Goal: Task Accomplishment & Management: Use online tool/utility

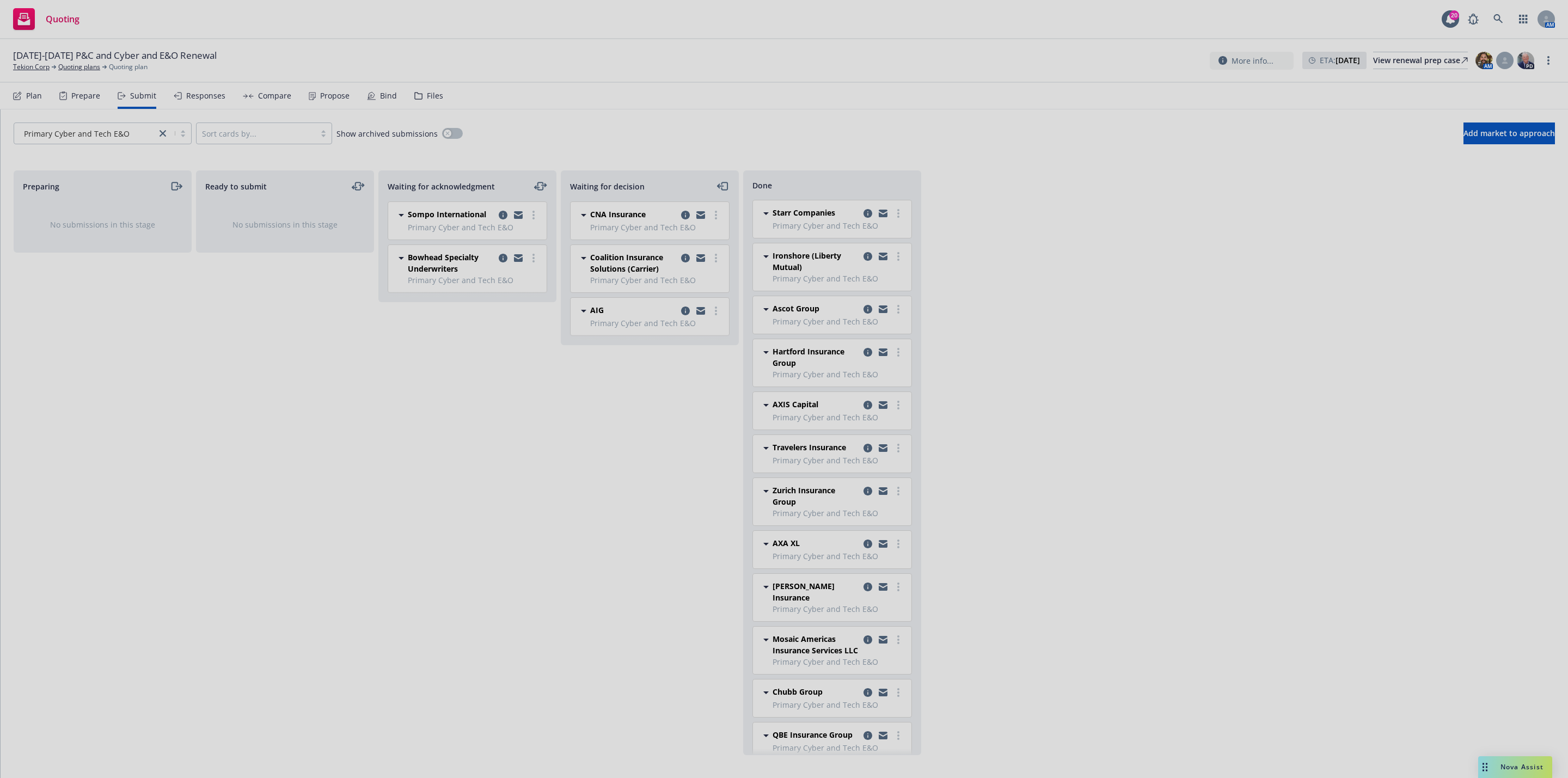
click at [30, 64] on div at bounding box center [784, 389] width 1568 height 778
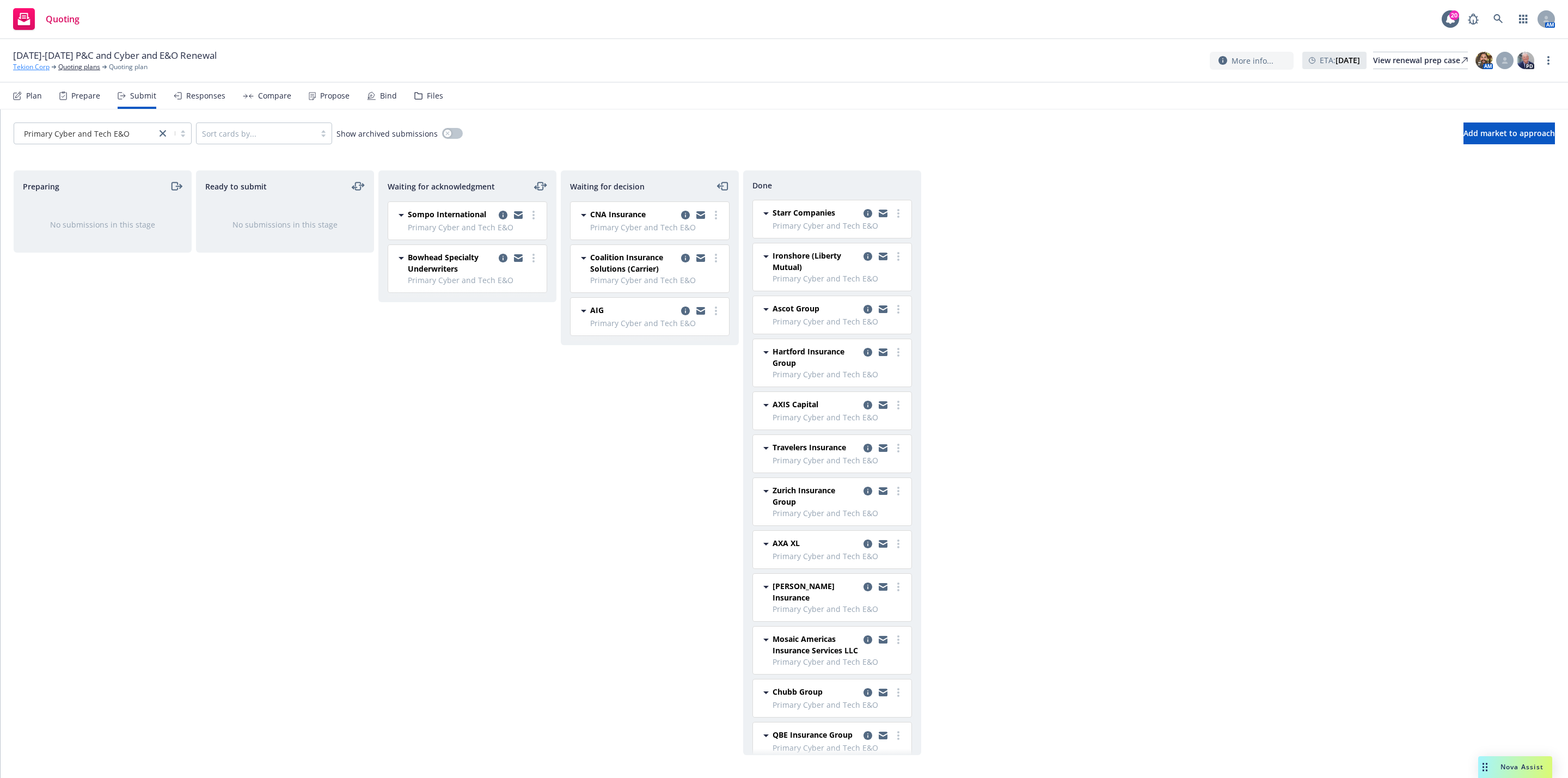
click at [44, 69] on link "Tekion Corp" at bounding box center [31, 67] width 36 height 10
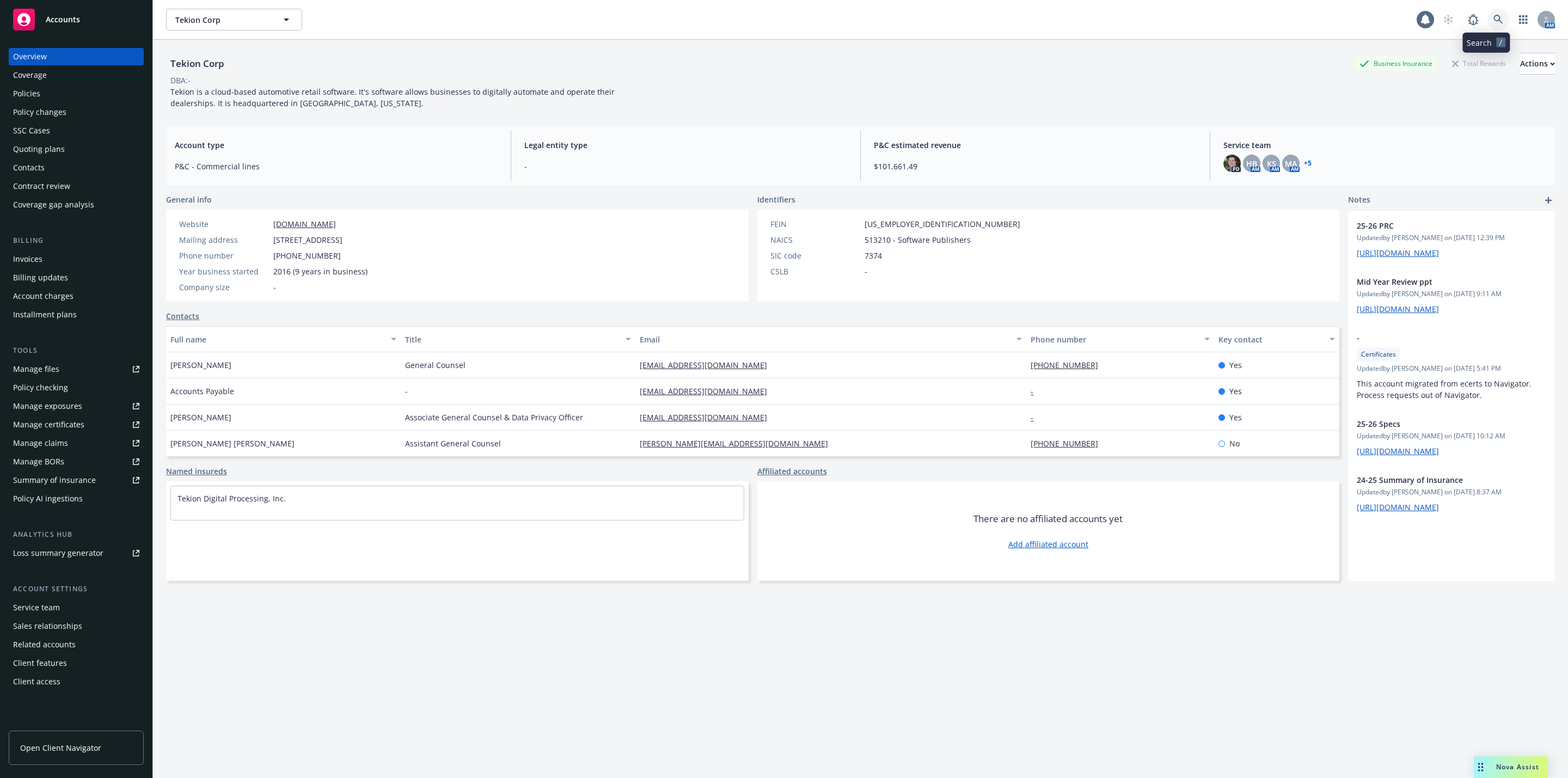
click at [1489, 25] on link at bounding box center [1498, 20] width 22 height 22
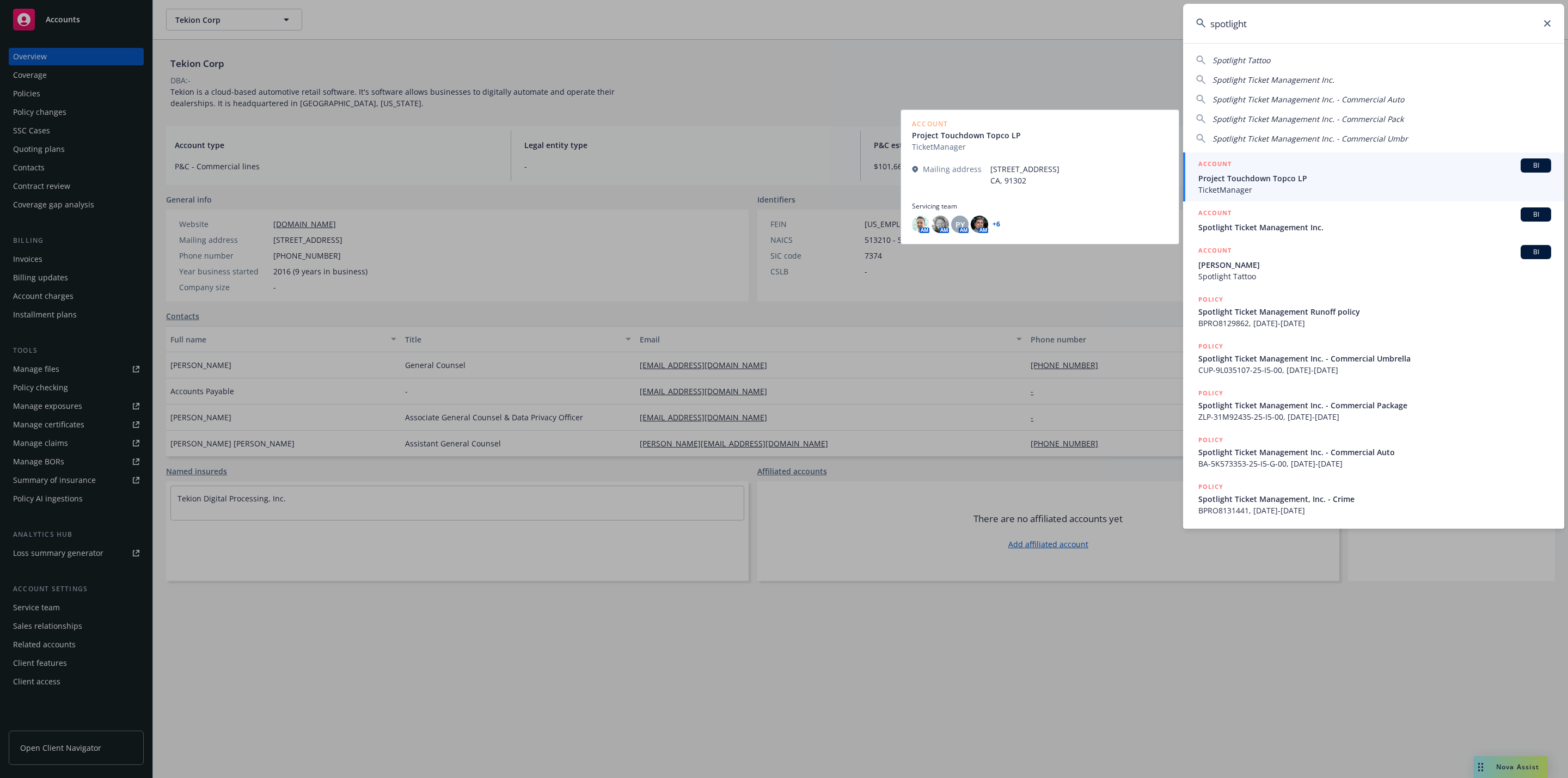
type input "spotlight"
click at [1311, 178] on span "Project Touchdown Topco LP" at bounding box center [1374, 179] width 352 height 12
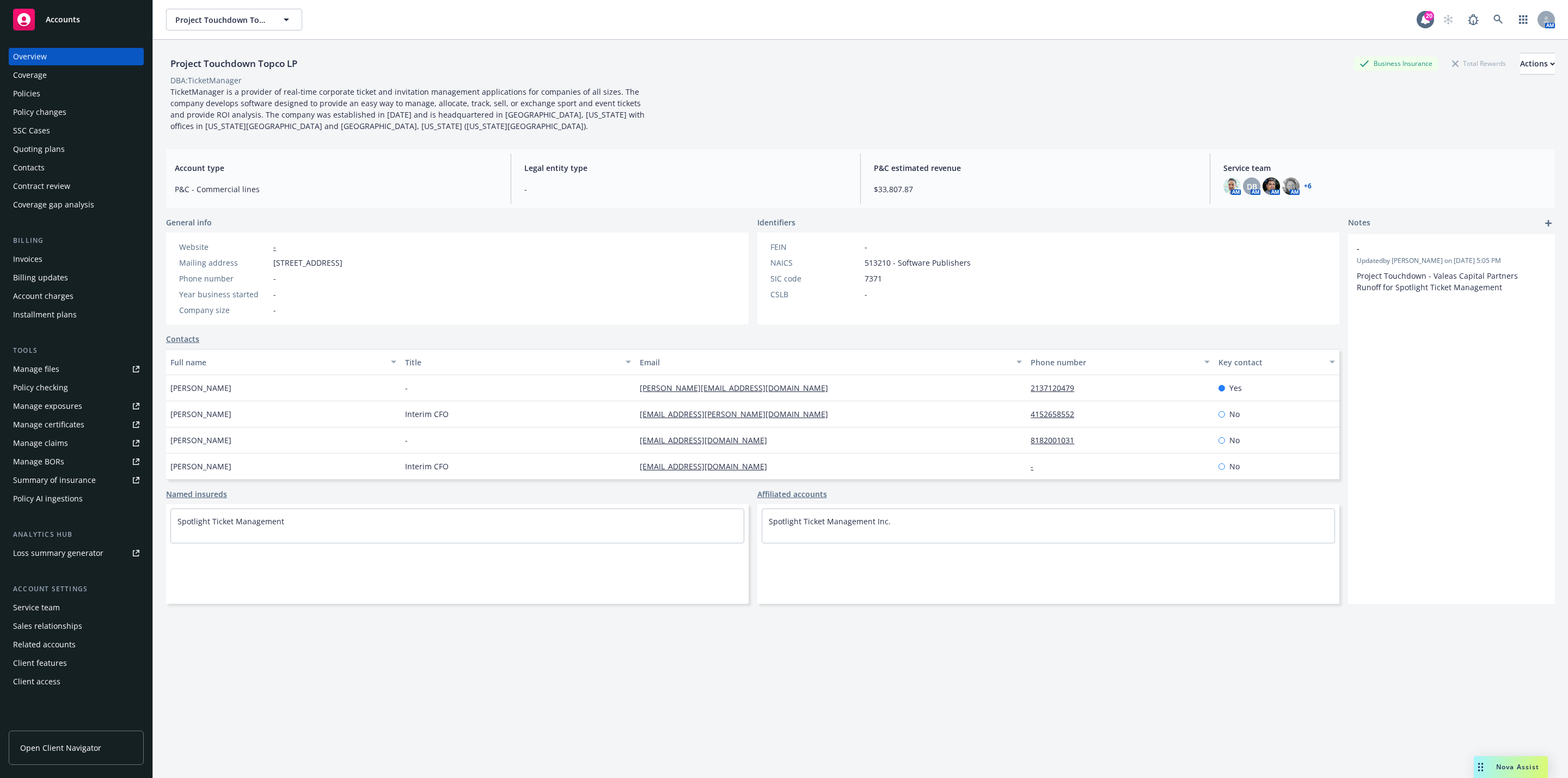
click at [75, 98] on div "Policies" at bounding box center [76, 94] width 127 height 17
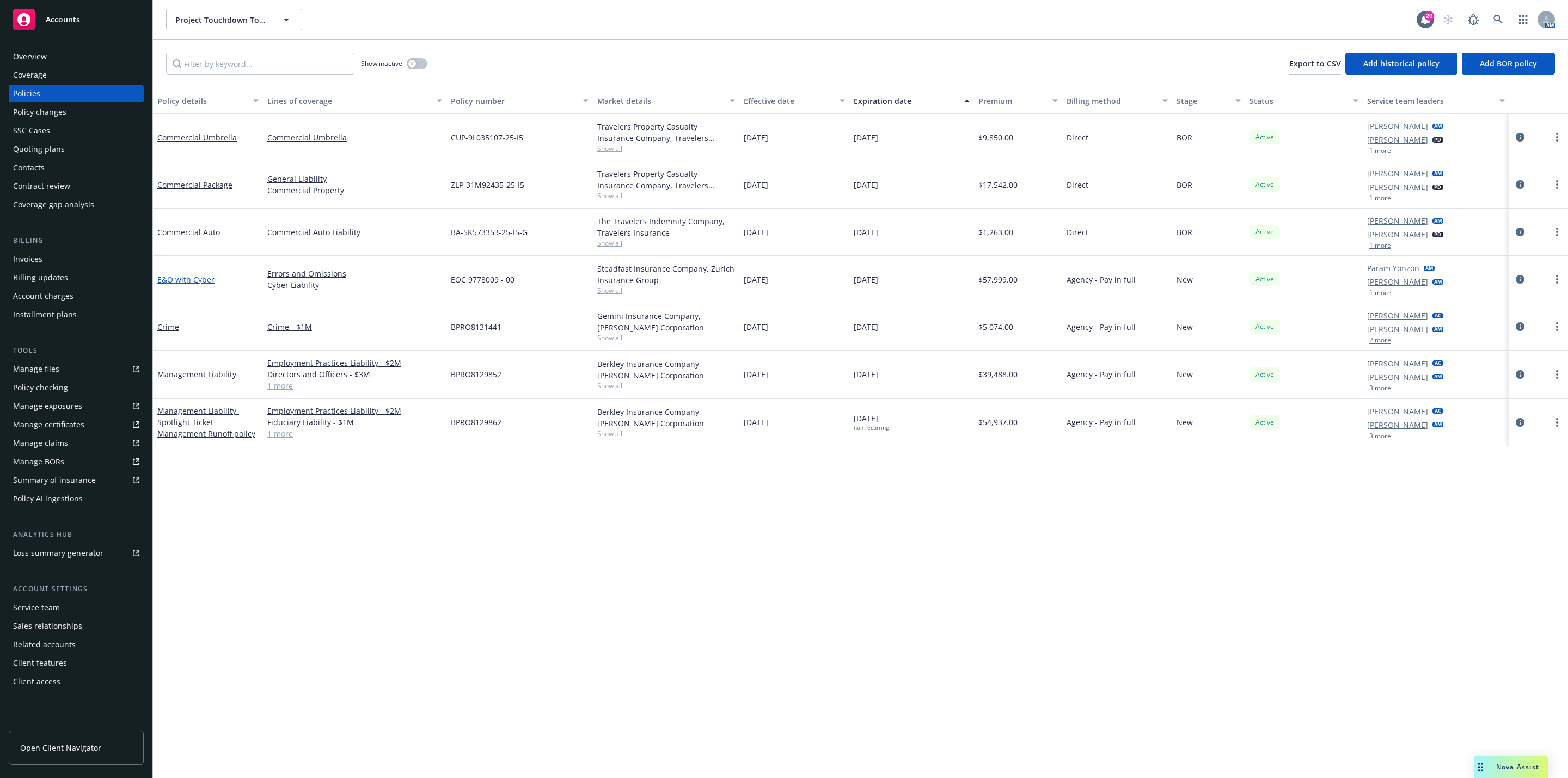
click at [184, 278] on link "E&O with Cyber" at bounding box center [185, 280] width 57 height 11
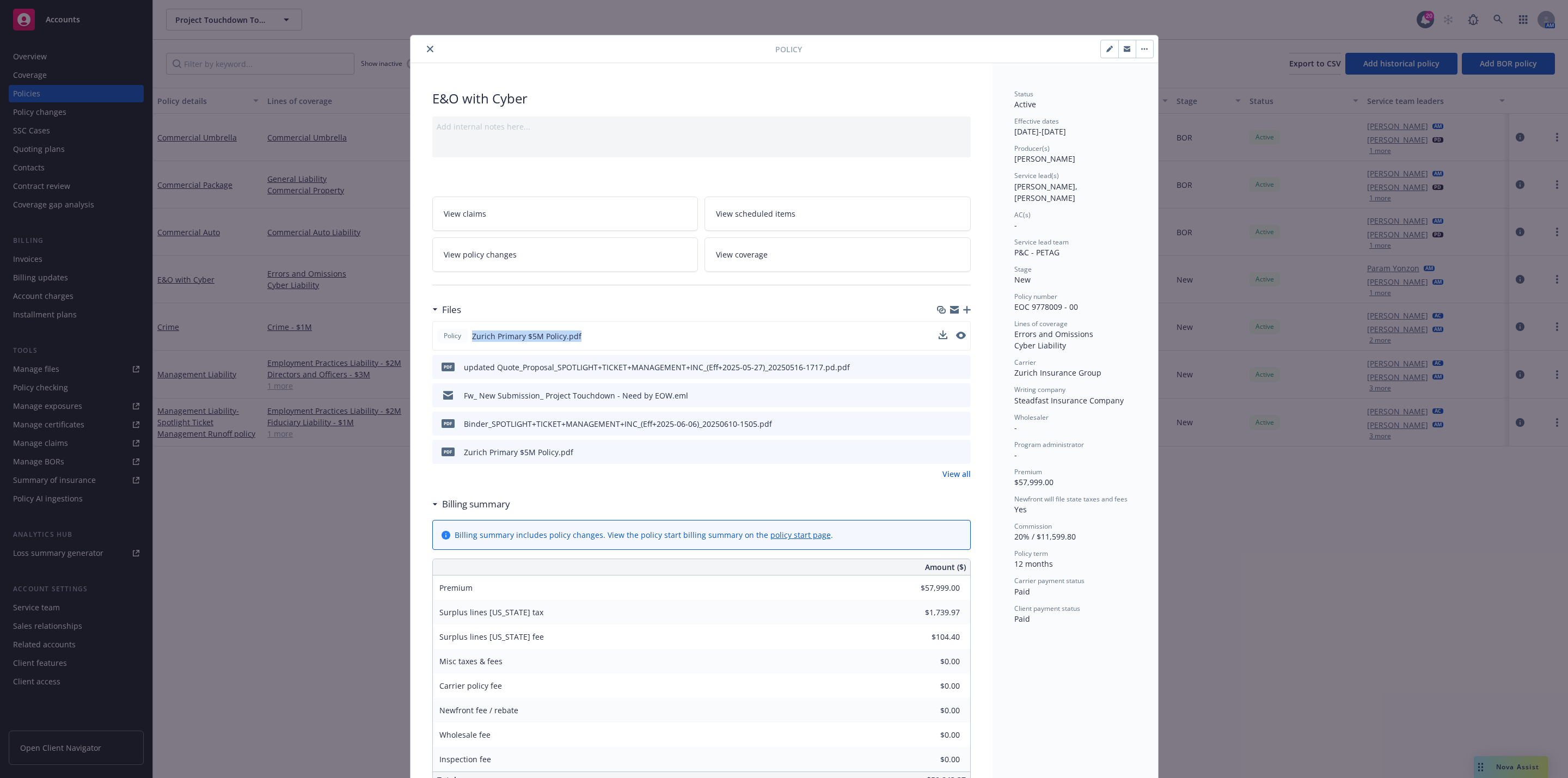
drag, startPoint x: 468, startPoint y: 340, endPoint x: 635, endPoint y: 343, distance: 167.0
click at [635, 343] on div "Policy Zurich Primary $5M Policy.pdf" at bounding box center [701, 336] width 539 height 30
click at [572, 342] on span "Zurich Primary $5M Policy.pdf" at bounding box center [526, 336] width 109 height 12
click at [955, 339] on icon "preview file" at bounding box center [960, 335] width 10 height 7
click at [427, 46] on icon "close" at bounding box center [430, 49] width 7 height 7
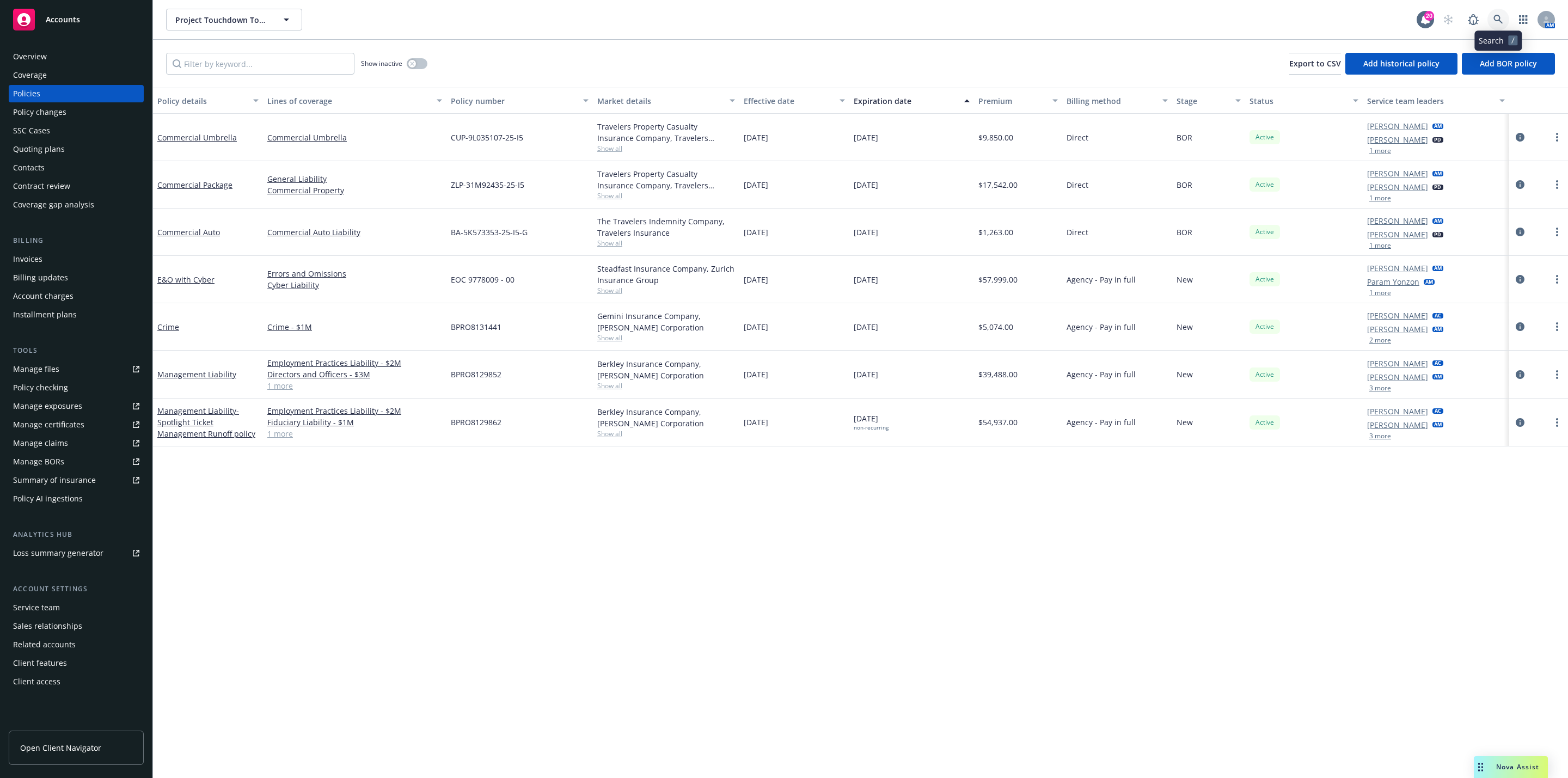
click at [1494, 22] on icon at bounding box center [1498, 20] width 10 height 10
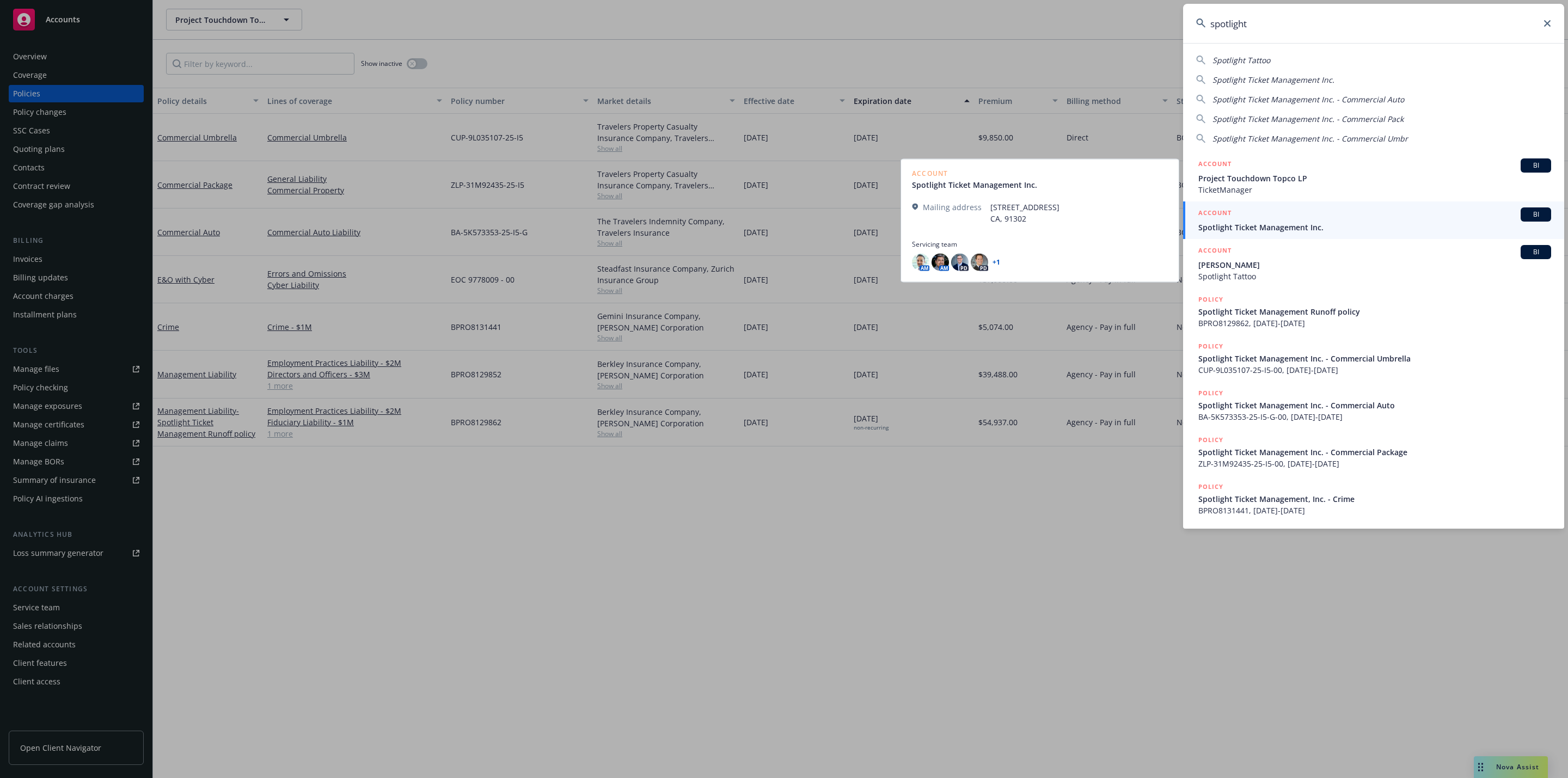
type input "spotlight"
click at [1280, 226] on span "Spotlight Ticket Management Inc." at bounding box center [1374, 228] width 352 height 12
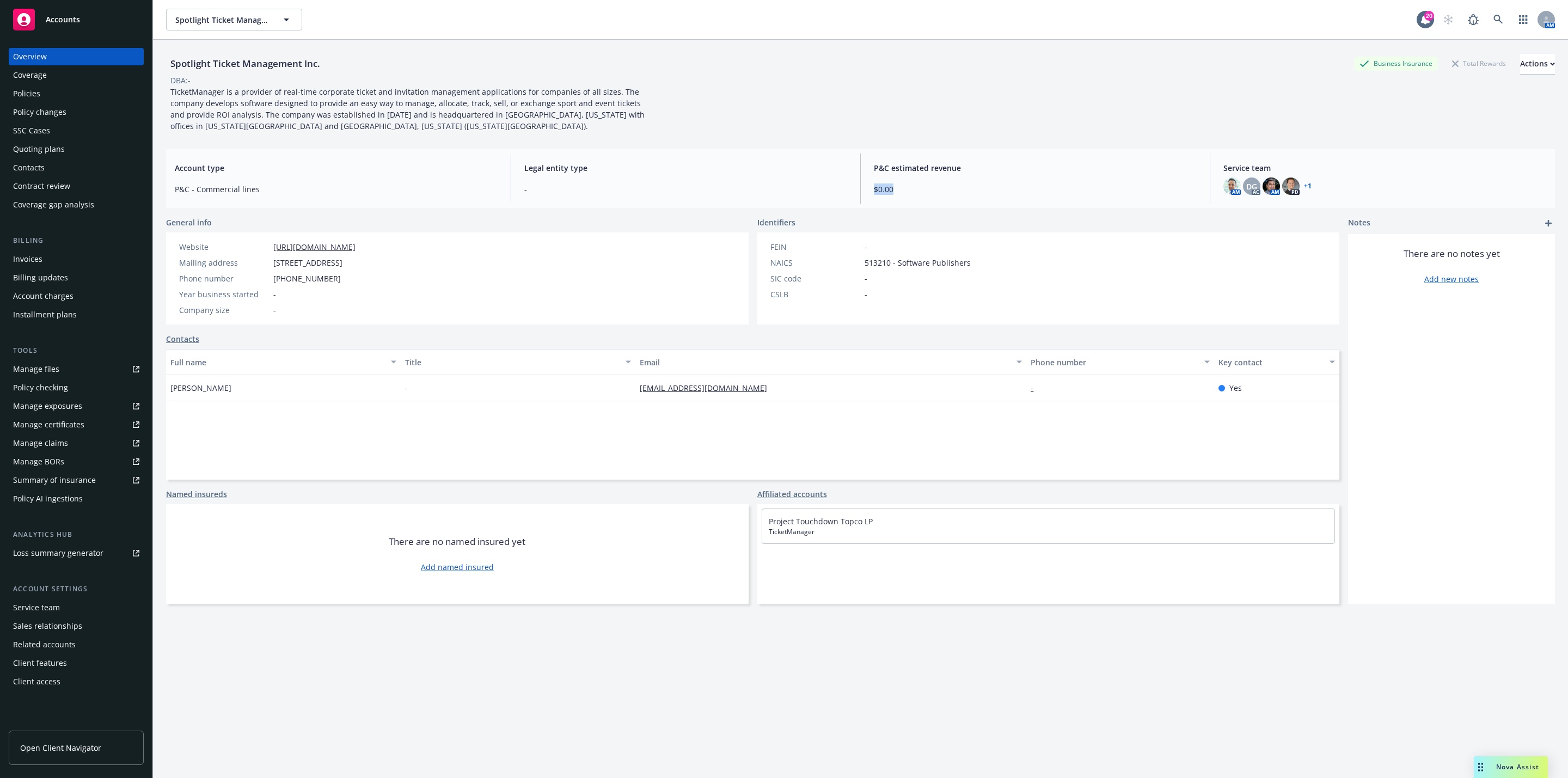
drag, startPoint x: 870, startPoint y: 187, endPoint x: 892, endPoint y: 187, distance: 22.0
click at [892, 187] on span "$0.00" at bounding box center [1035, 190] width 323 height 12
click at [909, 194] on span "$0.00" at bounding box center [1035, 190] width 323 height 12
click at [68, 95] on div "Policies" at bounding box center [76, 94] width 127 height 17
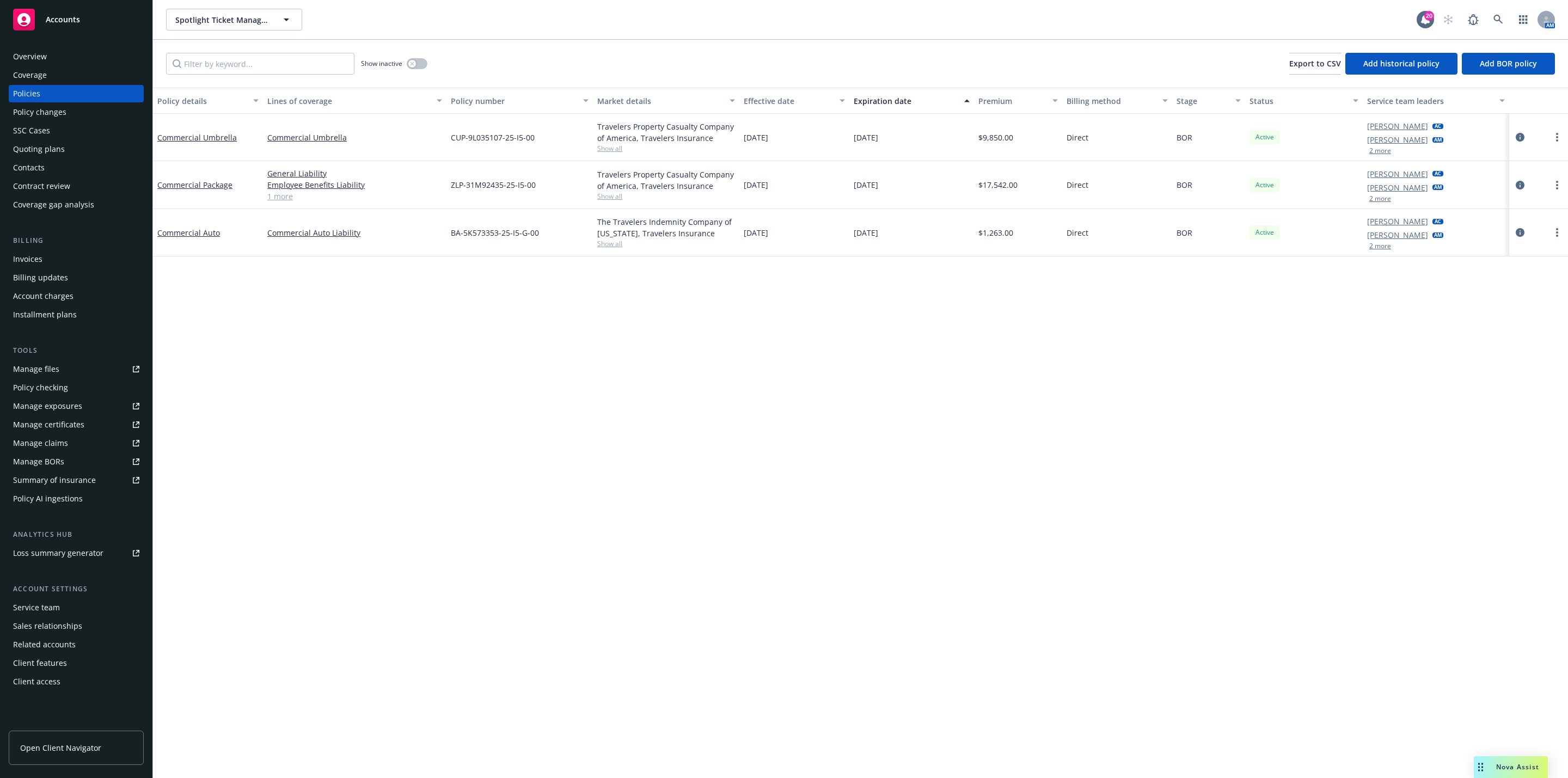
click at [736, 426] on div "Policy details Lines of coverage Policy number Market details Effective date Ex…" at bounding box center [861, 433] width 1415 height 690
click at [1498, 17] on icon at bounding box center [1498, 20] width 10 height 10
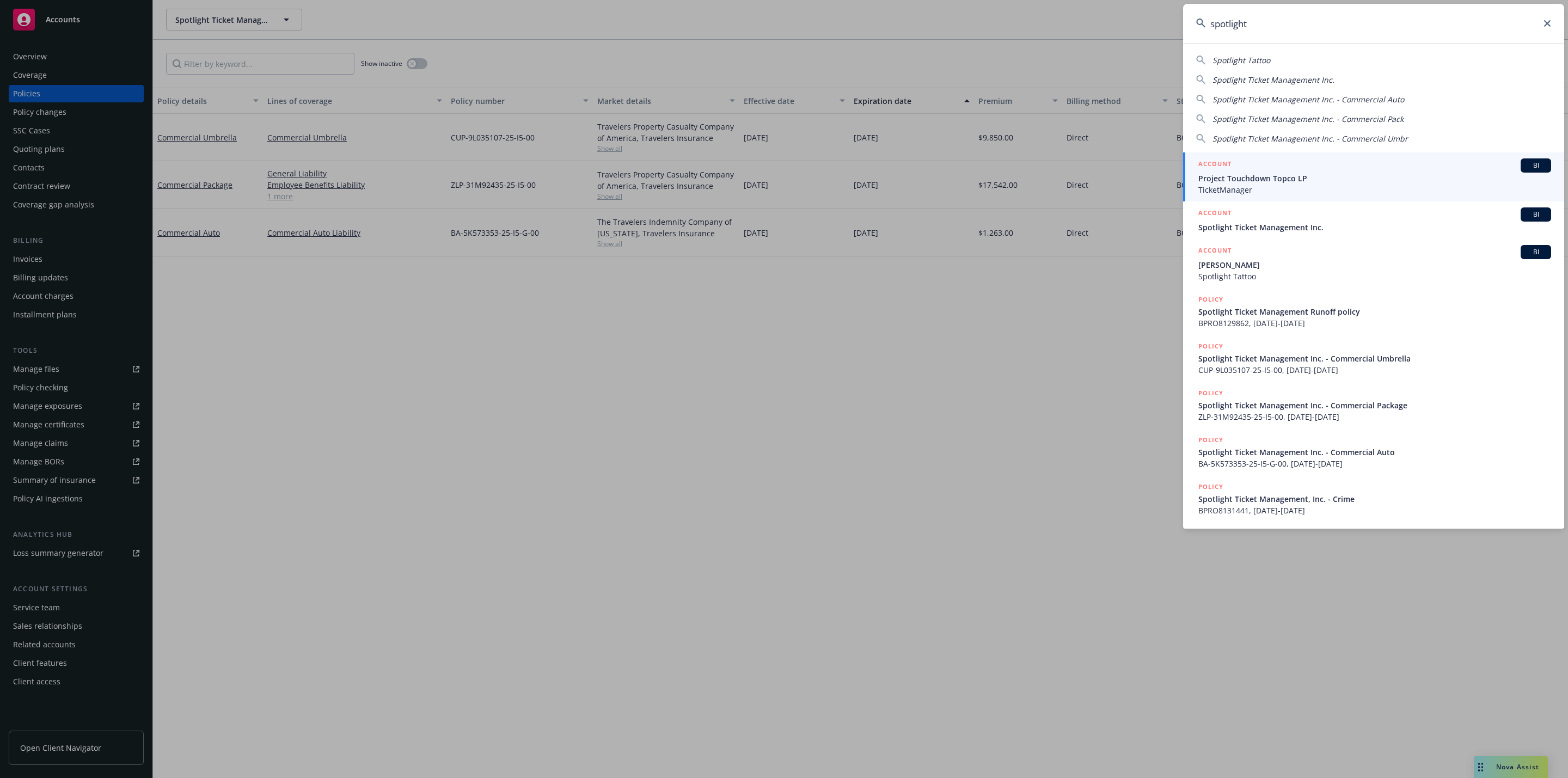
type input "spotlight"
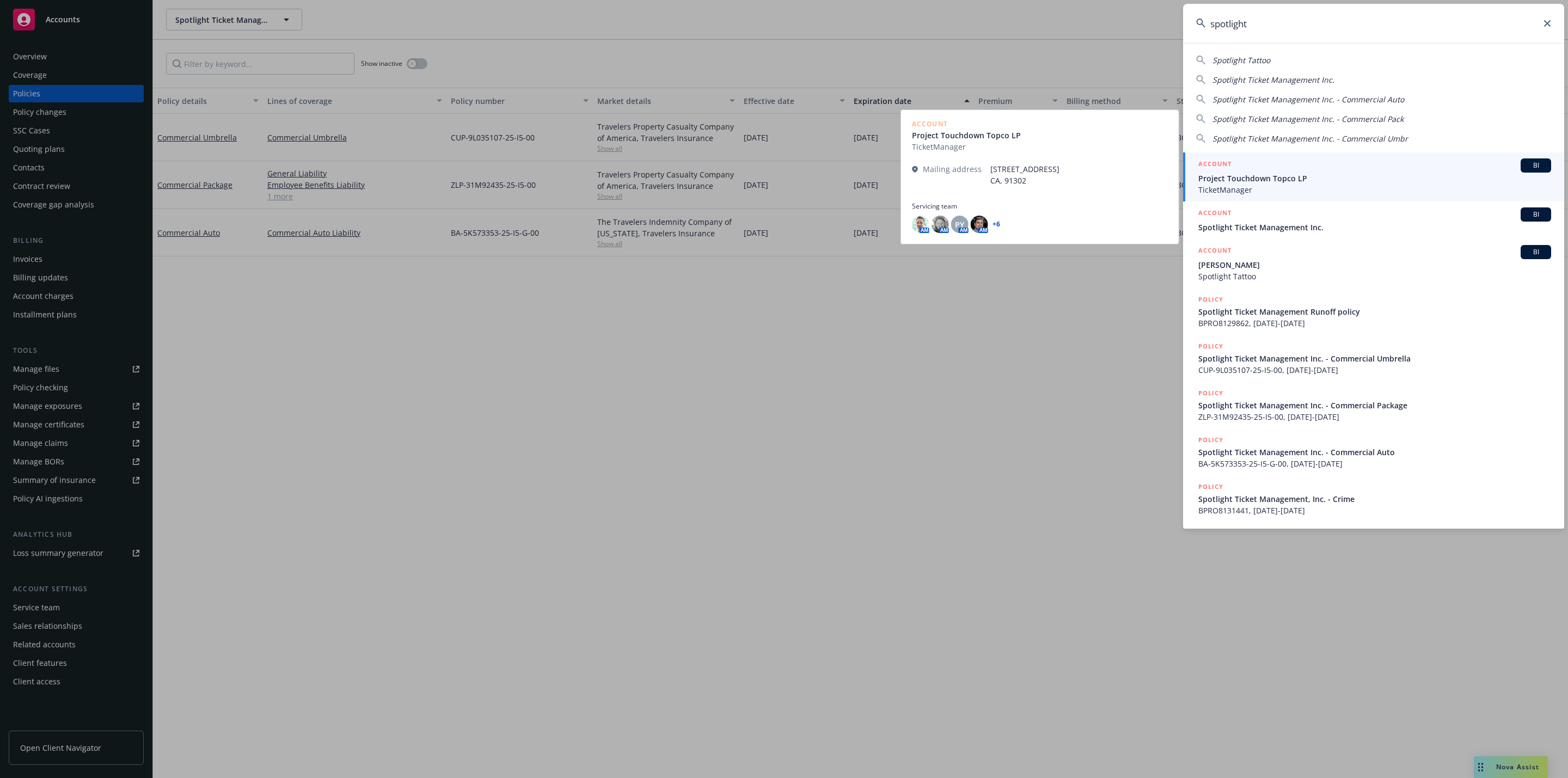
click at [1294, 176] on span "Project Touchdown Topco LP" at bounding box center [1374, 179] width 352 height 12
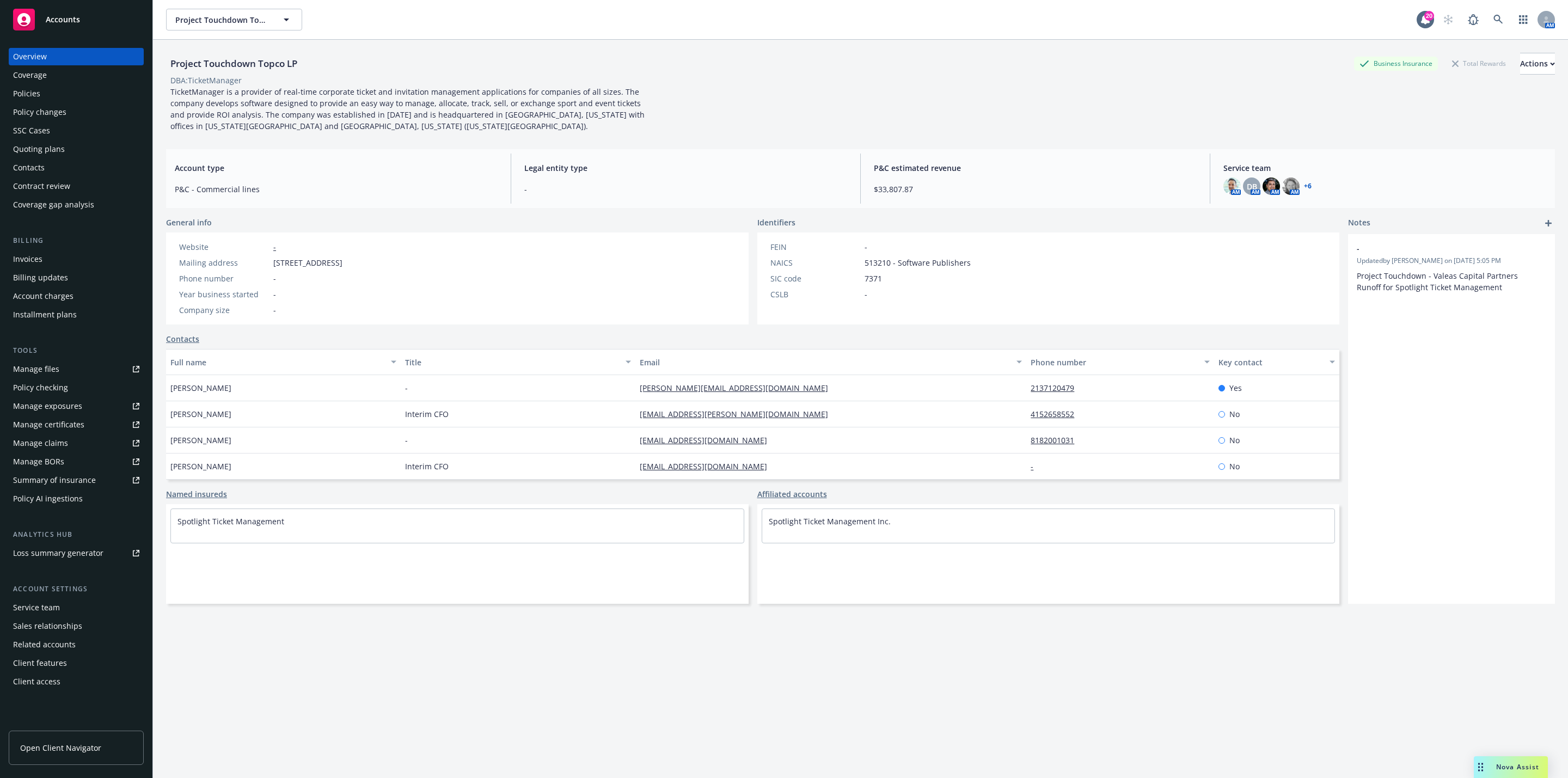
click at [39, 92] on div "Policies" at bounding box center [26, 94] width 27 height 17
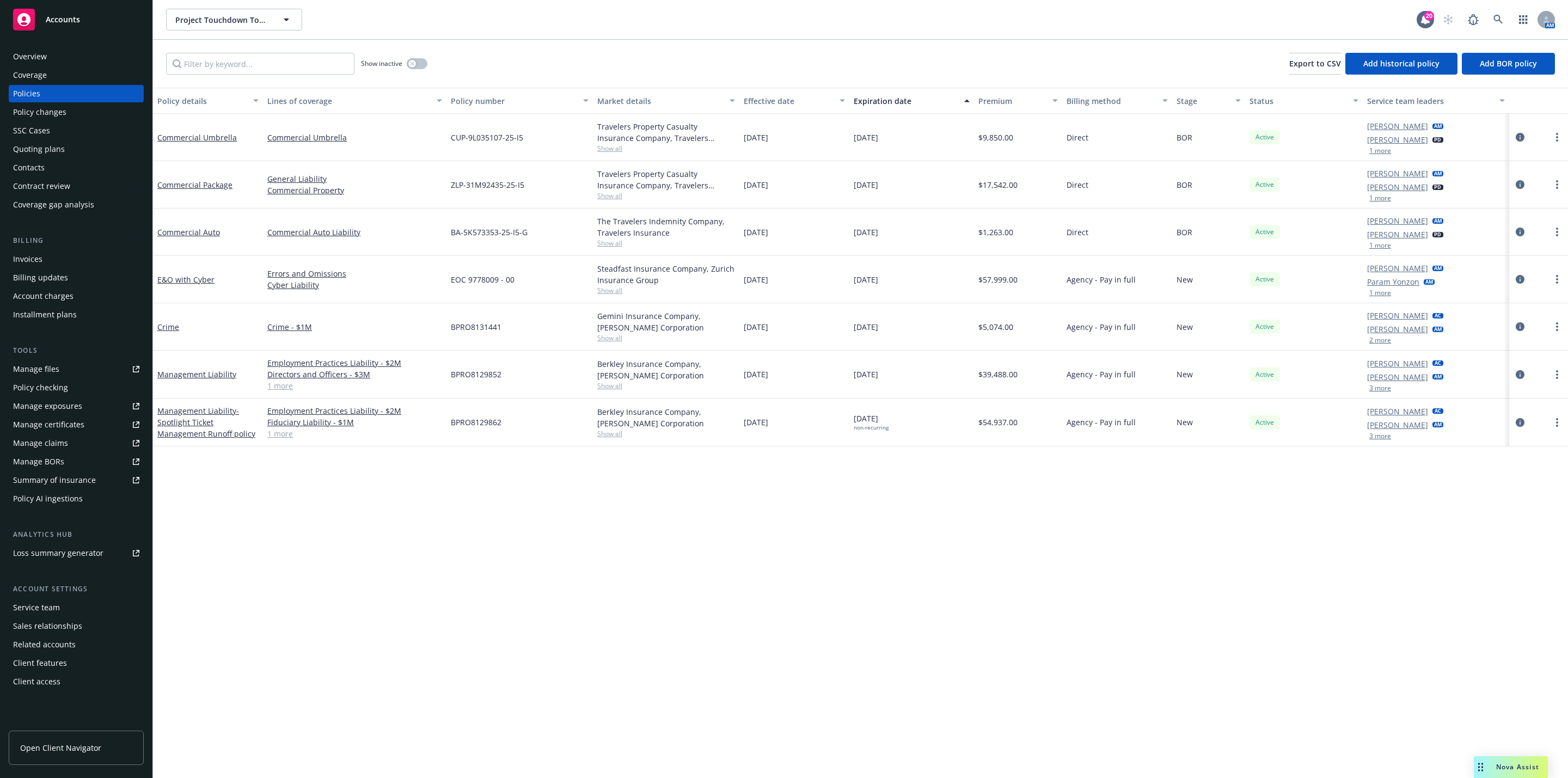
click at [273, 391] on link "1 more" at bounding box center [354, 386] width 175 height 12
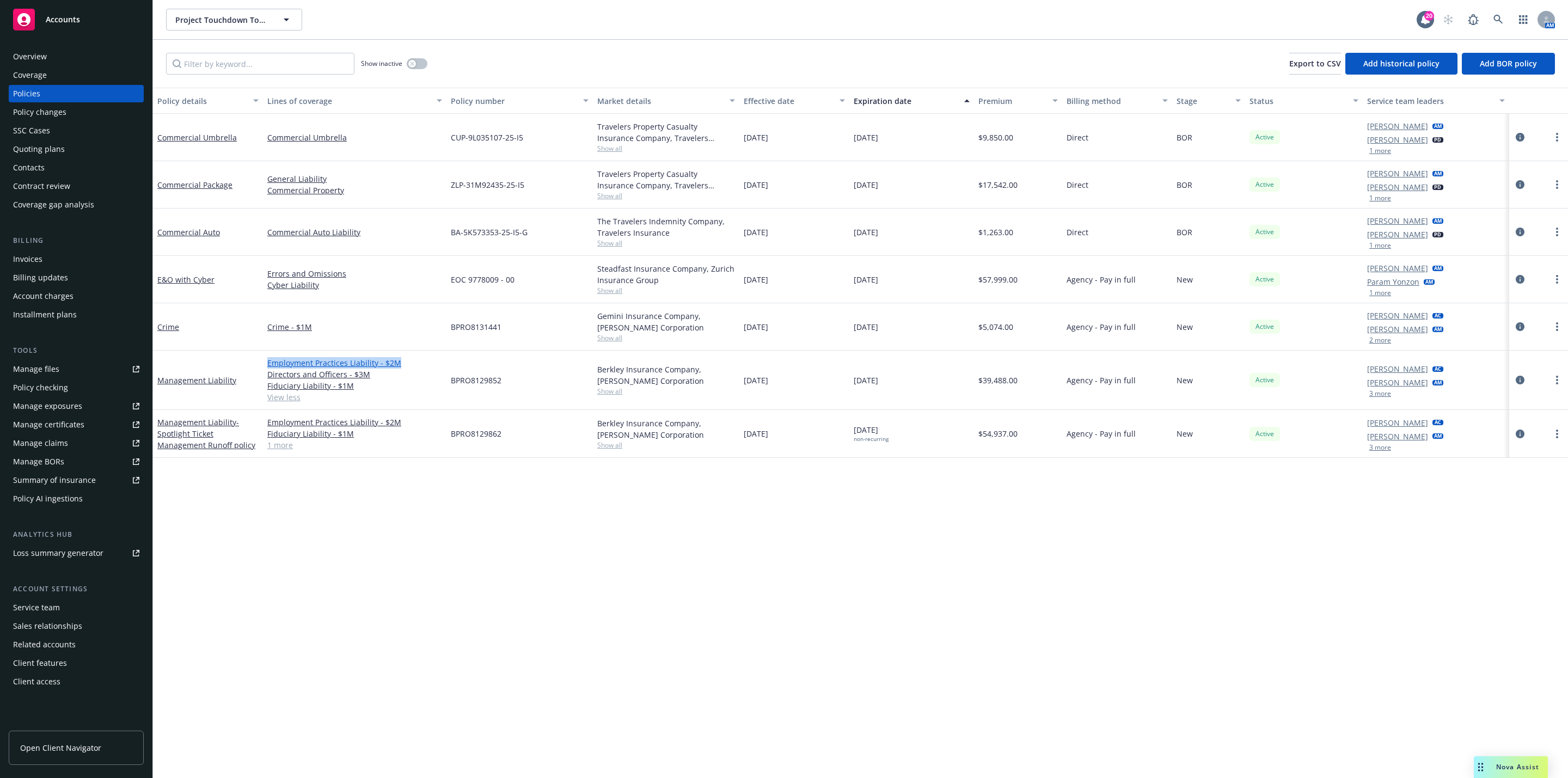
drag, startPoint x: 250, startPoint y: 363, endPoint x: 407, endPoint y: 365, distance: 157.0
click at [407, 365] on div "Management Liability Employment Practices Liability - $2M Directors and Officer…" at bounding box center [861, 381] width 1415 height 60
drag, startPoint x: 430, startPoint y: 535, endPoint x: 399, endPoint y: 525, distance: 32.6
click at [430, 536] on div "Policy details Lines of coverage Policy number Market details Effective date Ex…" at bounding box center [861, 433] width 1415 height 690
click at [282, 448] on link "1 more" at bounding box center [354, 445] width 175 height 12
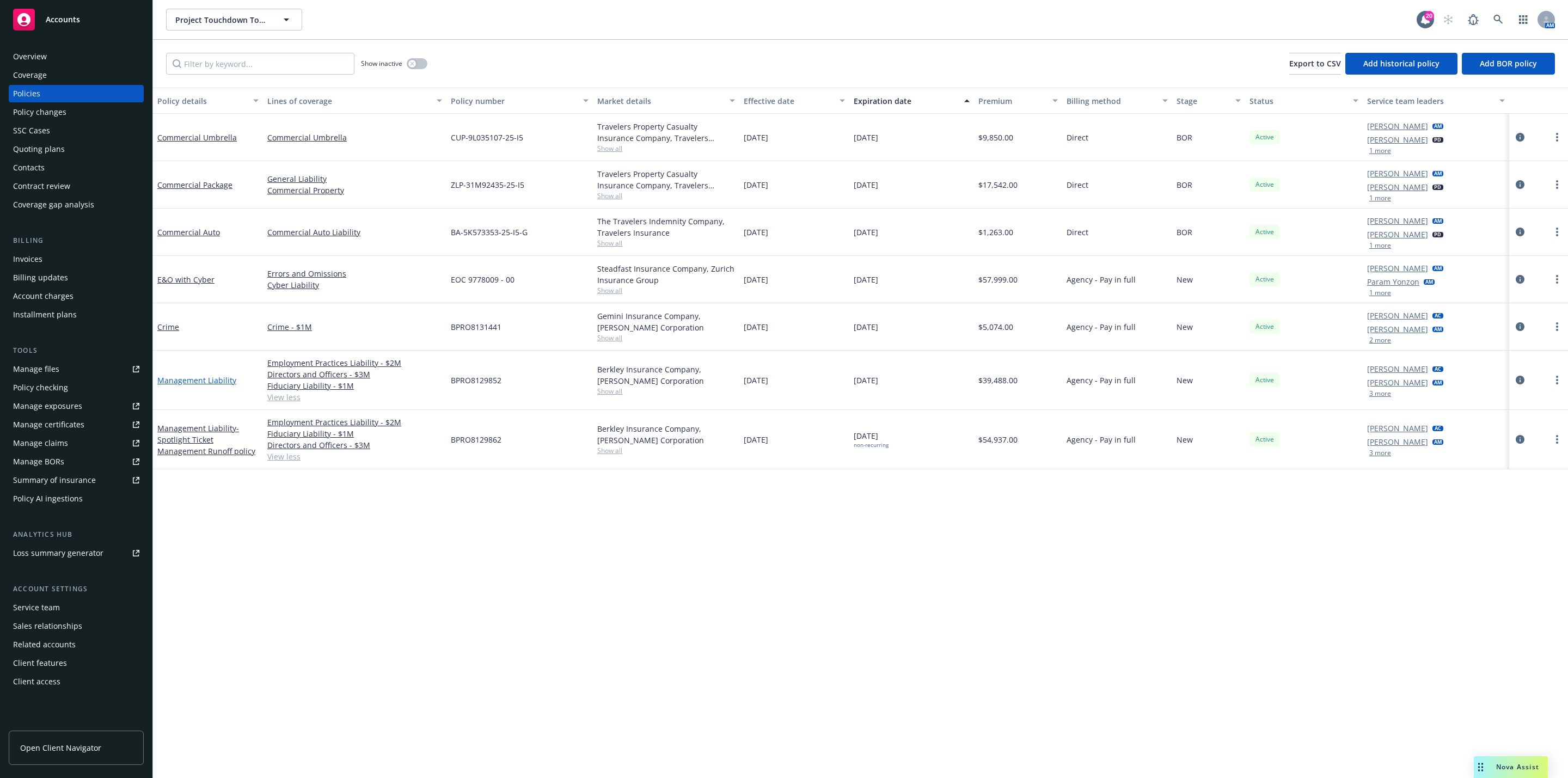
click at [175, 381] on link "Management Liability" at bounding box center [196, 380] width 79 height 11
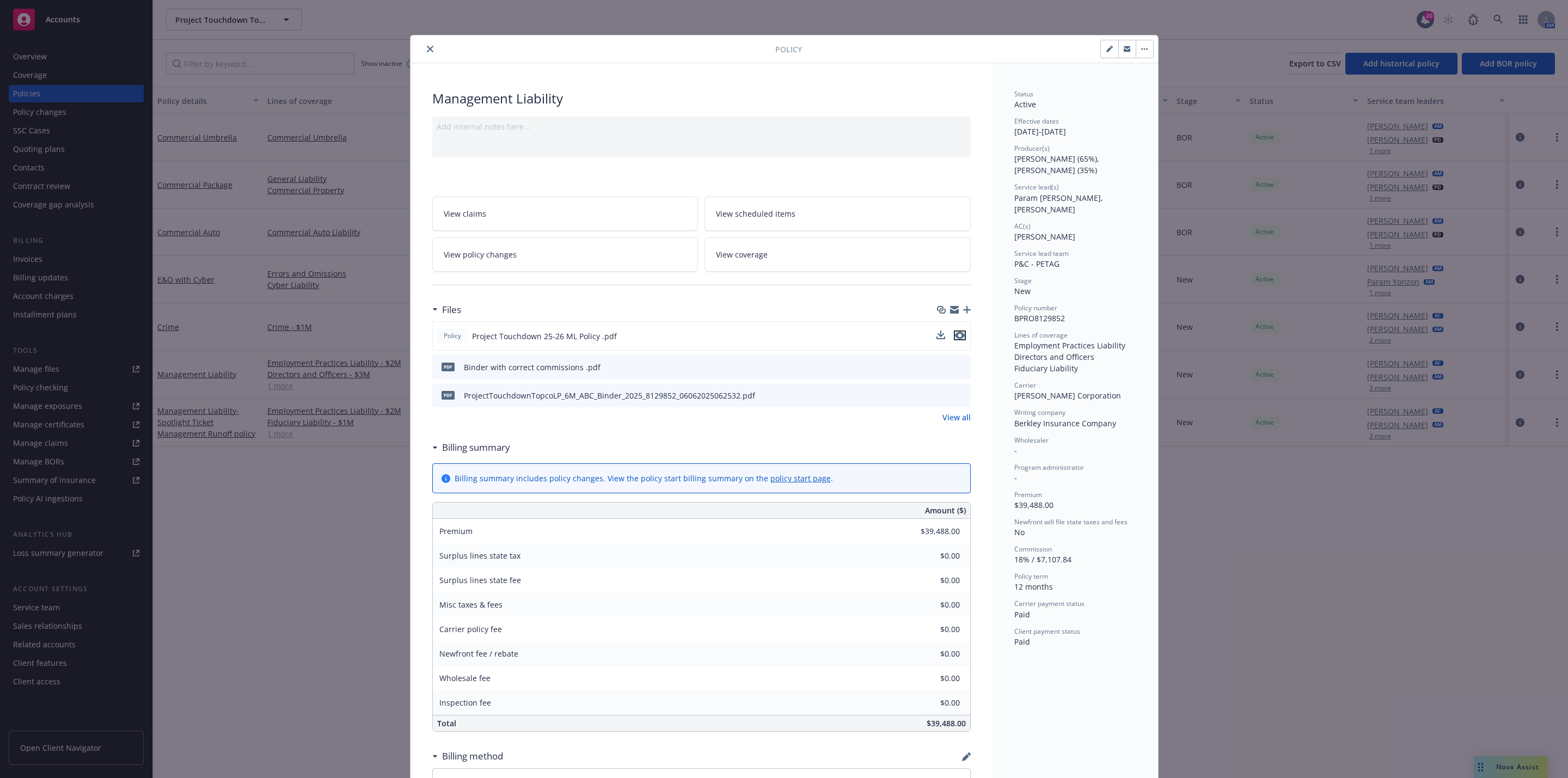
click at [955, 339] on icon "preview file" at bounding box center [960, 335] width 10 height 7
click at [415, 49] on div at bounding box center [595, 49] width 361 height 13
click at [424, 51] on button "close" at bounding box center [430, 49] width 13 height 13
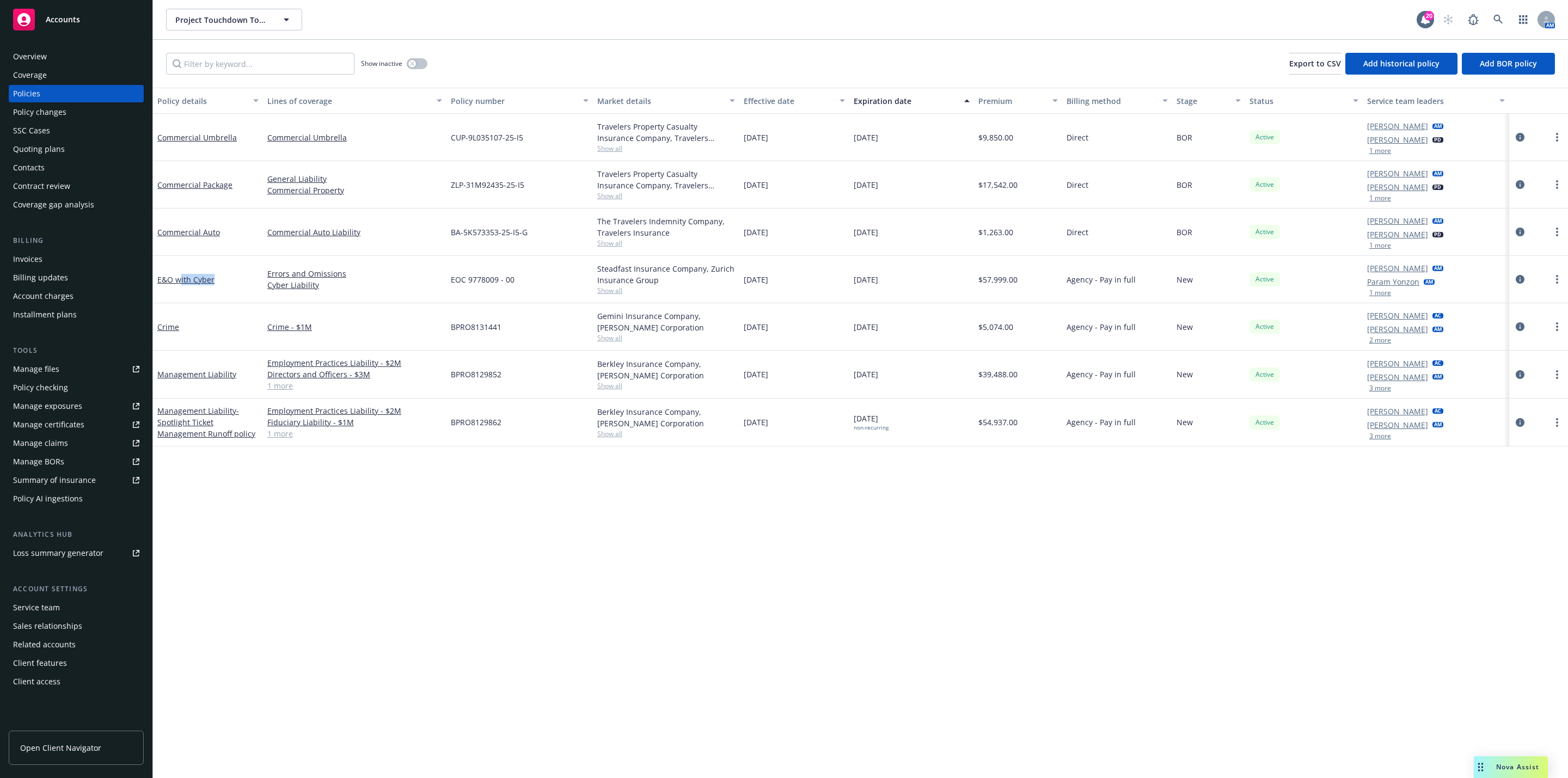
drag, startPoint x: 179, startPoint y: 282, endPoint x: 239, endPoint y: 296, distance: 61.6
click at [238, 295] on div "E&O with Cyber" at bounding box center [208, 279] width 110 height 47
click at [295, 550] on div "Policy details Lines of coverage Policy number Market details Effective date Ex…" at bounding box center [861, 433] width 1415 height 690
click at [189, 282] on link "E&O with Cyber" at bounding box center [185, 280] width 57 height 11
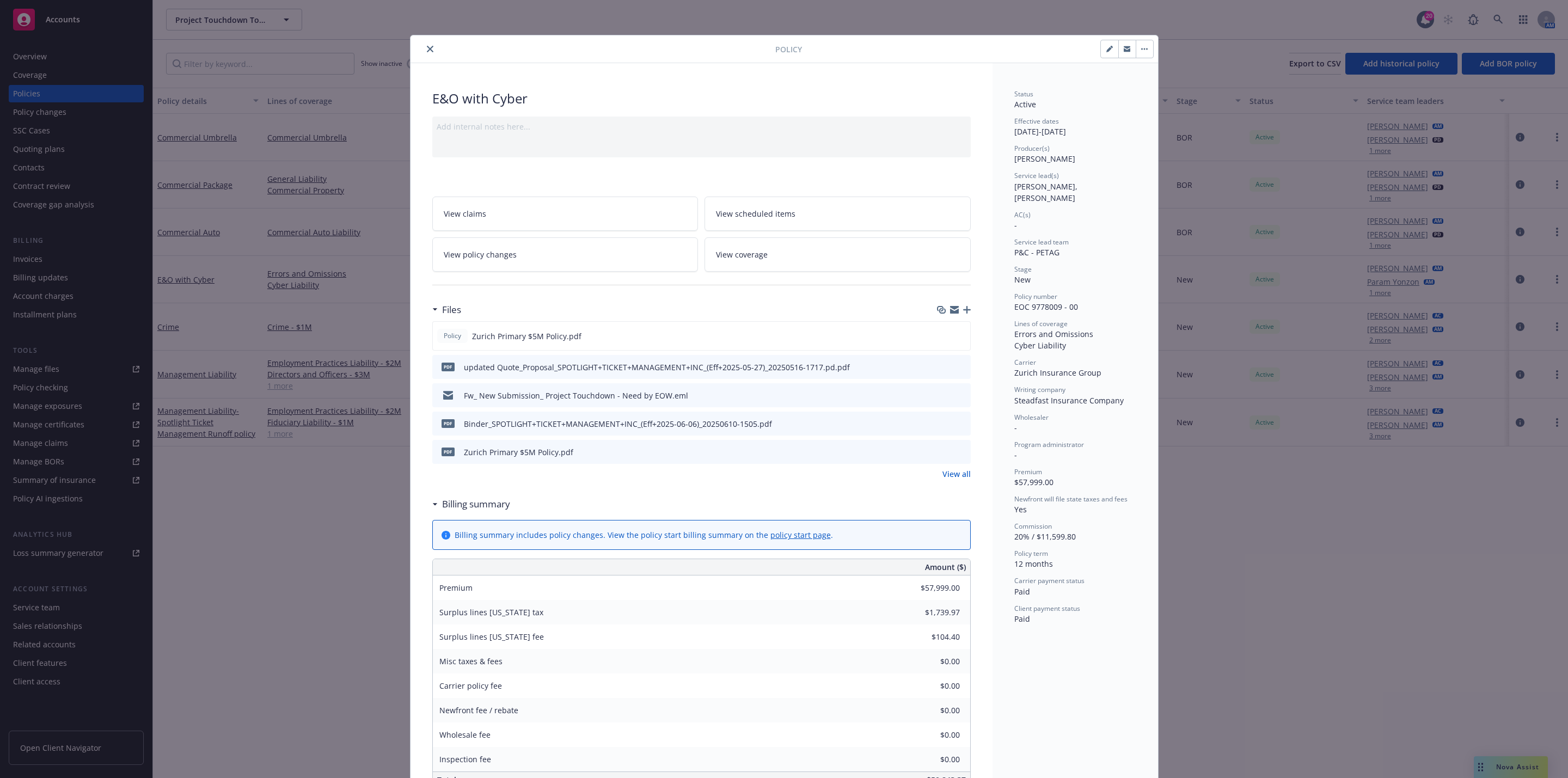
scroll to position [32, 0]
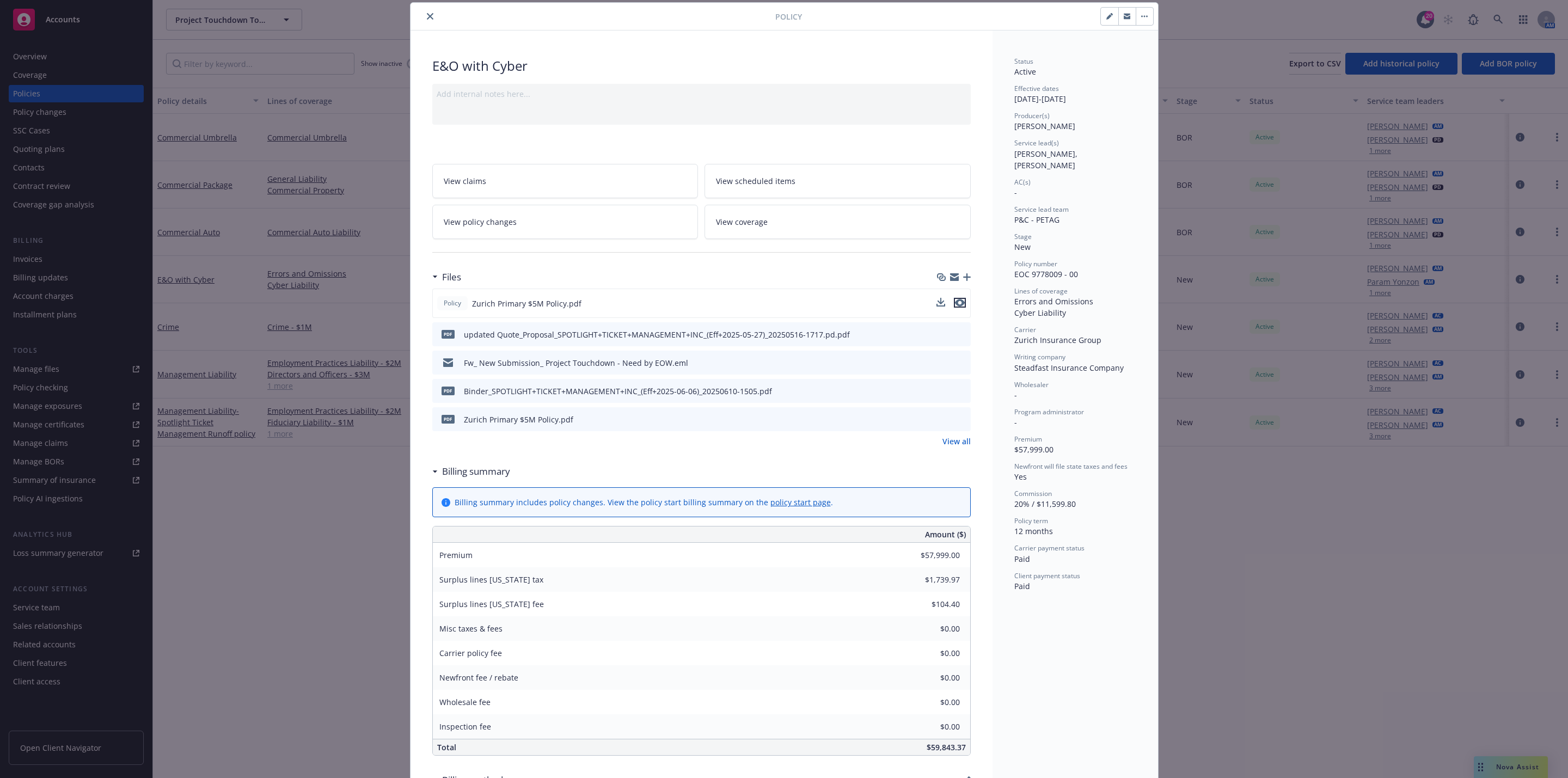
click at [955, 306] on icon "preview file" at bounding box center [960, 302] width 10 height 7
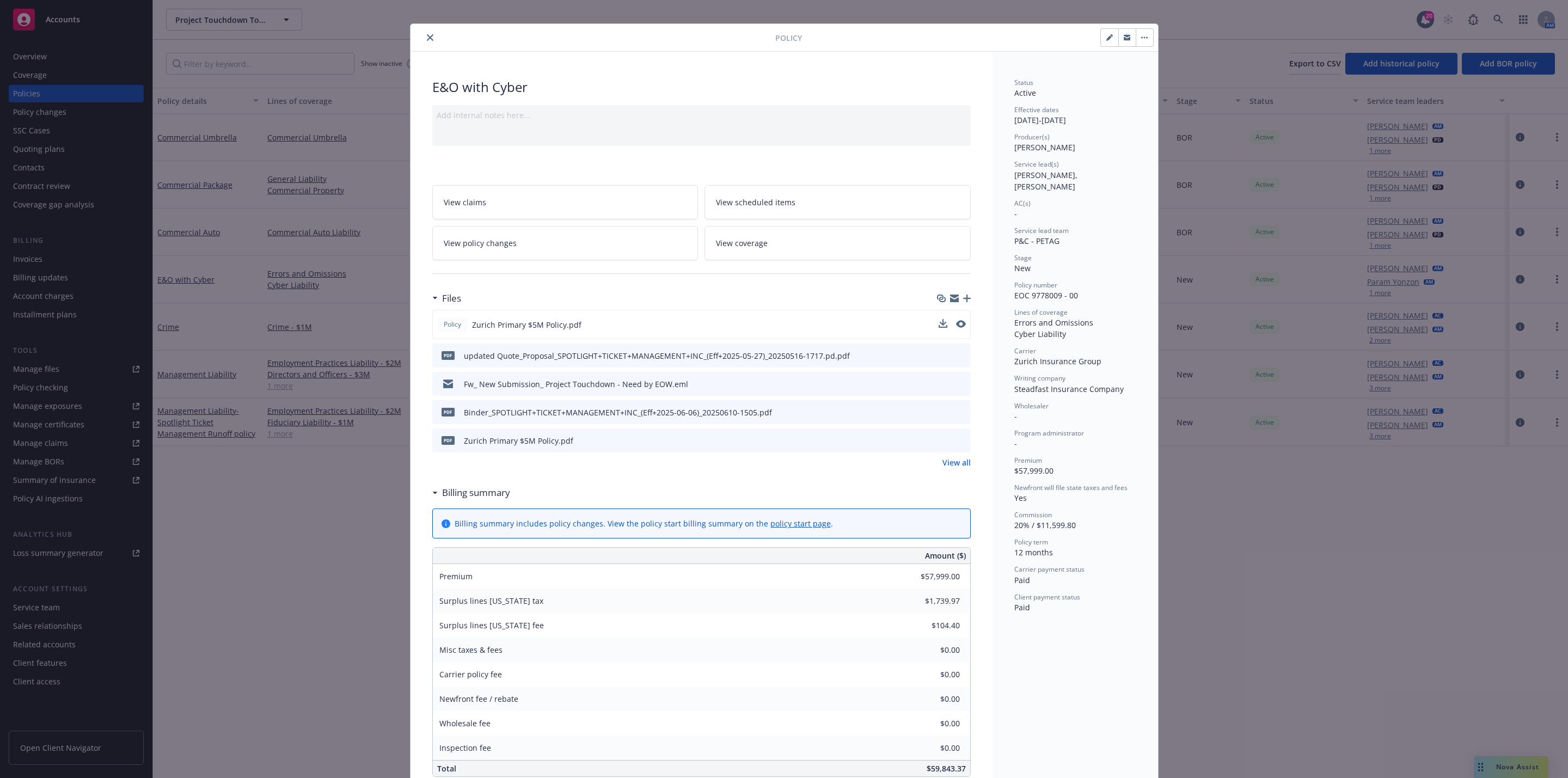
scroll to position [0, 0]
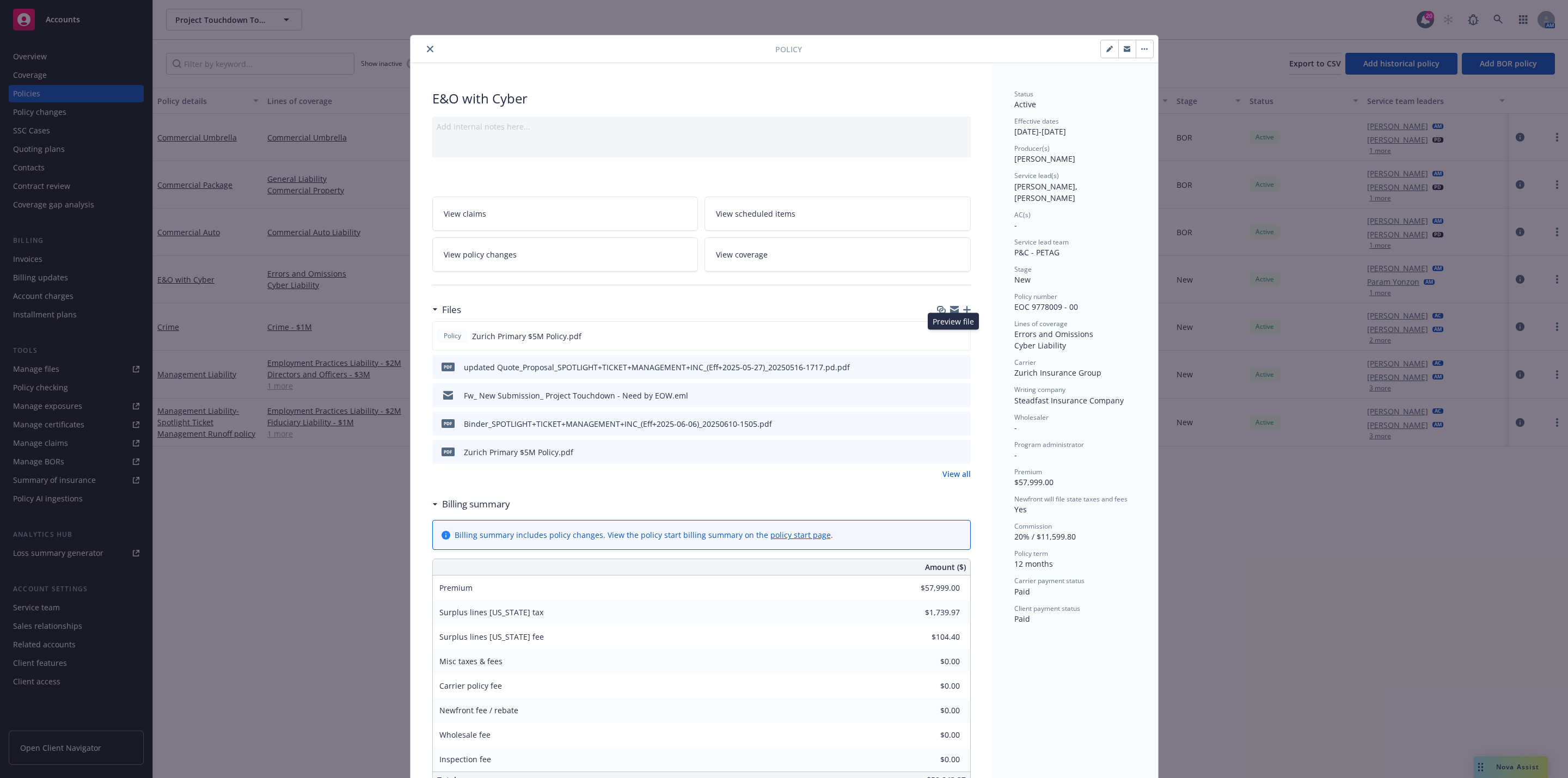
drag, startPoint x: 954, startPoint y: 340, endPoint x: 419, endPoint y: 175, distance: 559.9
click at [425, 183] on div "E&O with Cyber Add internal notes here... View claims View scheduled items View…" at bounding box center [701, 736] width 582 height 1346
click at [427, 49] on icon "close" at bounding box center [430, 49] width 7 height 7
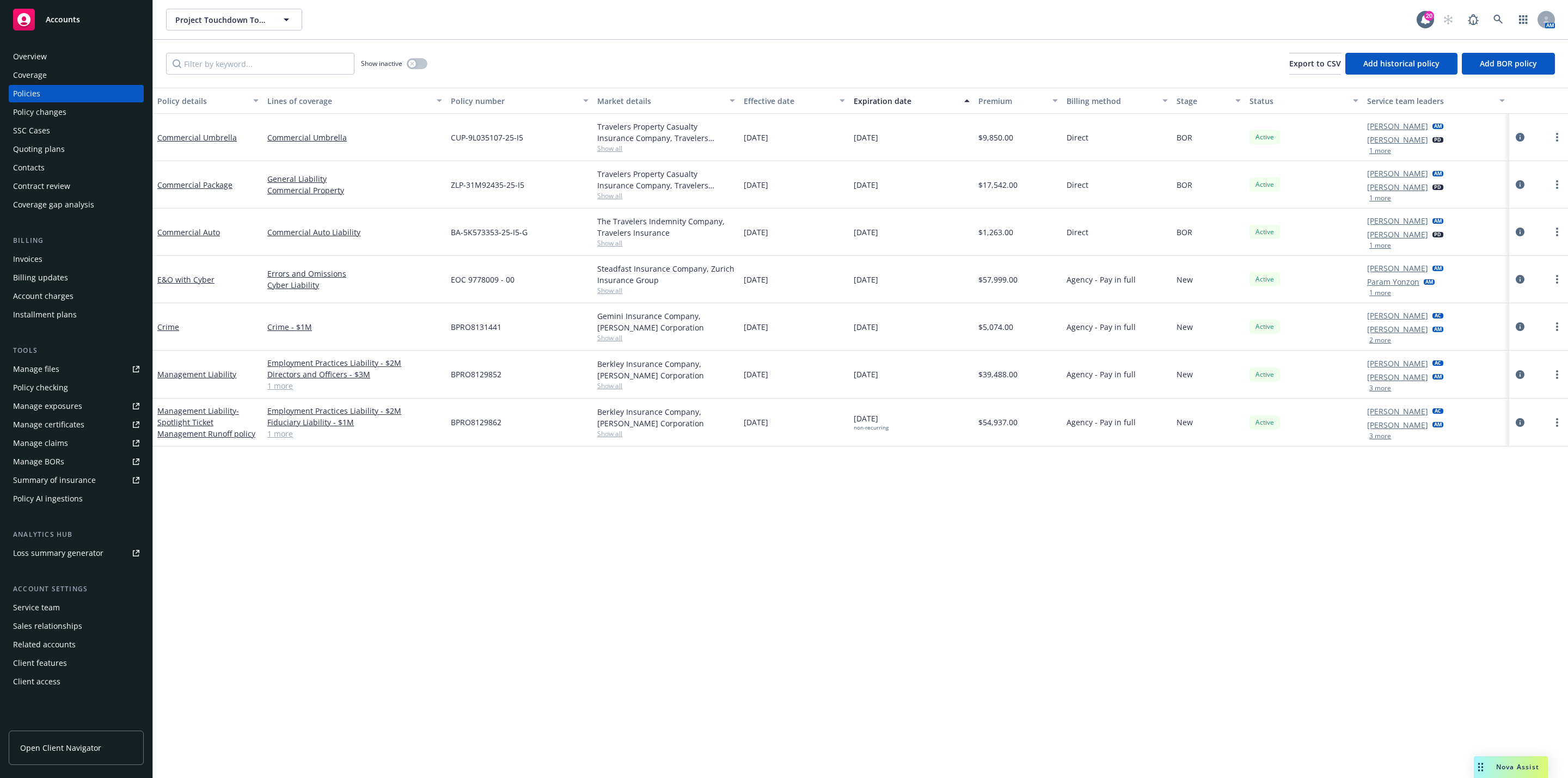
click at [402, 515] on div "Policy details Lines of coverage Policy number Market details Effective date Ex…" at bounding box center [861, 433] width 1415 height 690
click at [1498, 22] on icon at bounding box center [1498, 20] width 10 height 10
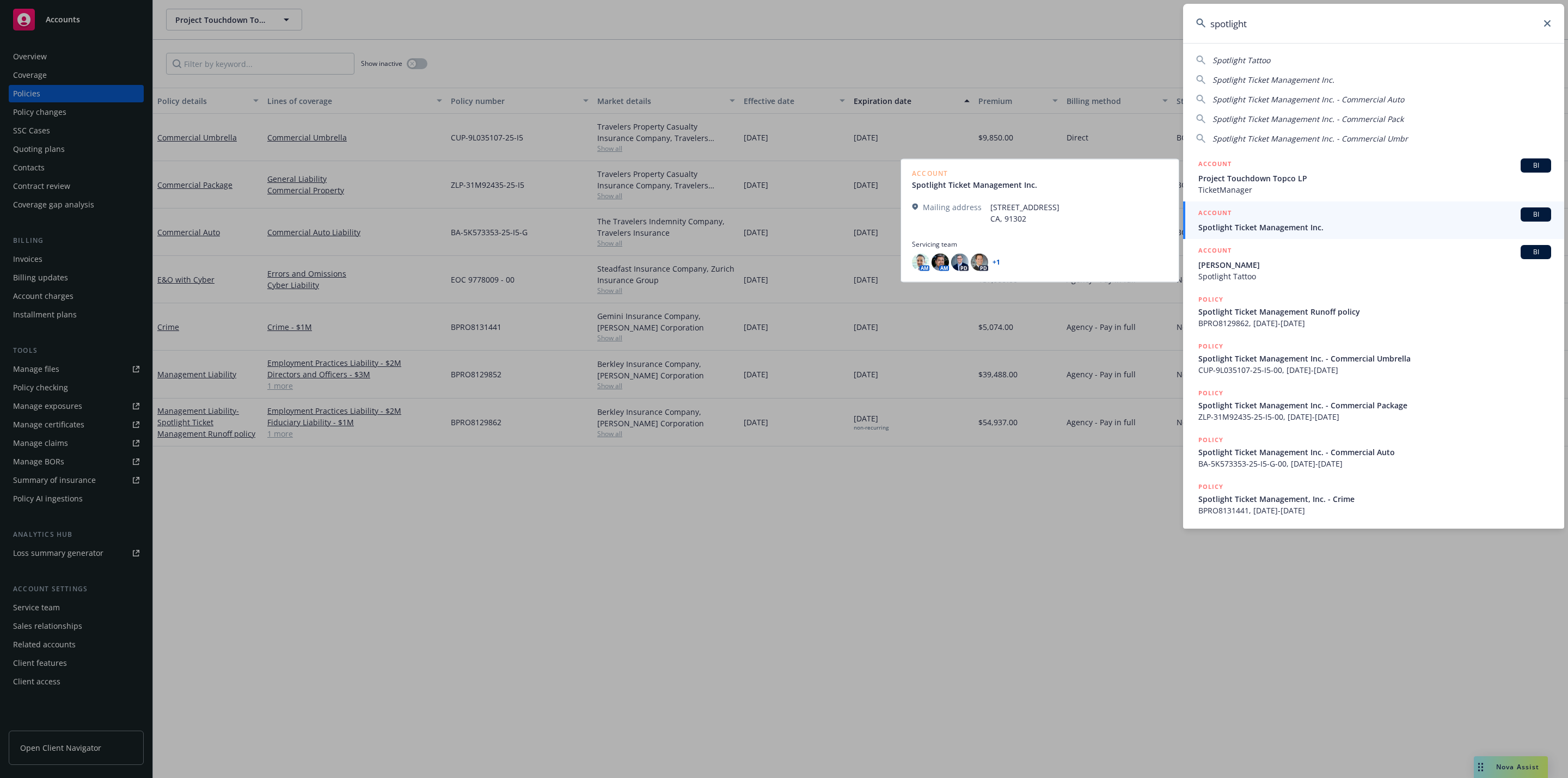
type input "spotlight"
click at [1337, 224] on span "Spotlight Ticket Management Inc." at bounding box center [1374, 228] width 352 height 12
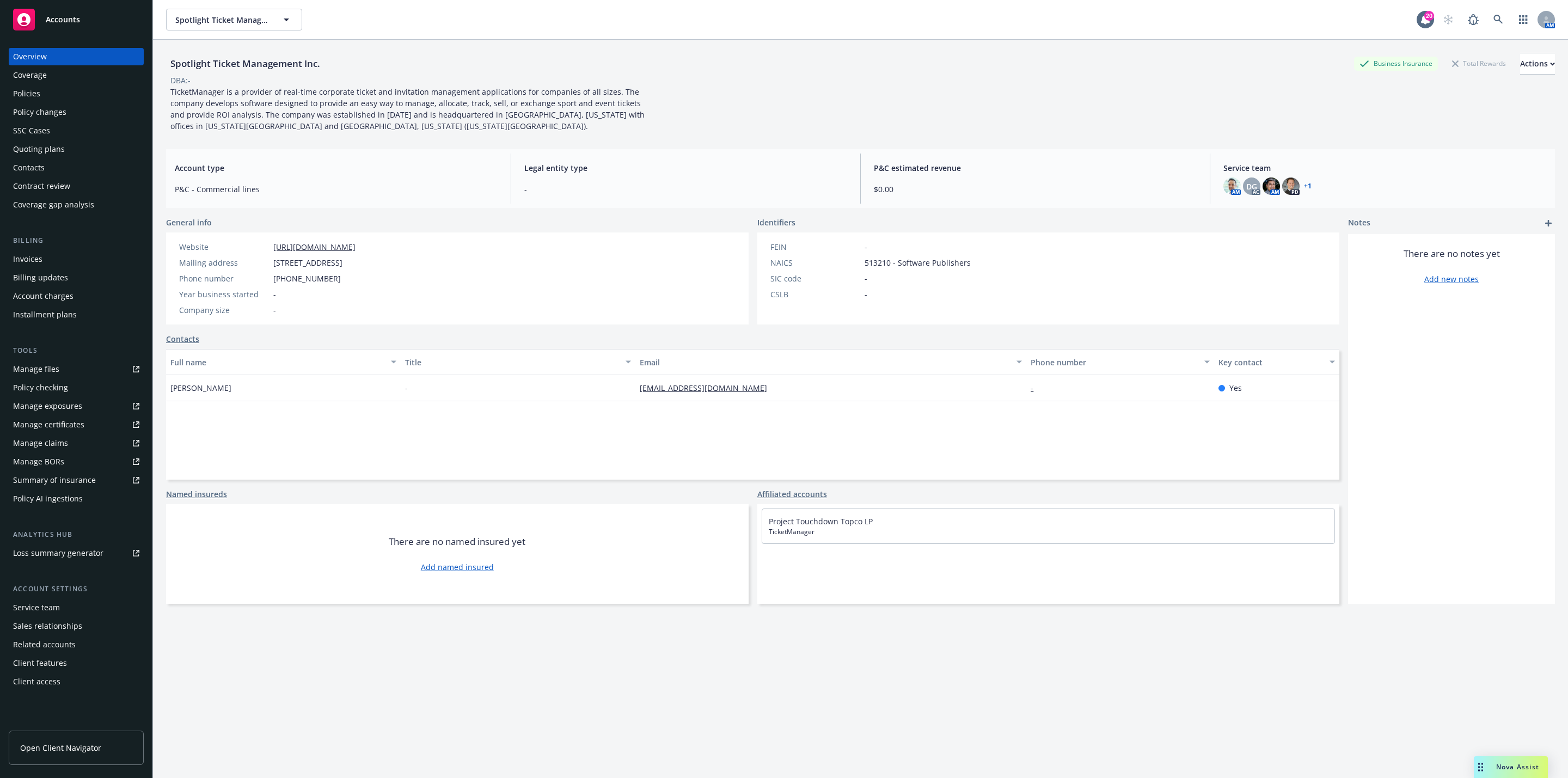
click at [70, 118] on div "Policy changes" at bounding box center [76, 112] width 127 height 17
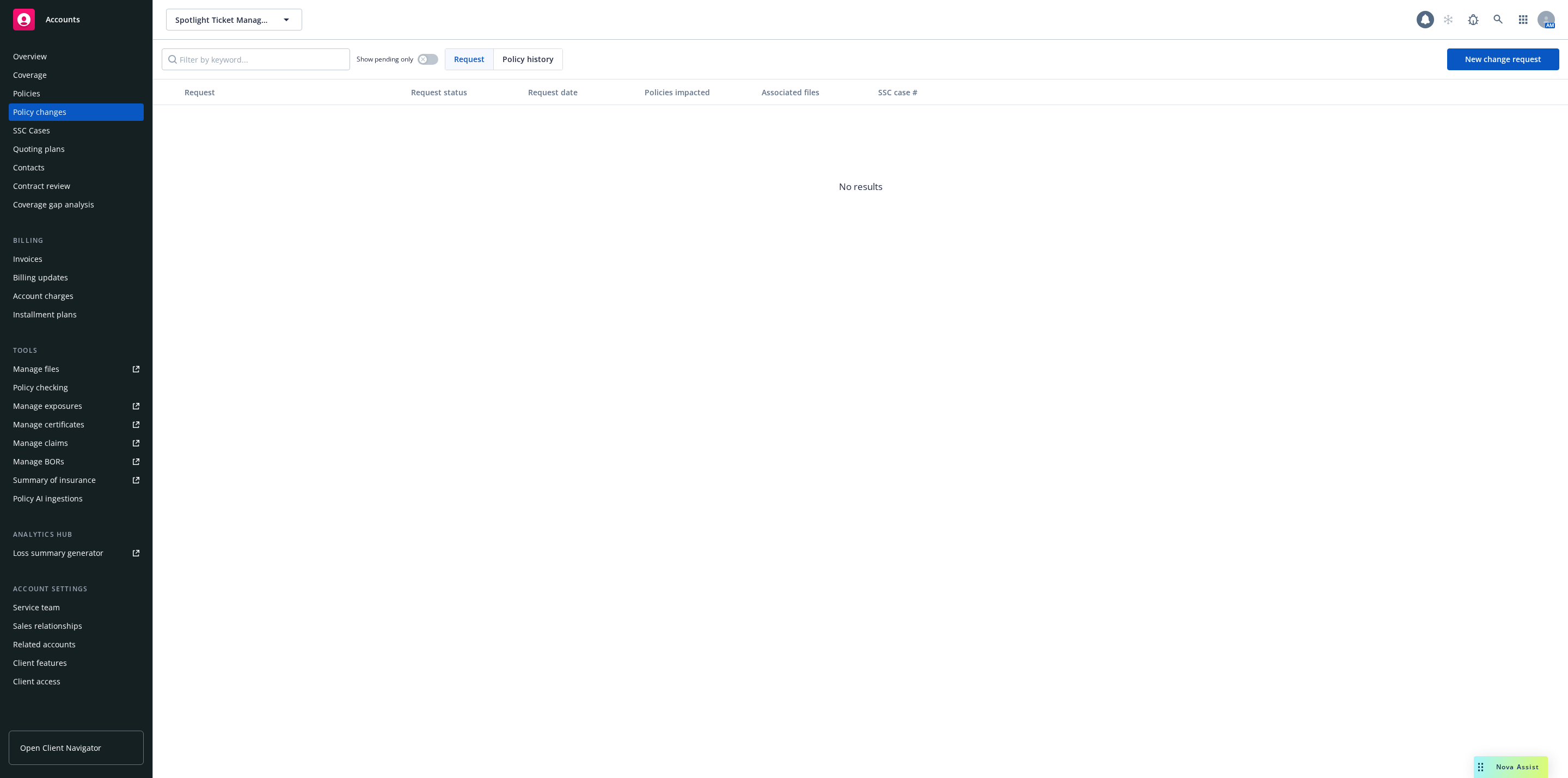
click at [54, 92] on div "Policies" at bounding box center [76, 94] width 127 height 17
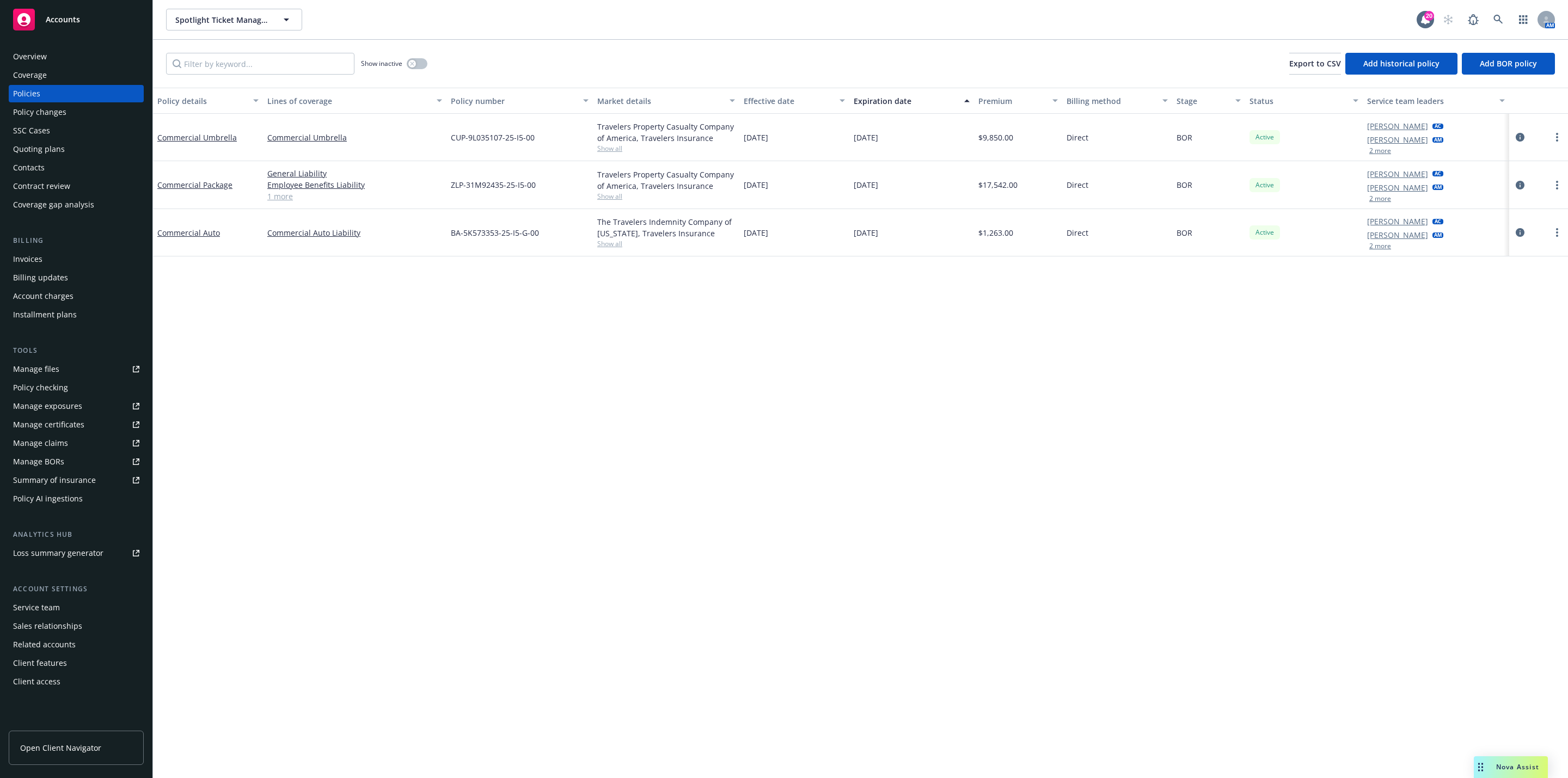
click at [534, 350] on div "Policy details Lines of coverage Policy number Market details Effective date Ex…" at bounding box center [861, 433] width 1415 height 690
click at [428, 26] on div "Spotlight Ticket Management Inc. Spotlight Ticket Management Inc." at bounding box center [791, 20] width 1250 height 22
click at [711, 32] on div "Spotlight Ticket Management Inc. Spotlight Ticket Management Inc. 20 AM" at bounding box center [861, 19] width 1415 height 39
click at [704, 44] on div "Show inactive Export to CSV Add historical policy Add BOR policy" at bounding box center [861, 64] width 1415 height 48
drag, startPoint x: 702, startPoint y: 38, endPoint x: 702, endPoint y: 46, distance: 8.0
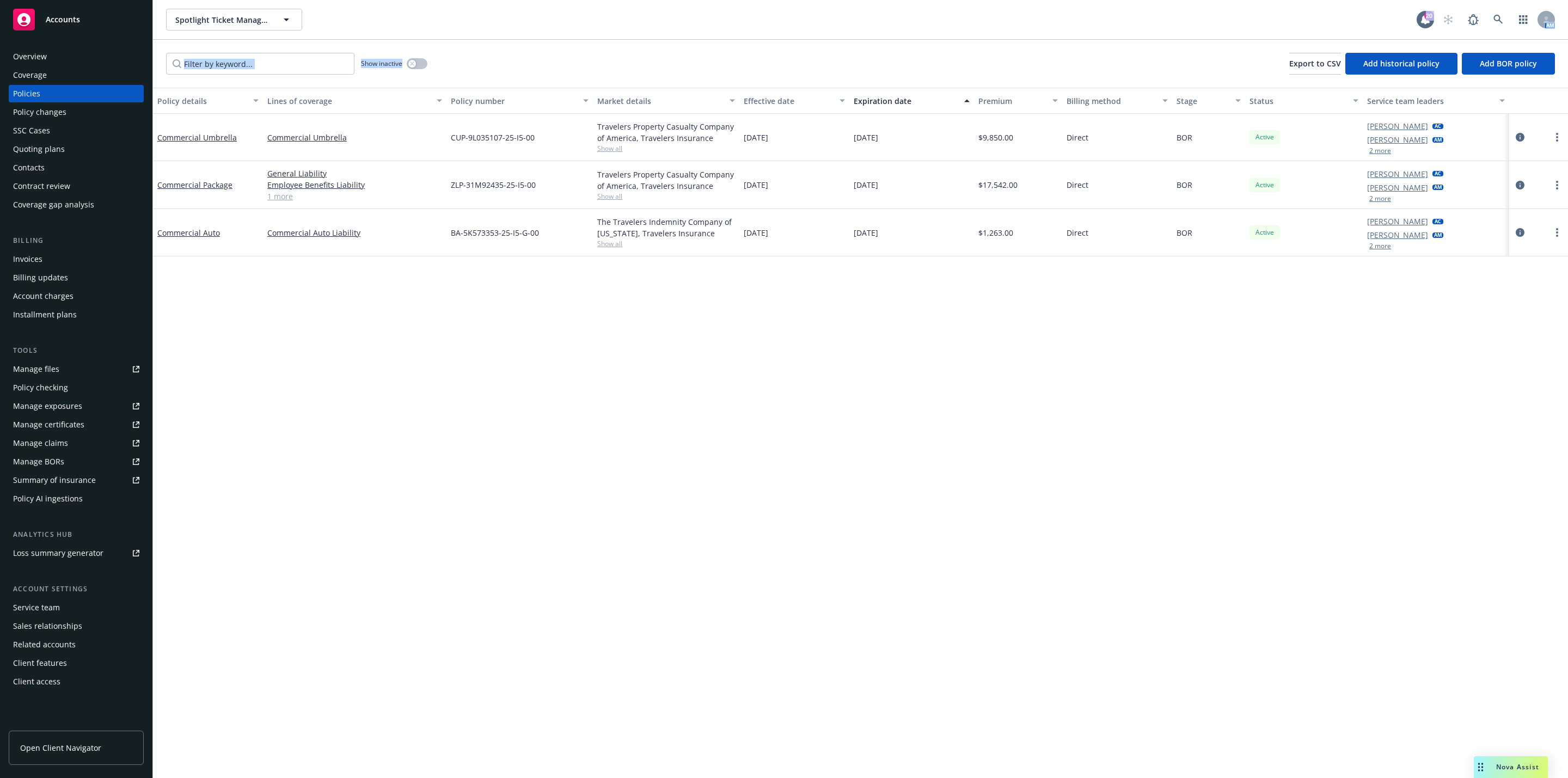
click at [702, 46] on div "Spotlight Ticket Management Inc. Spotlight Ticket Management Inc. 20 AM Show in…" at bounding box center [861, 389] width 1415 height 778
click at [704, 51] on div "Show inactive Export to CSV Add historical policy Add BOR policy" at bounding box center [861, 64] width 1415 height 48
drag, startPoint x: 494, startPoint y: 13, endPoint x: 525, endPoint y: 46, distance: 45.3
click at [525, 46] on div "Spotlight Ticket Management Inc. Spotlight Ticket Management Inc. 20 AM Show in…" at bounding box center [861, 389] width 1415 height 778
click at [525, 46] on div "Show inactive Export to CSV Add historical policy Add BOR policy" at bounding box center [861, 64] width 1415 height 48
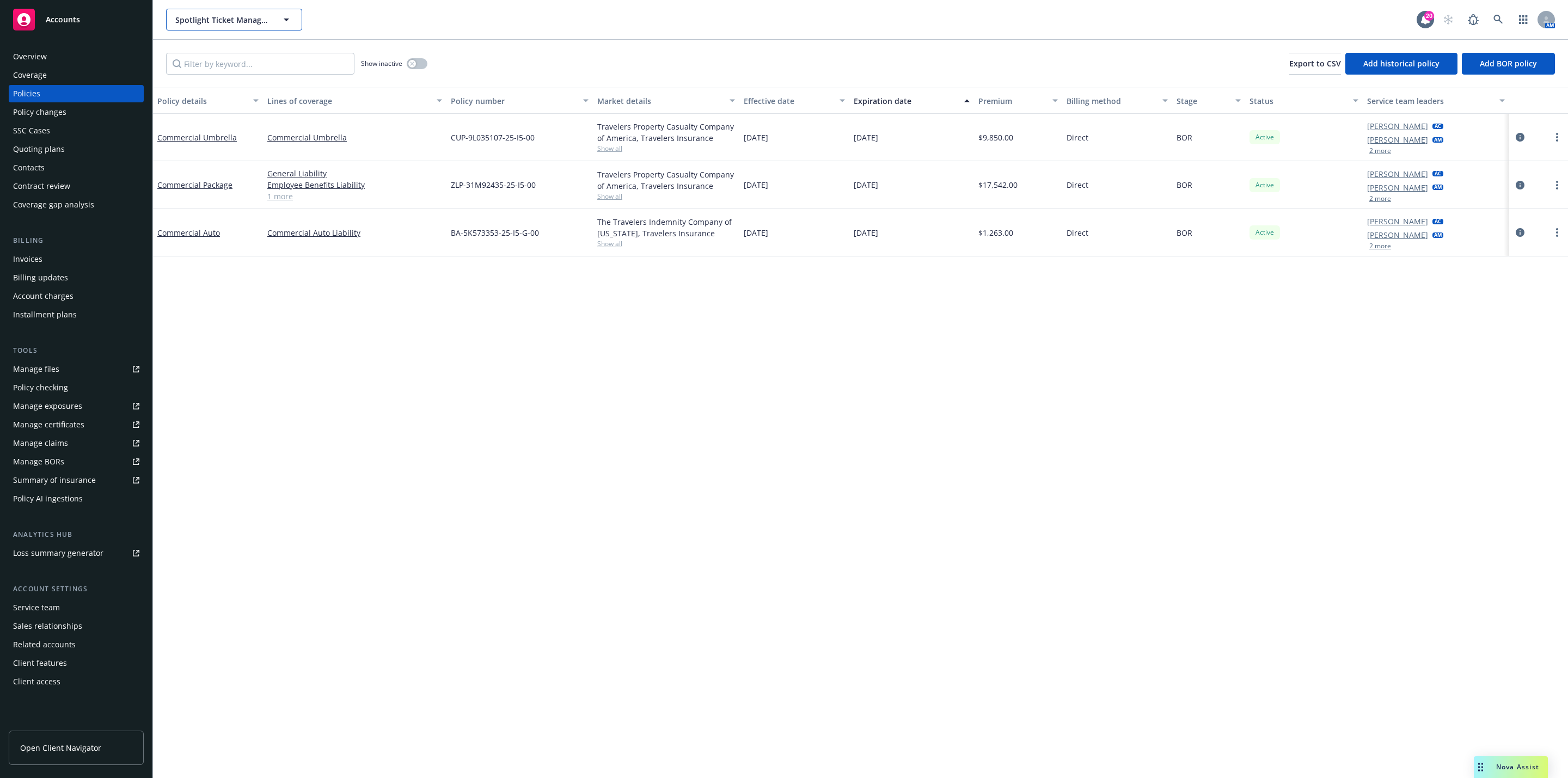
click at [292, 22] on icon "button" at bounding box center [286, 20] width 13 height 13
click at [621, 59] on div "Show inactive Export to CSV Add historical policy Add BOR policy" at bounding box center [861, 64] width 1415 height 48
click at [966, 619] on div "Policy details Lines of coverage Policy number Market details Effective date Ex…" at bounding box center [861, 433] width 1415 height 690
click at [879, 580] on div "Policy details Lines of coverage Policy number Market details Effective date Ex…" at bounding box center [861, 433] width 1415 height 690
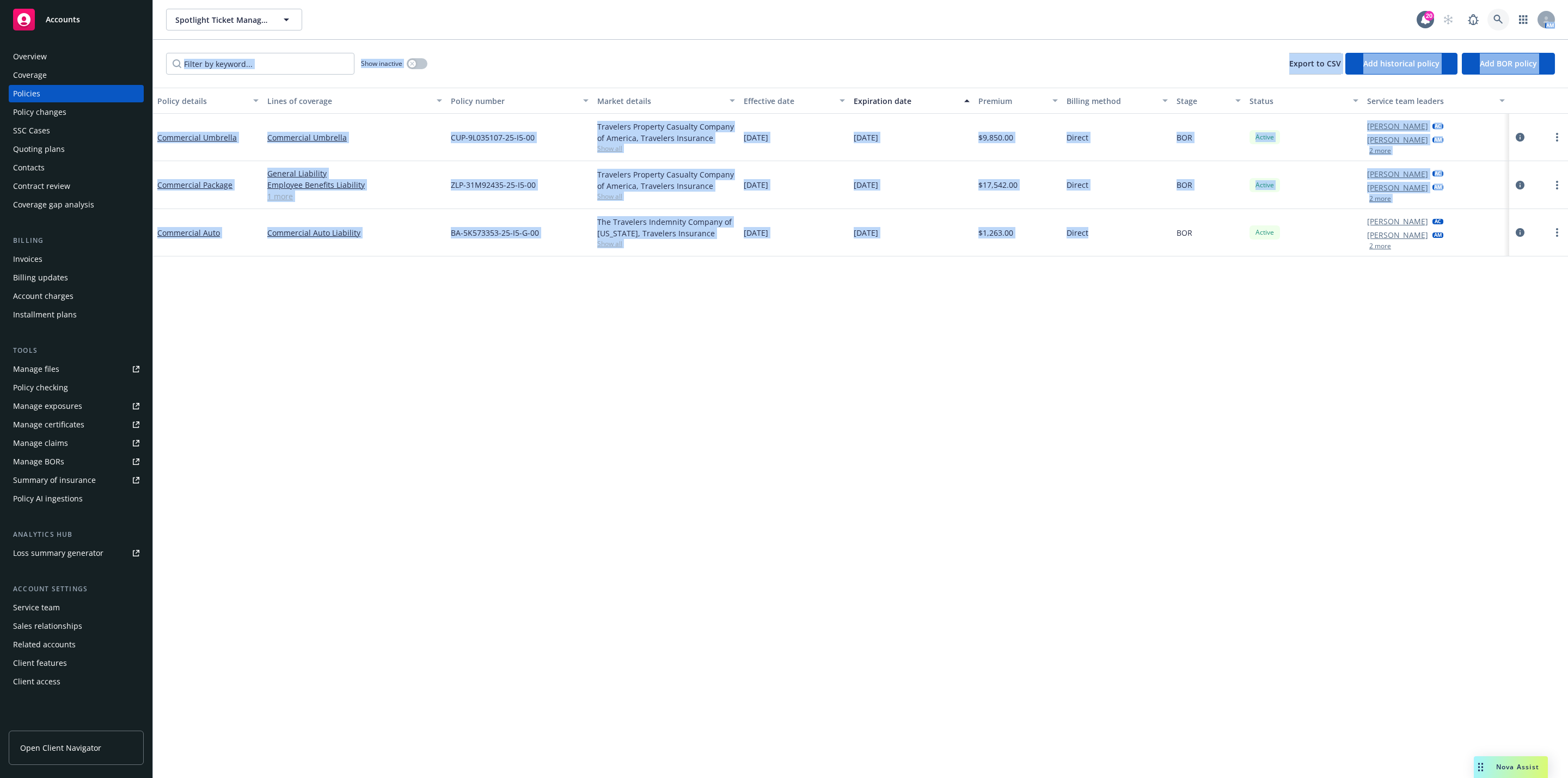
drag, startPoint x: 1498, startPoint y: 17, endPoint x: 1115, endPoint y: 302, distance: 477.4
click at [1122, 301] on div "Spotlight Ticket Management Inc. 20 AM Show inactive Export to CSV Add historic…" at bounding box center [861, 389] width 1415 height 778
click at [1109, 378] on div "Policy details Lines of coverage Policy number Market details Effective date Ex…" at bounding box center [861, 433] width 1415 height 690
click at [321, 295] on div "Policy details Lines of coverage Policy number Market details Effective date Ex…" at bounding box center [861, 433] width 1415 height 690
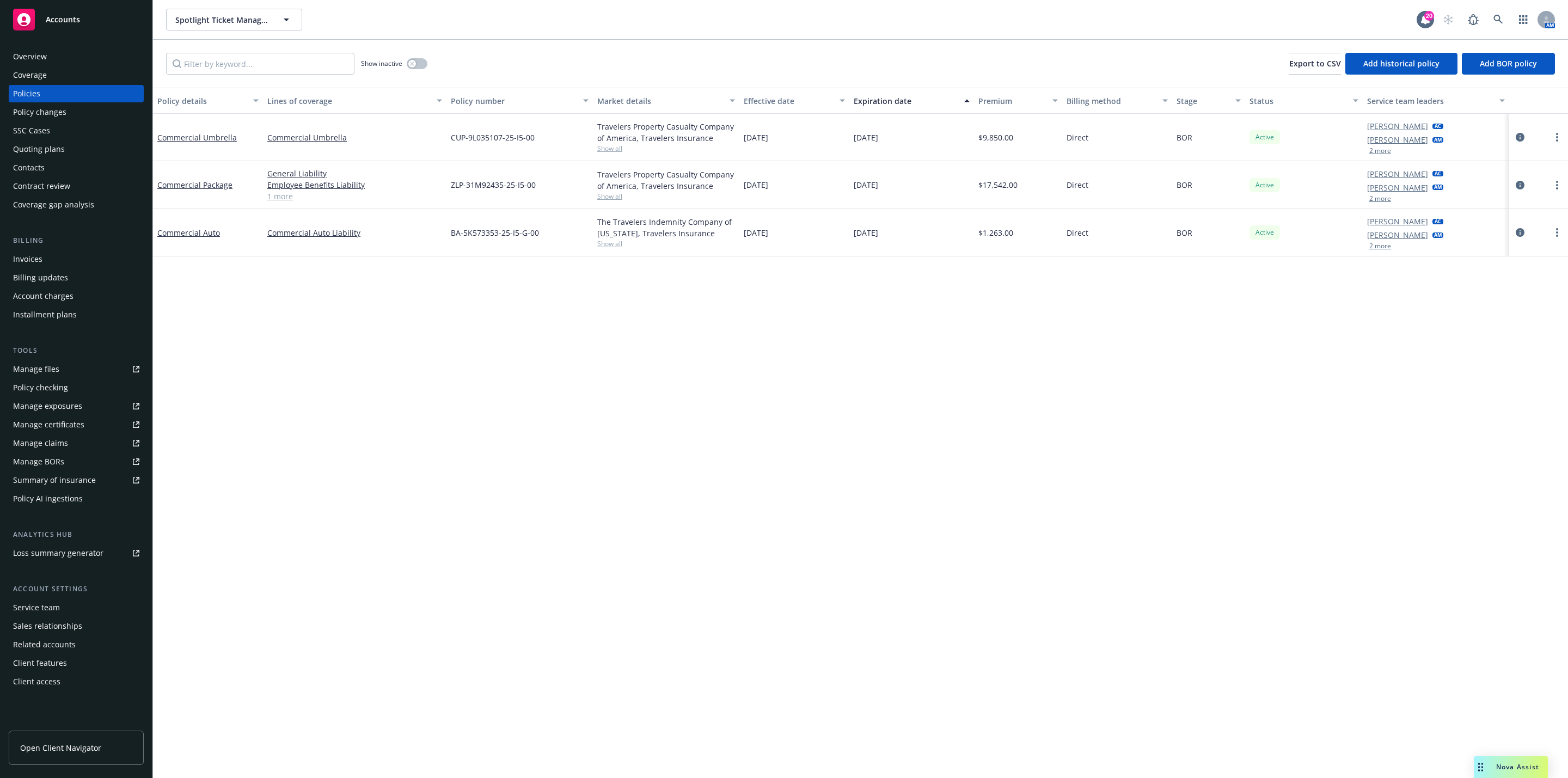
drag, startPoint x: 220, startPoint y: 256, endPoint x: 220, endPoint y: 218, distance: 38.0
click at [220, 247] on div "Commercial Auto" at bounding box center [208, 233] width 110 height 47
click at [726, 330] on div "Policy details Lines of coverage Policy number Market details Effective date Ex…" at bounding box center [861, 433] width 1415 height 690
click at [276, 22] on button "Spotlight Ticket Management Inc." at bounding box center [234, 20] width 136 height 22
click at [461, 22] on div "908 Devices, Inc. Type Commercial APG Lions Holdings, LLC Stinson Holdings, LLC…" at bounding box center [791, 20] width 1250 height 22
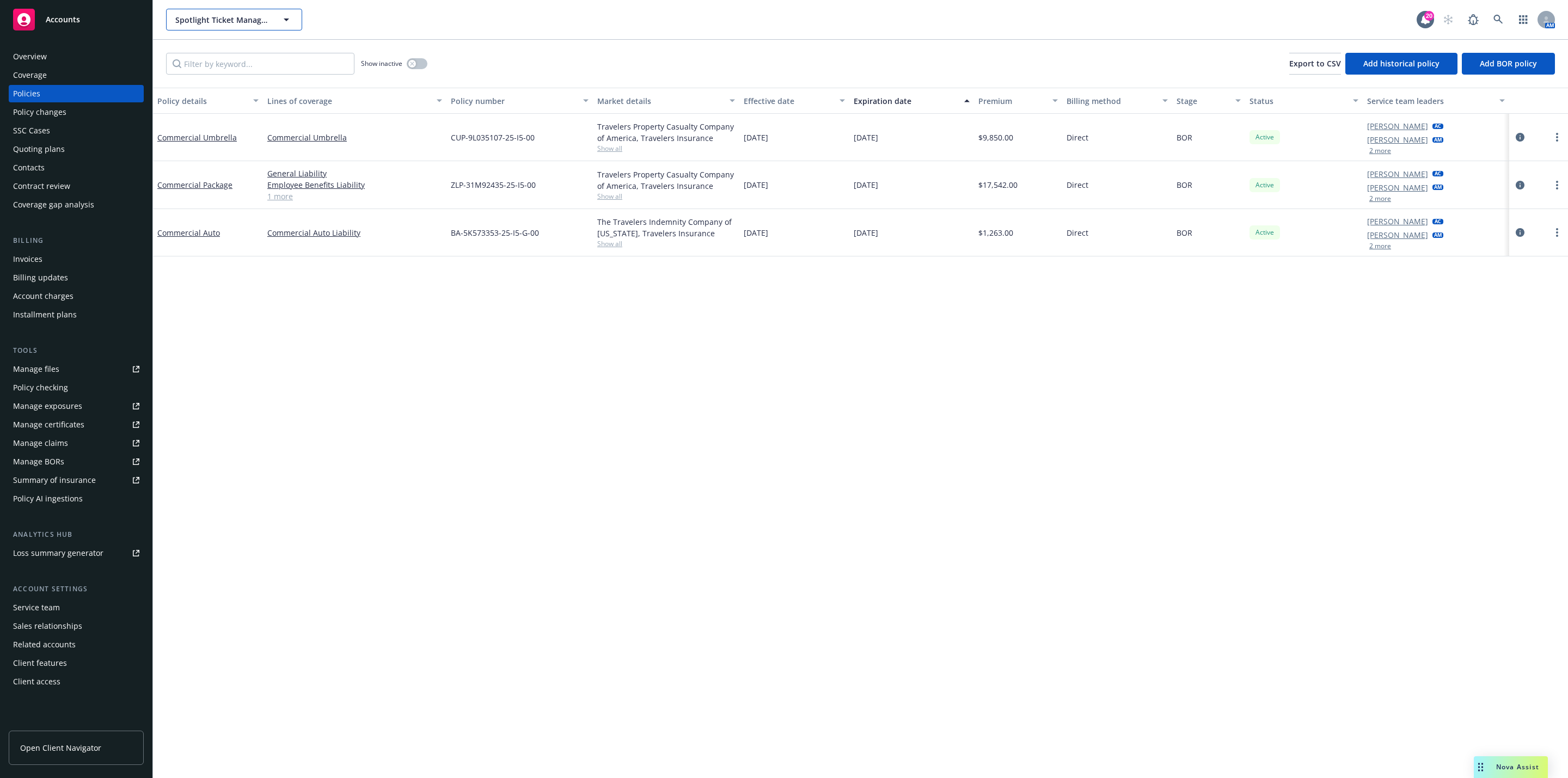
click at [278, 30] on button "Spotlight Ticket Management Inc." at bounding box center [234, 20] width 136 height 22
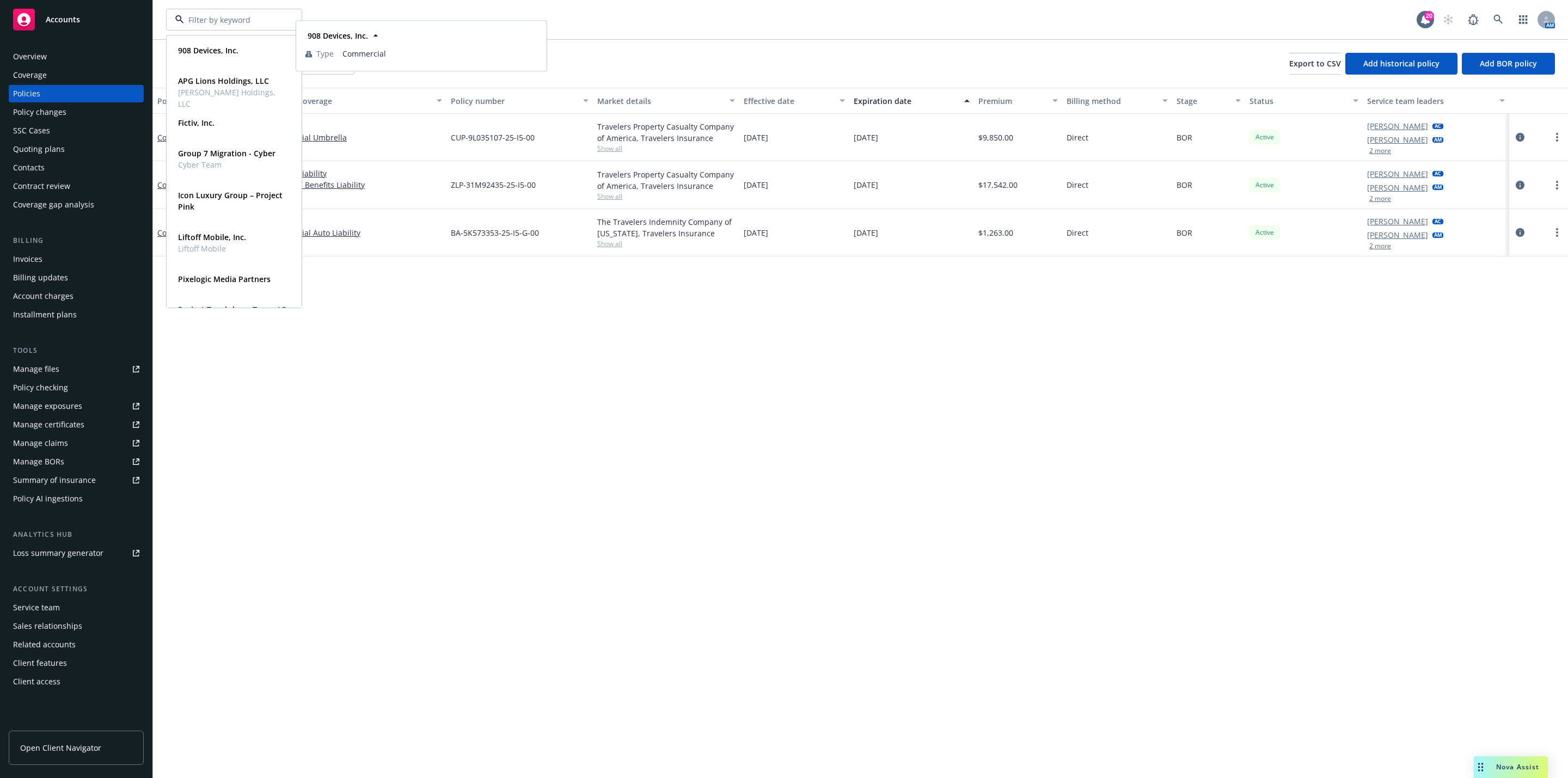
click at [823, 10] on div "908 Devices, Inc. Type Commercial APG Lions Holdings, LLC Stinson Holdings, LLC…" at bounding box center [791, 20] width 1250 height 22
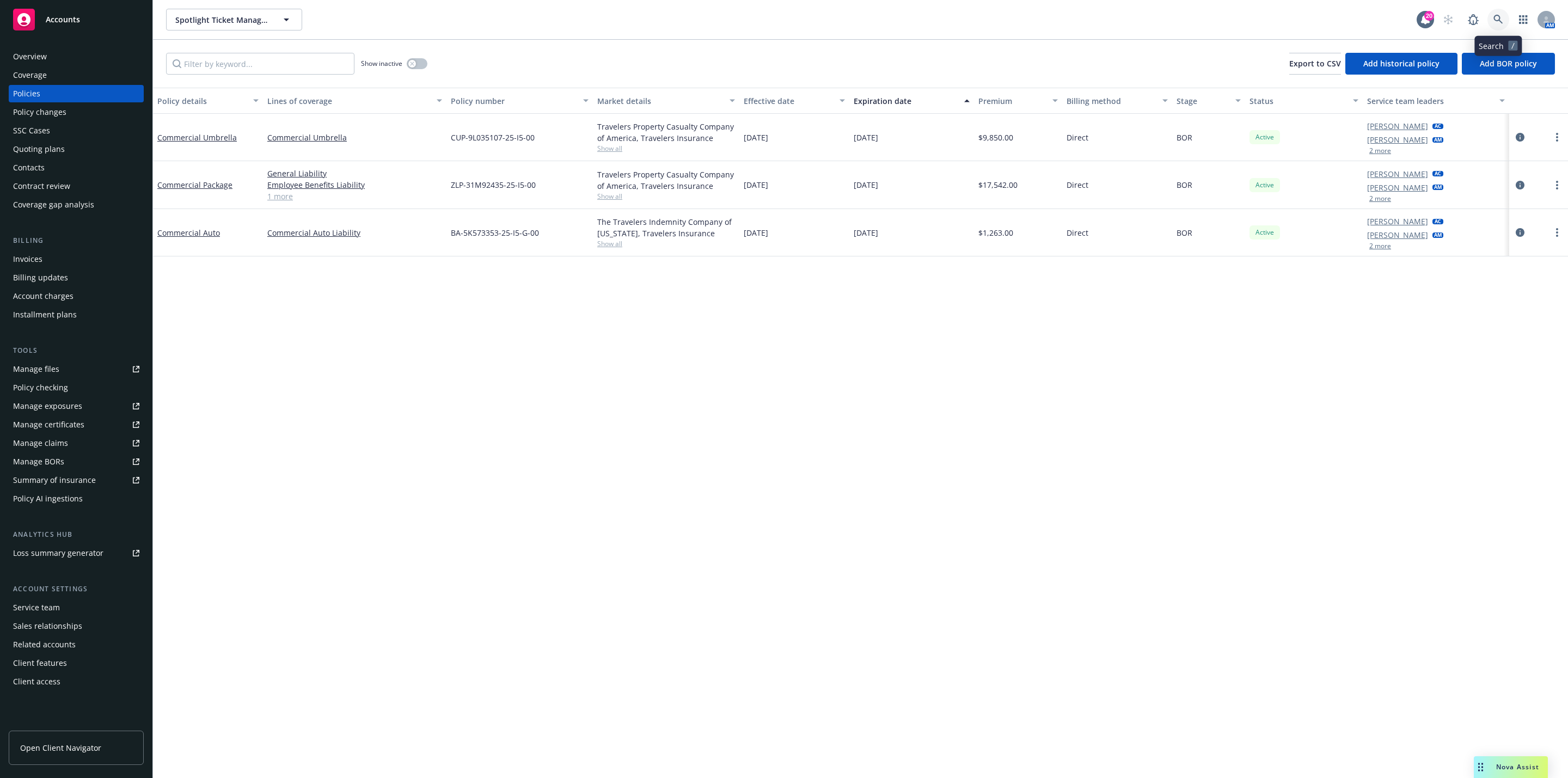
click at [1491, 22] on link at bounding box center [1498, 20] width 22 height 22
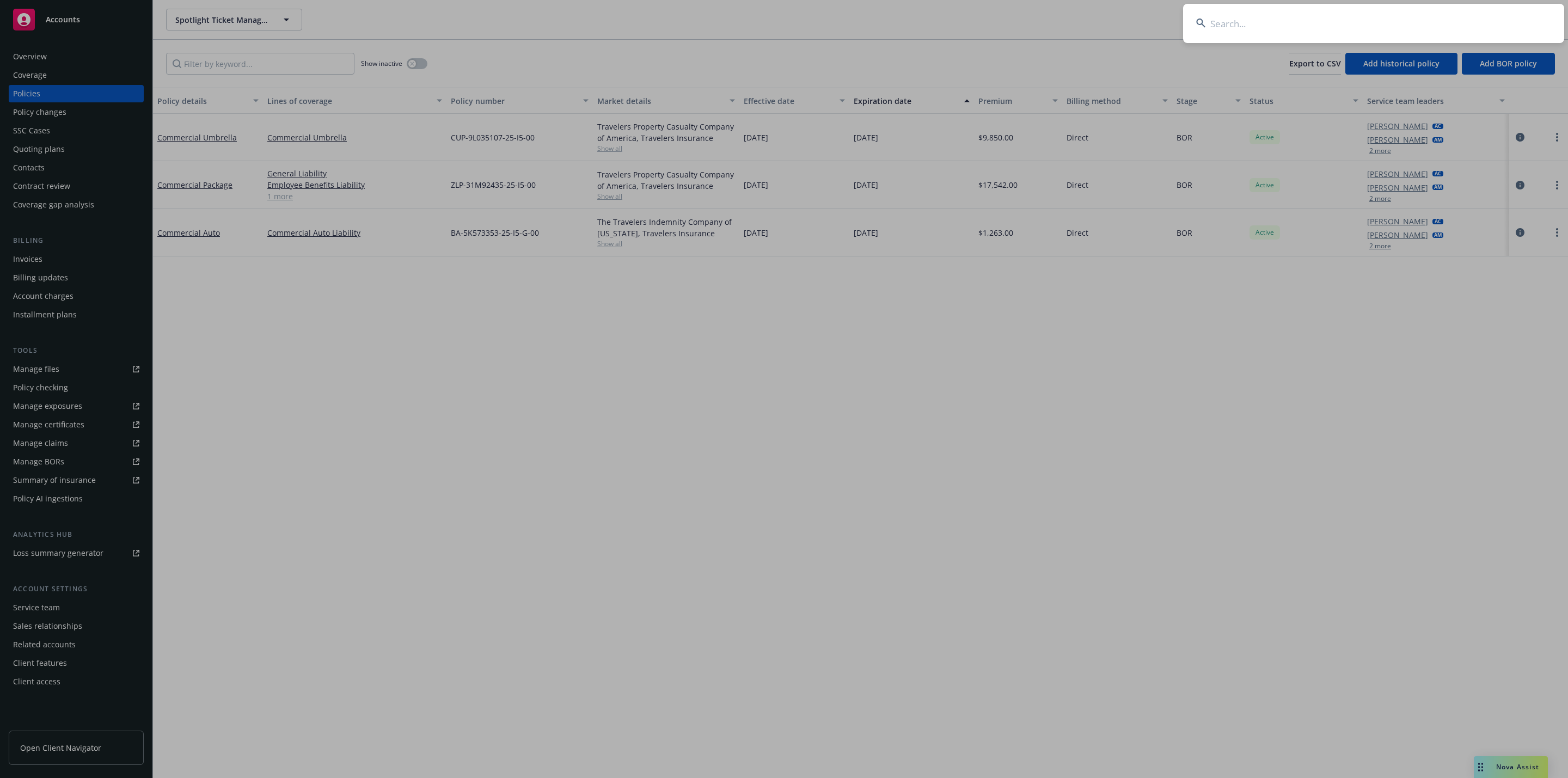
type input "p"
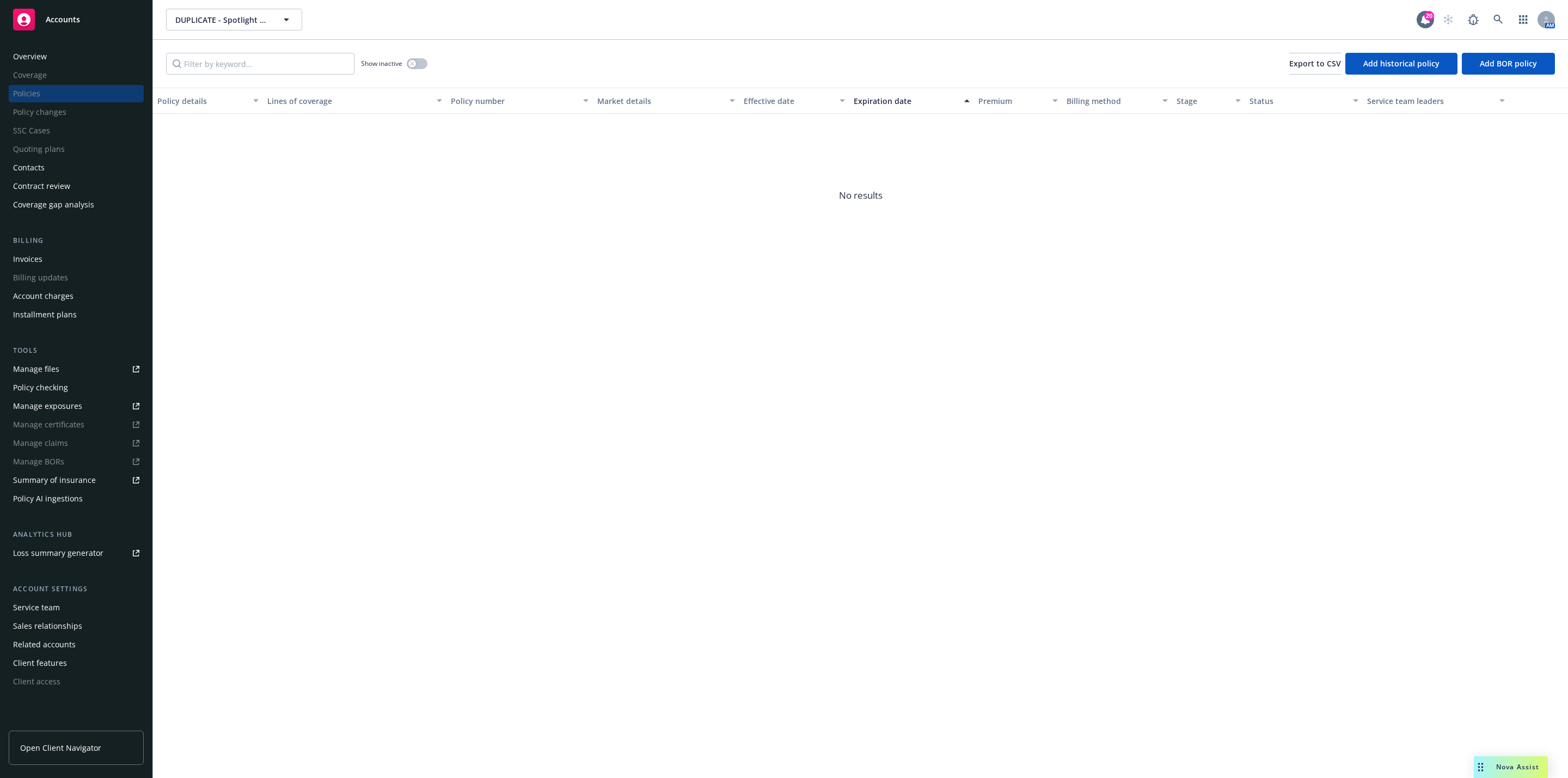
click at [1487, 762] on div "Nova Assist" at bounding box center [1517, 766] width 60 height 9
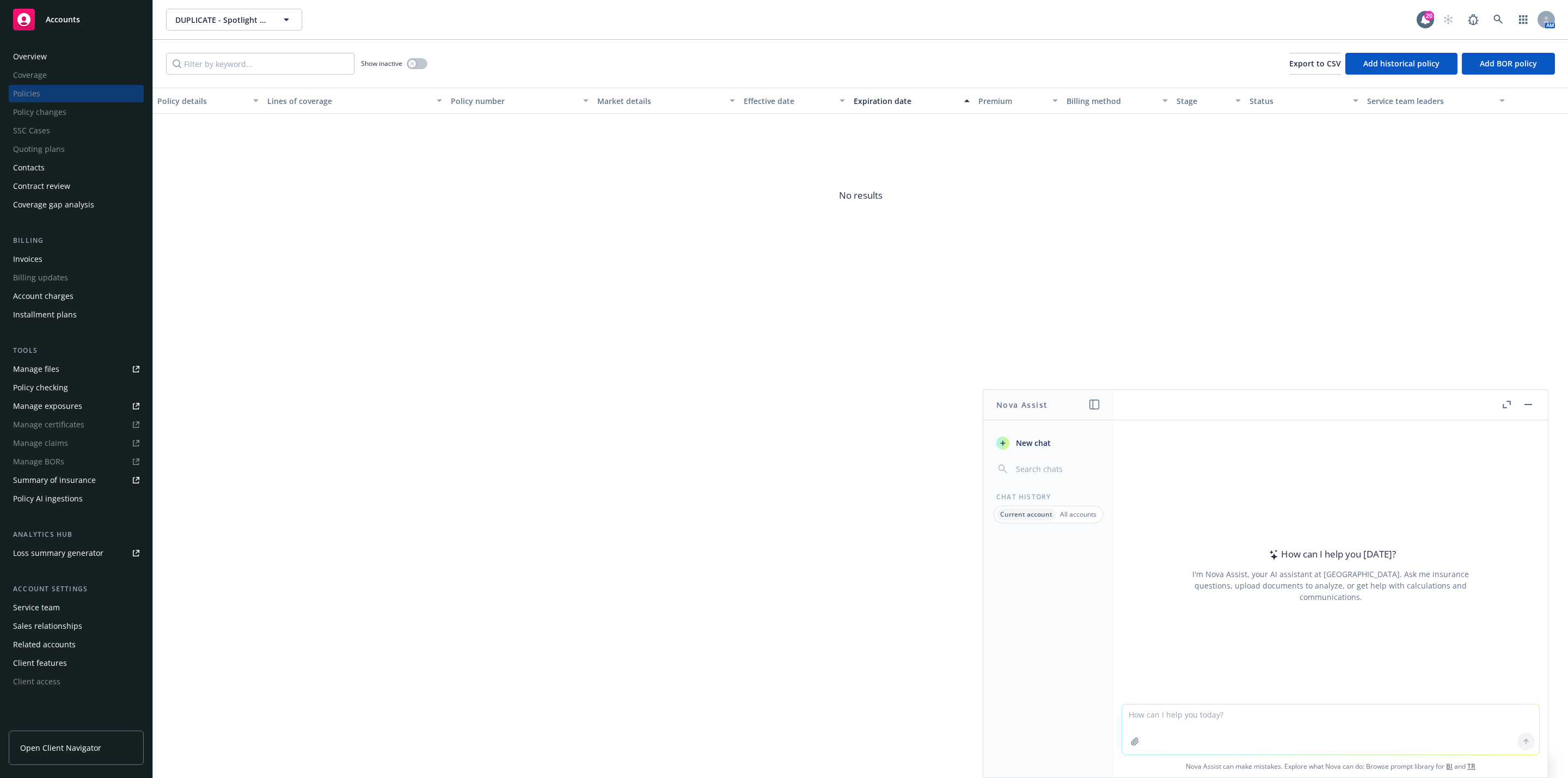
click at [1182, 711] on textarea at bounding box center [1331, 729] width 417 height 50
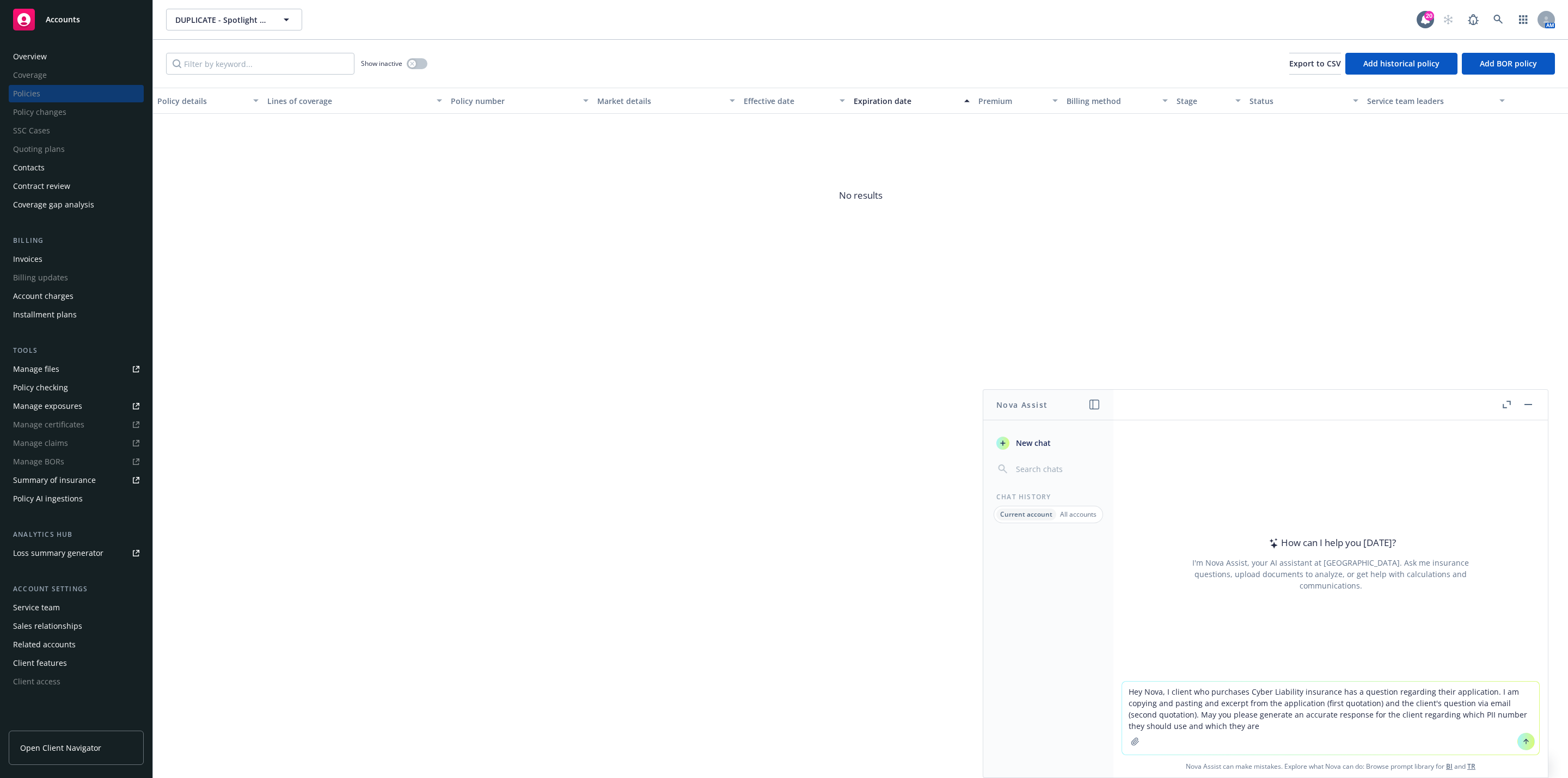
click at [1217, 736] on textarea "Hey Nova, I client who purchases Cyber Liability insurance has a question regar…" at bounding box center [1331, 718] width 417 height 73
paste textarea "What is the maximum total number of unique individual persons or organizations …"
type textarea "Hey Nova, I client who purchases Cyber Liability insurance has a question regar…"
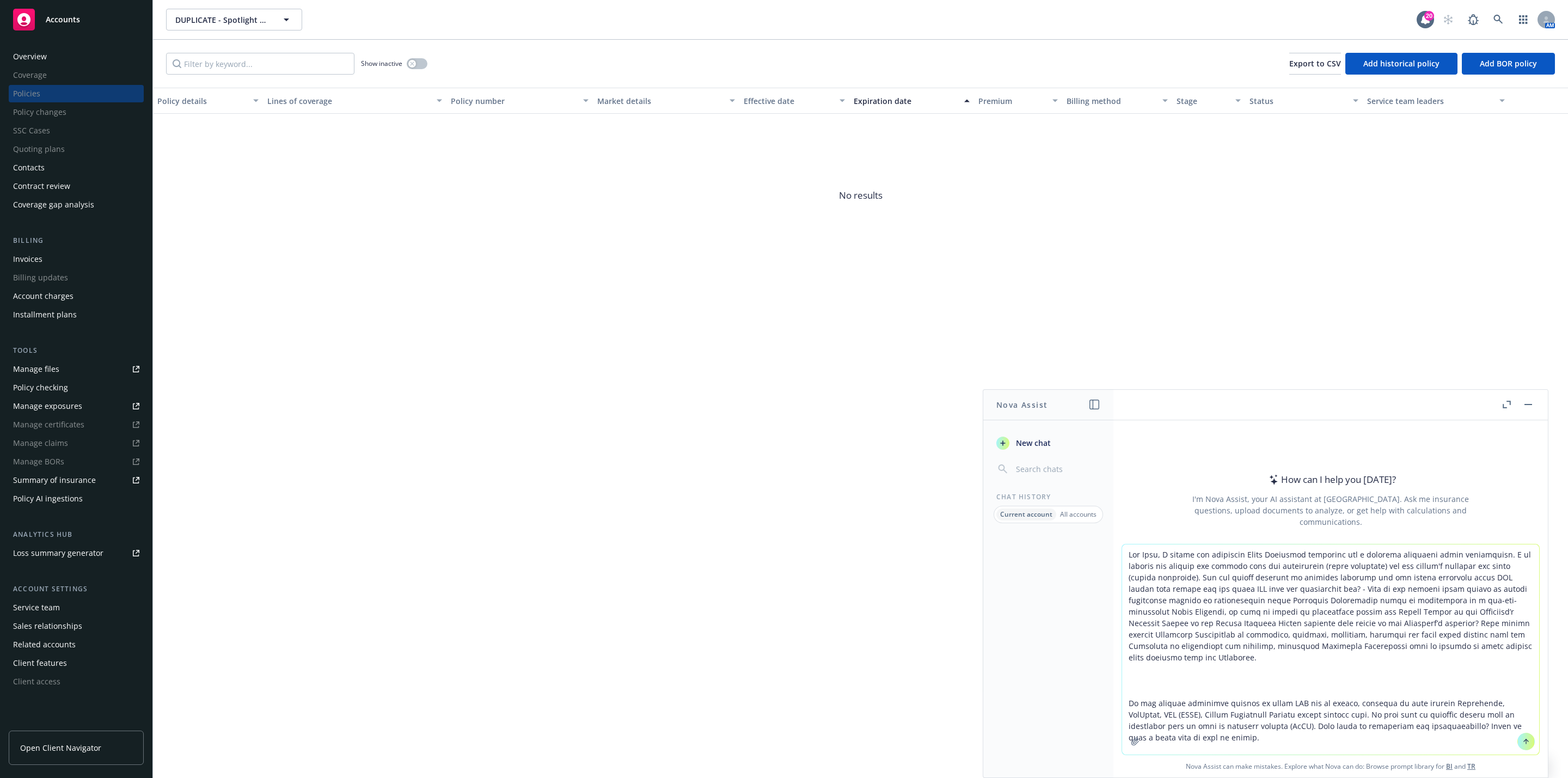
click at [1285, 590] on textarea at bounding box center [1331, 650] width 417 height 210
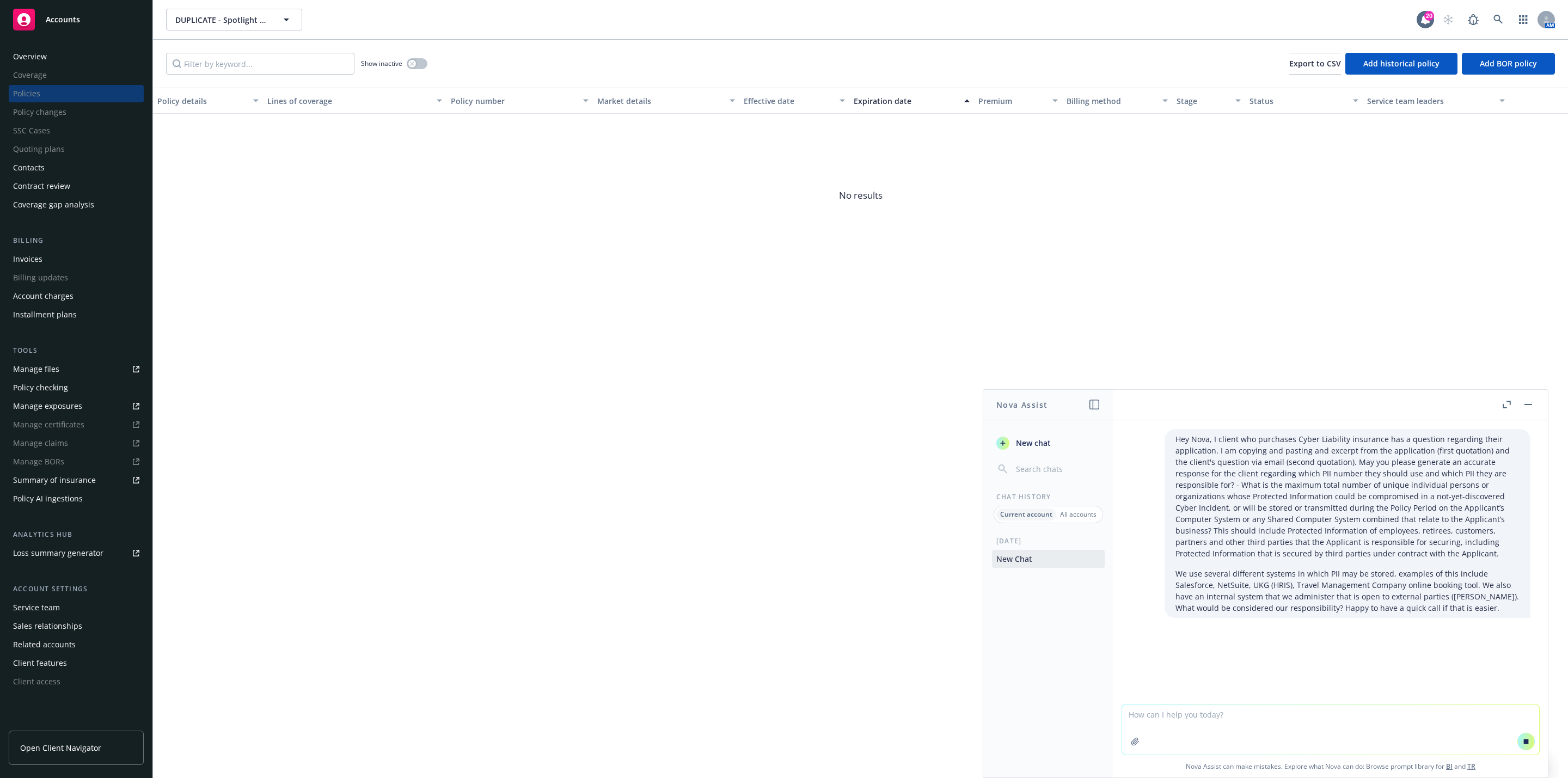
click at [1249, 716] on textarea at bounding box center [1331, 729] width 417 height 50
click at [1259, 684] on div "Hey Nova, I client who purchases Cyber Liability insurance has a question regar…" at bounding box center [1330, 562] width 434 height 284
click at [1068, 680] on div "Today New Chat" at bounding box center [1048, 656] width 130 height 241
click at [1042, 644] on div "Today New Chat" at bounding box center [1048, 656] width 130 height 241
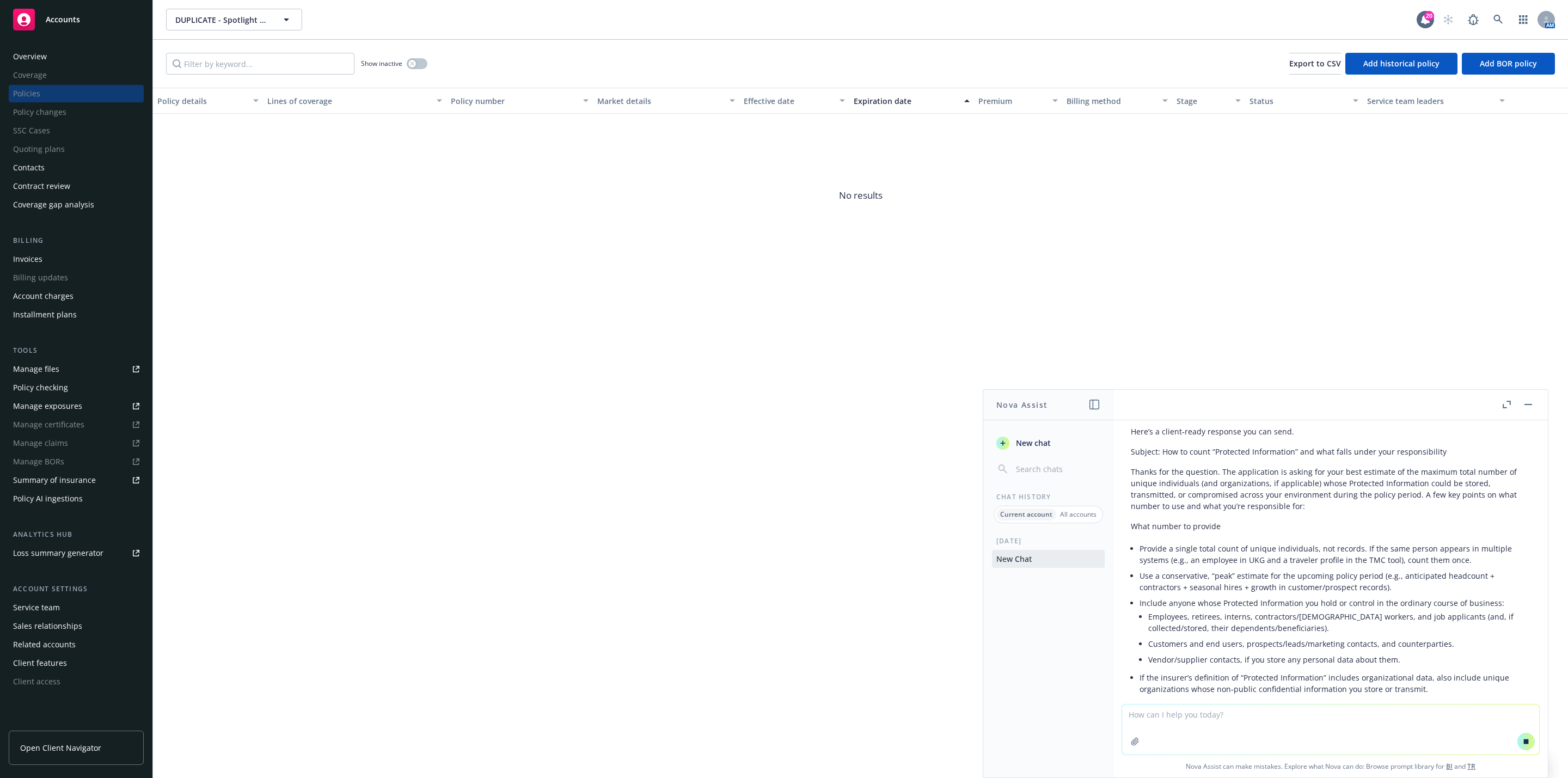
scroll to position [211, 0]
drag, startPoint x: 1211, startPoint y: 480, endPoint x: 1478, endPoint y: 496, distance: 267.5
click at [1478, 496] on p "Thanks for the question. The application is asking for your best estimate of th…" at bounding box center [1330, 487] width 400 height 46
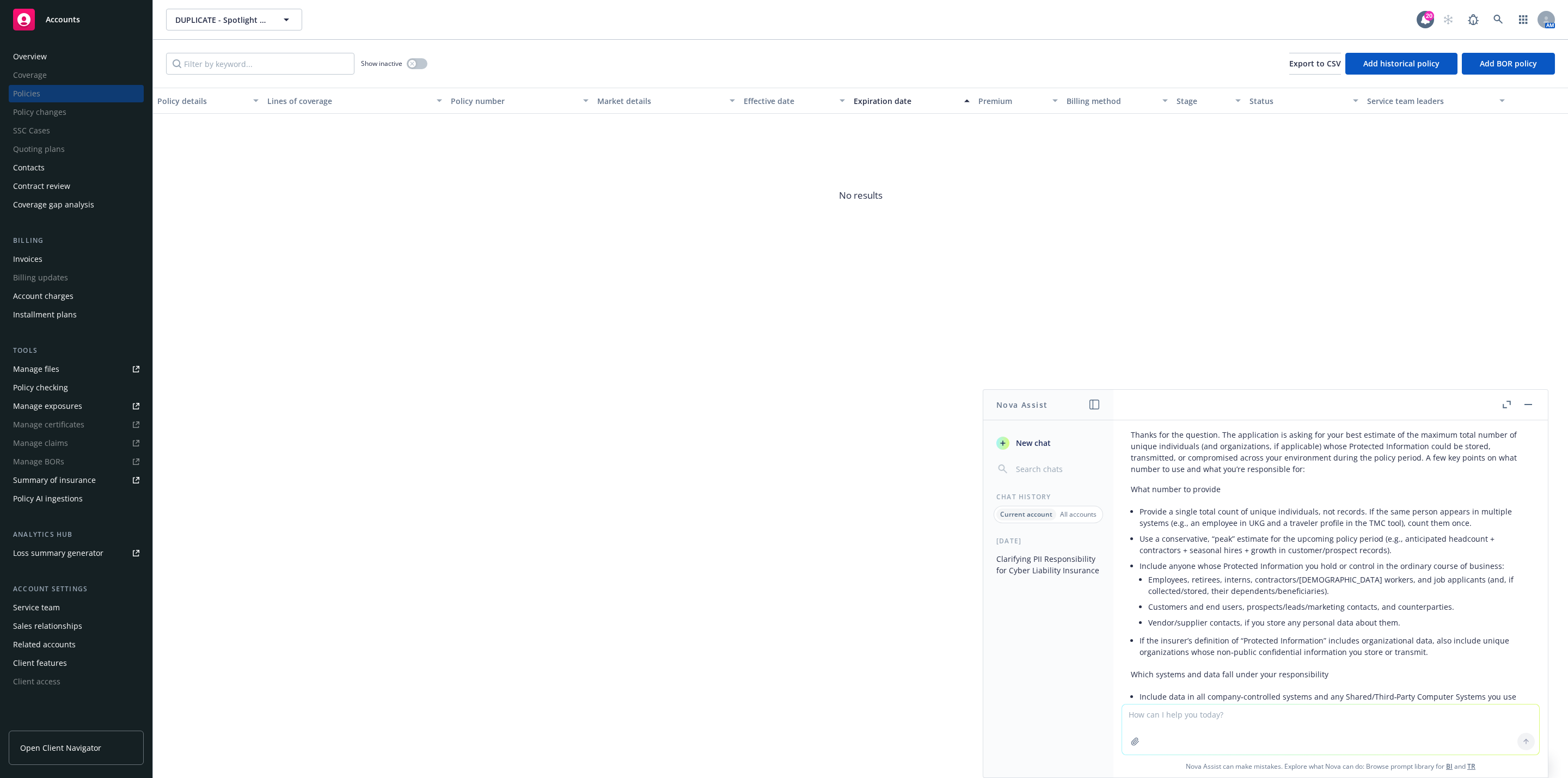
scroll to position [329, 0]
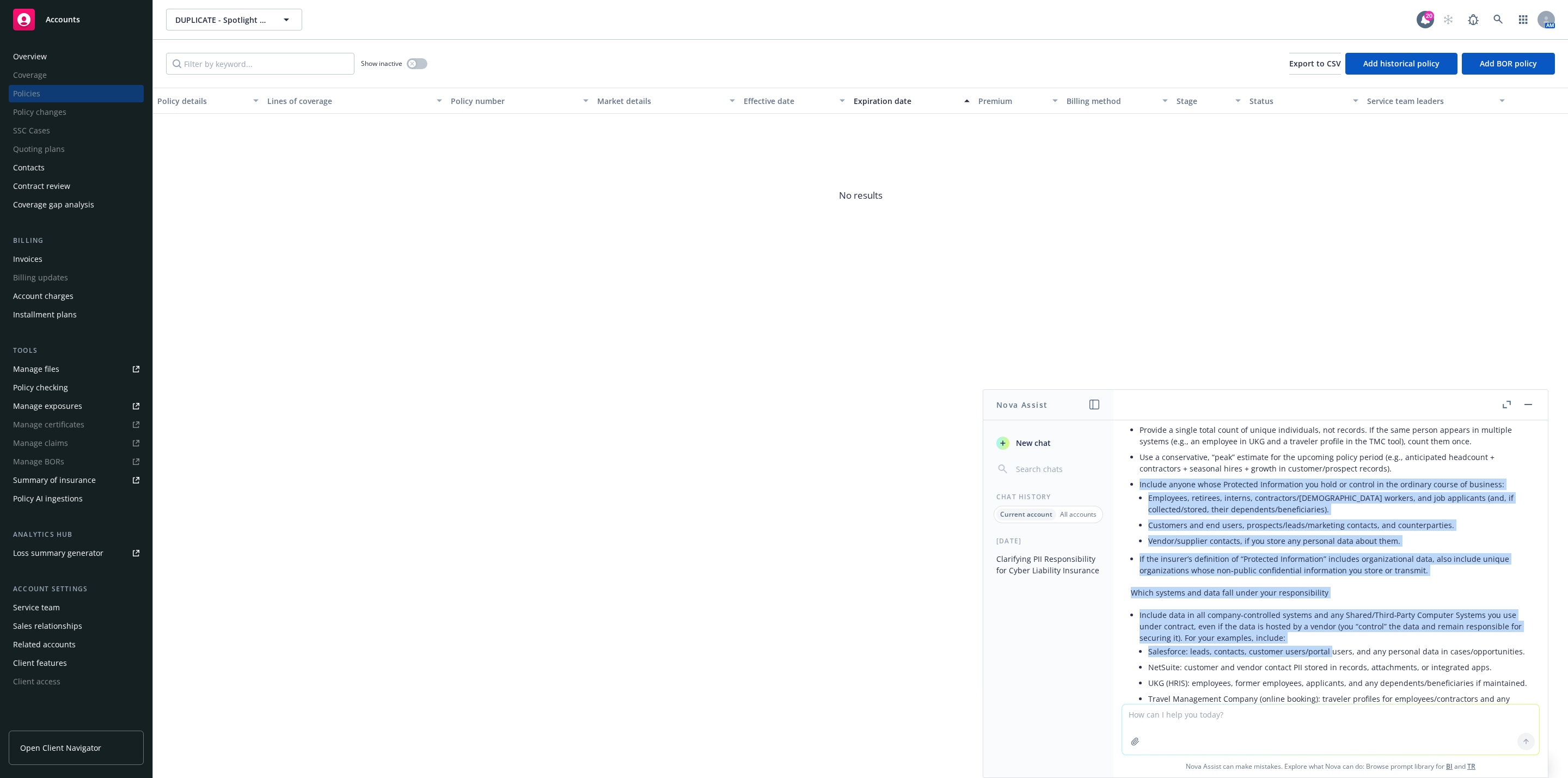
drag, startPoint x: 1139, startPoint y: 481, endPoint x: 1325, endPoint y: 652, distance: 252.7
click at [1325, 652] on div "Here’s a client‑ready response you can send. Subject: How to count “Protected I…" at bounding box center [1330, 761] width 400 height 917
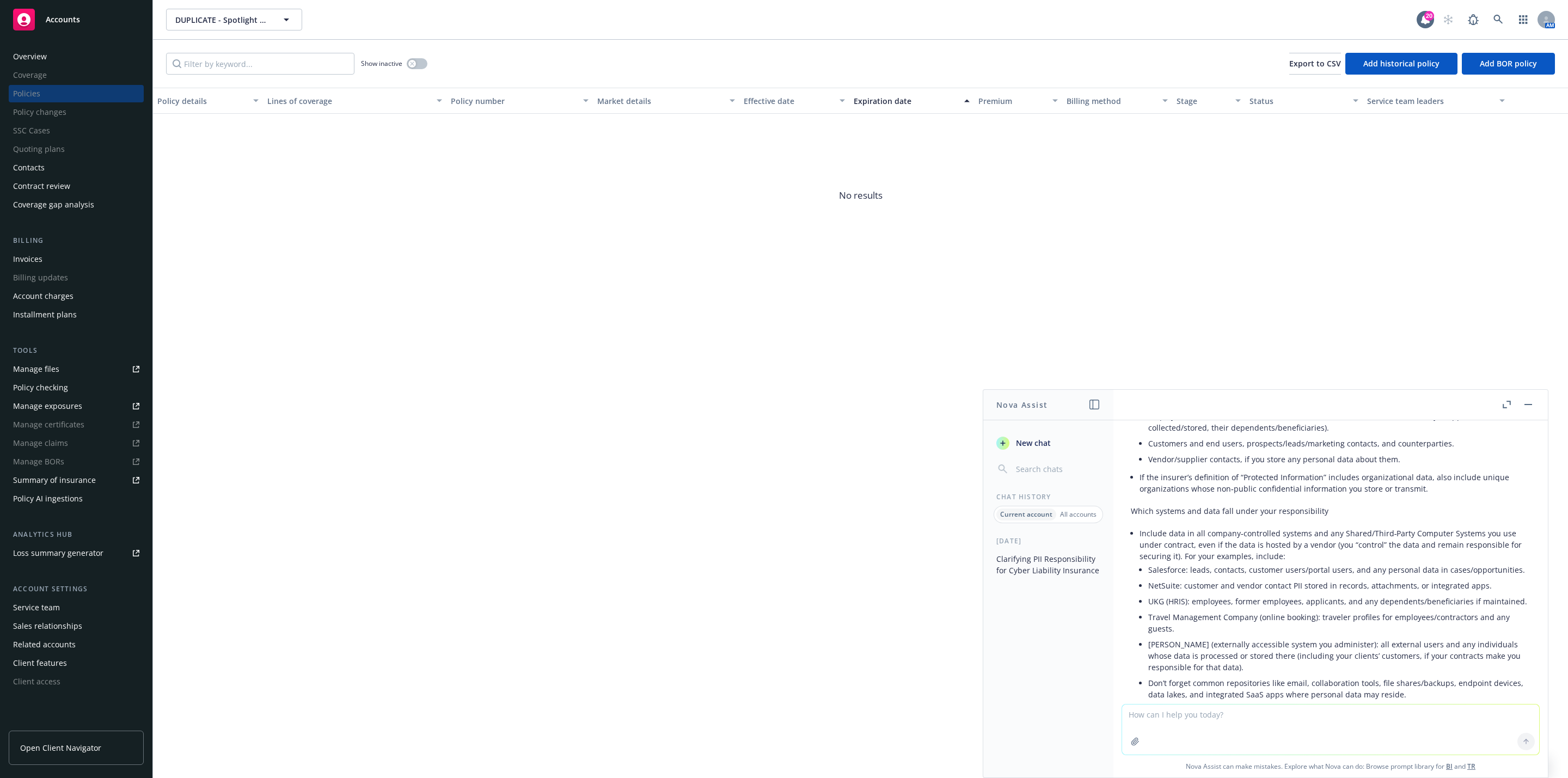
click at [1320, 636] on li "Travel Management Company (online booking): traveler profiles for employees/con…" at bounding box center [1340, 622] width 382 height 27
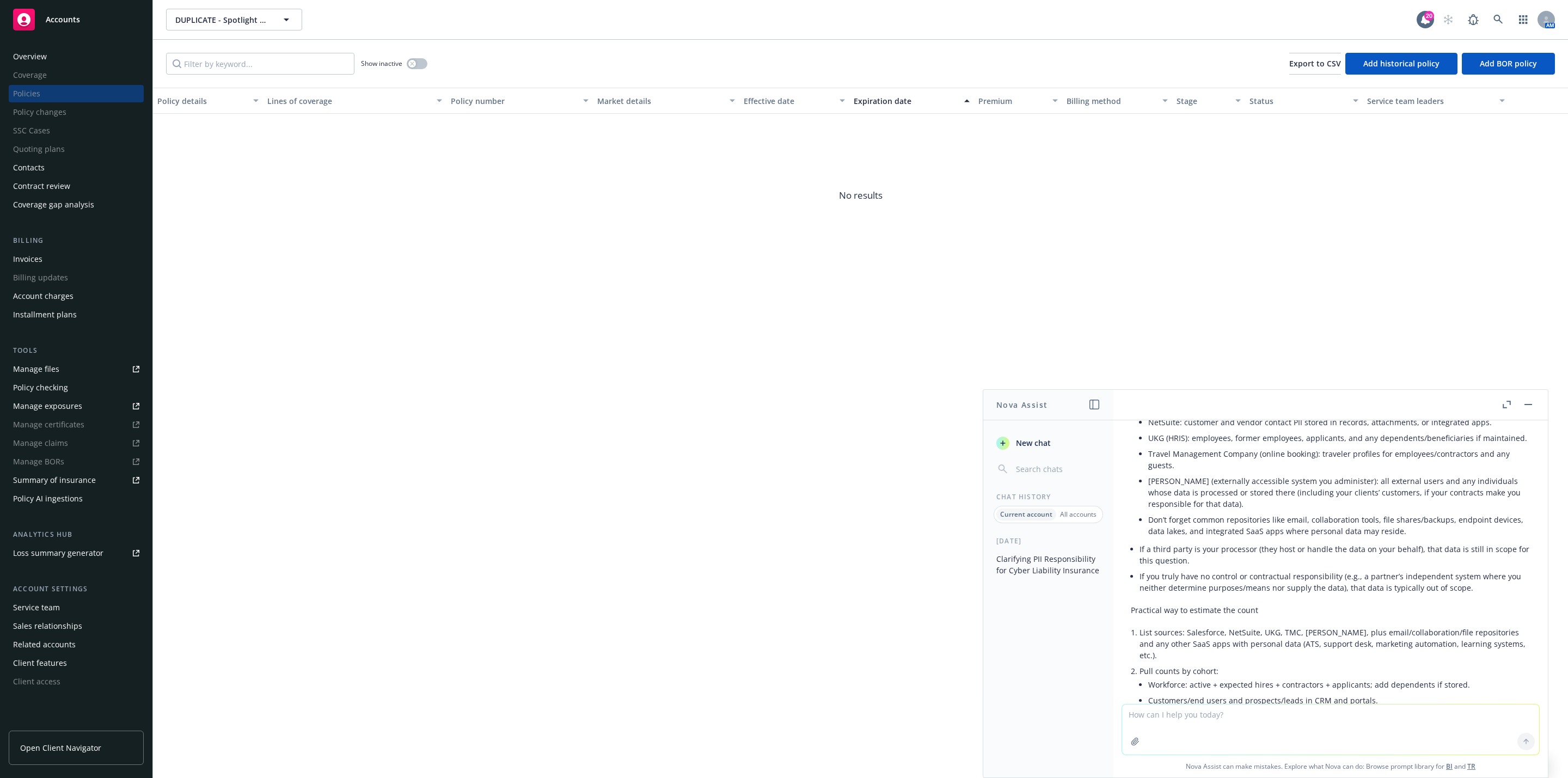
scroll to position [492, 0]
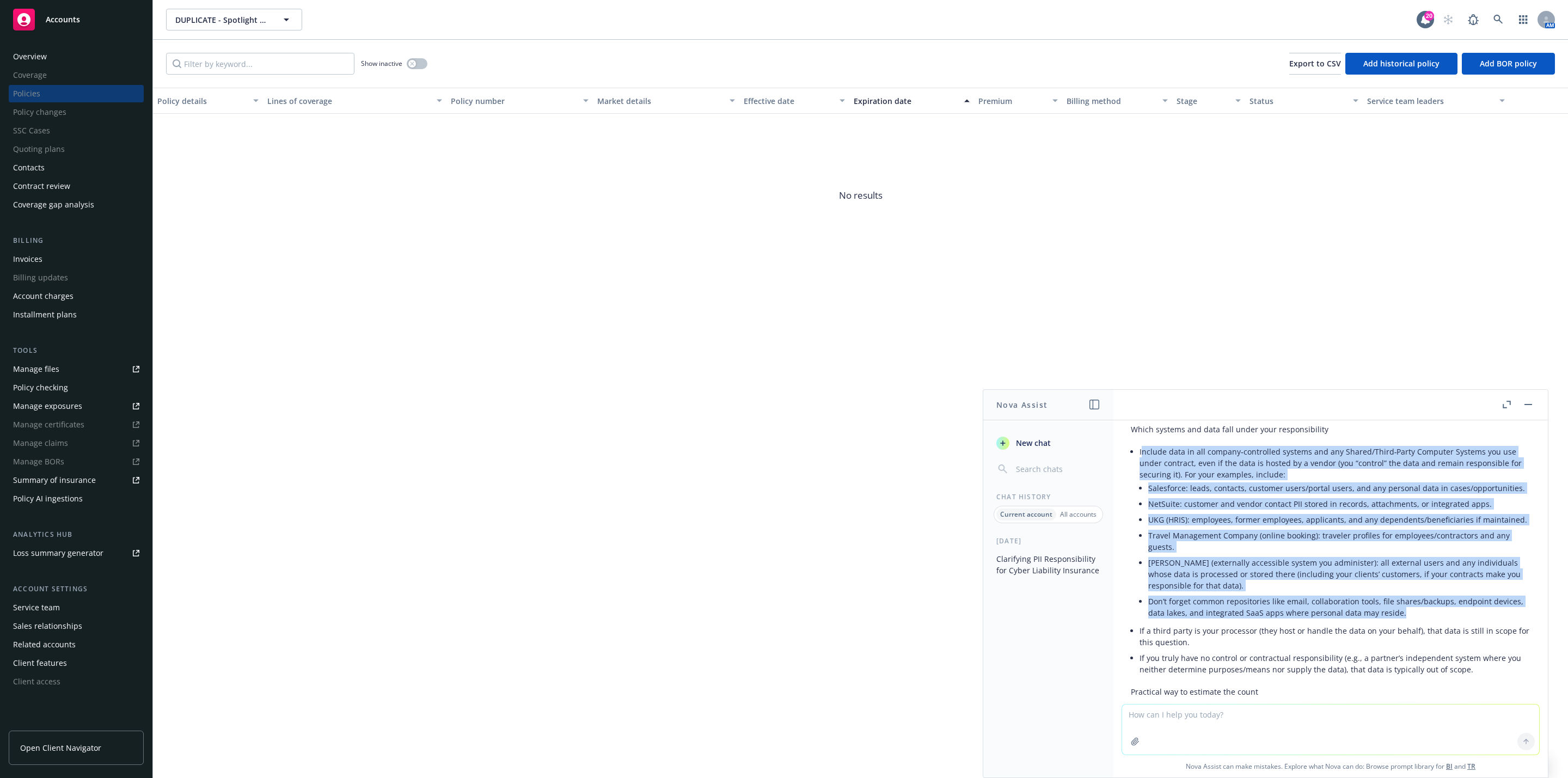
drag, startPoint x: 1140, startPoint y: 449, endPoint x: 1392, endPoint y: 627, distance: 308.5
click at [1455, 623] on li "Include data in all company‑controlled systems and any Shared/Third‑Party Compu…" at bounding box center [1335, 533] width 391 height 179
copy li "nclude data in all company‑controlled systems and any Shared/Third‑Party Comput…"
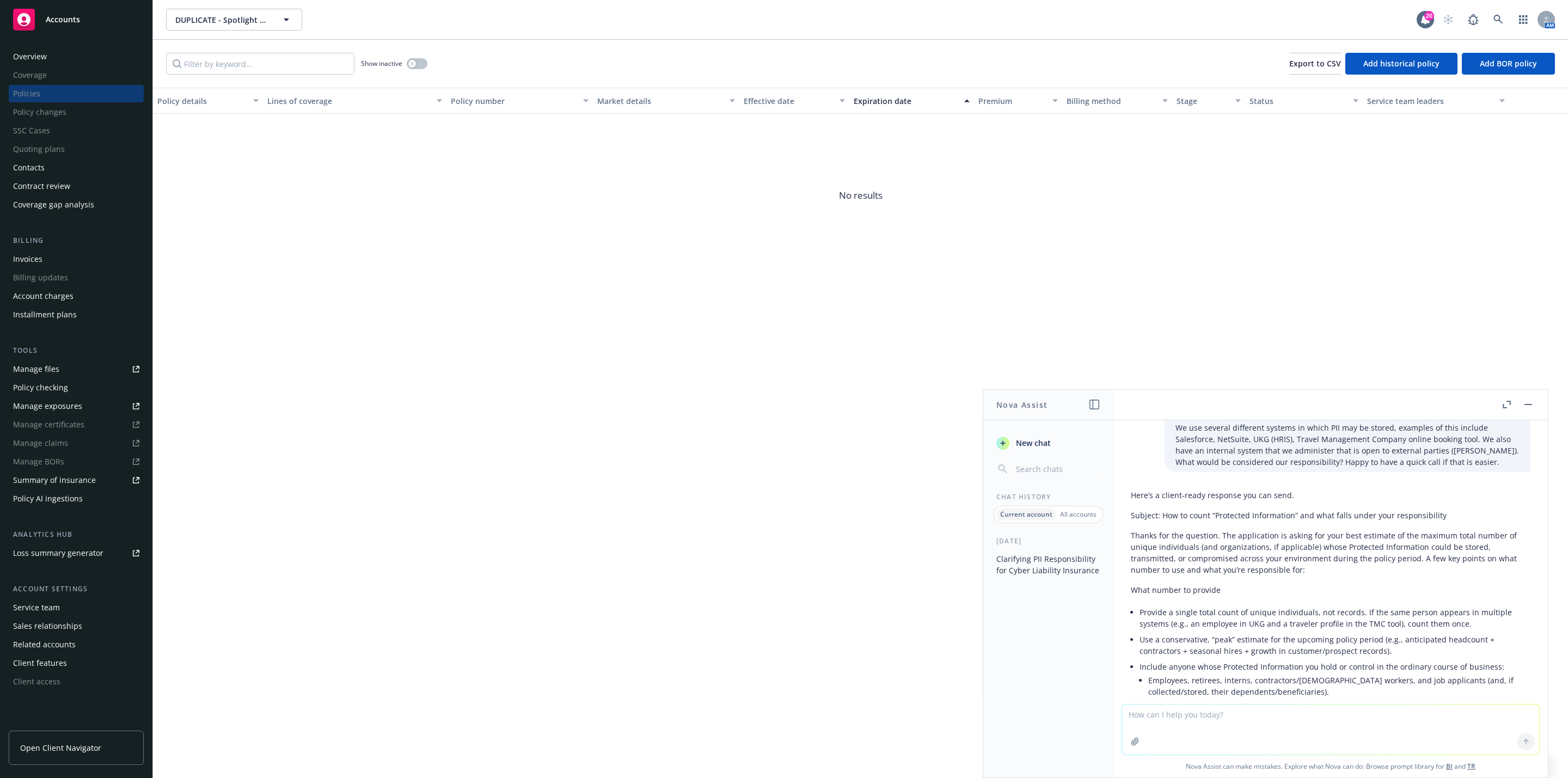
scroll to position [245, 0]
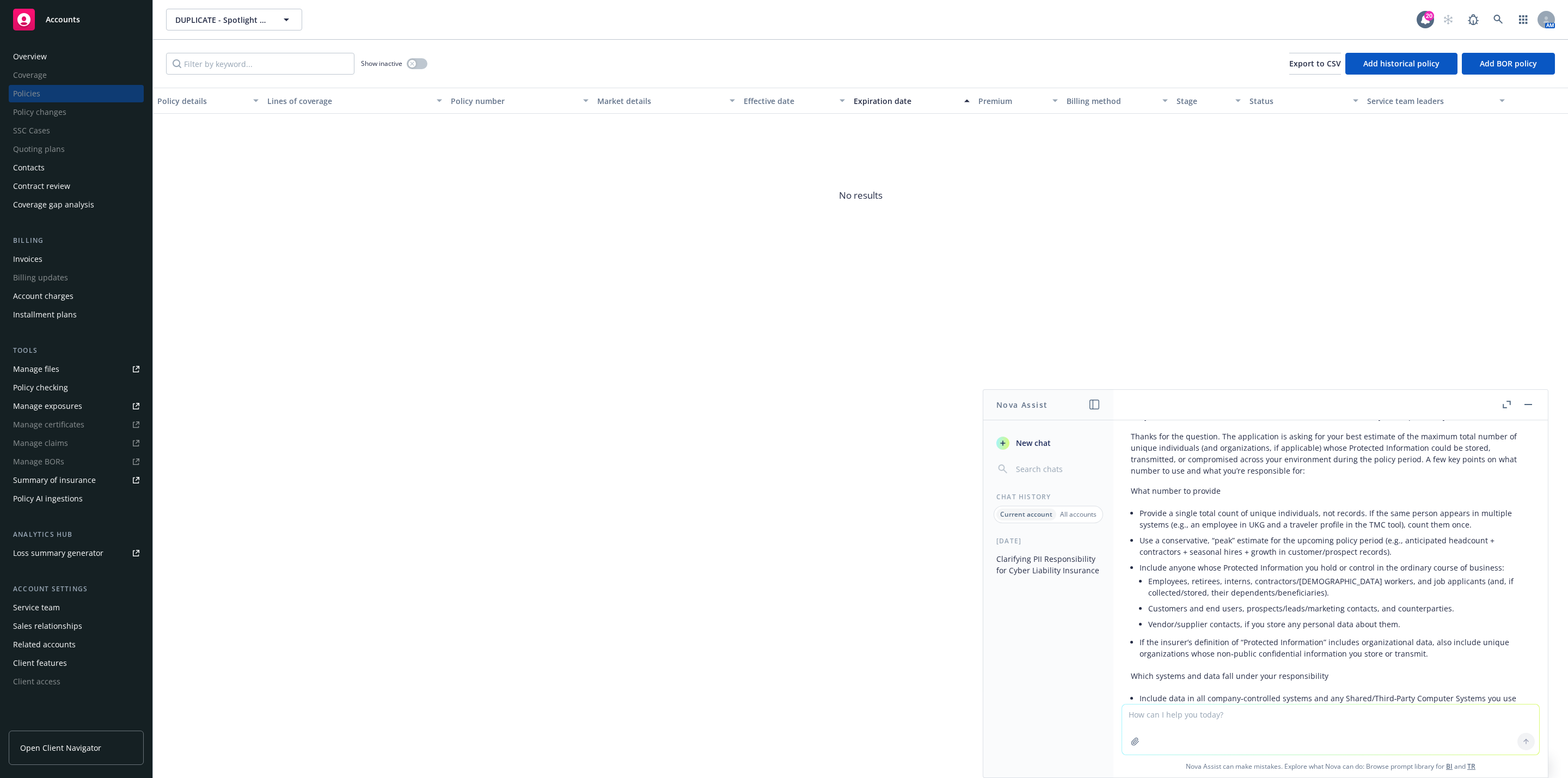
click at [1353, 603] on li "Customers and end users, prospects/leads/marketing contacts, and counterparties." at bounding box center [1340, 608] width 382 height 16
drag, startPoint x: 1139, startPoint y: 510, endPoint x: 1492, endPoint y: 520, distance: 353.1
click at [1492, 520] on li "Provide a single total count of unique individuals, not records. If the same pe…" at bounding box center [1335, 519] width 391 height 27
copy li "Provide a single total count of unique individuals, not records. If the same pe…"
click at [616, 404] on div "Policy details Lines of coverage Policy number Market details Effective date Ex…" at bounding box center [861, 433] width 1415 height 690
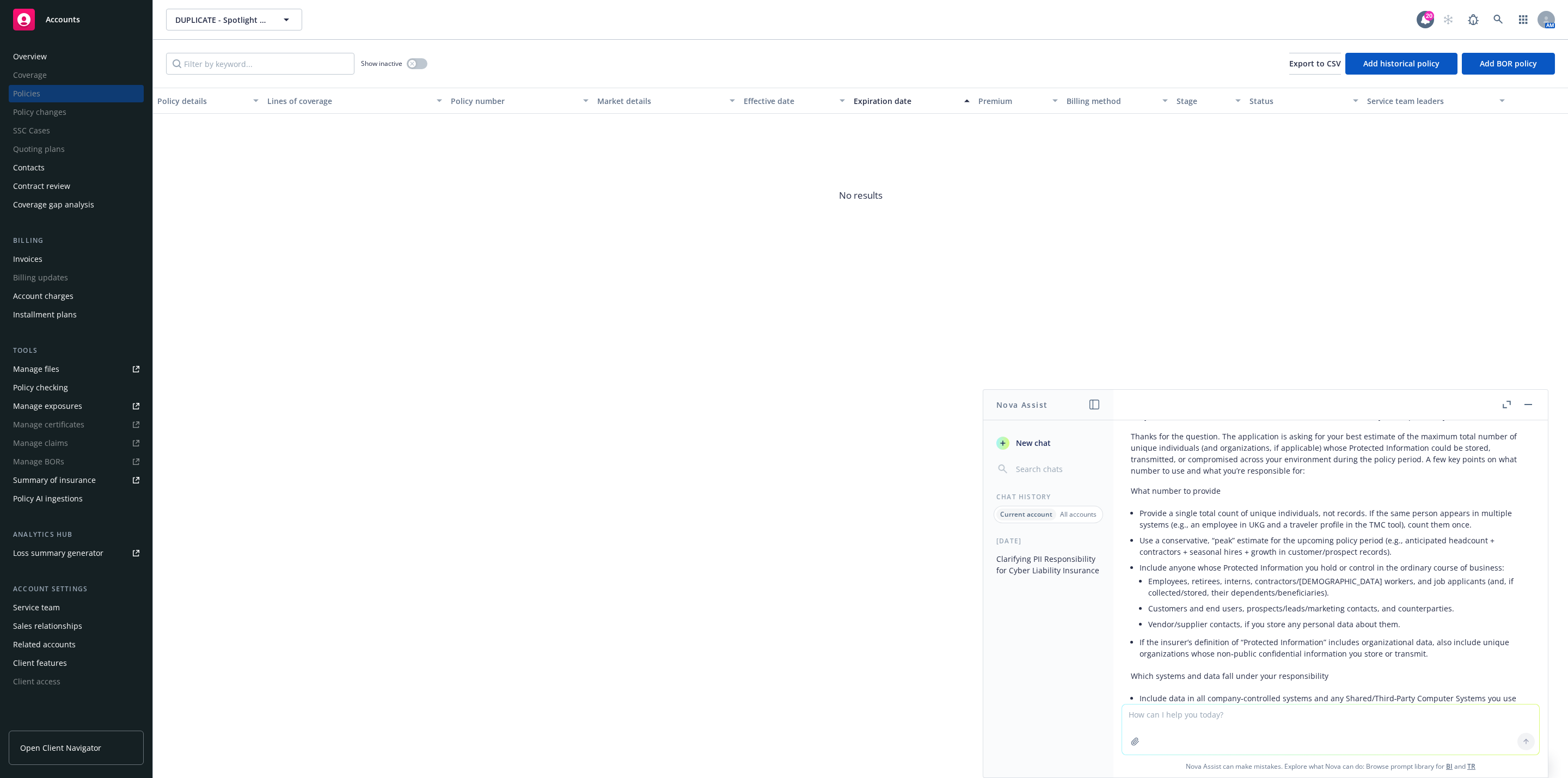
click at [625, 401] on div "Policy details Lines of coverage Policy number Market details Effective date Ex…" at bounding box center [861, 433] width 1415 height 690
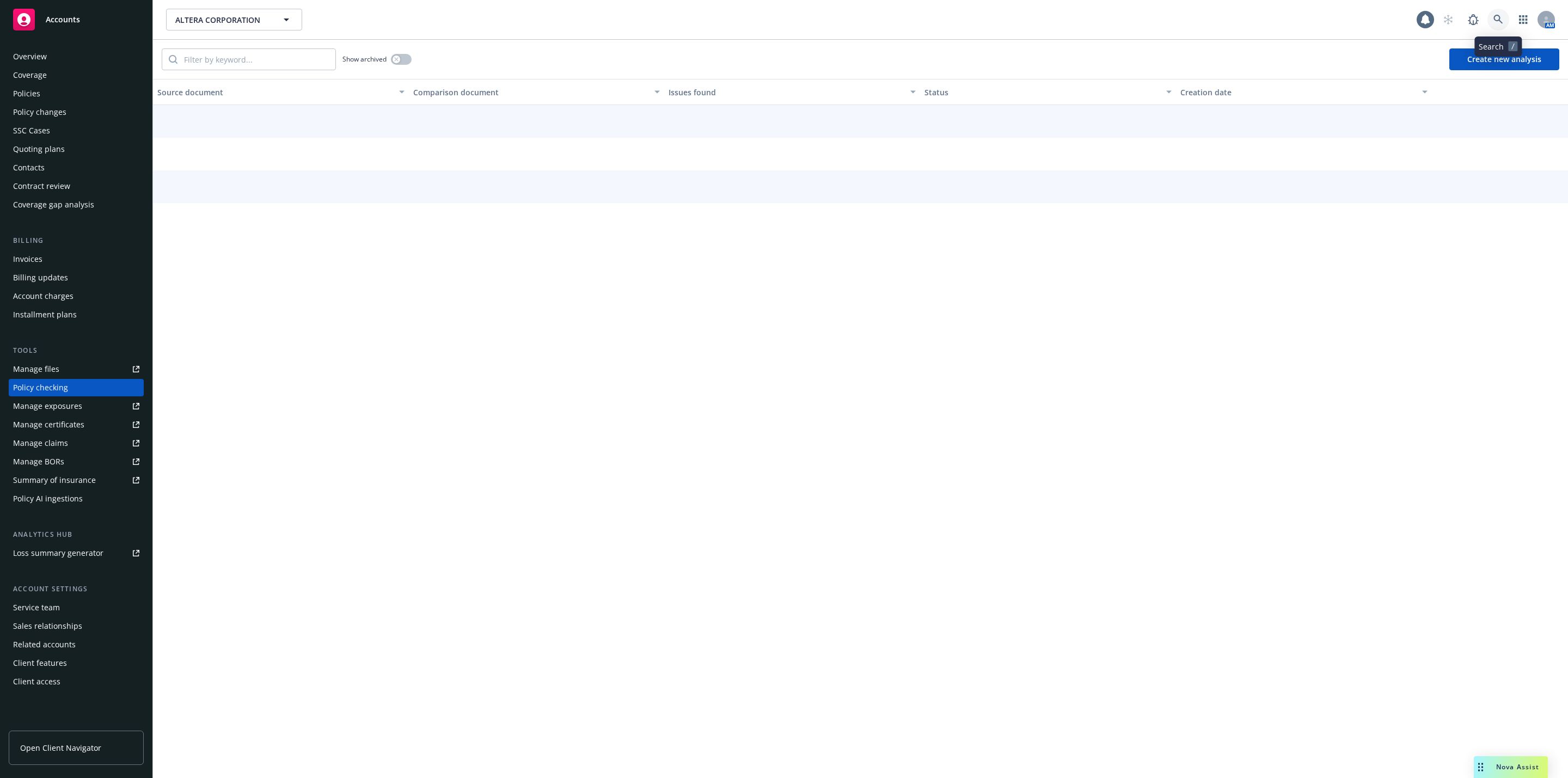
click at [1504, 23] on link at bounding box center [1498, 20] width 22 height 22
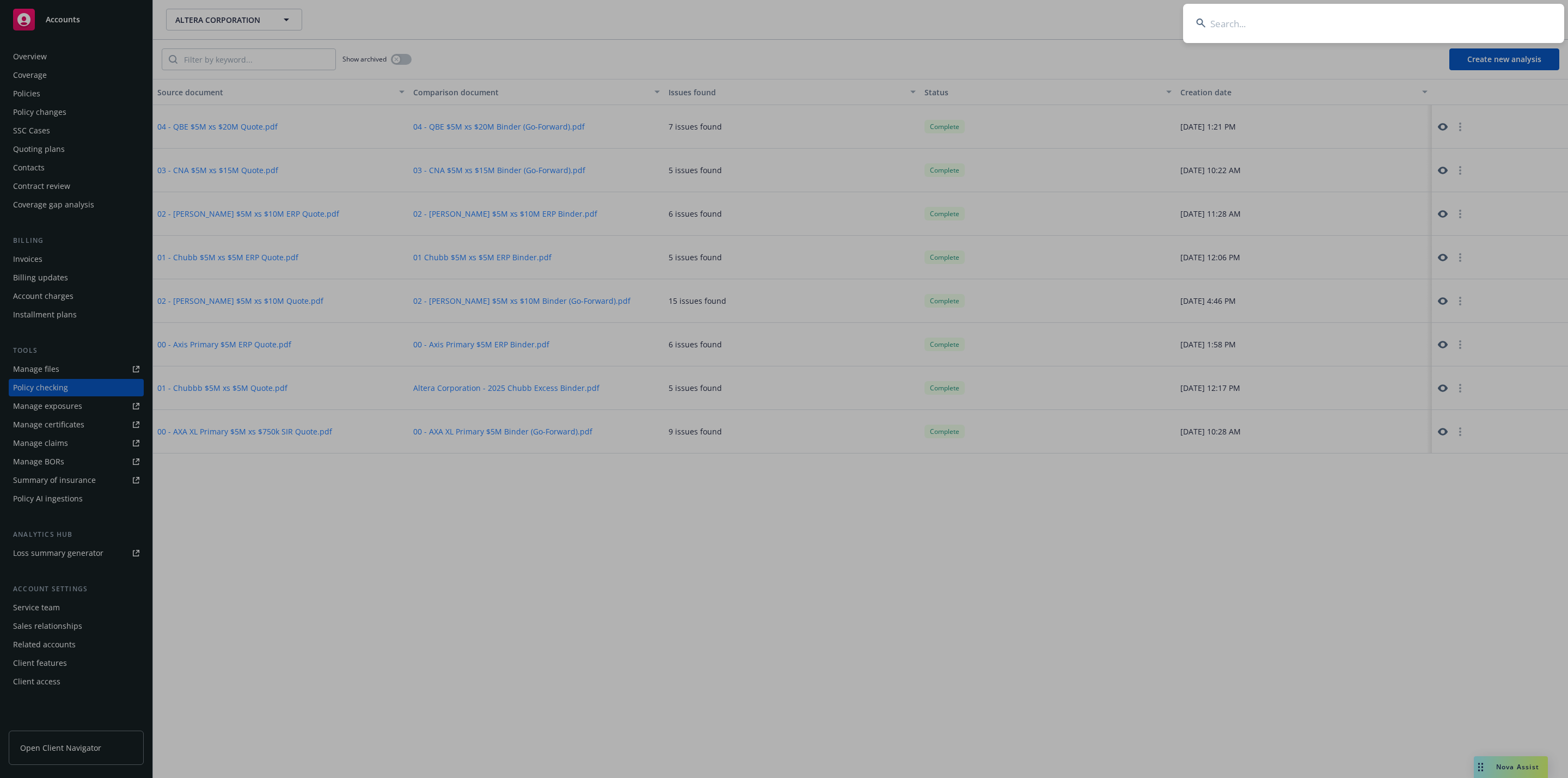
click at [1459, 26] on input at bounding box center [1374, 23] width 381 height 39
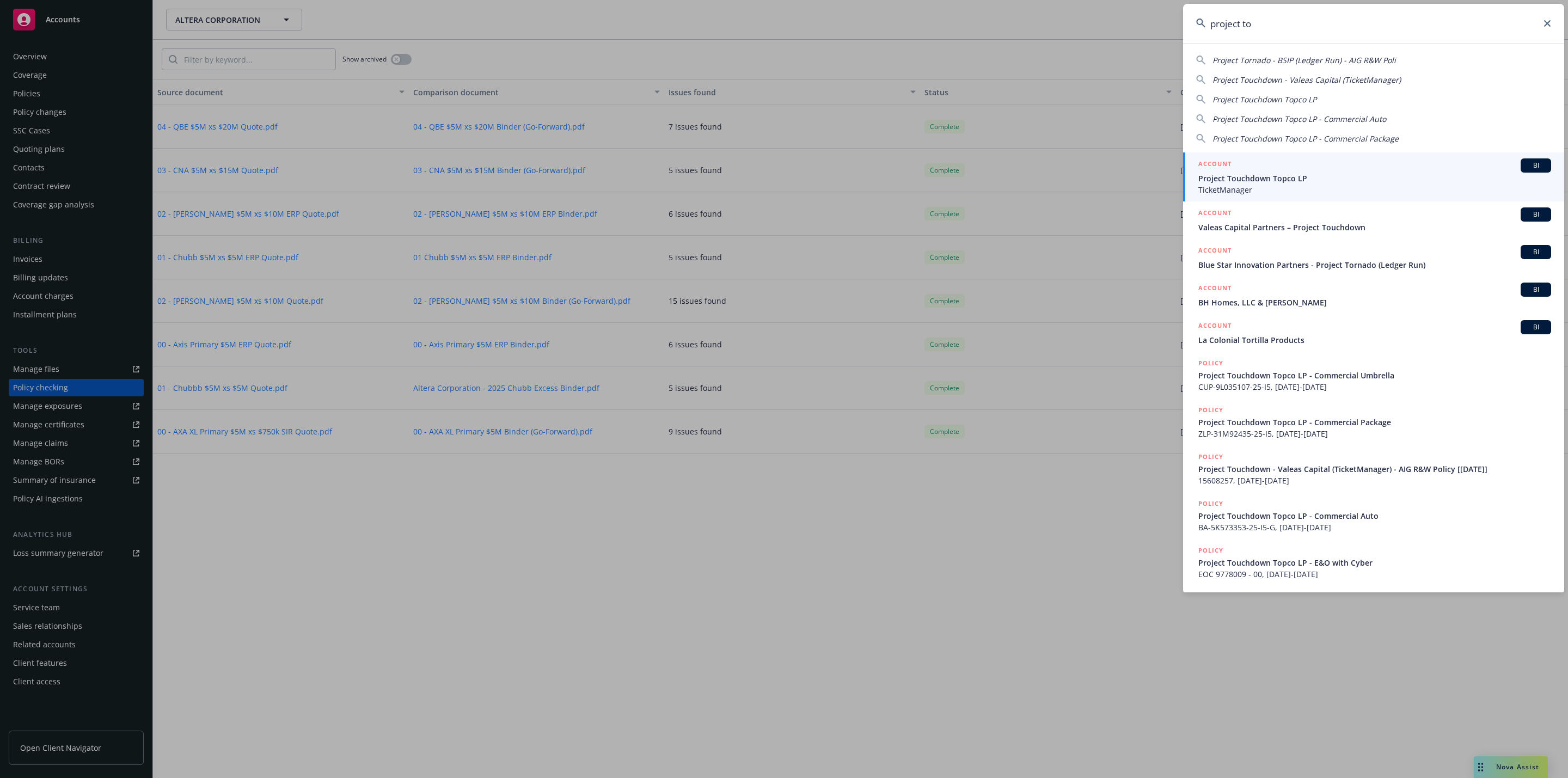
type input "project to"
click at [1264, 193] on span "TicketManager" at bounding box center [1374, 190] width 352 height 12
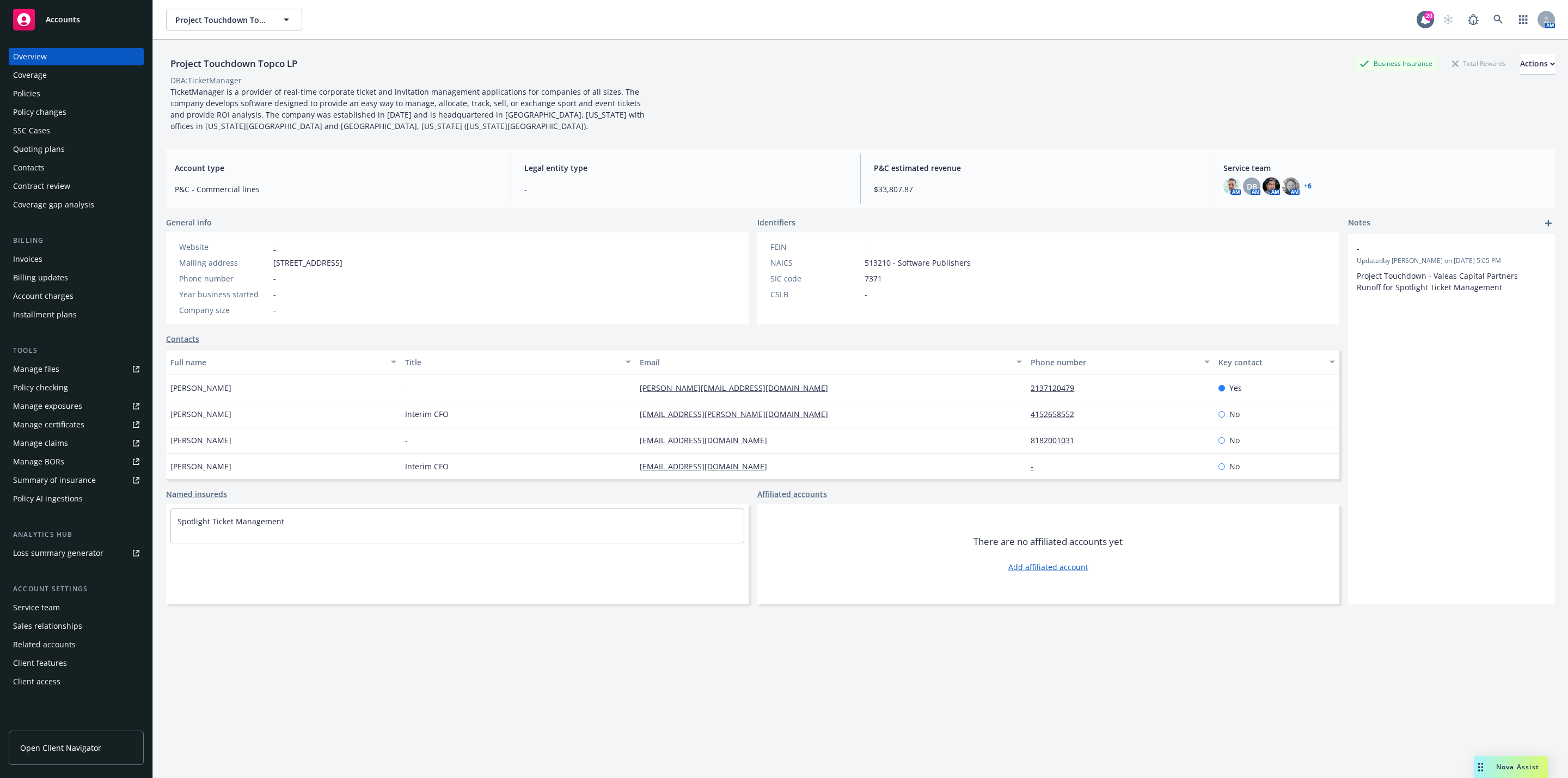
click at [48, 87] on div "Policies" at bounding box center [76, 94] width 127 height 17
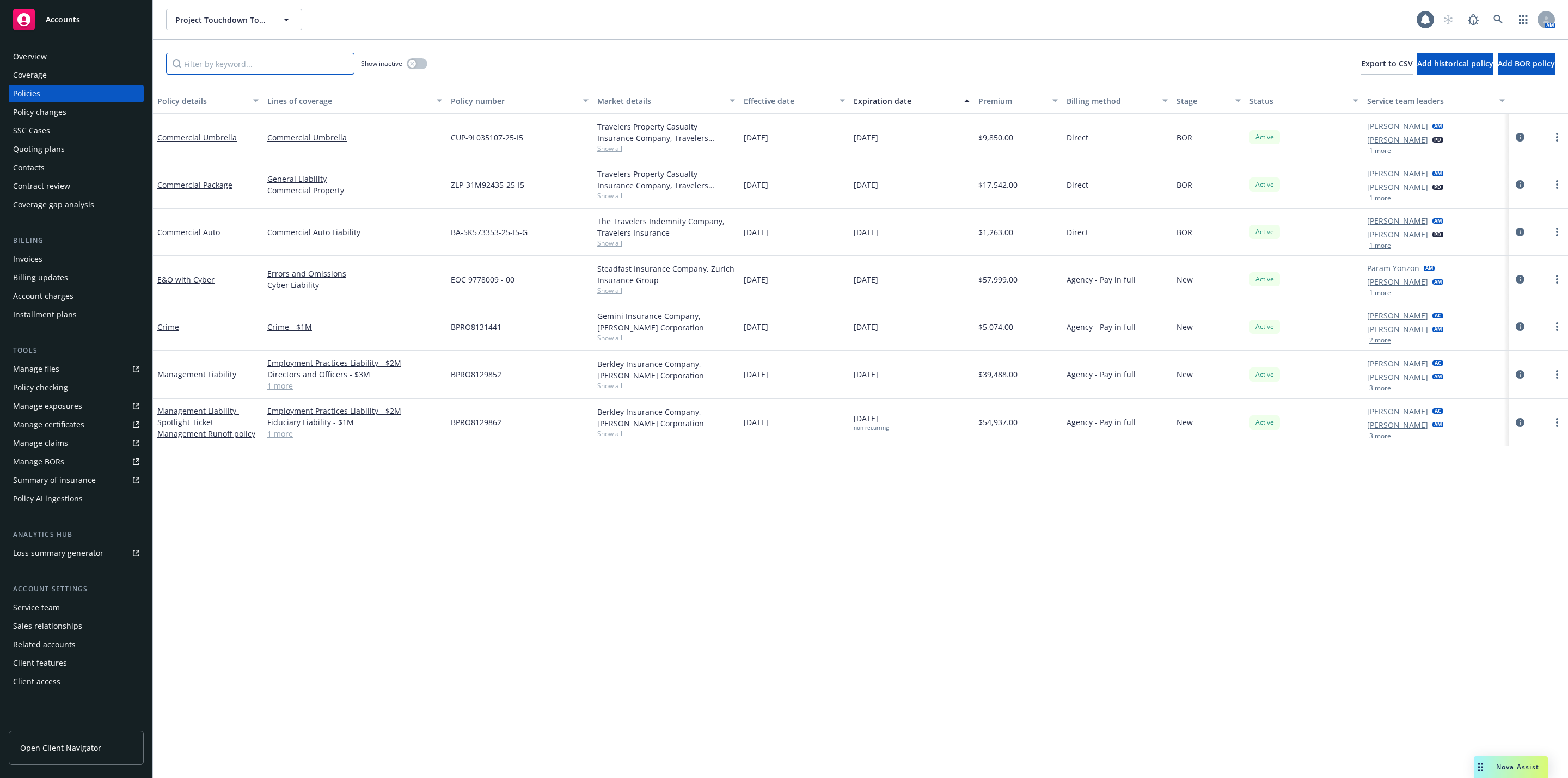
click at [268, 61] on input "Filter by keyword..." at bounding box center [261, 64] width 189 height 22
click at [186, 271] on div "E&O with Cyber" at bounding box center [208, 279] width 110 height 47
click at [181, 278] on link "E&O with Cyber" at bounding box center [185, 280] width 57 height 11
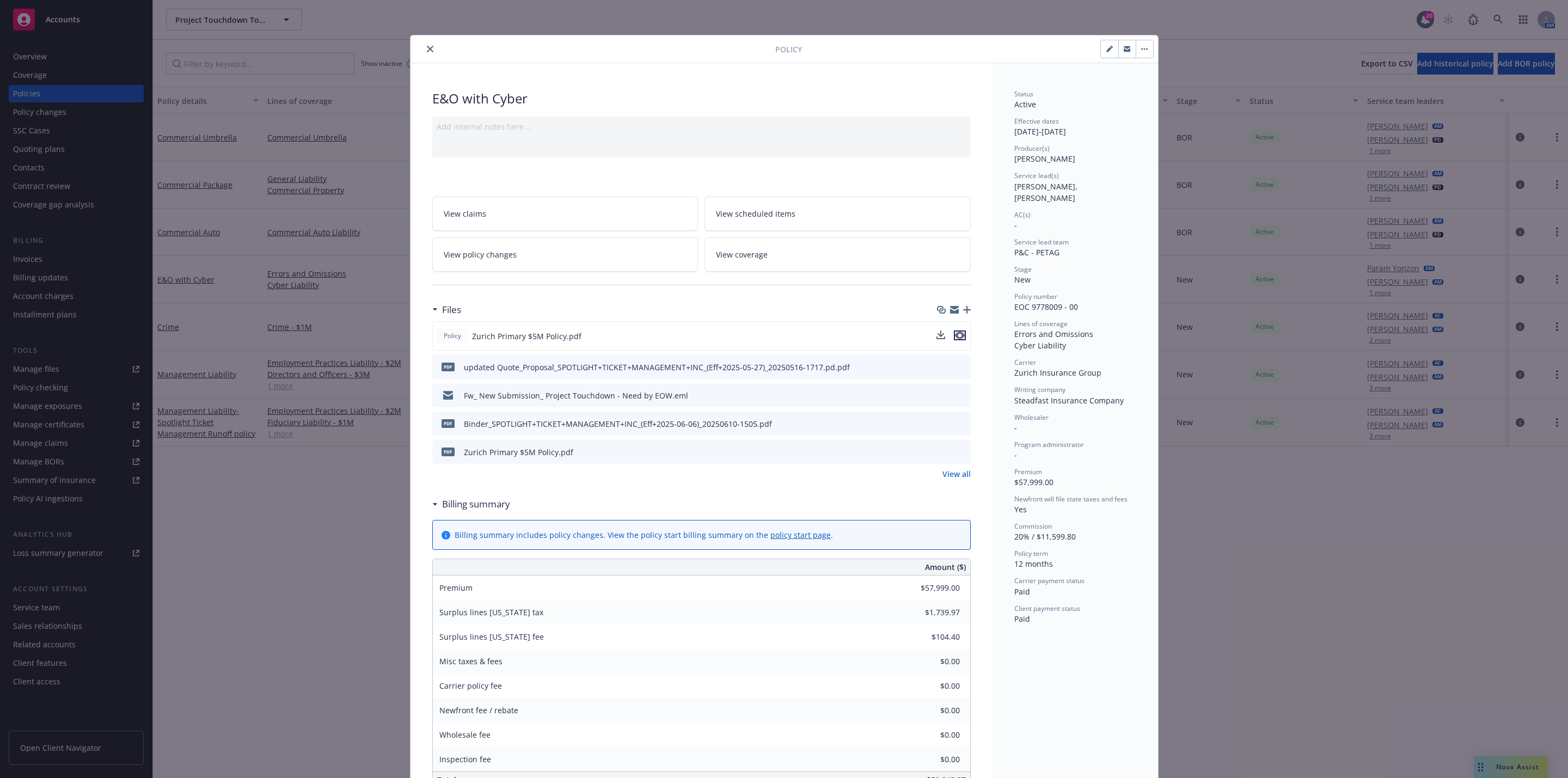
click at [956, 339] on icon "preview file" at bounding box center [960, 335] width 10 height 7
click at [424, 52] on button "close" at bounding box center [430, 49] width 13 height 13
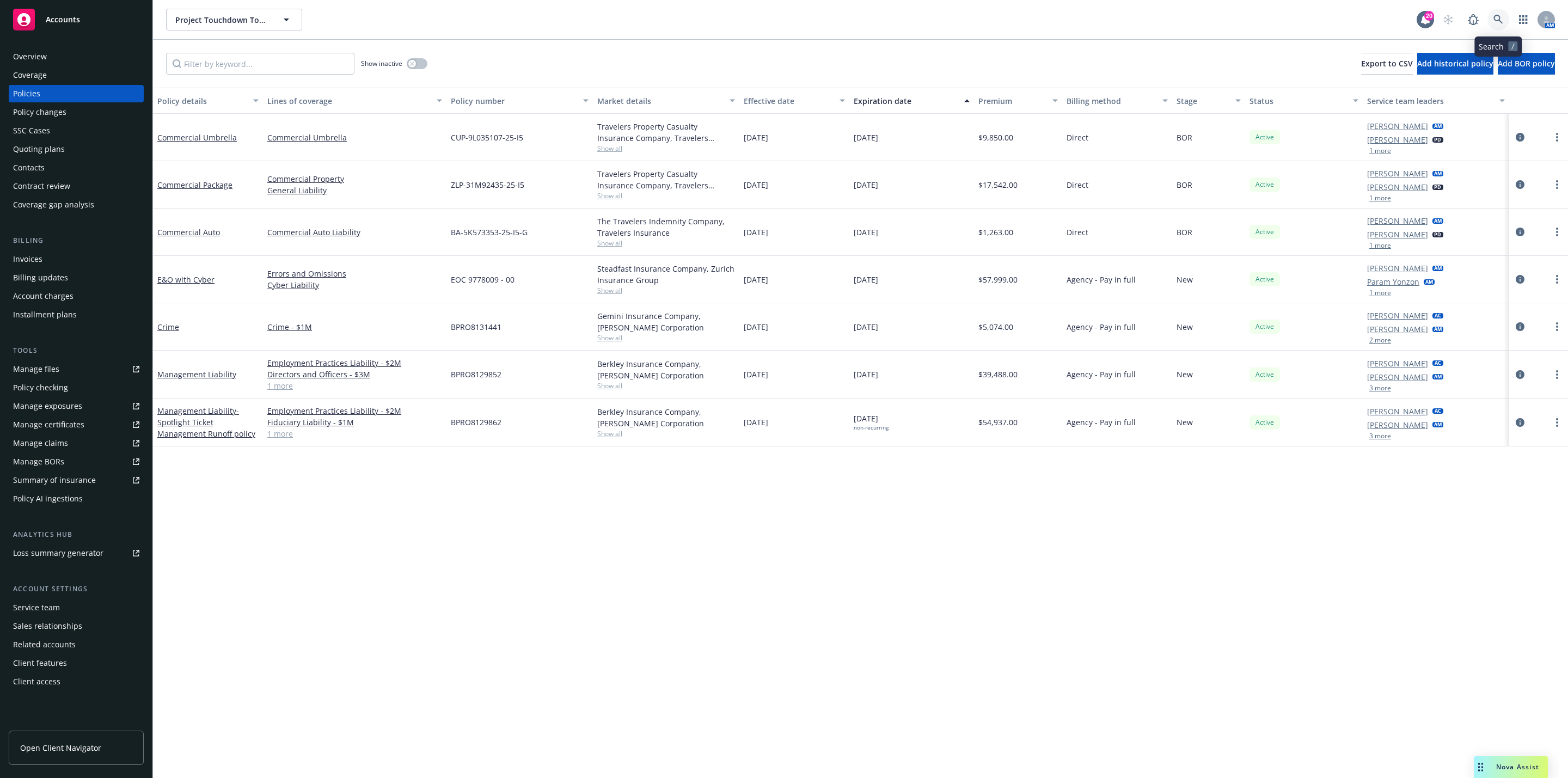
click at [1503, 18] on icon at bounding box center [1498, 20] width 10 height 10
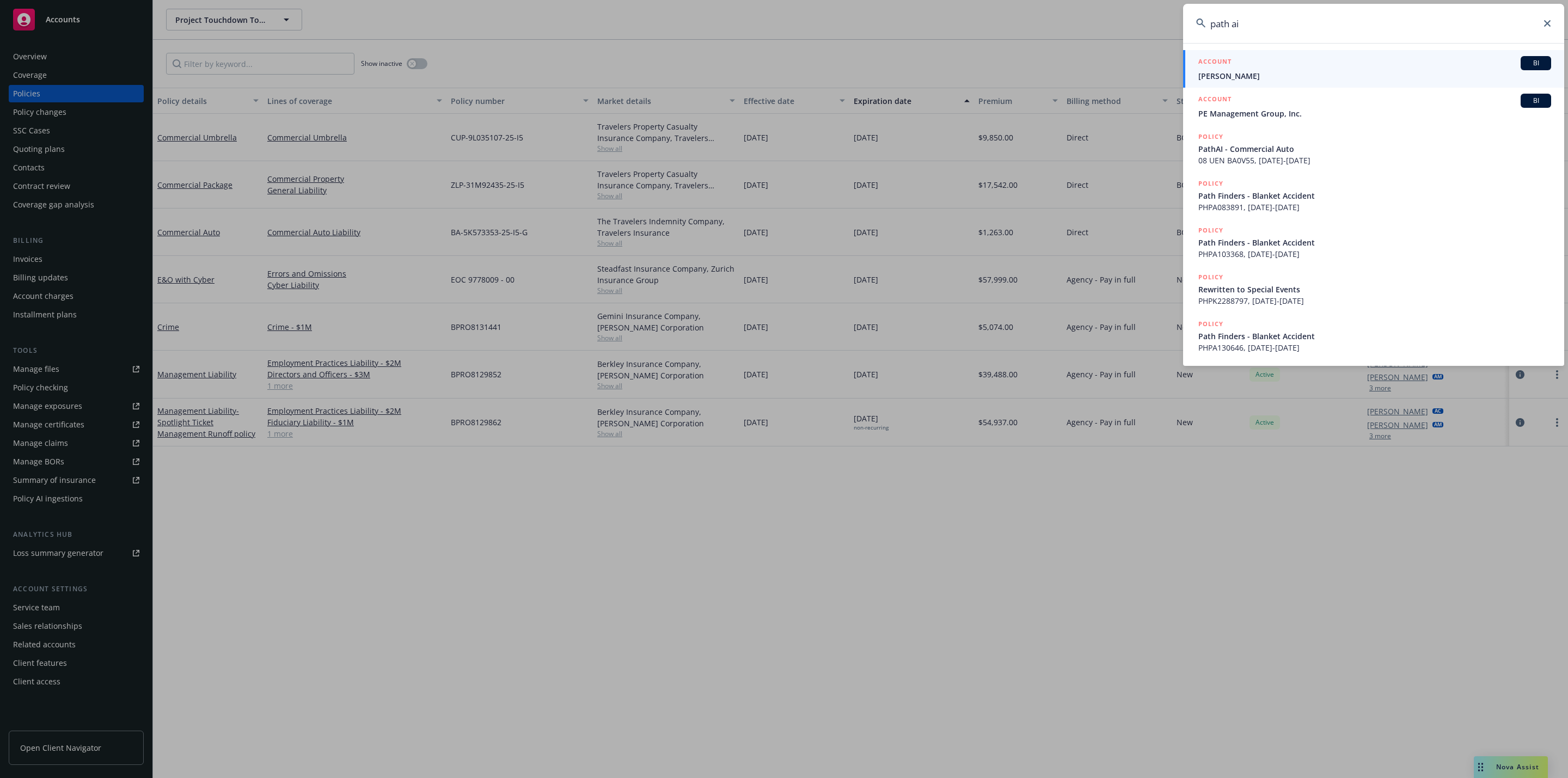
click at [1231, 25] on input "path ai" at bounding box center [1374, 23] width 381 height 39
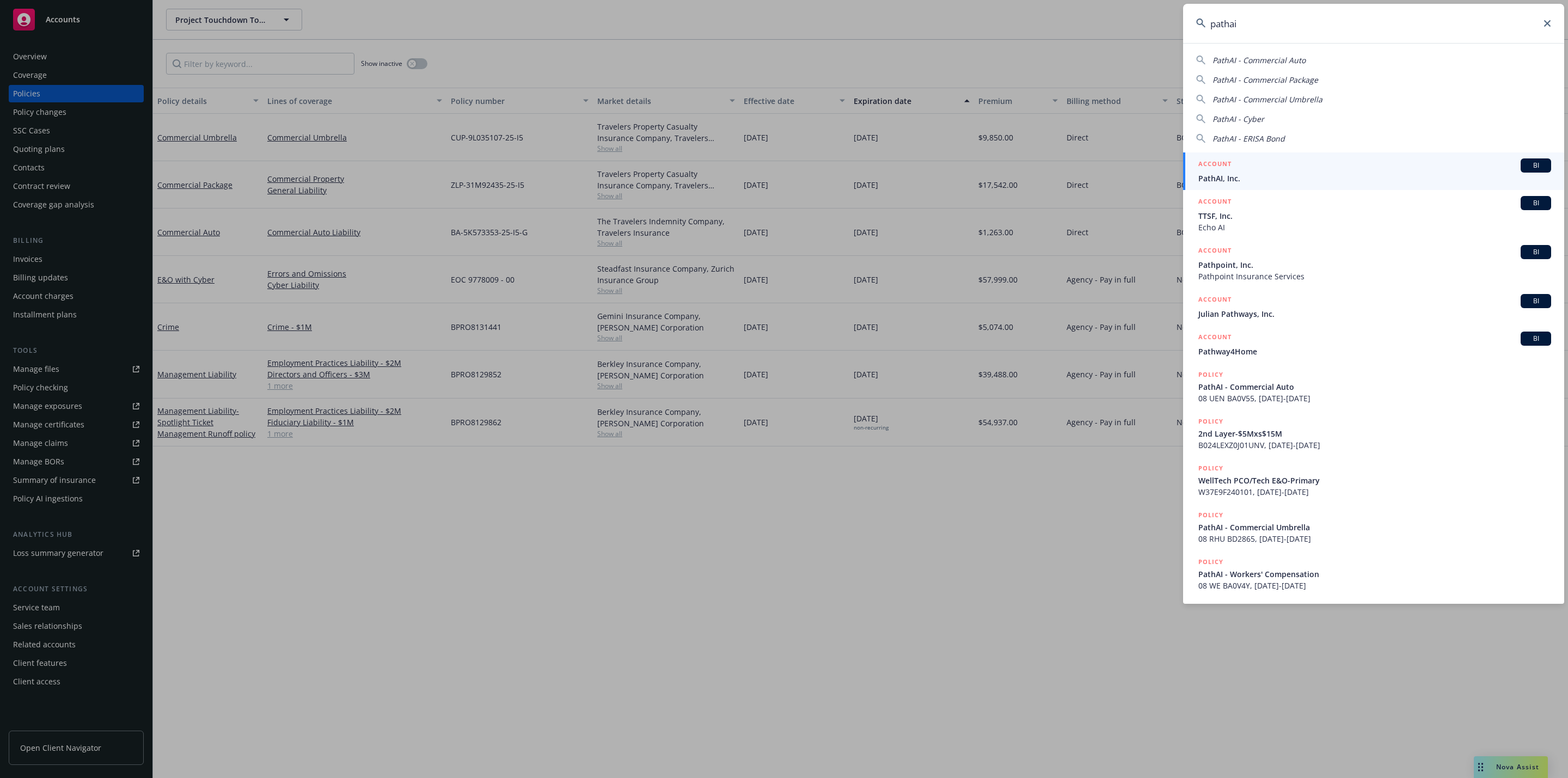
type input "pathai"
click at [1271, 180] on span "PathAI, Inc." at bounding box center [1374, 179] width 352 height 12
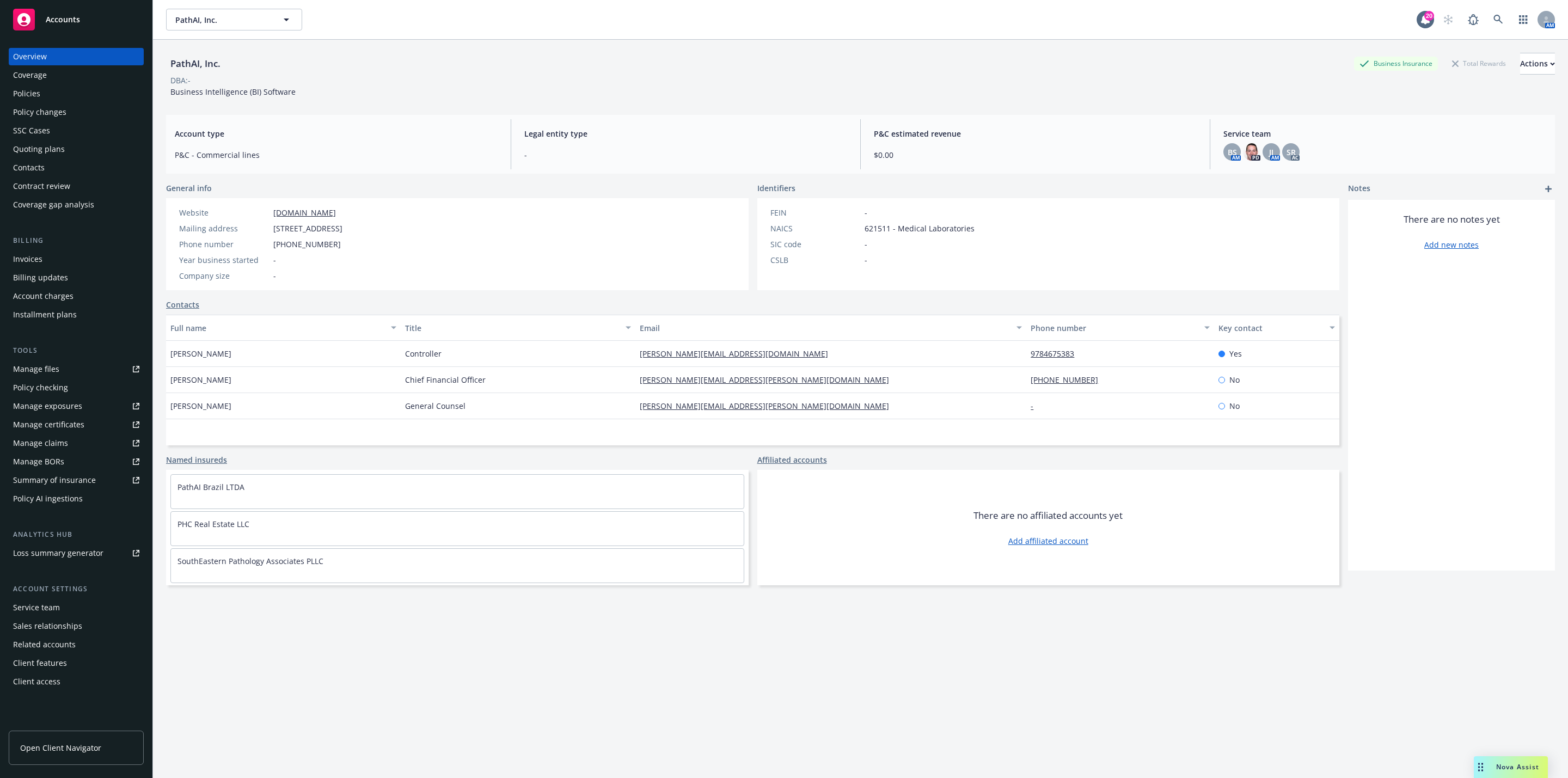
click at [60, 87] on div "Policies" at bounding box center [76, 94] width 127 height 17
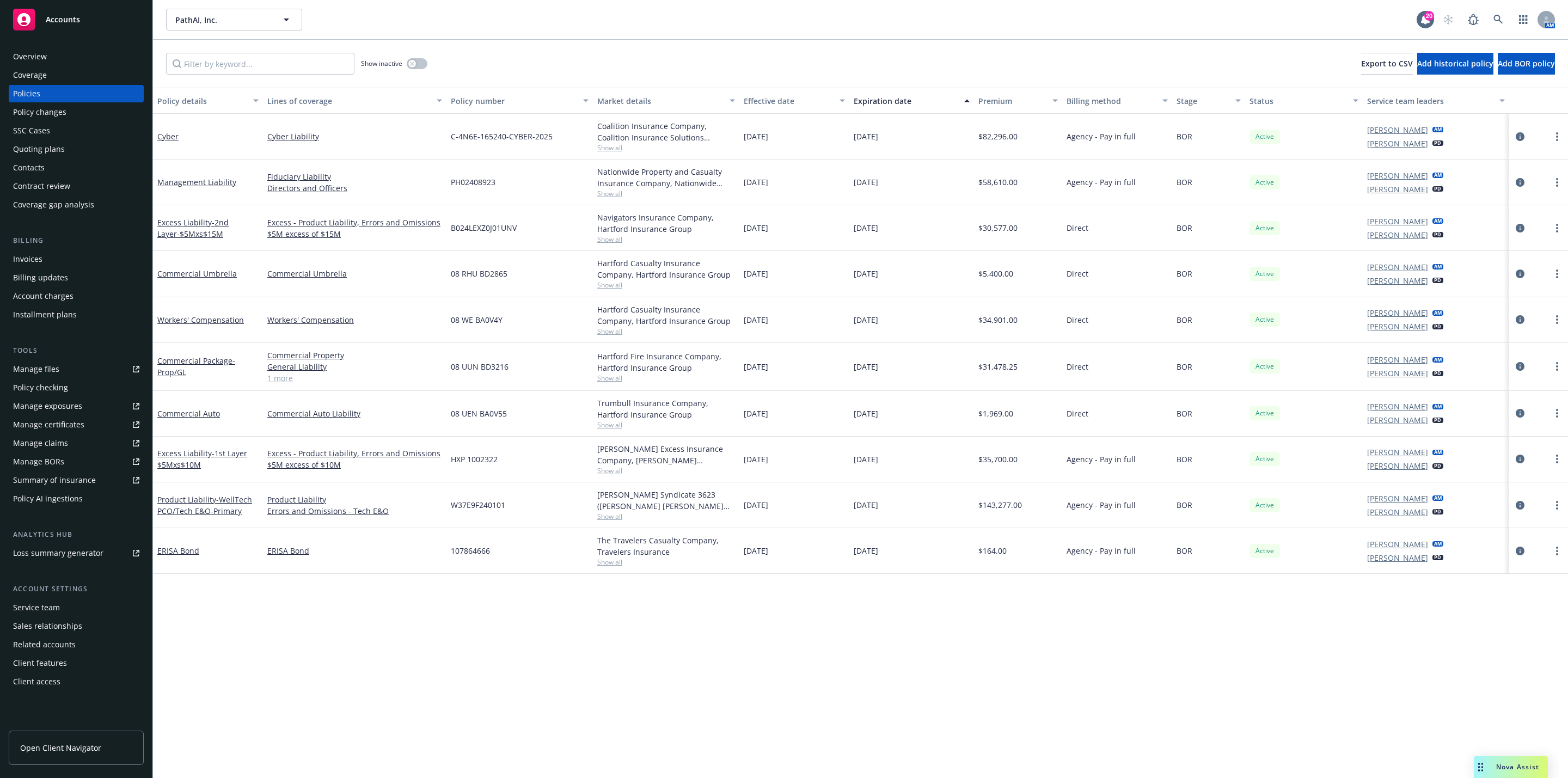
click at [50, 149] on div "Quoting plans" at bounding box center [39, 149] width 52 height 17
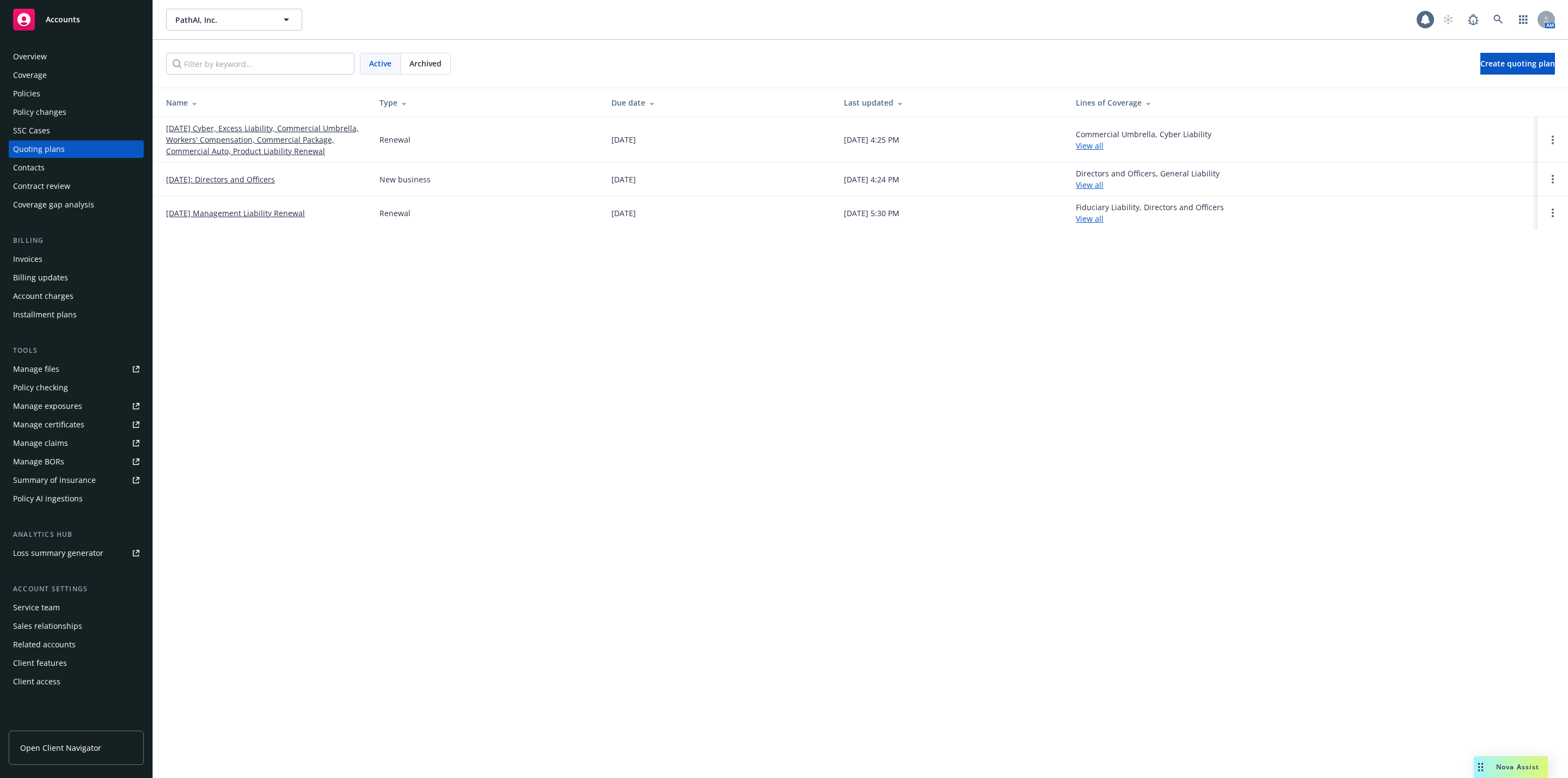
click at [206, 132] on link "10/22/25 Cyber, Excess Liability, Commercial Umbrella, Workers' Compensation, C…" at bounding box center [264, 139] width 196 height 34
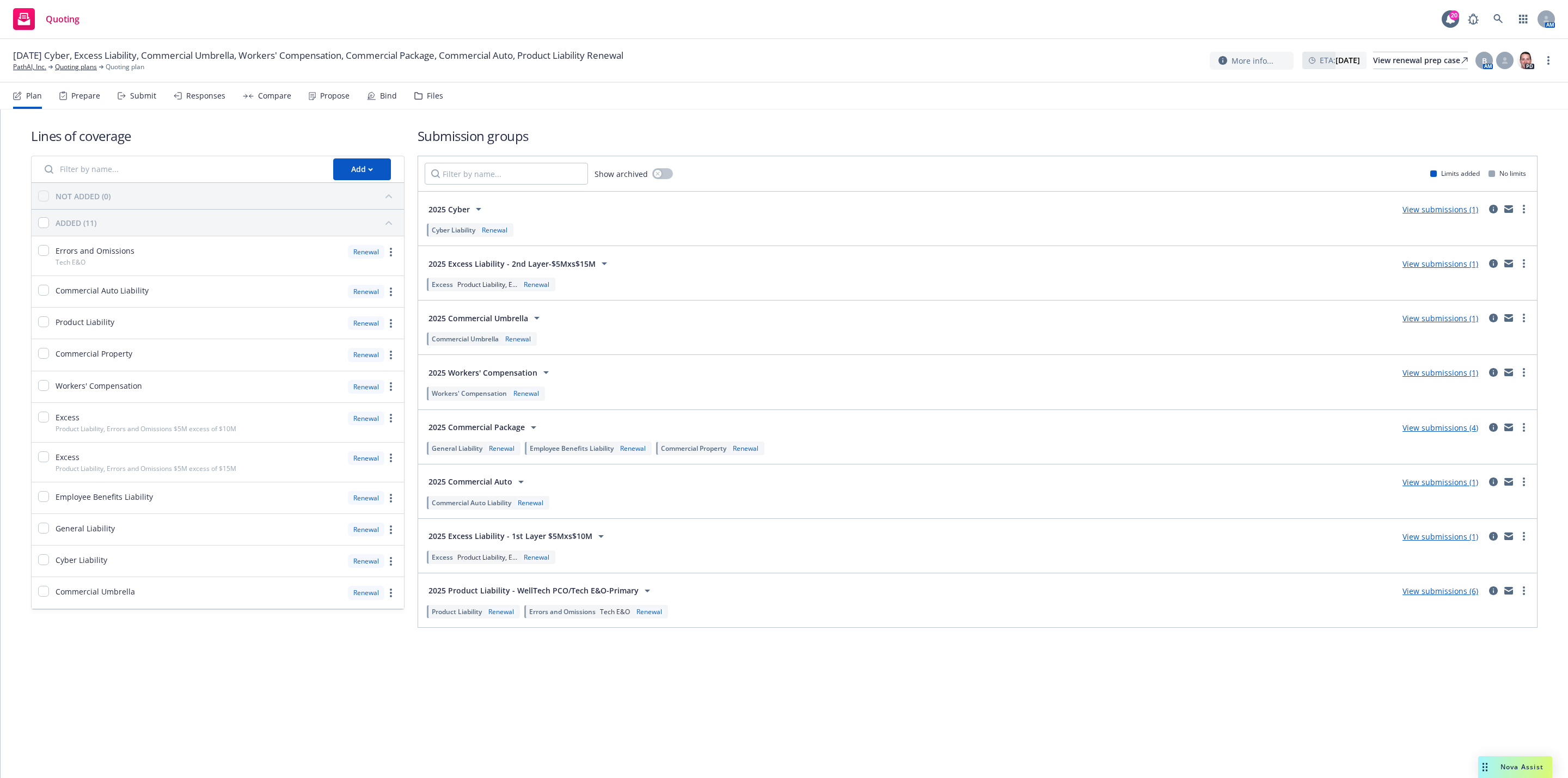
click at [1455, 211] on link "View submissions (1)" at bounding box center [1440, 209] width 75 height 11
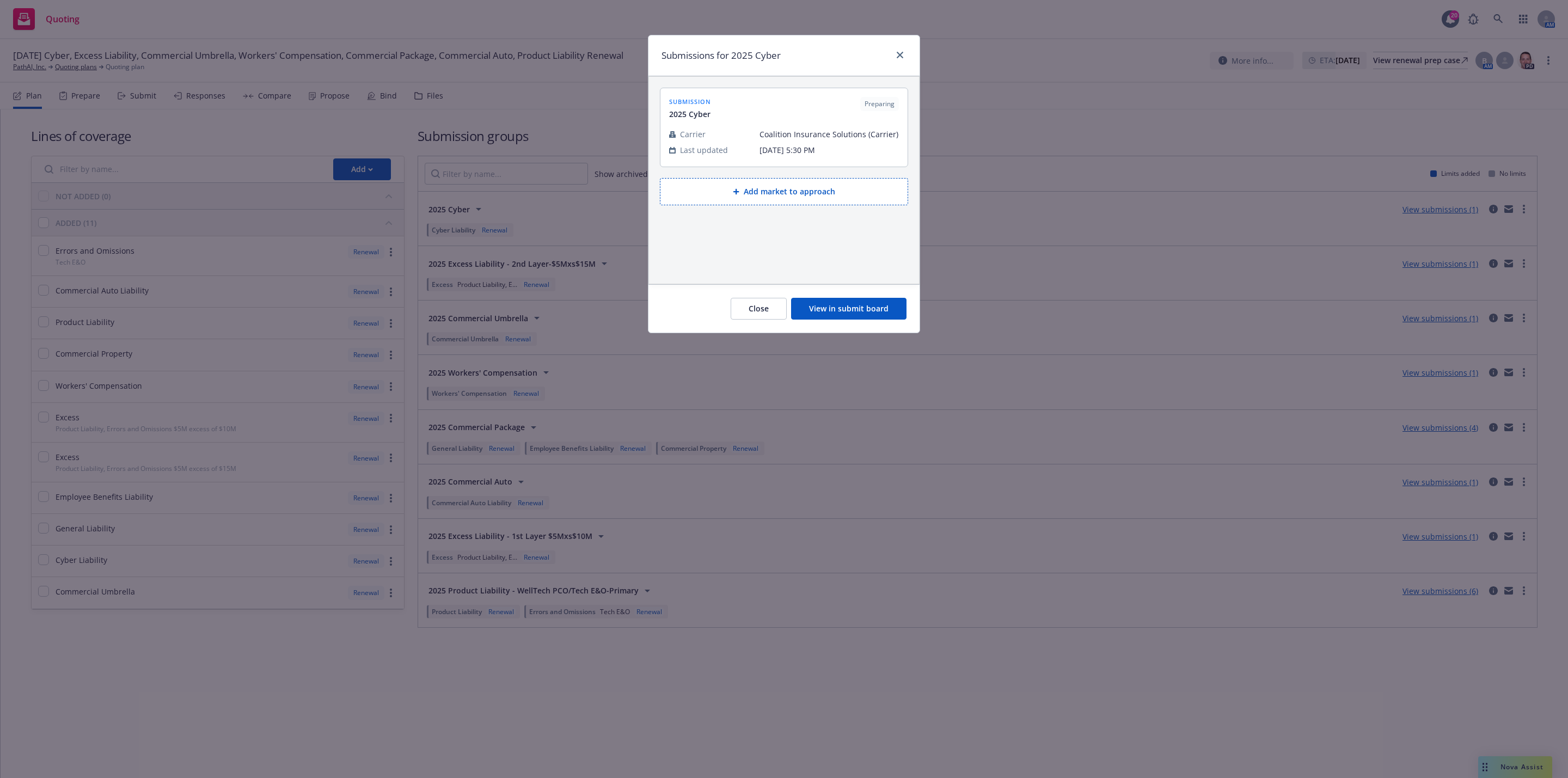
click at [835, 315] on button "View in submit board" at bounding box center [848, 309] width 115 height 22
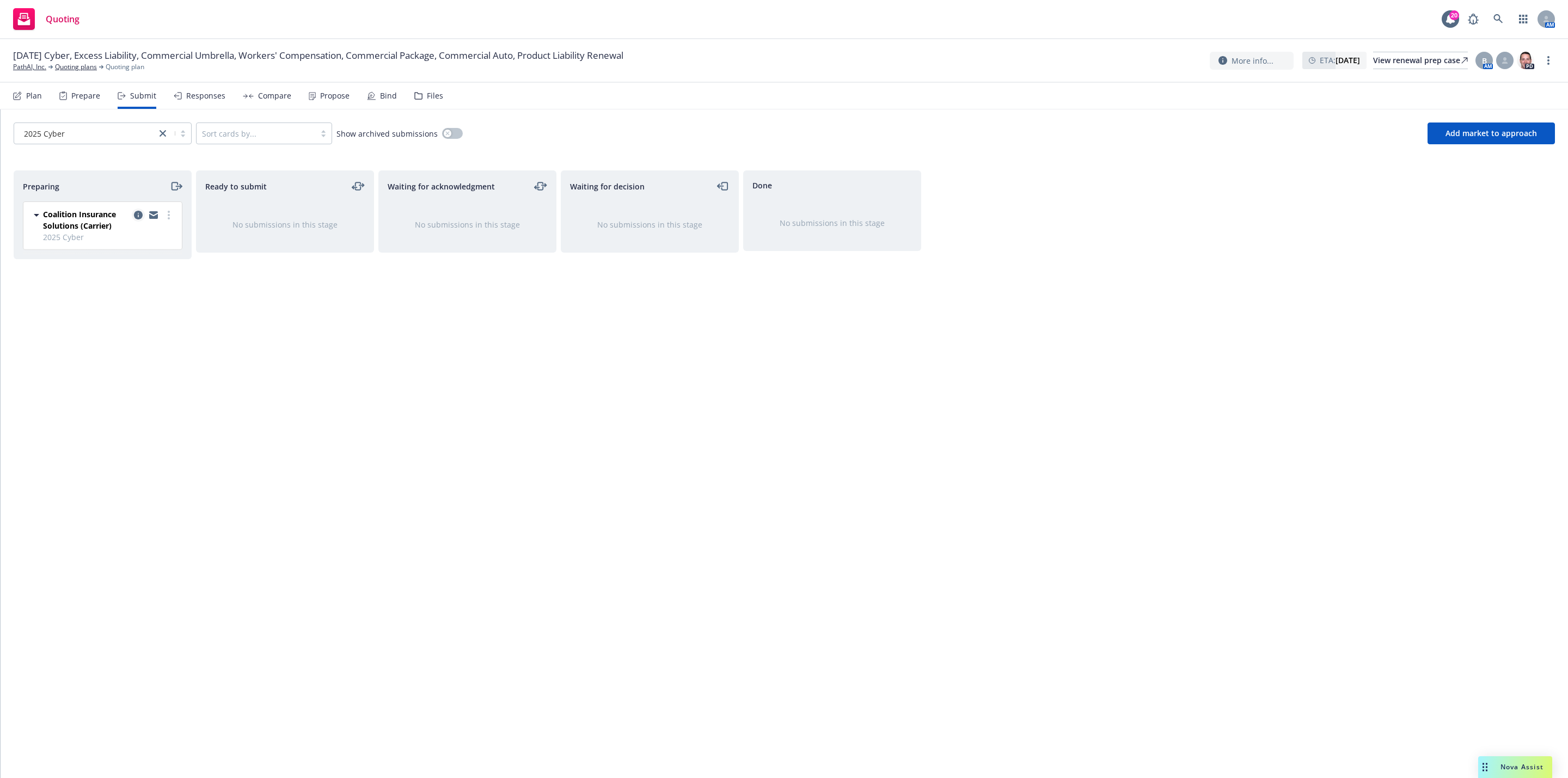
click at [134, 219] on icon "copy logging email" at bounding box center [138, 215] width 9 height 9
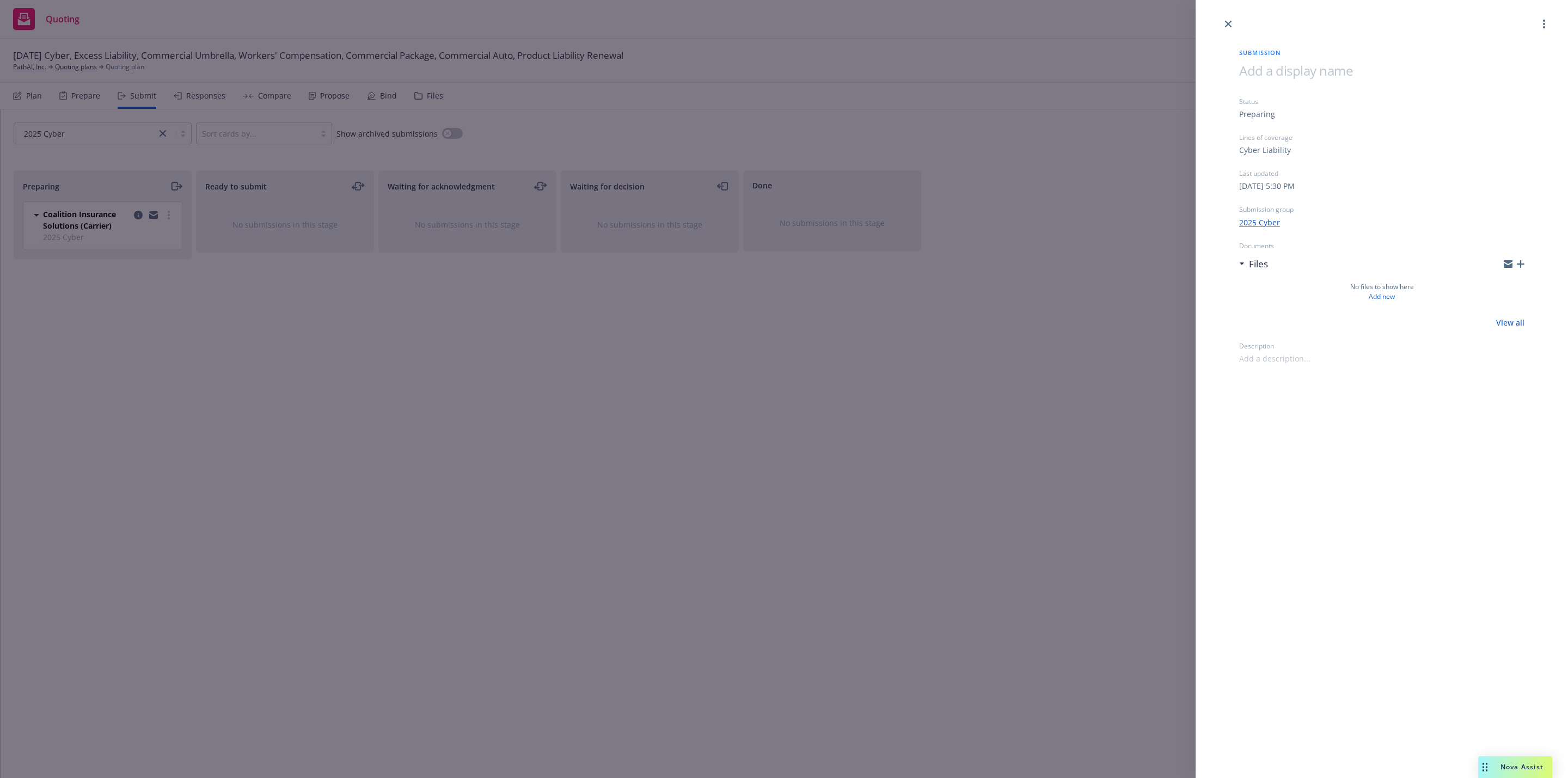
click at [152, 258] on div "Submission Status Preparing Lines of coverage Cyber Liability Last updated Mond…" at bounding box center [784, 389] width 1568 height 778
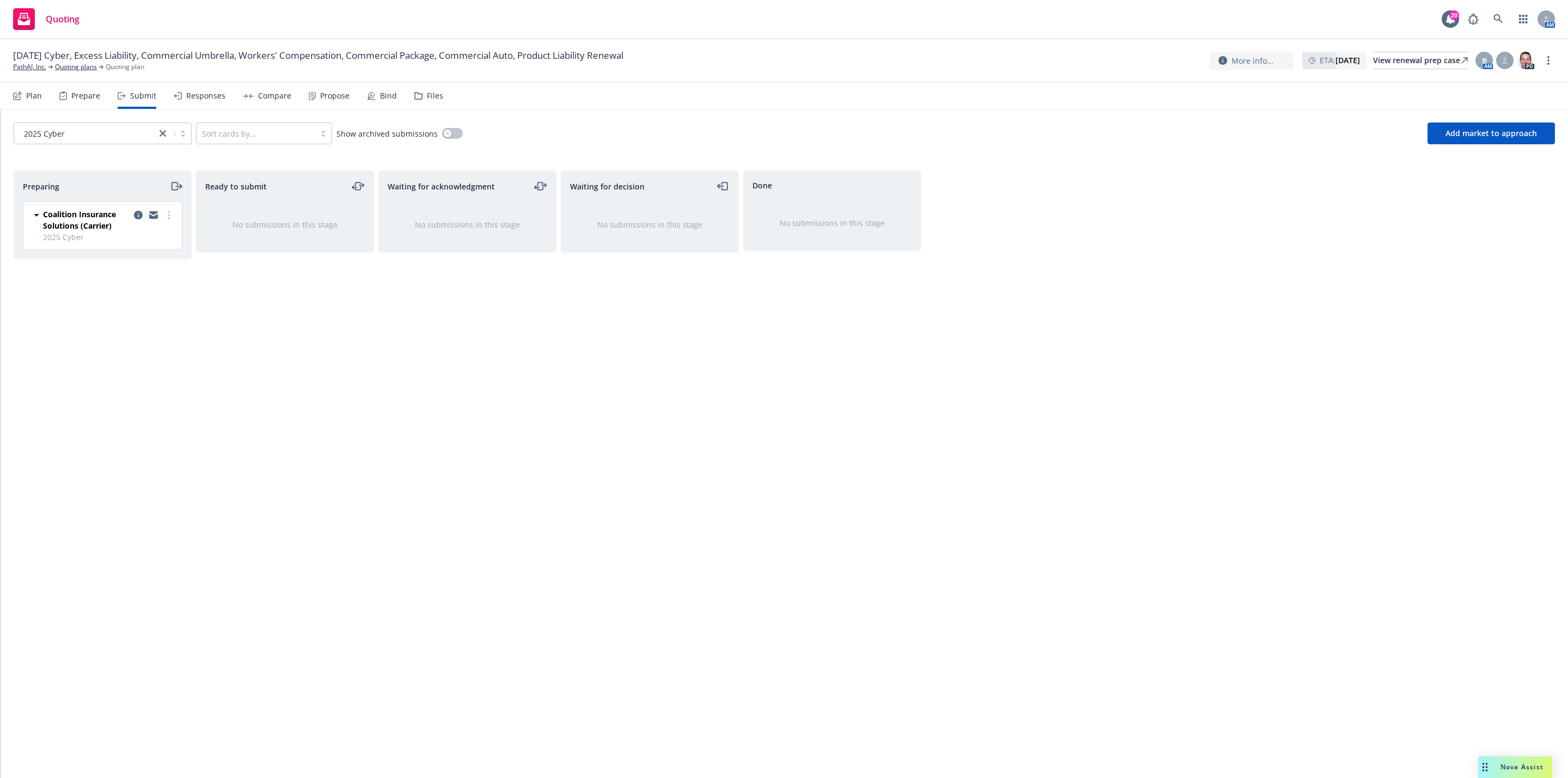
click at [1493, 763] on div "Nova Assist" at bounding box center [1522, 766] width 60 height 9
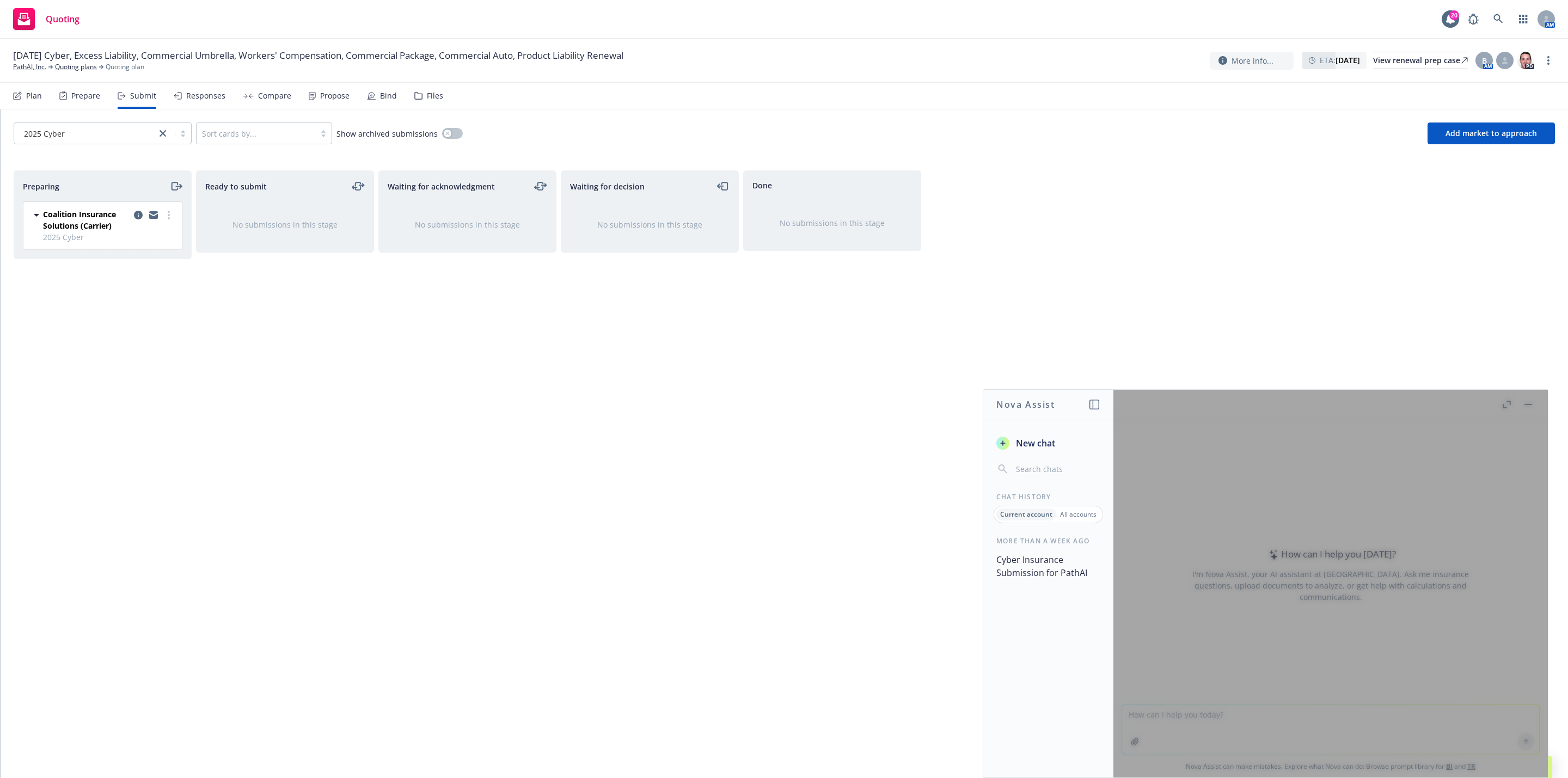
click at [1217, 535] on div at bounding box center [1330, 584] width 434 height 388
click at [1028, 444] on span "New chat" at bounding box center [1034, 444] width 41 height 13
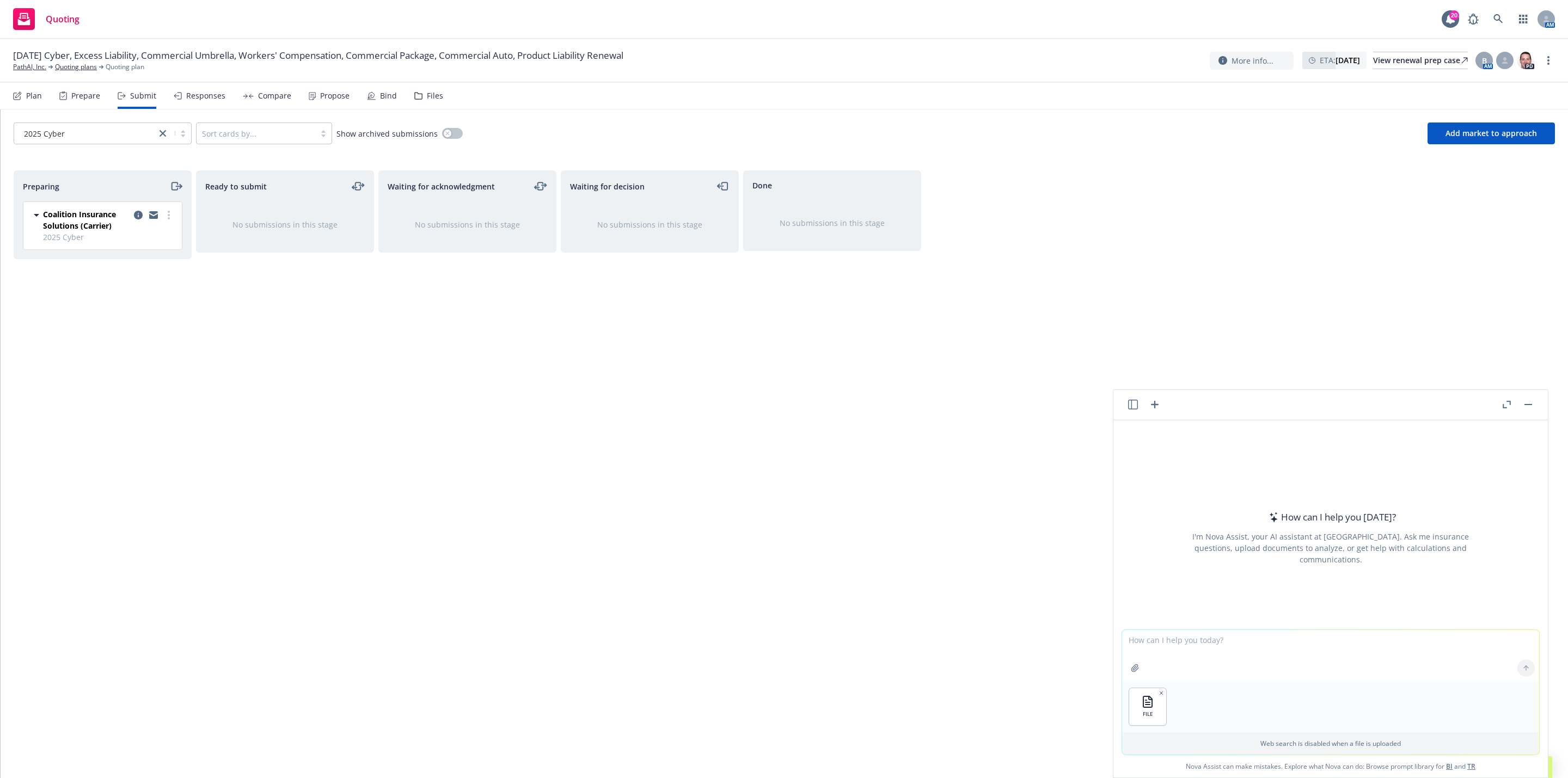
click at [1167, 651] on textarea at bounding box center [1331, 656] width 417 height 51
paste textarea "https://www.pathai.com/"
type textarea "Attached is a ZipFile containing submission materials for Cyber / Tech E&O insu…"
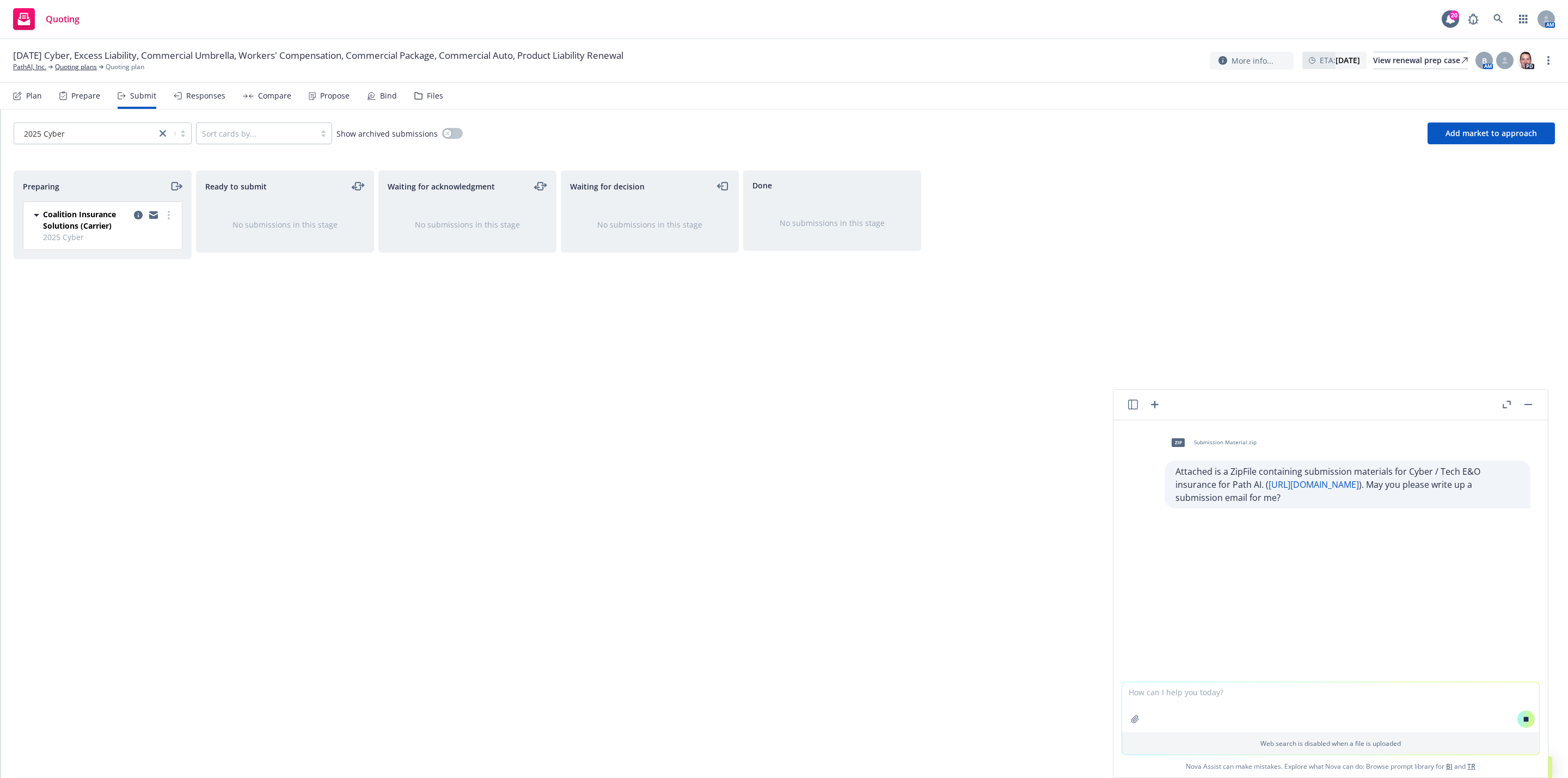
click at [1289, 622] on div "zip Submission Material.zip Attached is a ZipFile containing submission materia…" at bounding box center [1330, 551] width 434 height 262
click at [1296, 670] on div "zip Submission Material.zip Attached is a ZipFile containing submission materia…" at bounding box center [1330, 551] width 434 height 262
click at [688, 411] on div "Waiting for decision No submissions in this stage" at bounding box center [650, 463] width 178 height 585
click at [1466, 133] on span "Add market to approach" at bounding box center [1491, 133] width 92 height 11
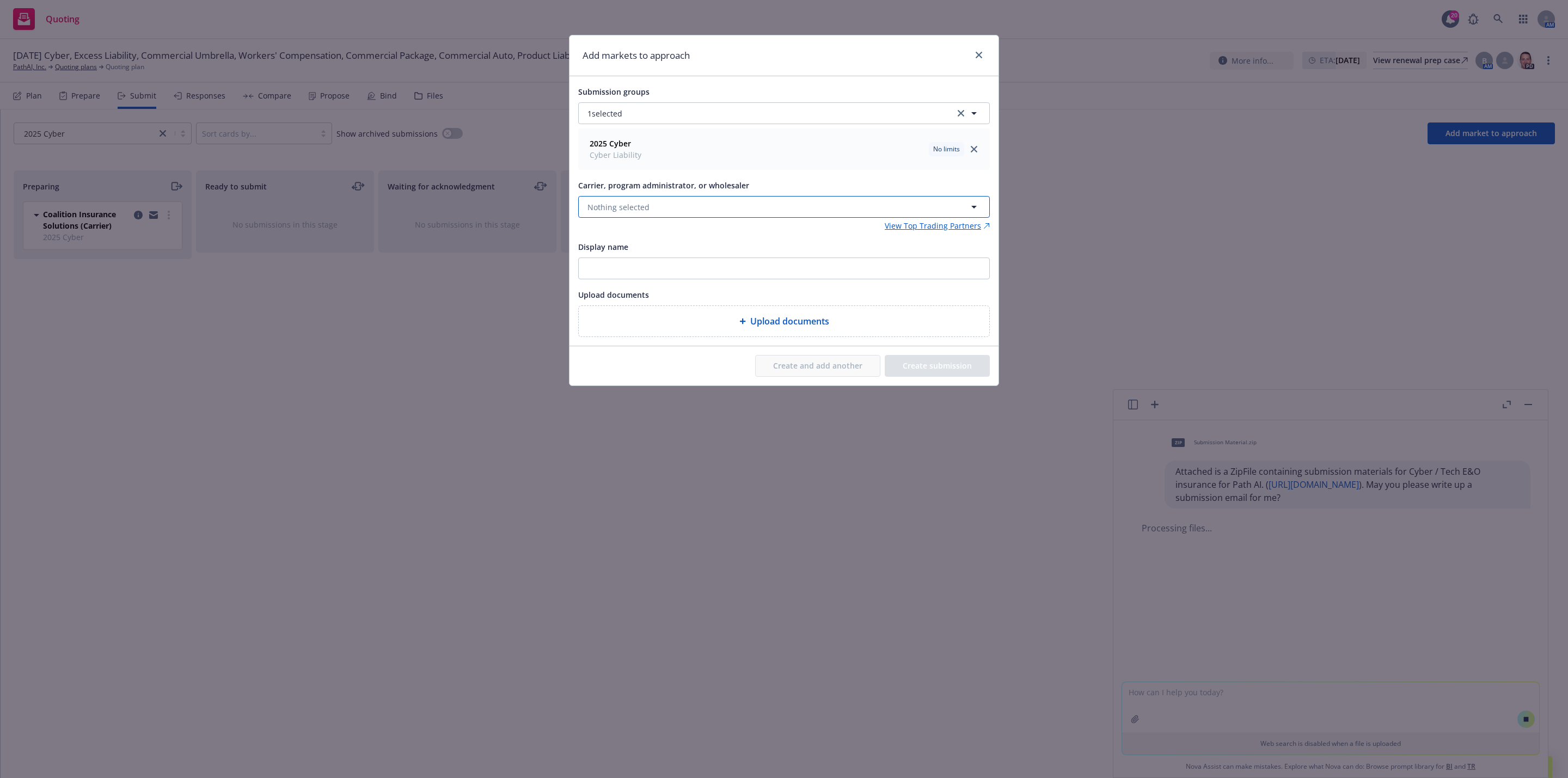
click at [649, 201] on button "Nothing selected" at bounding box center [784, 207] width 411 height 22
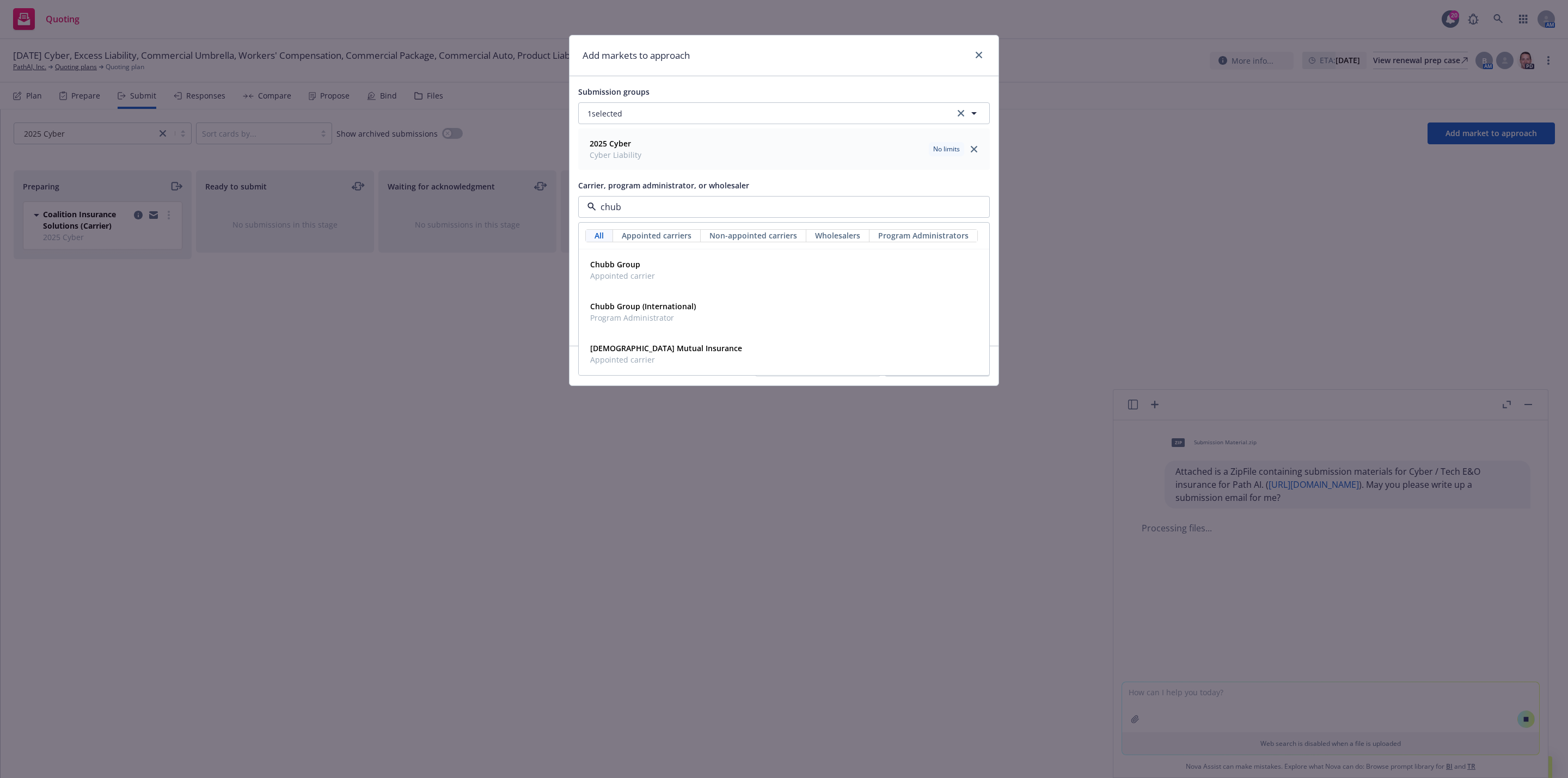
type input "chubb"
click at [615, 270] on strong "Chubb Group" at bounding box center [615, 264] width 50 height 11
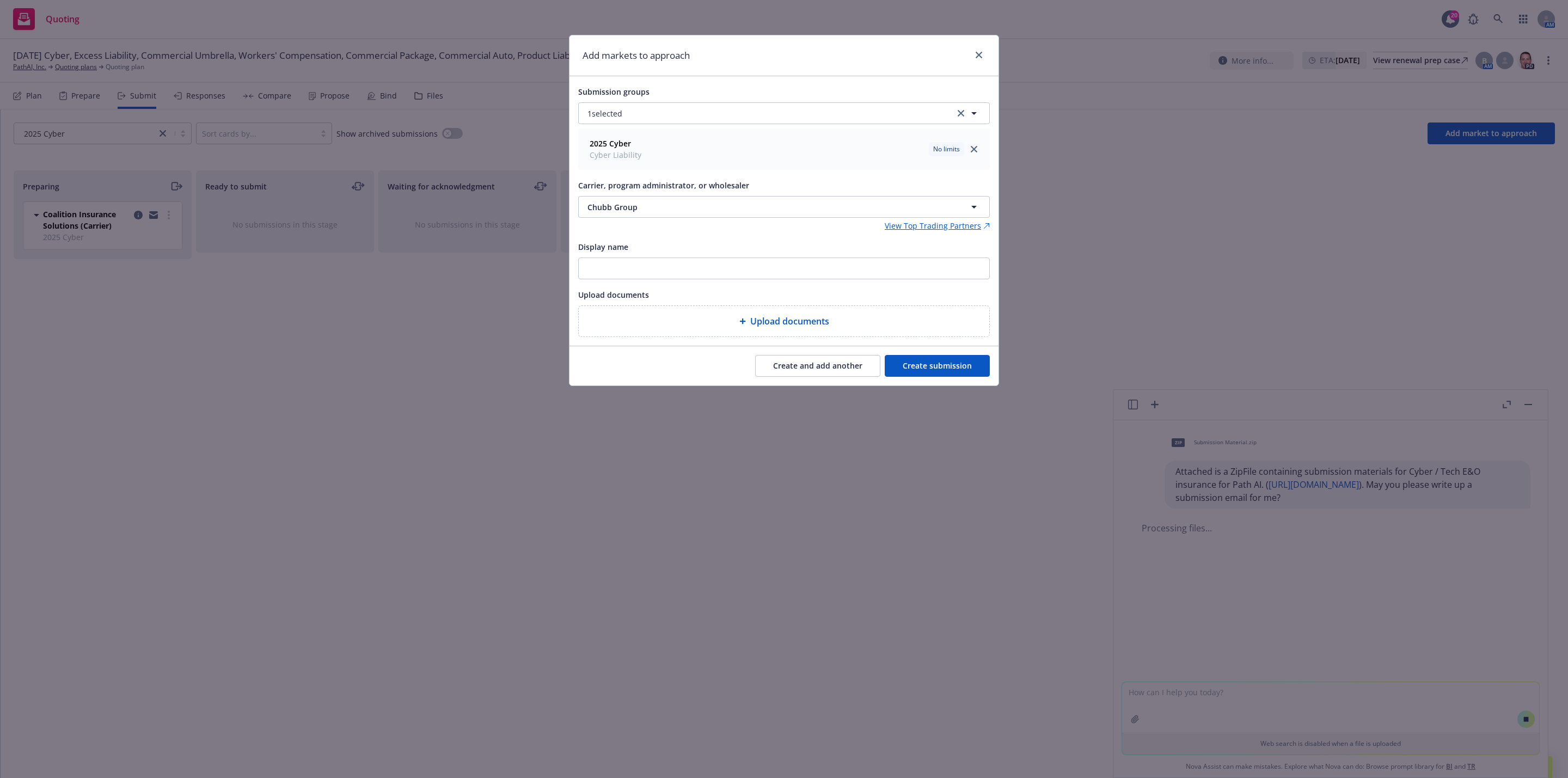
click at [833, 375] on button "Create and add another" at bounding box center [818, 366] width 125 height 22
click at [696, 199] on button "Nothing selected" at bounding box center [784, 207] width 411 height 22
type input "sompo"
click at [625, 257] on div "Sompo International Appointed carrier" at bounding box center [784, 270] width 410 height 41
click at [807, 364] on button "Create and add another" at bounding box center [818, 366] width 125 height 22
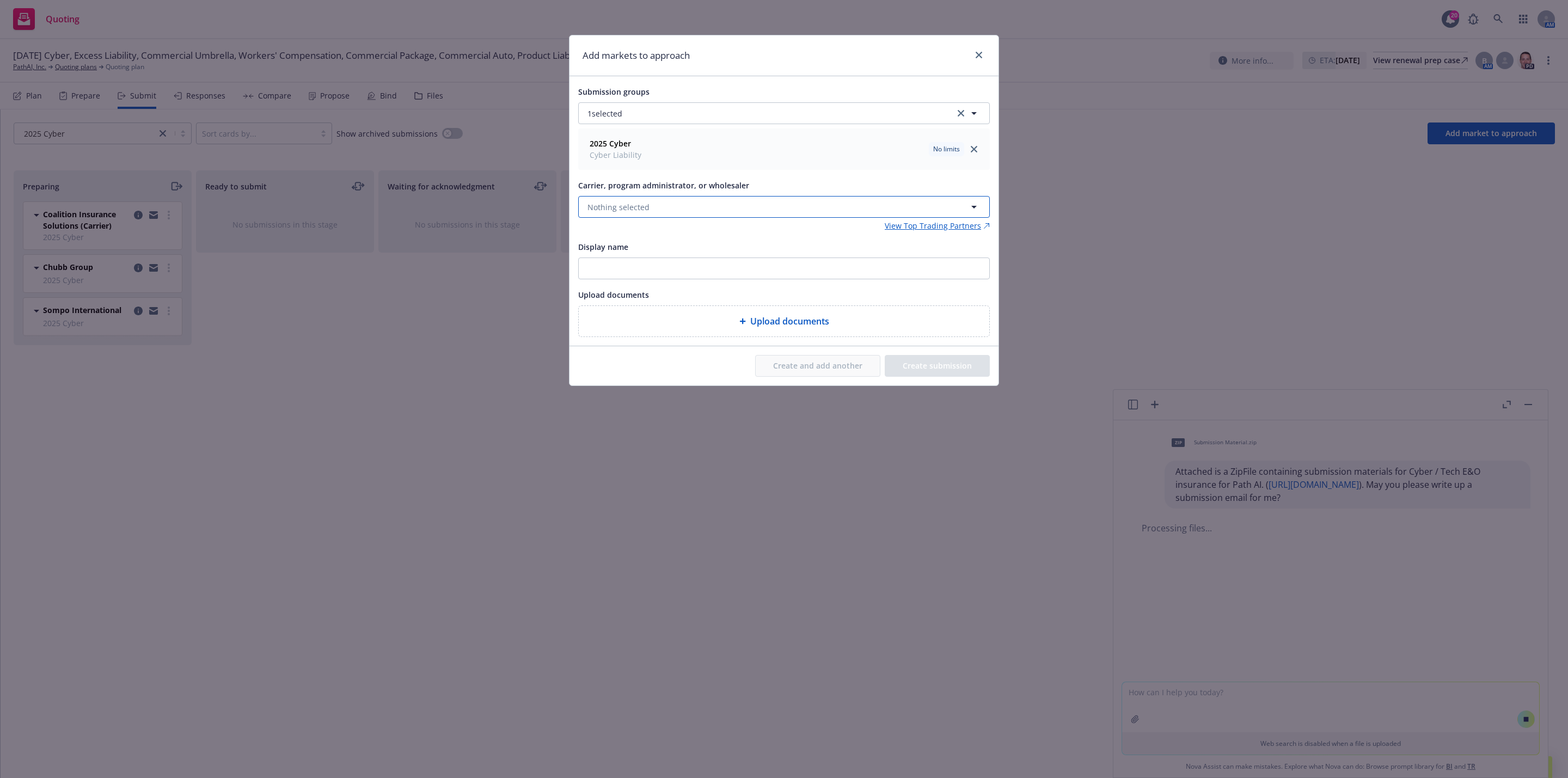
click at [667, 201] on button "Nothing selected" at bounding box center [784, 207] width 411 height 22
type input "aig"
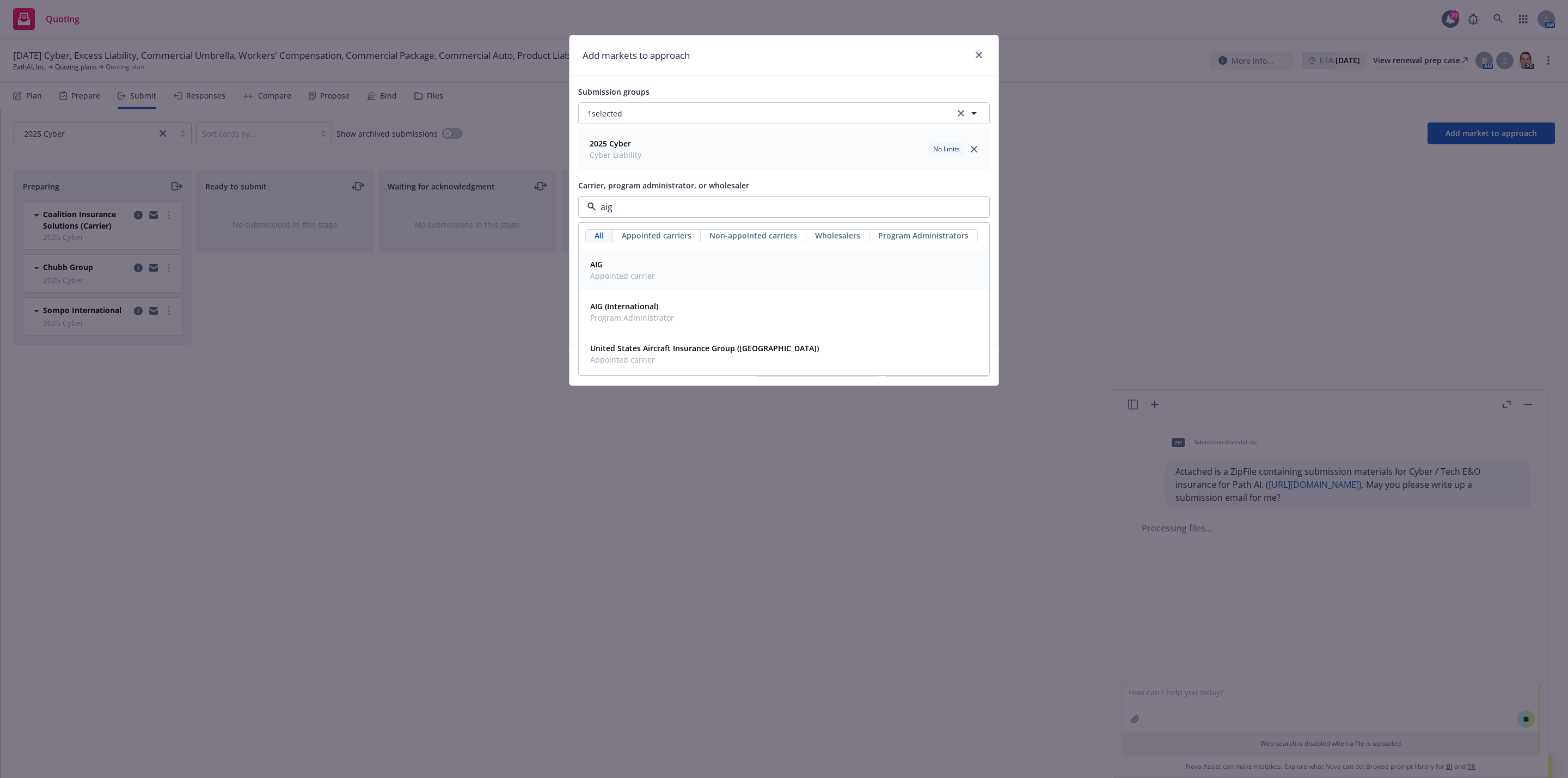
click at [621, 270] on span "AIG" at bounding box center [622, 265] width 65 height 12
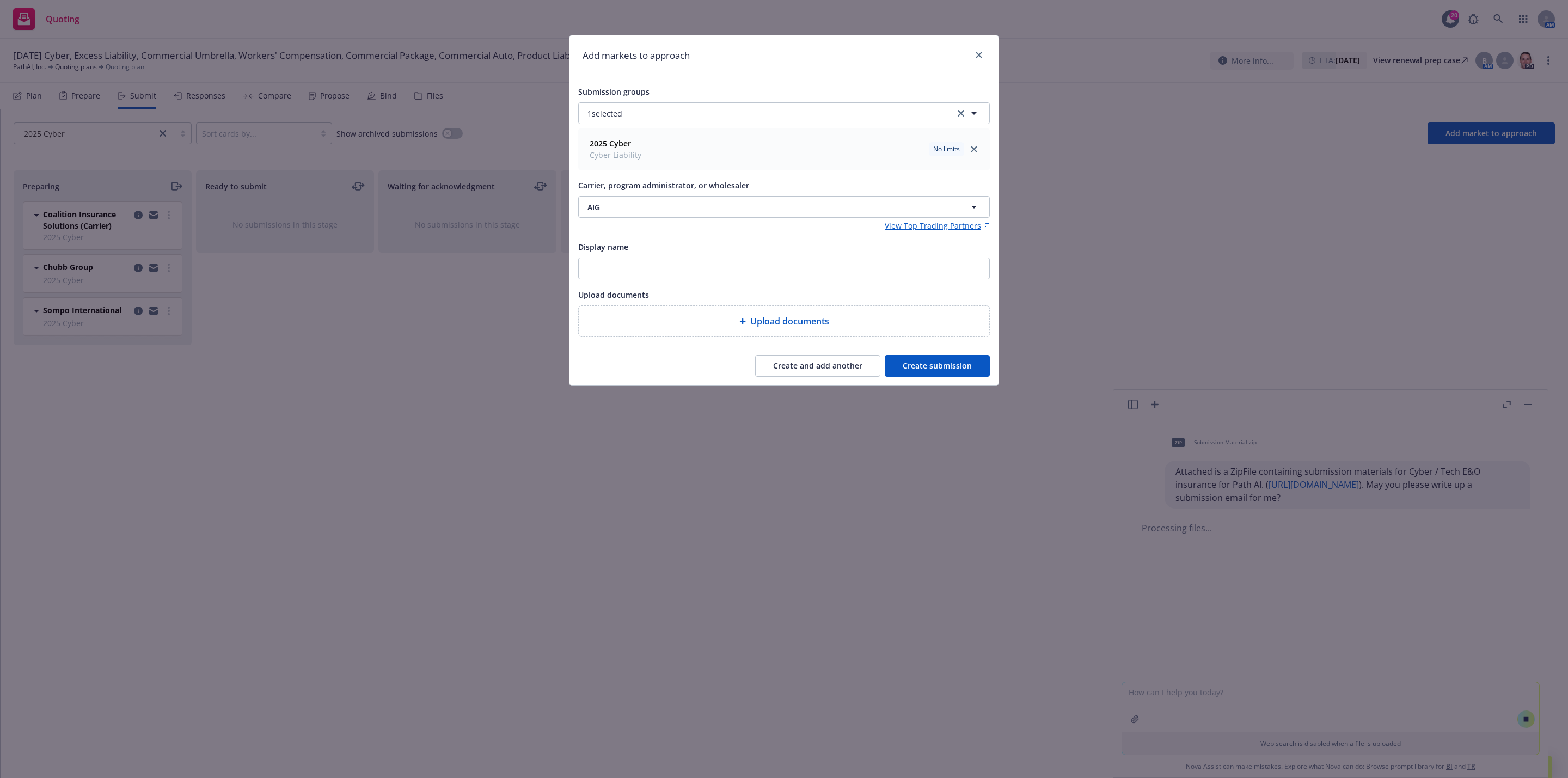
click at [784, 365] on button "Create and add another" at bounding box center [818, 366] width 125 height 22
click at [620, 209] on span "Nothing selected" at bounding box center [618, 207] width 62 height 12
click at [620, 276] on span "Appointed carrier" at bounding box center [622, 276] width 65 height 12
click at [812, 370] on button "Create and add another" at bounding box center [818, 366] width 125 height 22
click at [683, 211] on button "Nothing selected" at bounding box center [784, 207] width 411 height 22
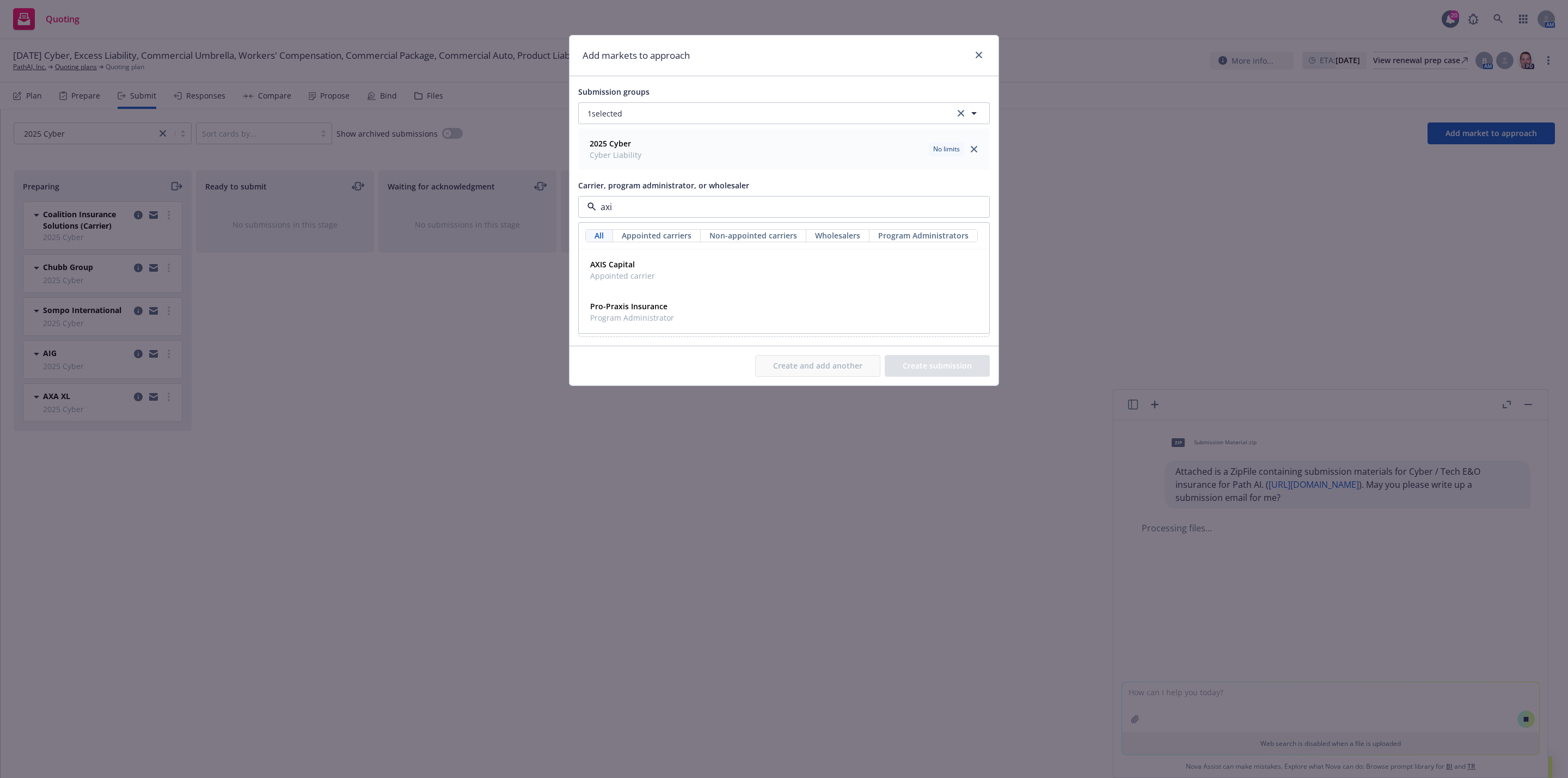
type input "axis"
click at [616, 265] on strong "AXIS Capital" at bounding box center [612, 264] width 45 height 11
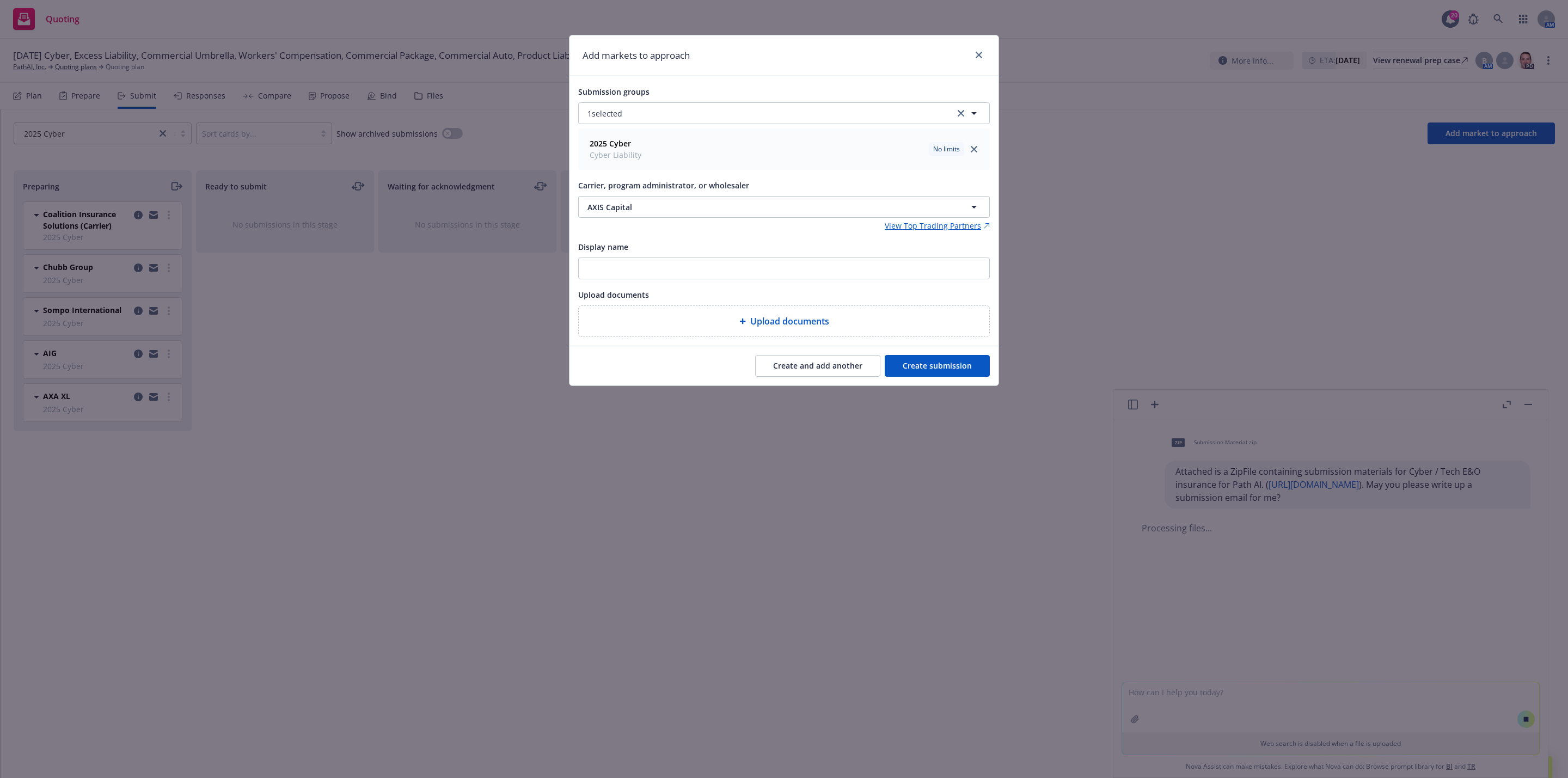
click at [785, 363] on button "Create and add another" at bounding box center [818, 366] width 125 height 22
click at [613, 201] on span "Nothing selected" at bounding box center [618, 207] width 62 height 12
click at [655, 276] on span "Appointed carrier" at bounding box center [630, 276] width 79 height 12
click at [839, 368] on button "Create and add another" at bounding box center [818, 366] width 125 height 22
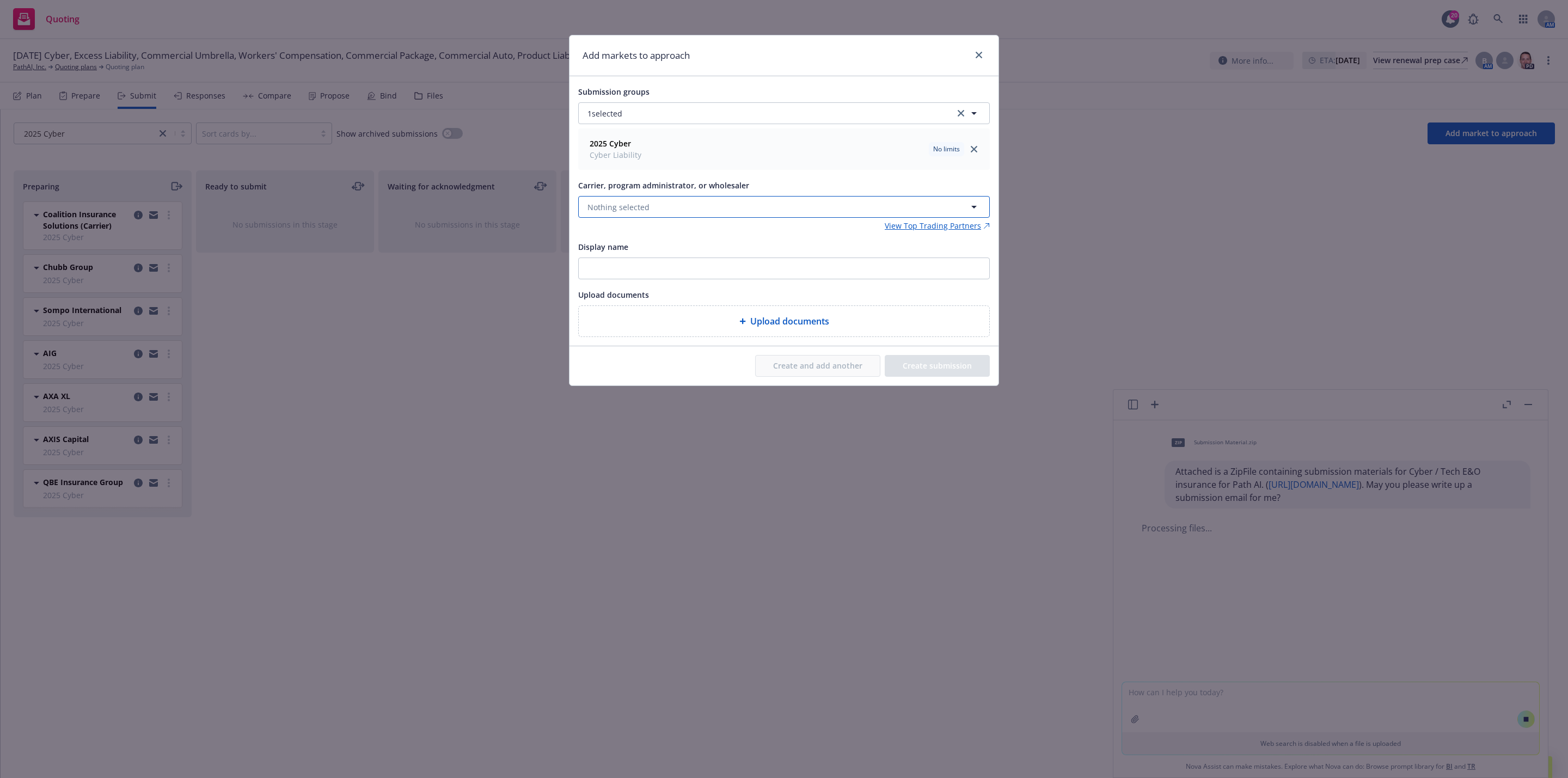
click at [765, 216] on button "Nothing selected" at bounding box center [784, 207] width 411 height 22
click at [746, 270] on div "Markel Insurance Appointed carrier" at bounding box center [784, 270] width 396 height 27
click at [783, 362] on button "Create and add another" at bounding box center [818, 366] width 125 height 22
click at [617, 219] on div "Carrier, program administrator, or wholesaler Nothing selected View Top Trading…" at bounding box center [784, 205] width 411 height 53
click at [631, 208] on span "Nothing selected" at bounding box center [618, 207] width 62 height 12
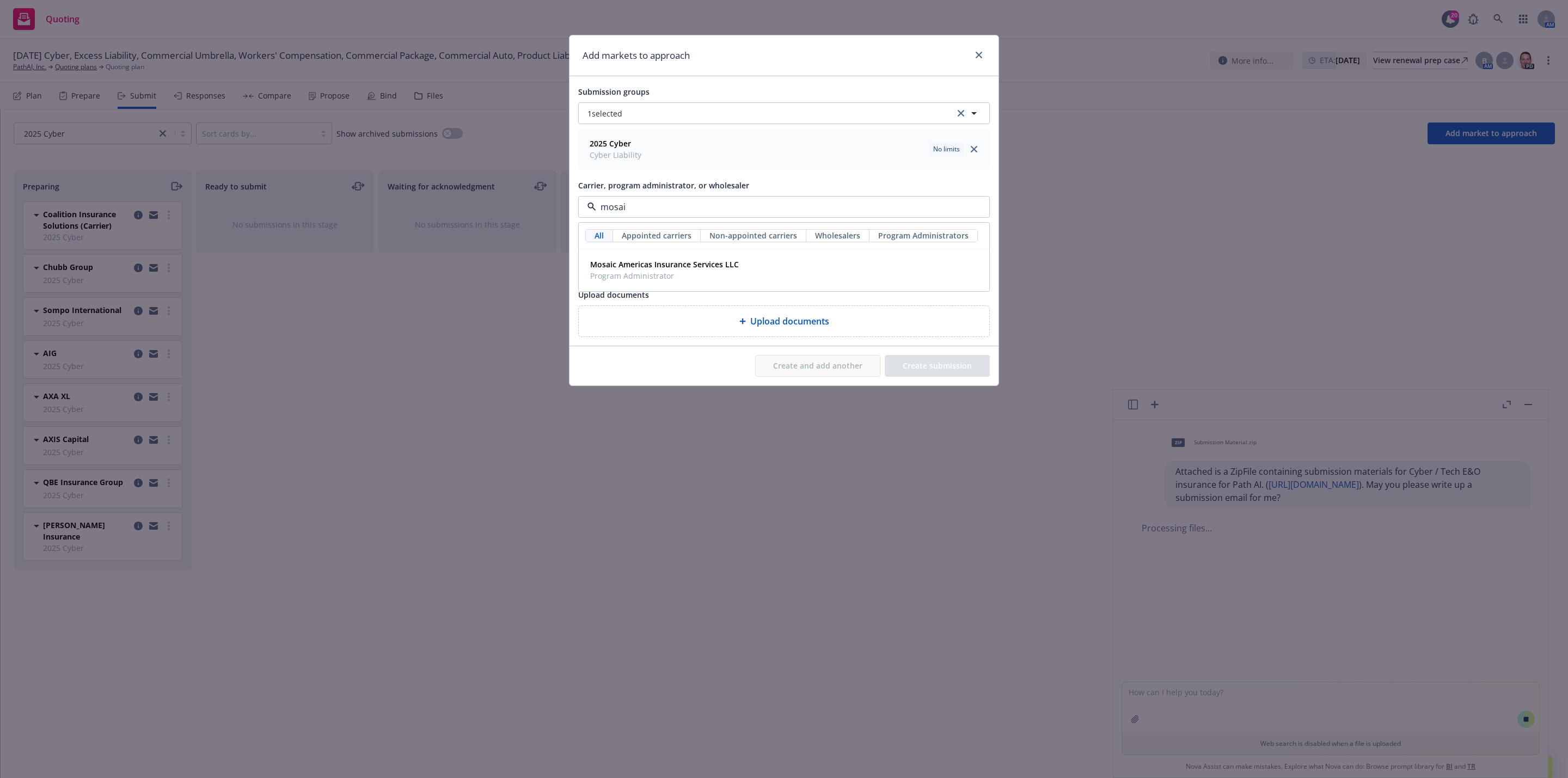
type input "mosaic"
click at [659, 273] on span "Program Administrator" at bounding box center [664, 276] width 149 height 12
click at [807, 371] on button "Create and add another" at bounding box center [818, 366] width 125 height 22
click at [577, 501] on div "Add markets to approach Submission groups 1 selected 2025 Cyber Cyber Liability…" at bounding box center [784, 389] width 1568 height 778
click at [575, 463] on div "Add markets to approach Submission groups 1 selected 2025 Cyber Cyber Liability…" at bounding box center [784, 389] width 1568 height 778
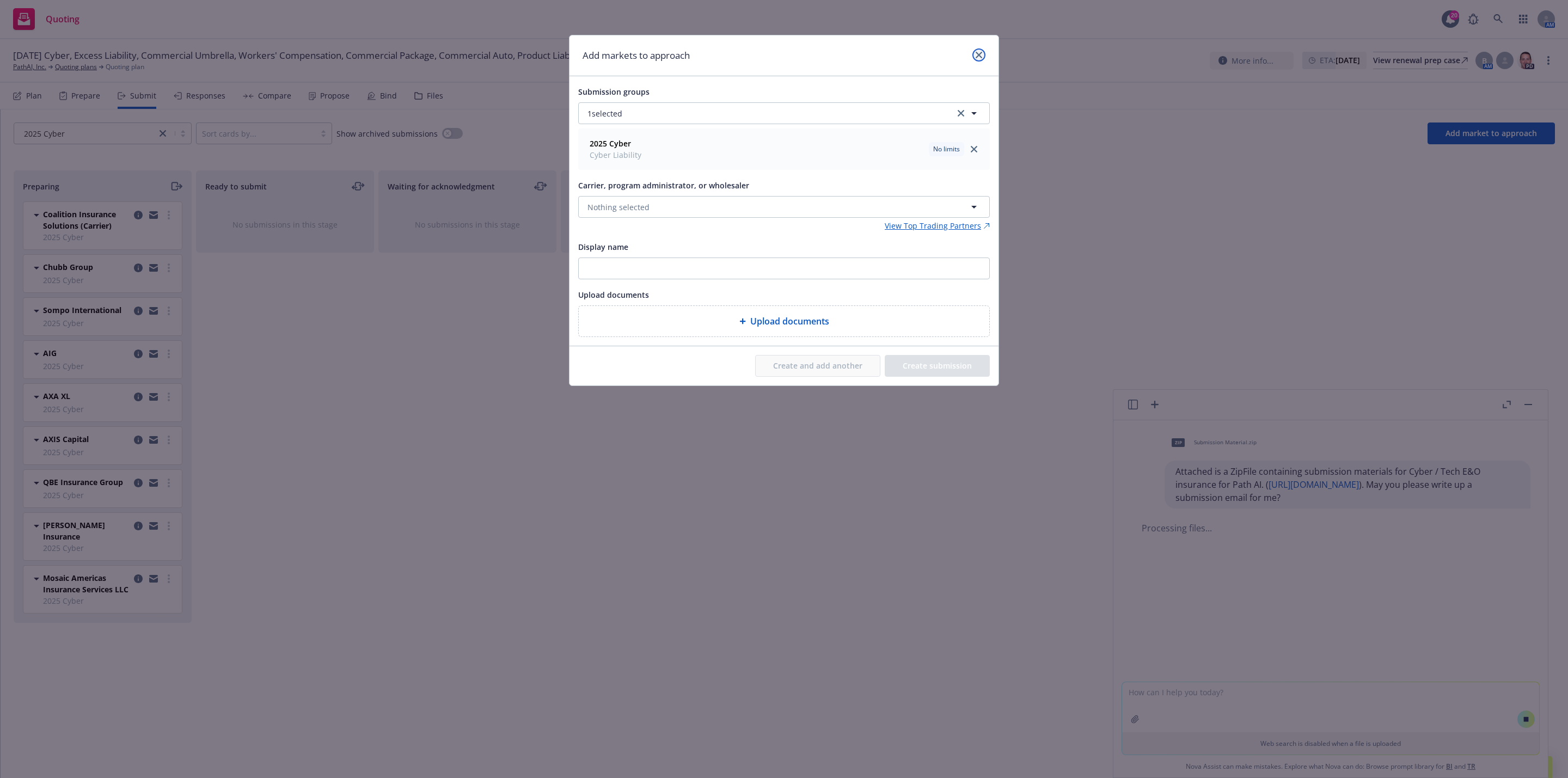
click at [978, 54] on icon "close" at bounding box center [979, 55] width 7 height 7
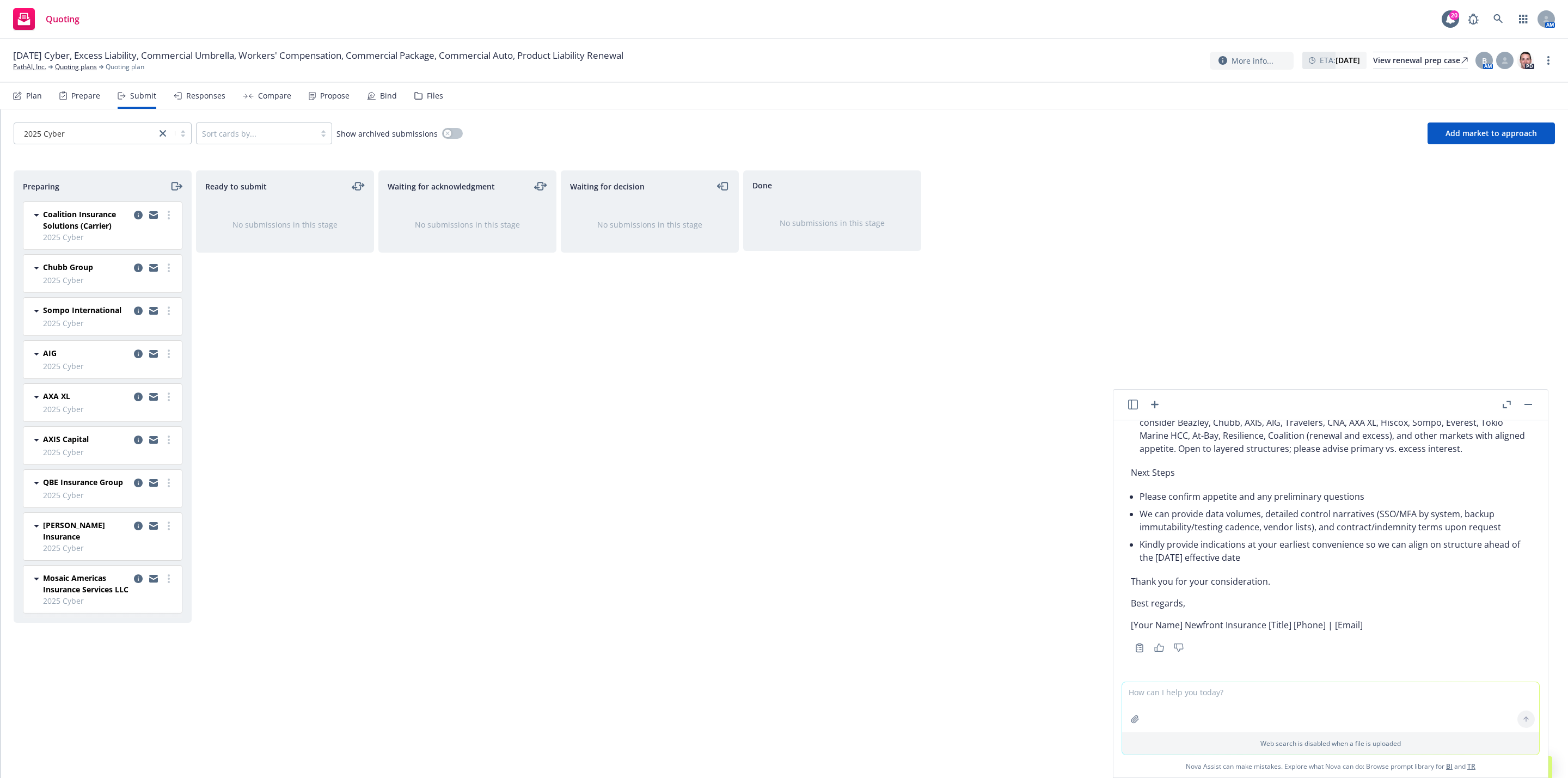
scroll to position [1339, 0]
drag, startPoint x: 1436, startPoint y: 593, endPoint x: 1410, endPoint y: 653, distance: 65.4
click at [1411, 653] on div "Copy to clipboard Thumbs up Thumbs down" at bounding box center [1330, 648] width 400 height 15
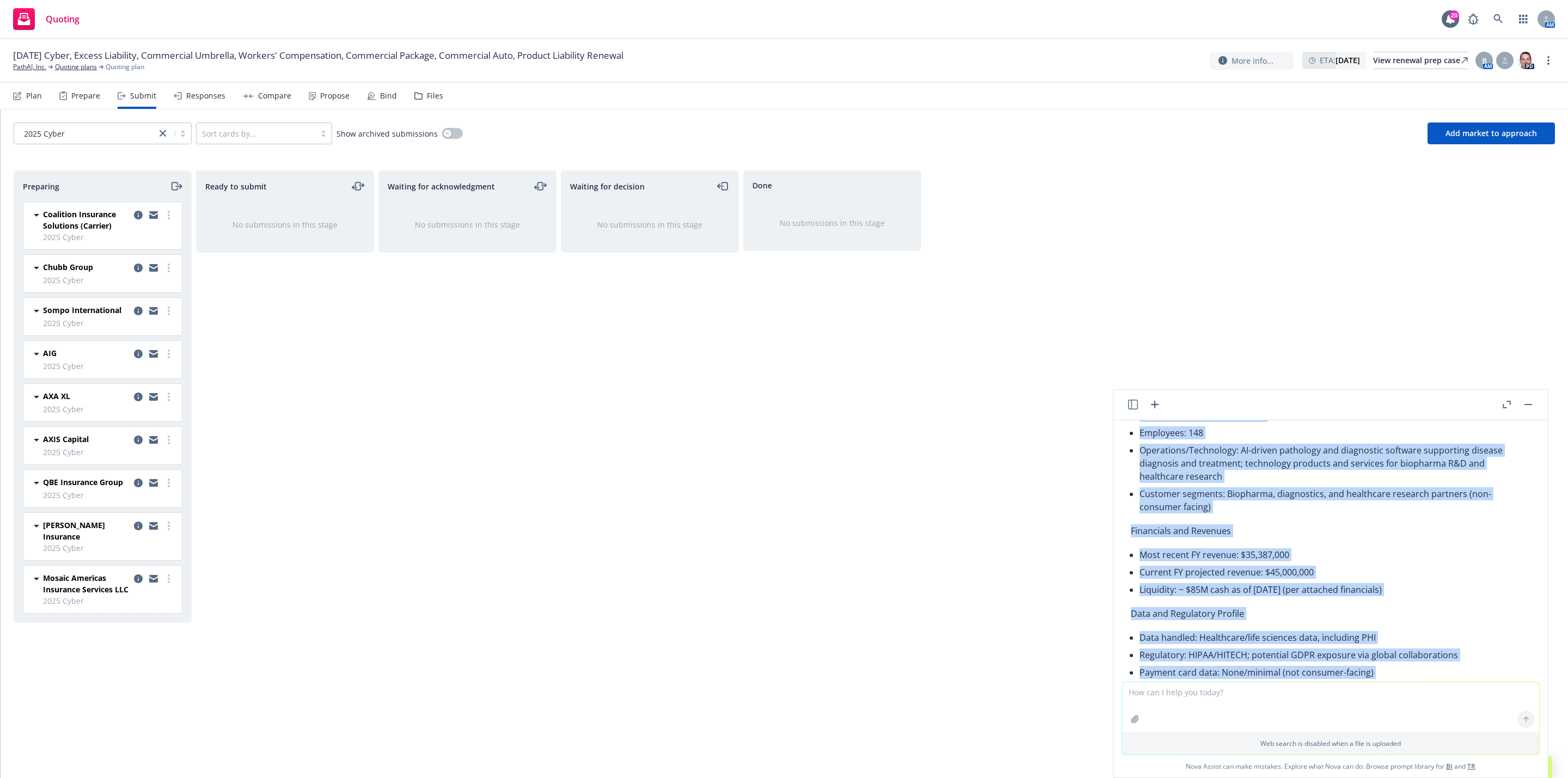
scroll to position [177, 0]
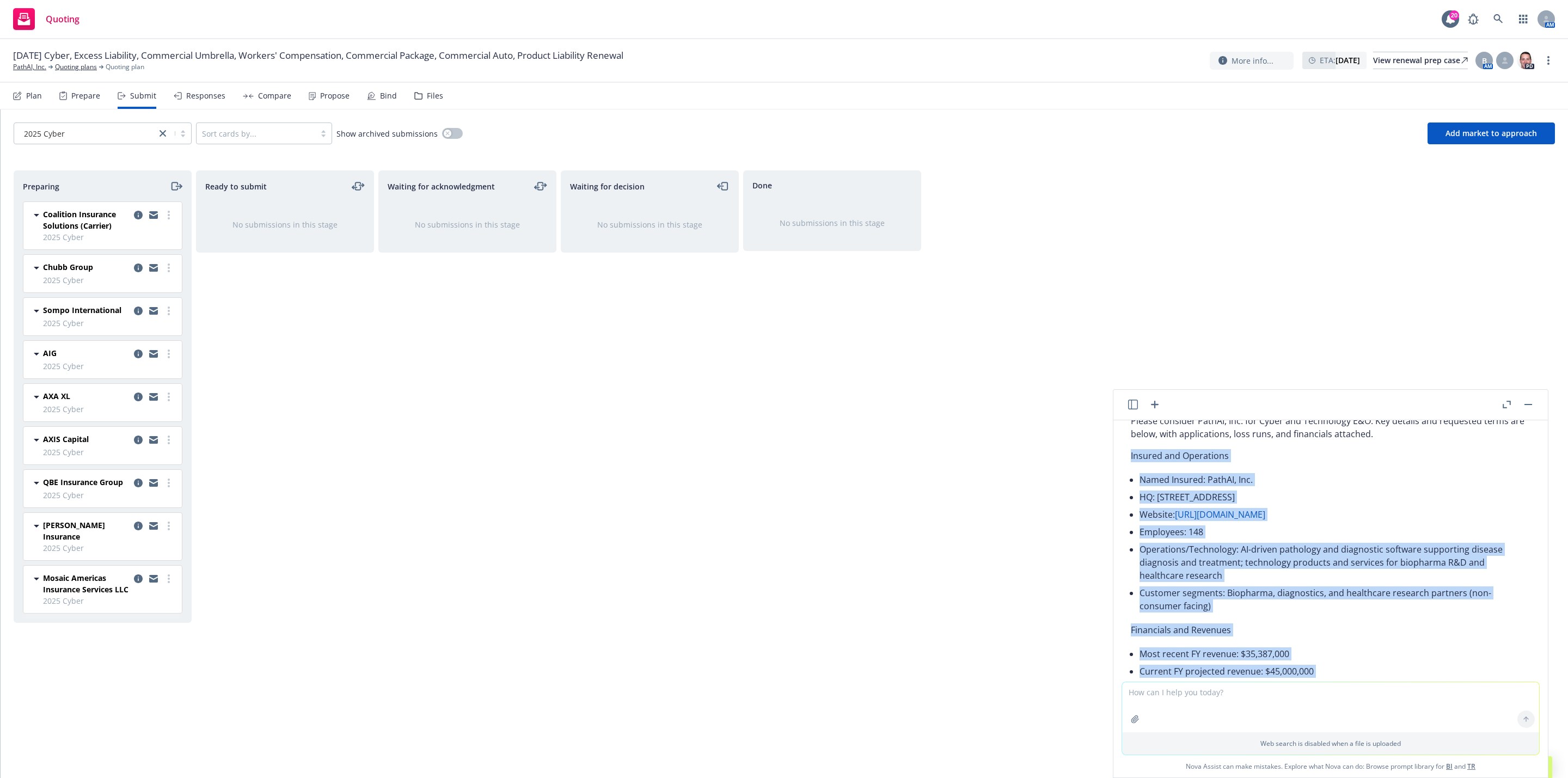
drag, startPoint x: 1423, startPoint y: 525, endPoint x: 1127, endPoint y: 464, distance: 302.2
copy div "Insured and Operations Named Insured: PathAI, Inc. HQ: 1325 Boylston St, Suite …"
click at [1496, 138] on span "Add market to approach" at bounding box center [1491, 133] width 92 height 11
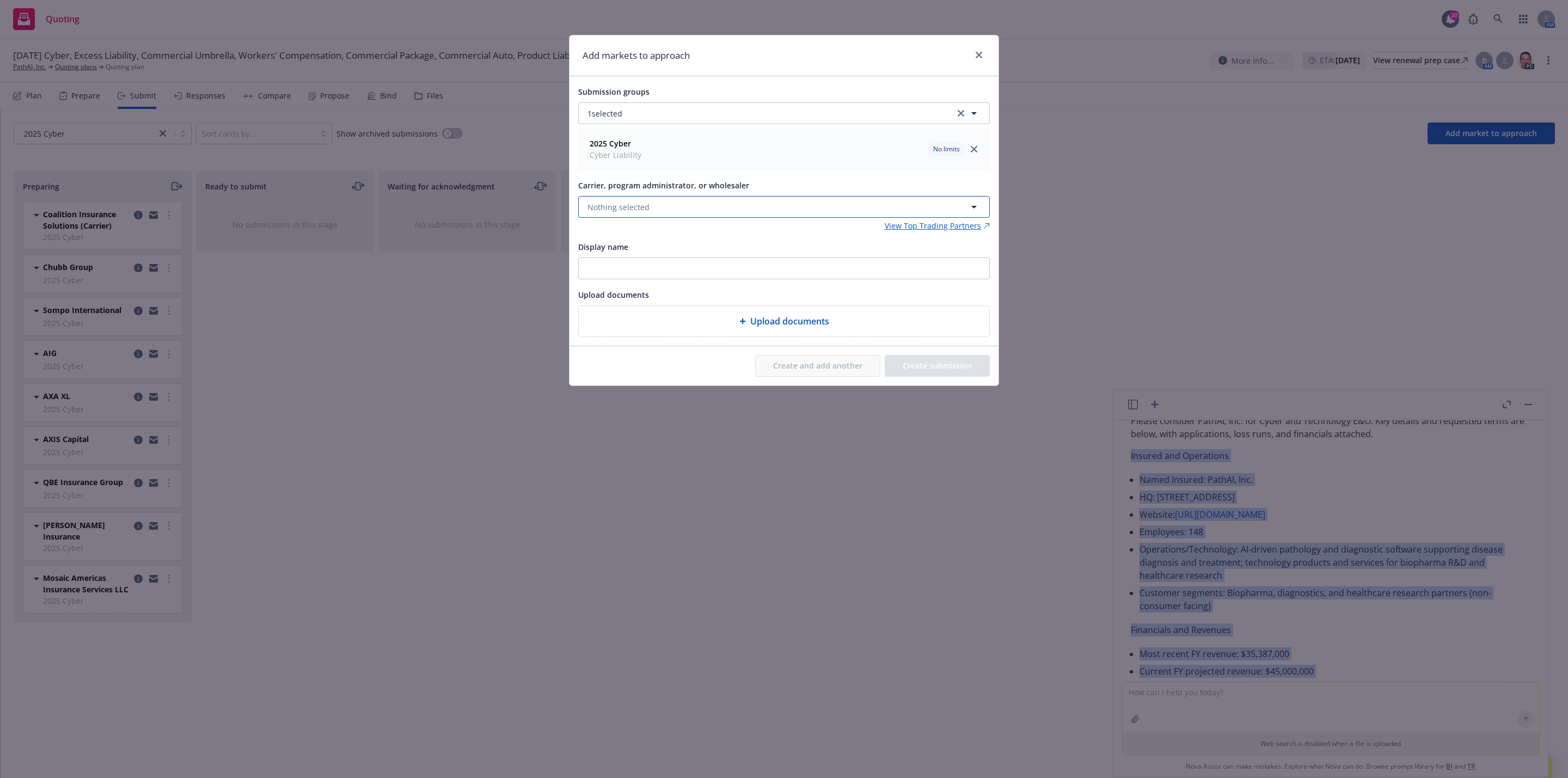
click at [683, 198] on button "Nothing selected" at bounding box center [784, 207] width 411 height 22
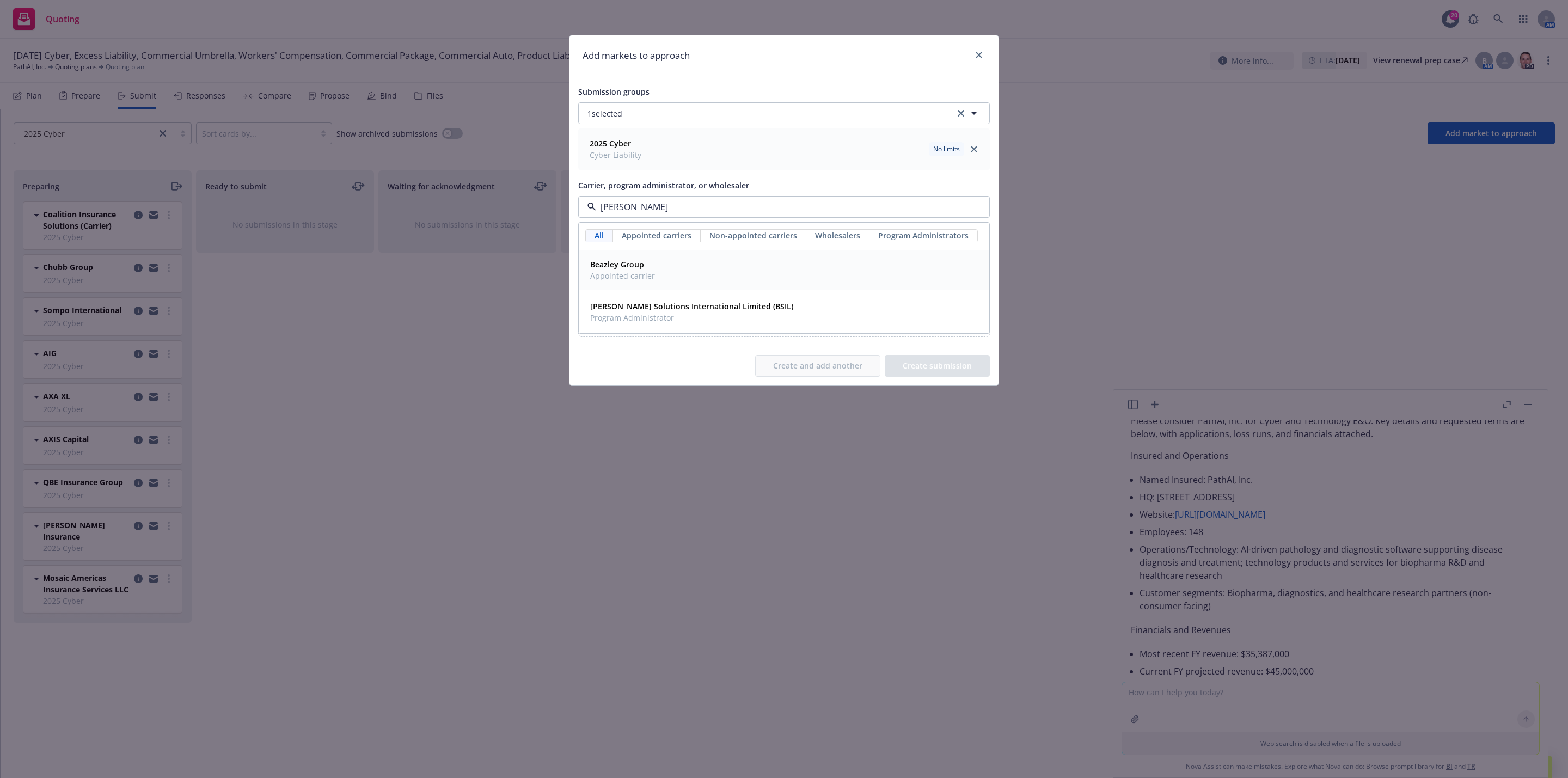
click at [753, 273] on div "Beazley Group Appointed carrier" at bounding box center [784, 270] width 396 height 27
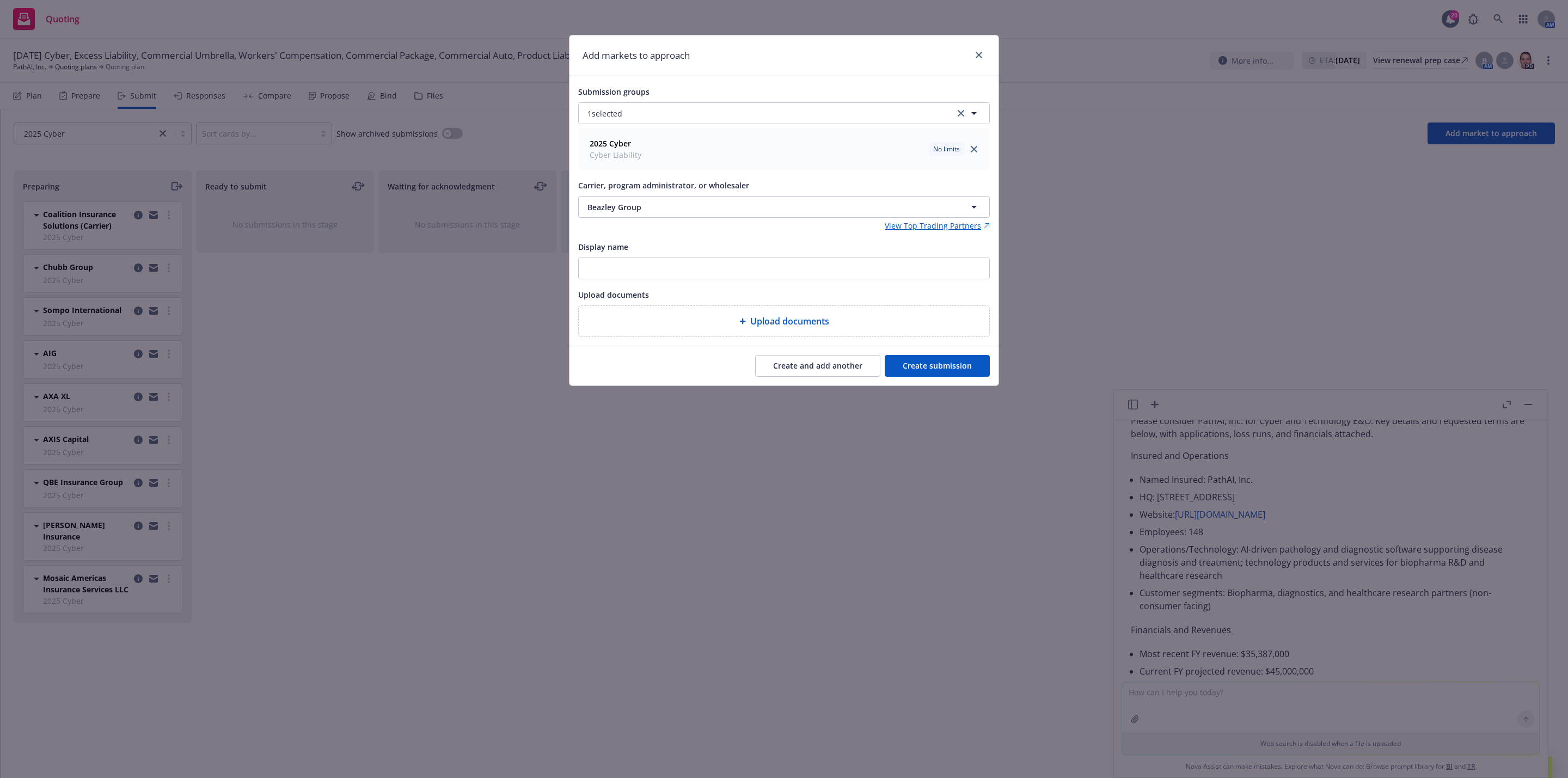
click at [842, 372] on button "Create and add another" at bounding box center [818, 366] width 125 height 22
click at [632, 204] on span "Nothing selected" at bounding box center [618, 207] width 62 height 12
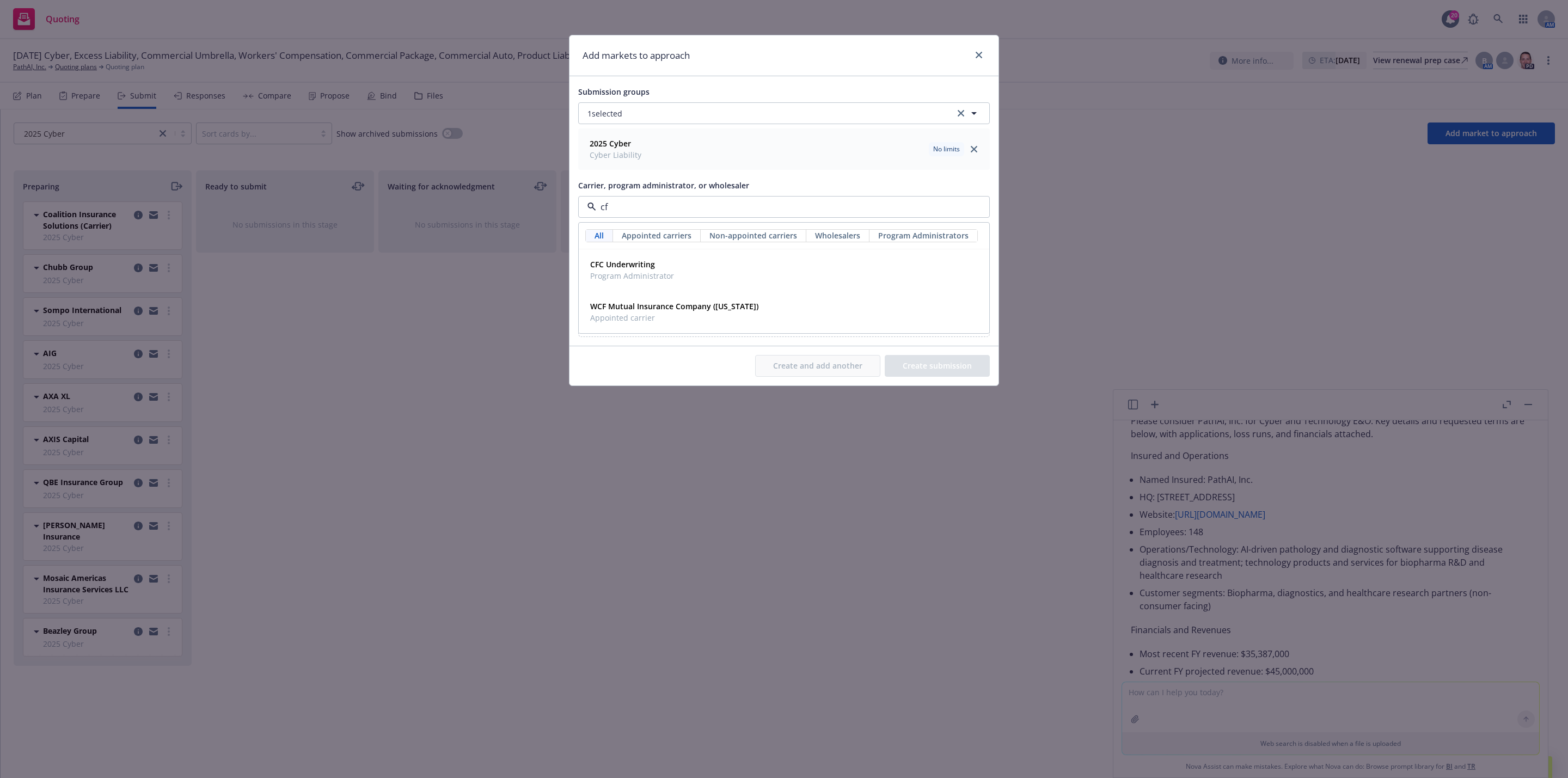
type input "cfc"
click at [659, 262] on span "CFC Underwriting" at bounding box center [631, 265] width 84 height 12
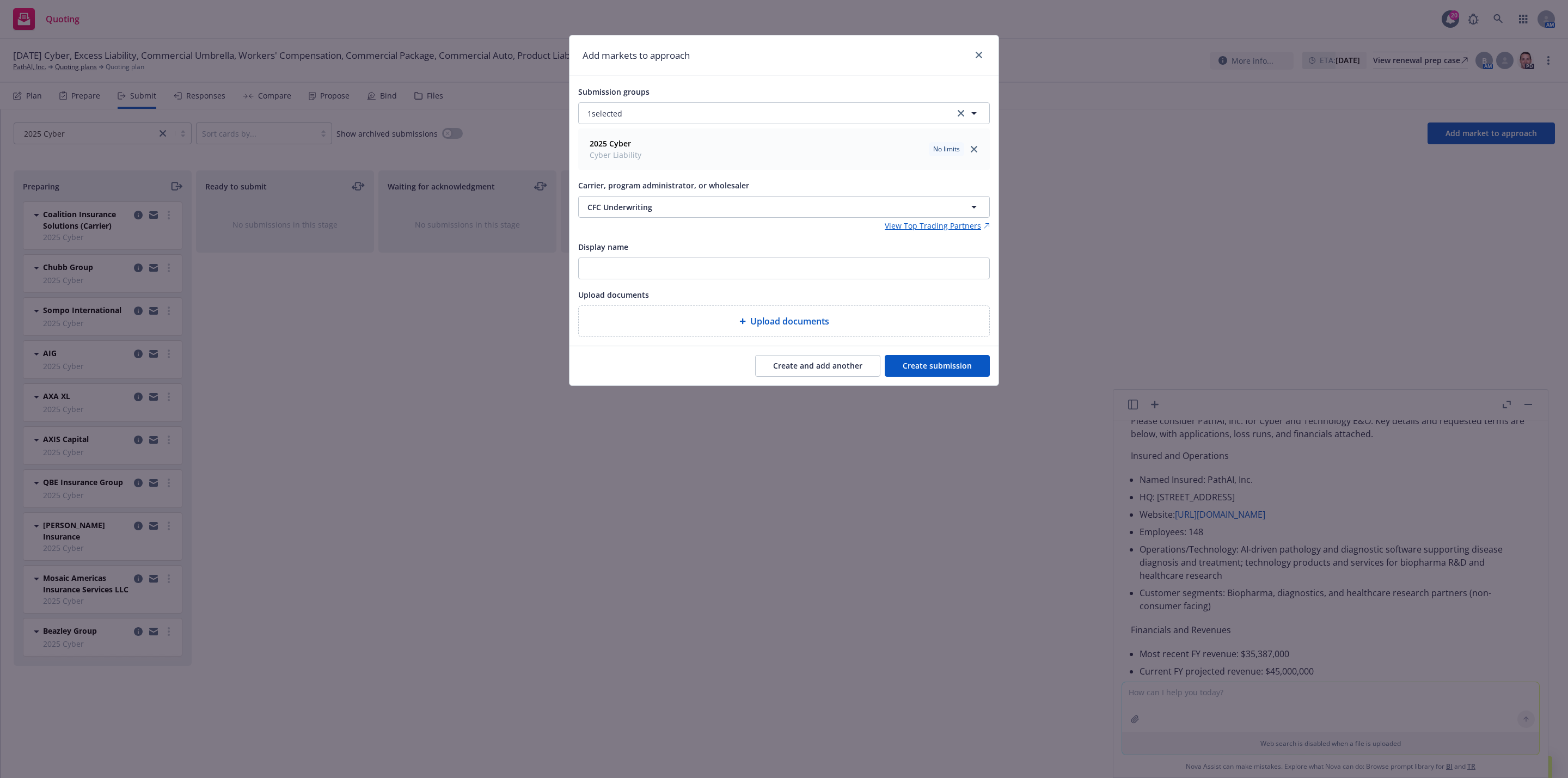
click at [853, 371] on button "Create and add another" at bounding box center [818, 366] width 125 height 22
drag, startPoint x: 796, startPoint y: 423, endPoint x: 884, endPoint y: 278, distance: 169.6
click at [797, 423] on div "Add markets to approach Submission groups 1 selected 2025 Cyber Cyber Liability…" at bounding box center [784, 389] width 1568 height 778
click at [982, 58] on link "close" at bounding box center [979, 55] width 13 height 13
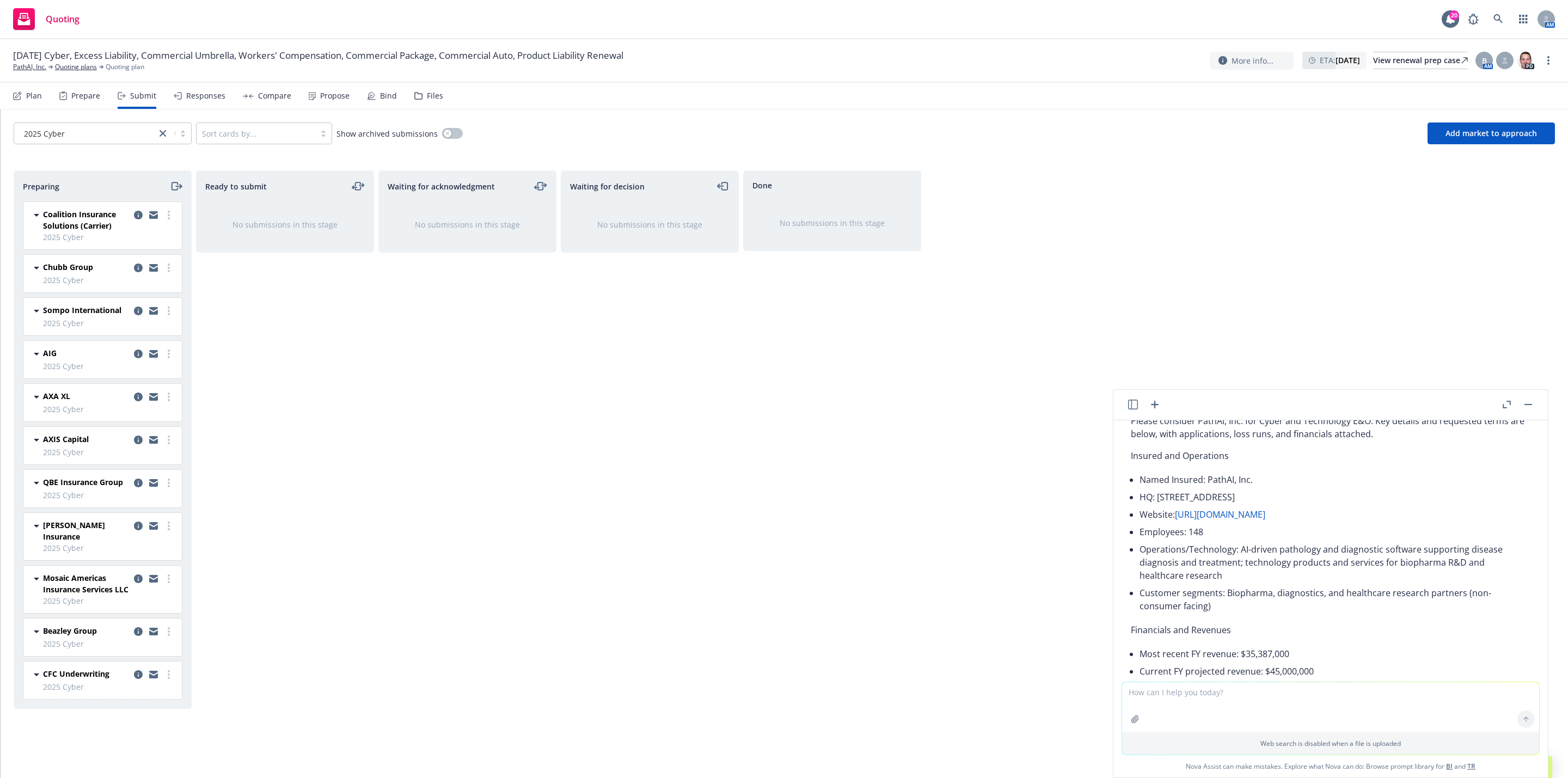
scroll to position [95, 0]
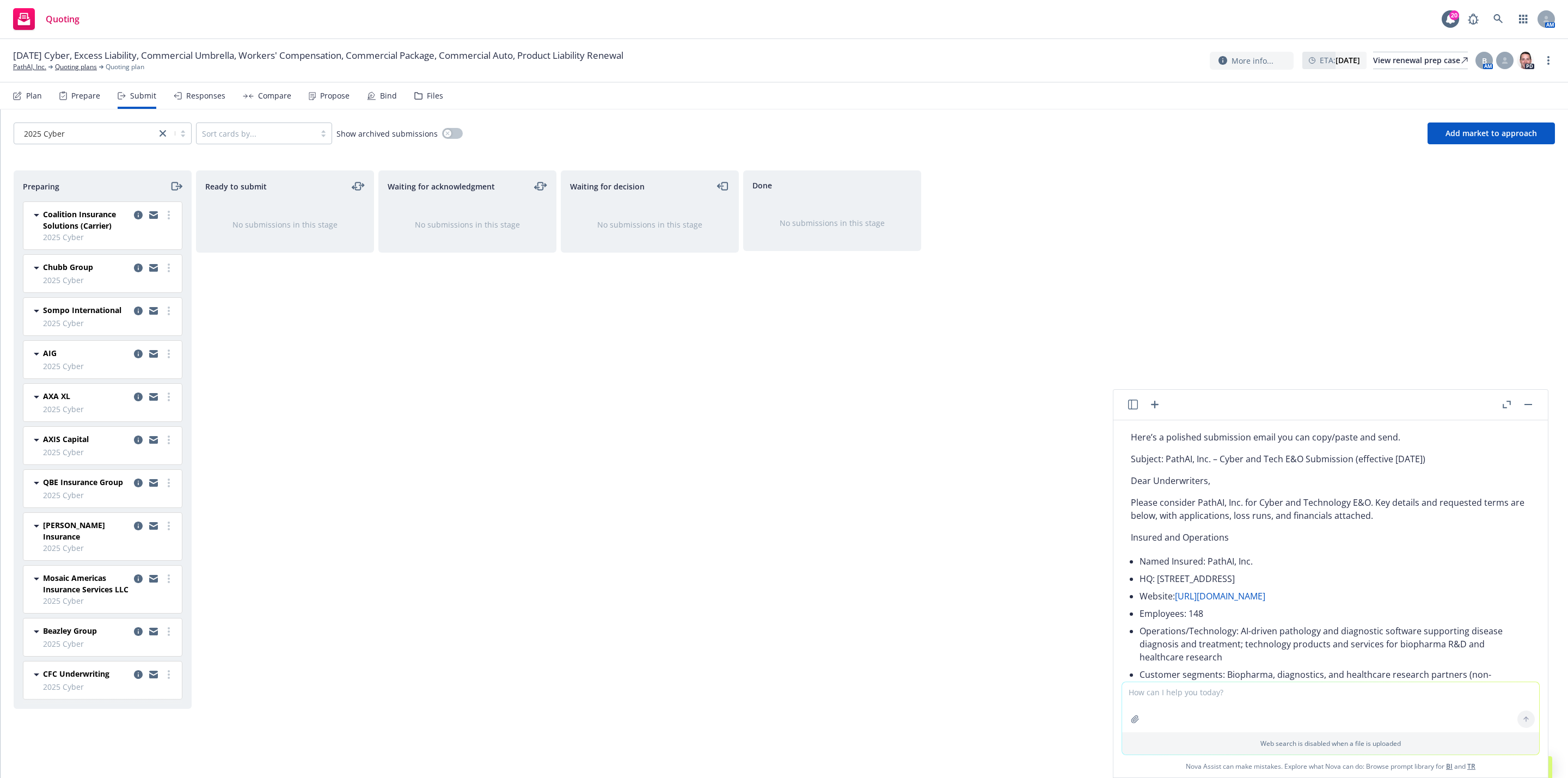
click at [1186, 513] on p "Please consider PathAI, Inc. for Cyber and Technology E&O. Key details and requ…" at bounding box center [1330, 509] width 400 height 26
click at [1135, 507] on p "Please consider PathAI, Inc. for Cyber and Technology E&O. Key details and requ…" at bounding box center [1330, 509] width 400 height 26
click at [1134, 502] on p "Please consider PathAI, Inc. for Cyber and Technology E&O. Key details and requ…" at bounding box center [1330, 509] width 400 height 26
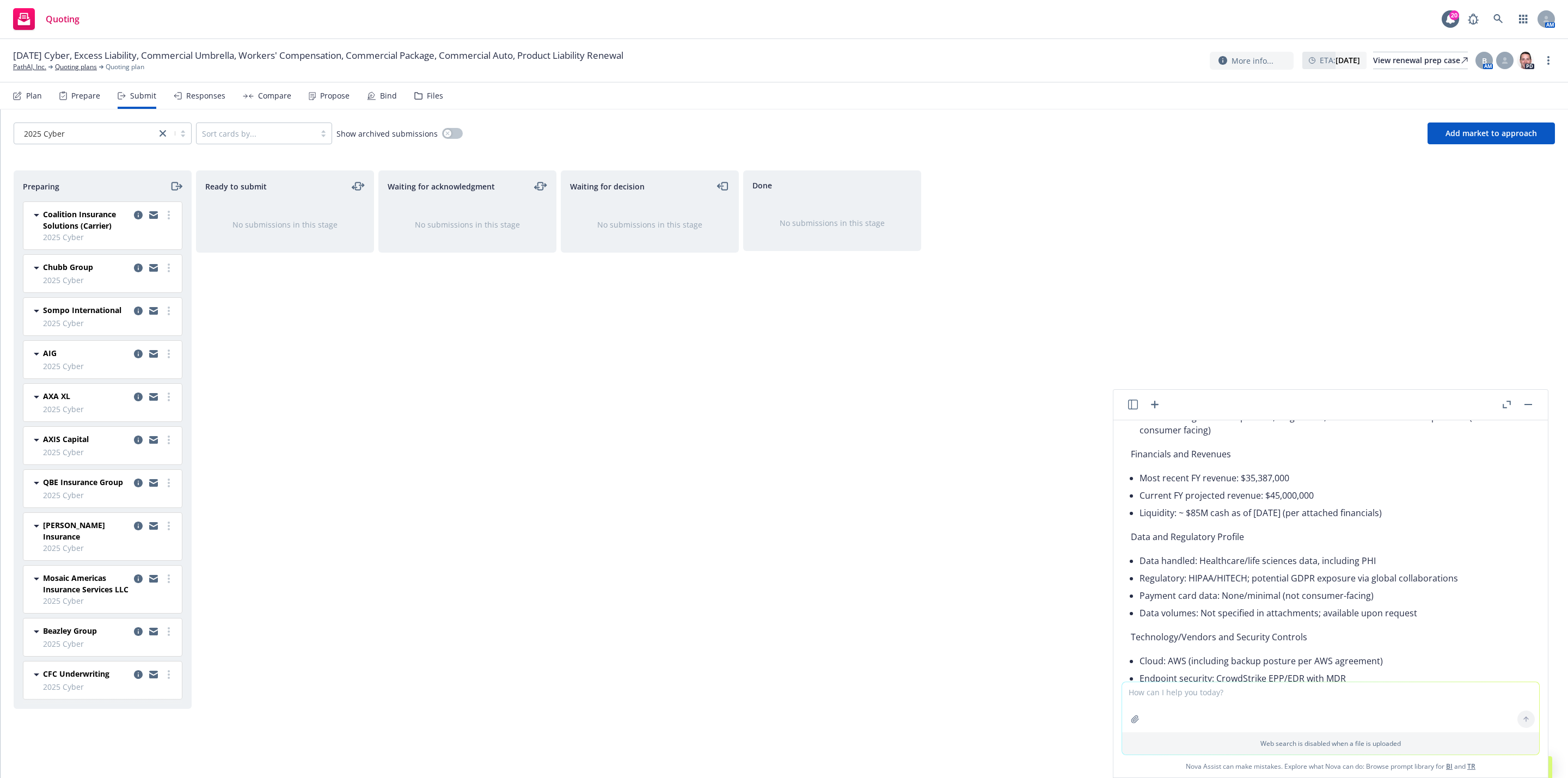
scroll to position [340, 0]
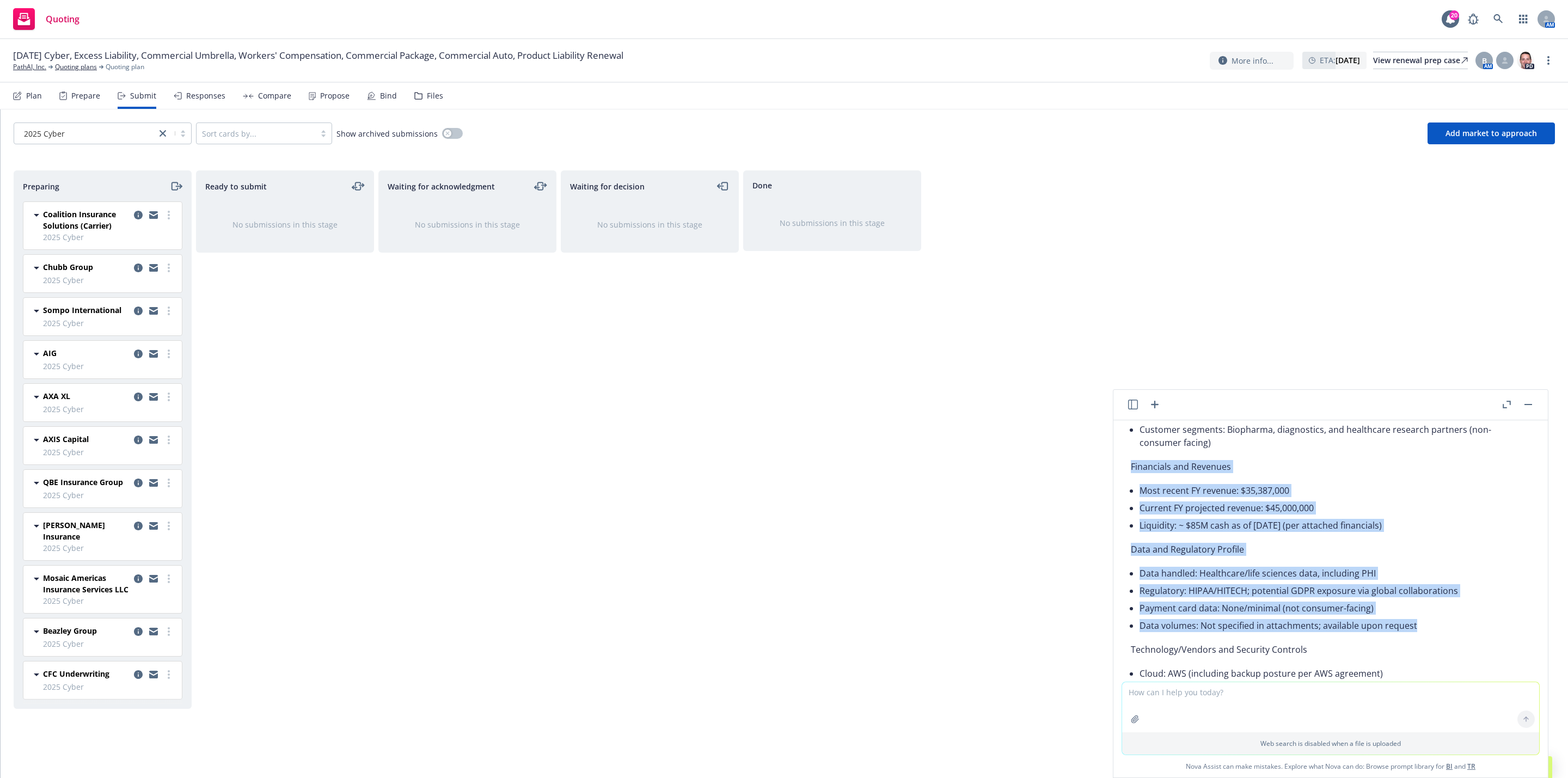
drag, startPoint x: 1129, startPoint y: 461, endPoint x: 1441, endPoint y: 623, distance: 351.6
click at [1239, 567] on li "Data handled: Healthcare/life sciences data, including PHI" at bounding box center [1335, 573] width 391 height 17
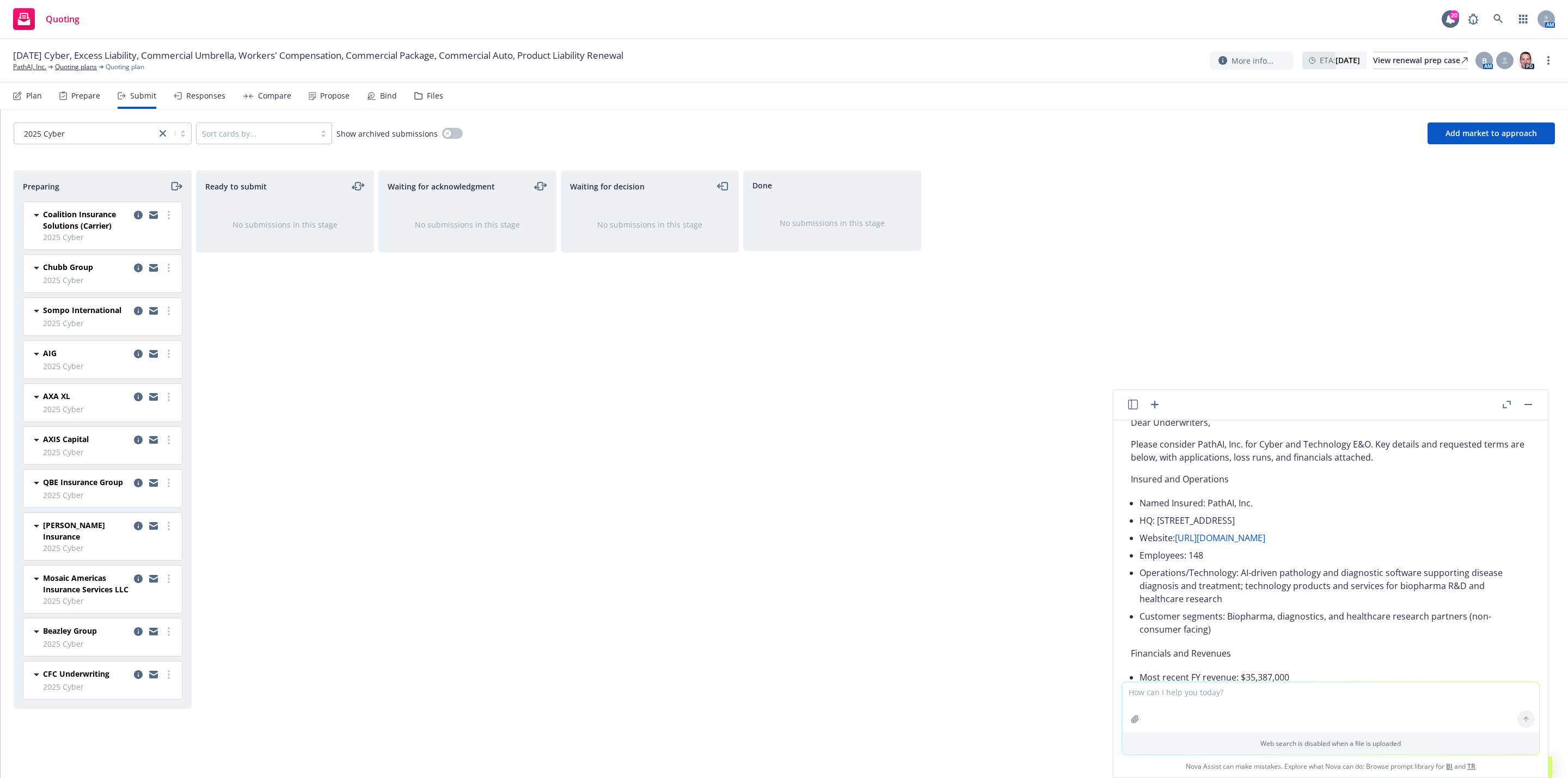
scroll to position [114, 0]
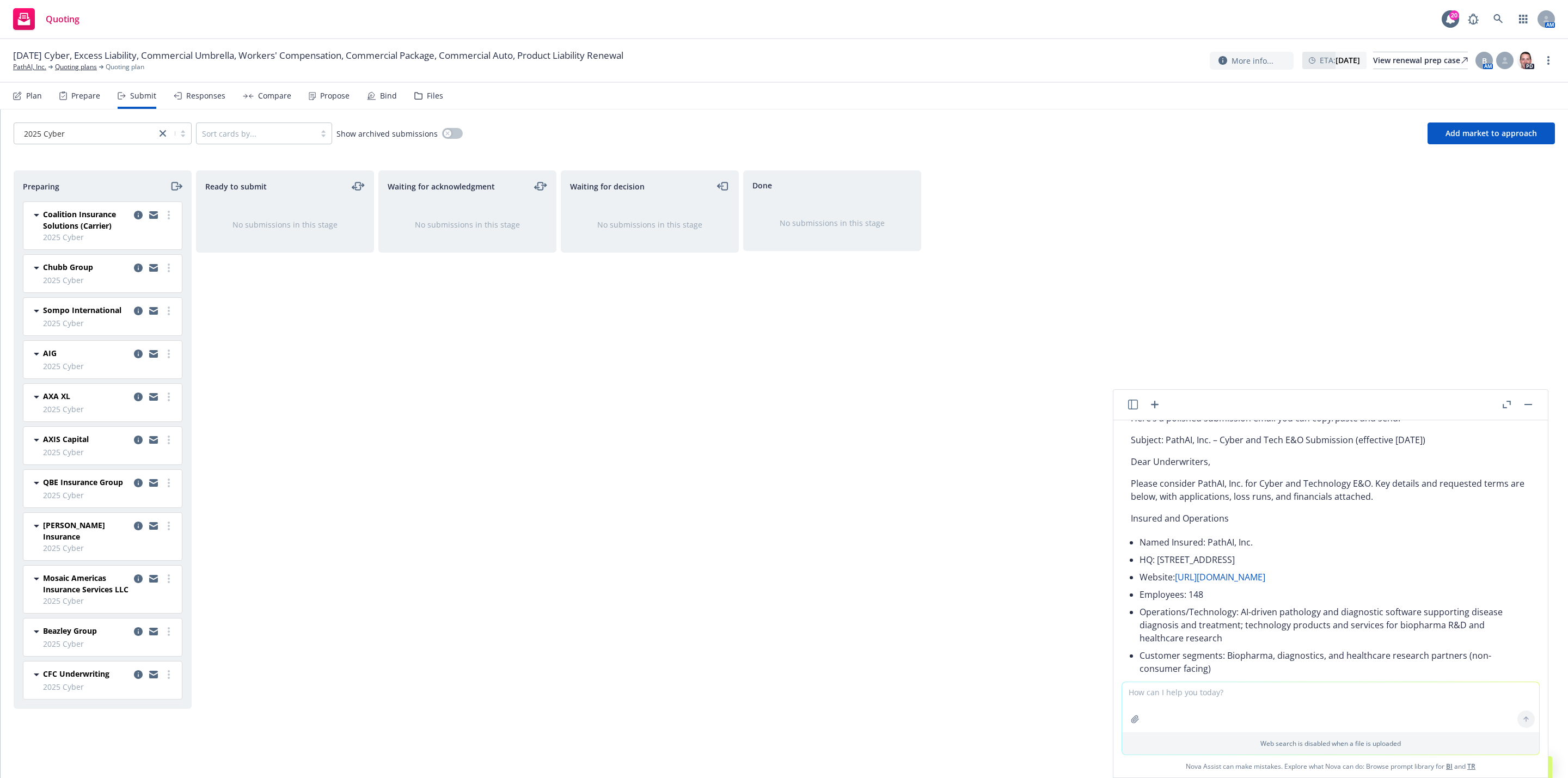
drag, startPoint x: 1400, startPoint y: 605, endPoint x: 1128, endPoint y: 520, distance: 285.0
copy div "Insured and Operations Named Insured: PathAI, Inc. HQ: 1325 Boylston St, Suite …"
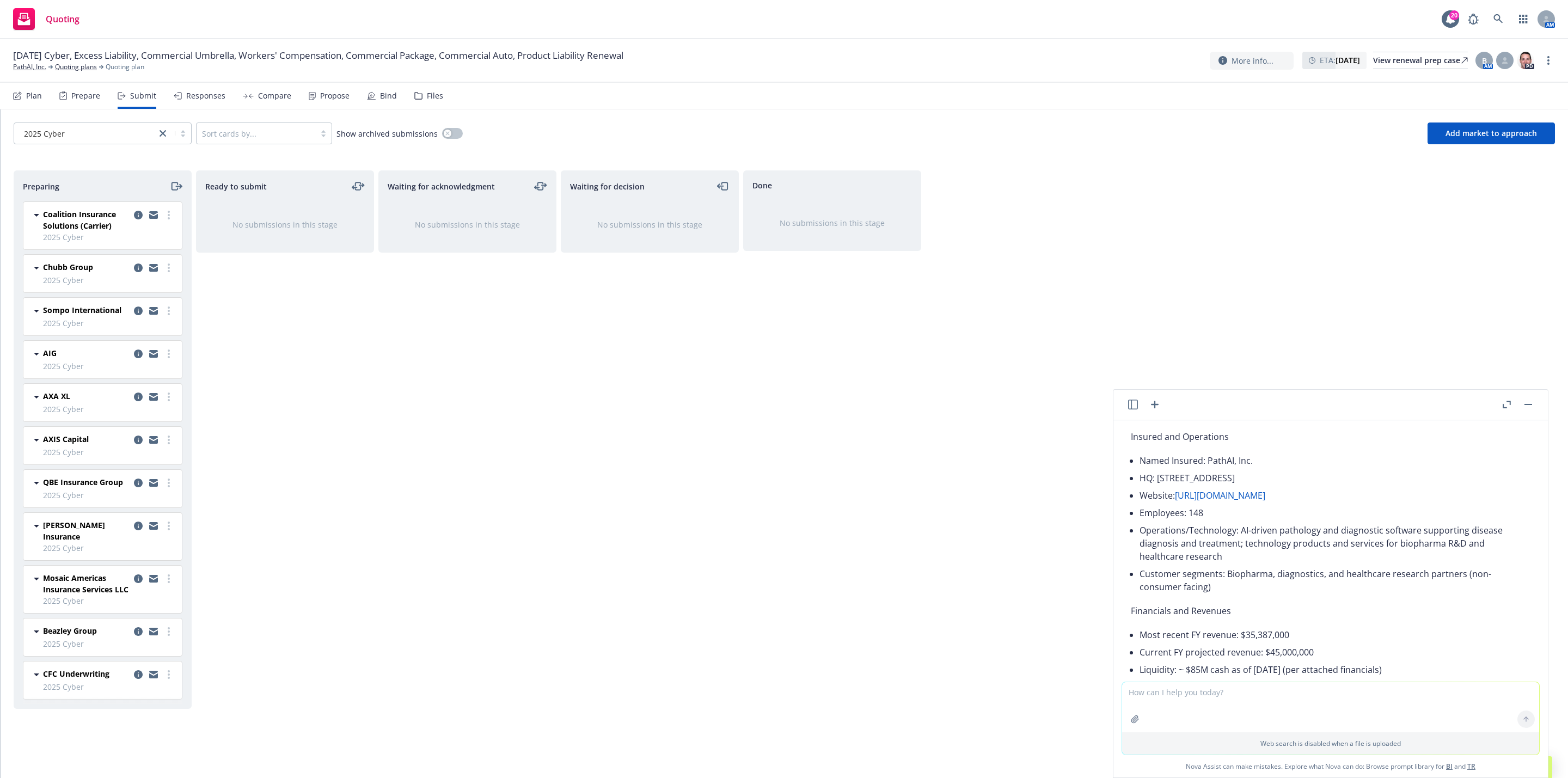
click at [1376, 559] on li "Operations/Technology: AI-driven pathology and diagnostic software supporting d…" at bounding box center [1335, 543] width 391 height 44
drag, startPoint x: 1244, startPoint y: 556, endPoint x: 1238, endPoint y: 535, distance: 21.8
click at [1238, 535] on li "Operations/Technology: AI-driven pathology and diagnostic software supporting d…" at bounding box center [1335, 543] width 391 height 44
copy li "AI-driven pathology and diagnostic software supporting disease diagnosis and tr…"
drag, startPoint x: 1289, startPoint y: 537, endPoint x: 1259, endPoint y: 560, distance: 37.8
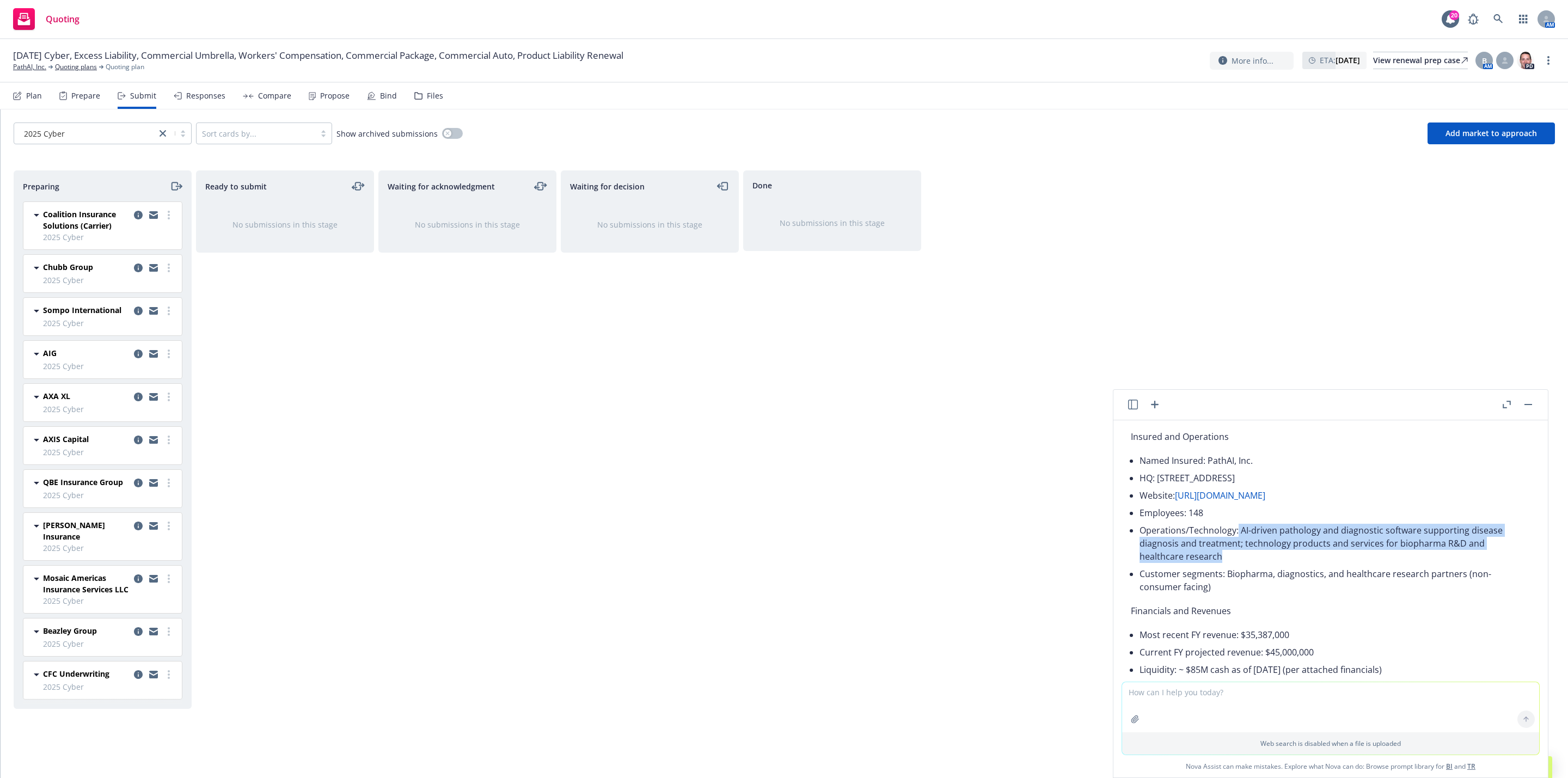
click at [1289, 537] on li "Operations/Technology: AI-driven pathology and diagnostic software supporting d…" at bounding box center [1335, 543] width 391 height 44
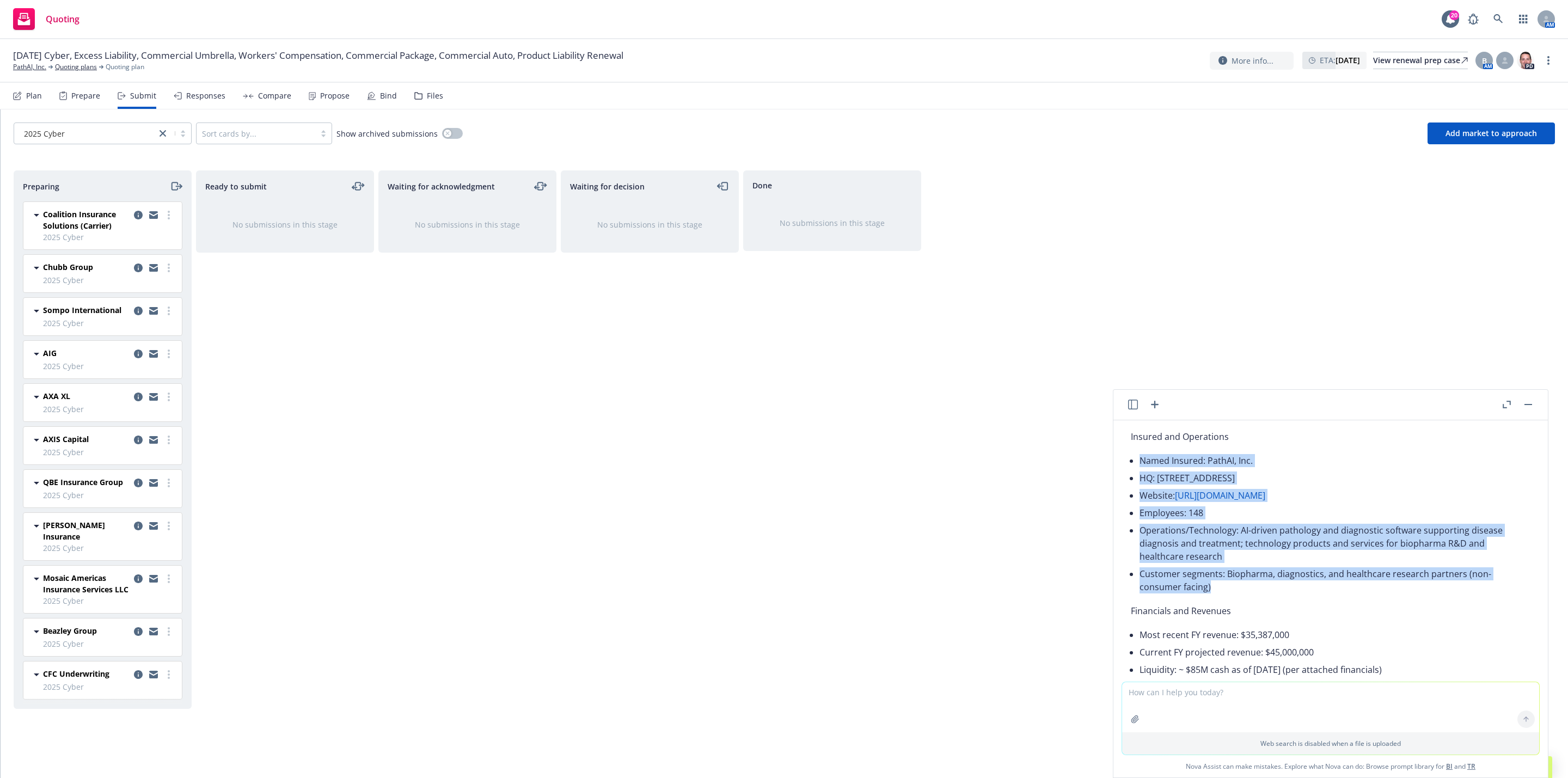
drag, startPoint x: 1225, startPoint y: 584, endPoint x: 1132, endPoint y: 456, distance: 158.2
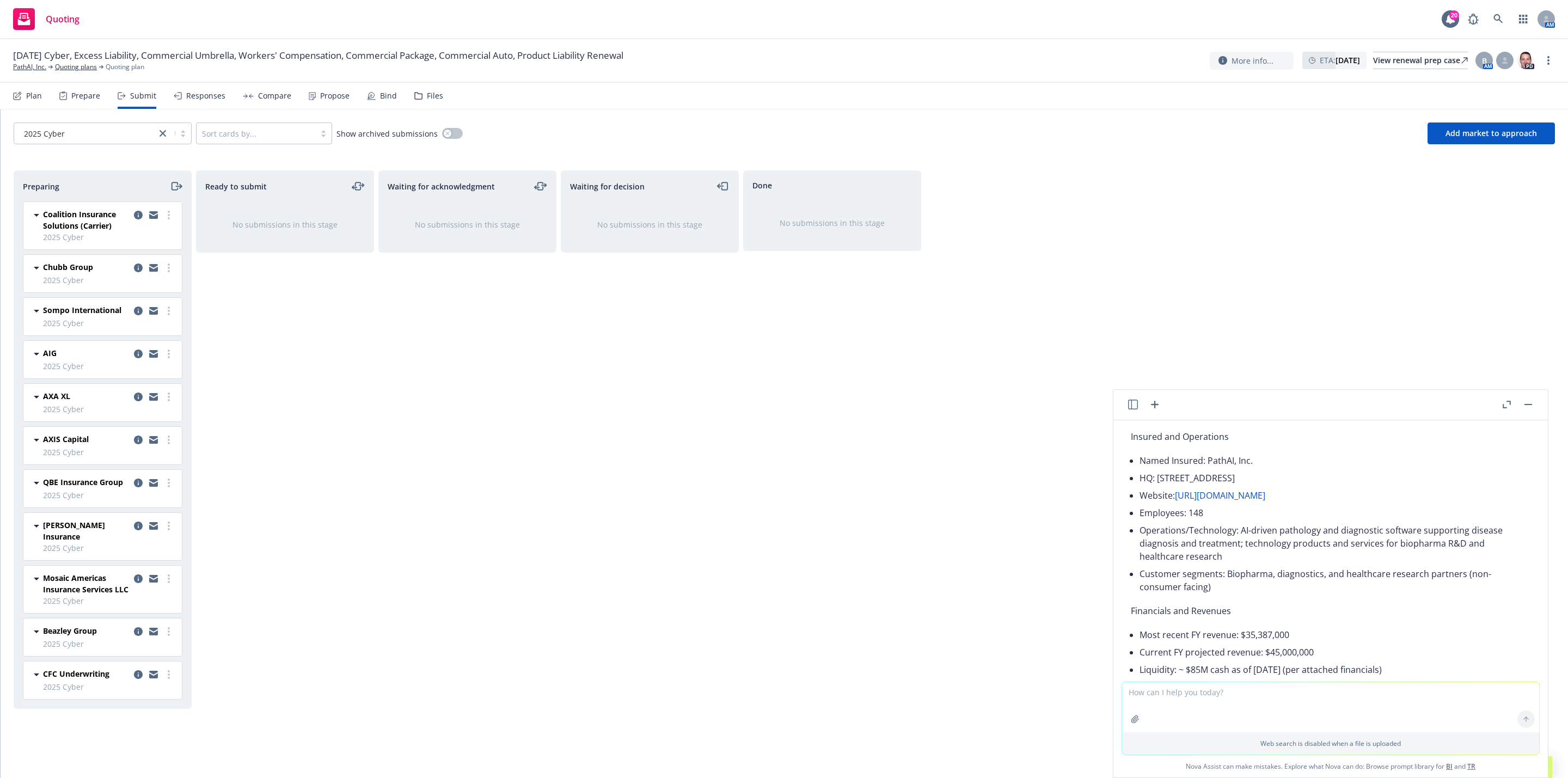
click at [1226, 605] on p "Financials and Revenues" at bounding box center [1330, 611] width 400 height 13
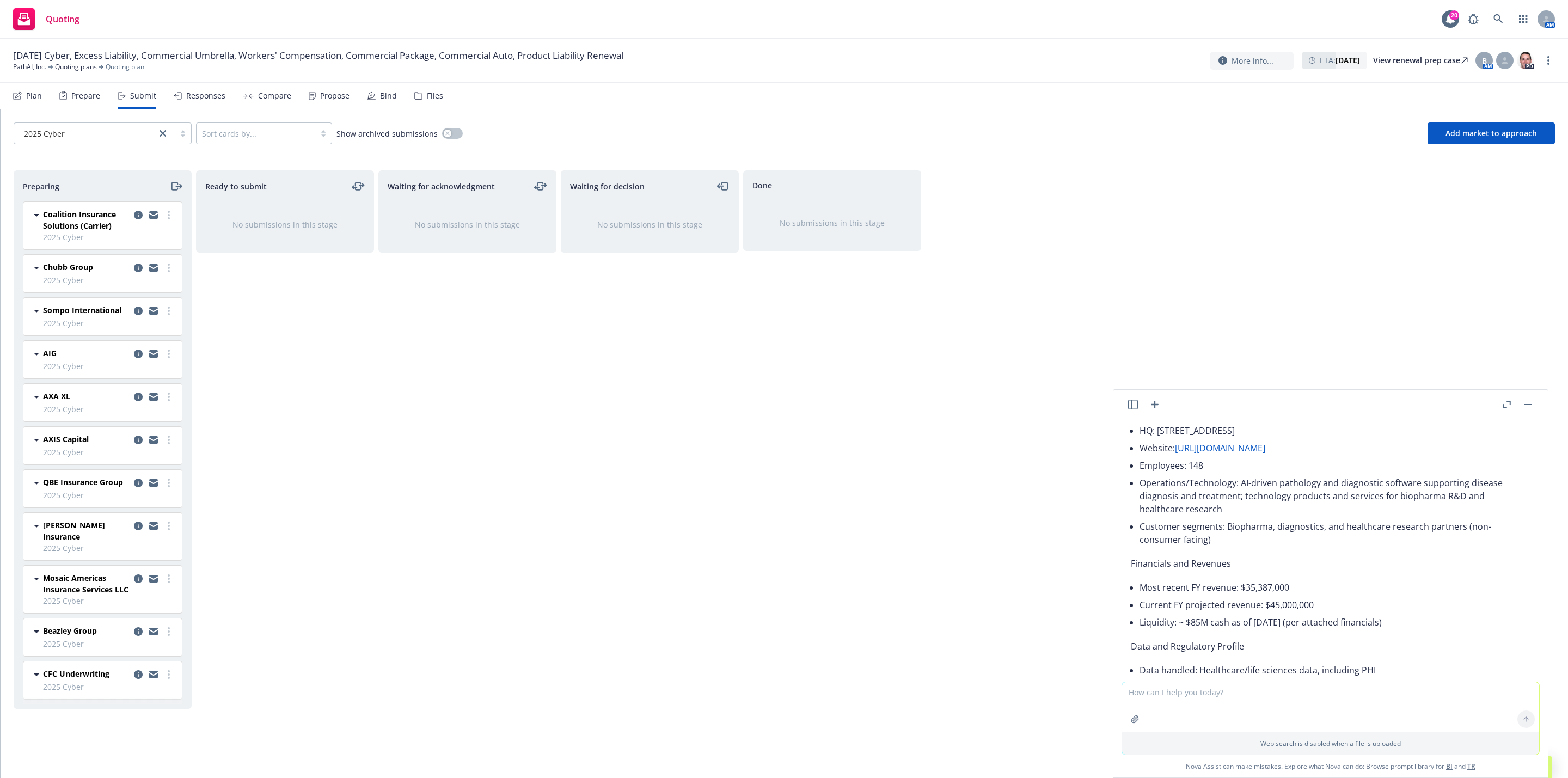
scroll to position [201, 0]
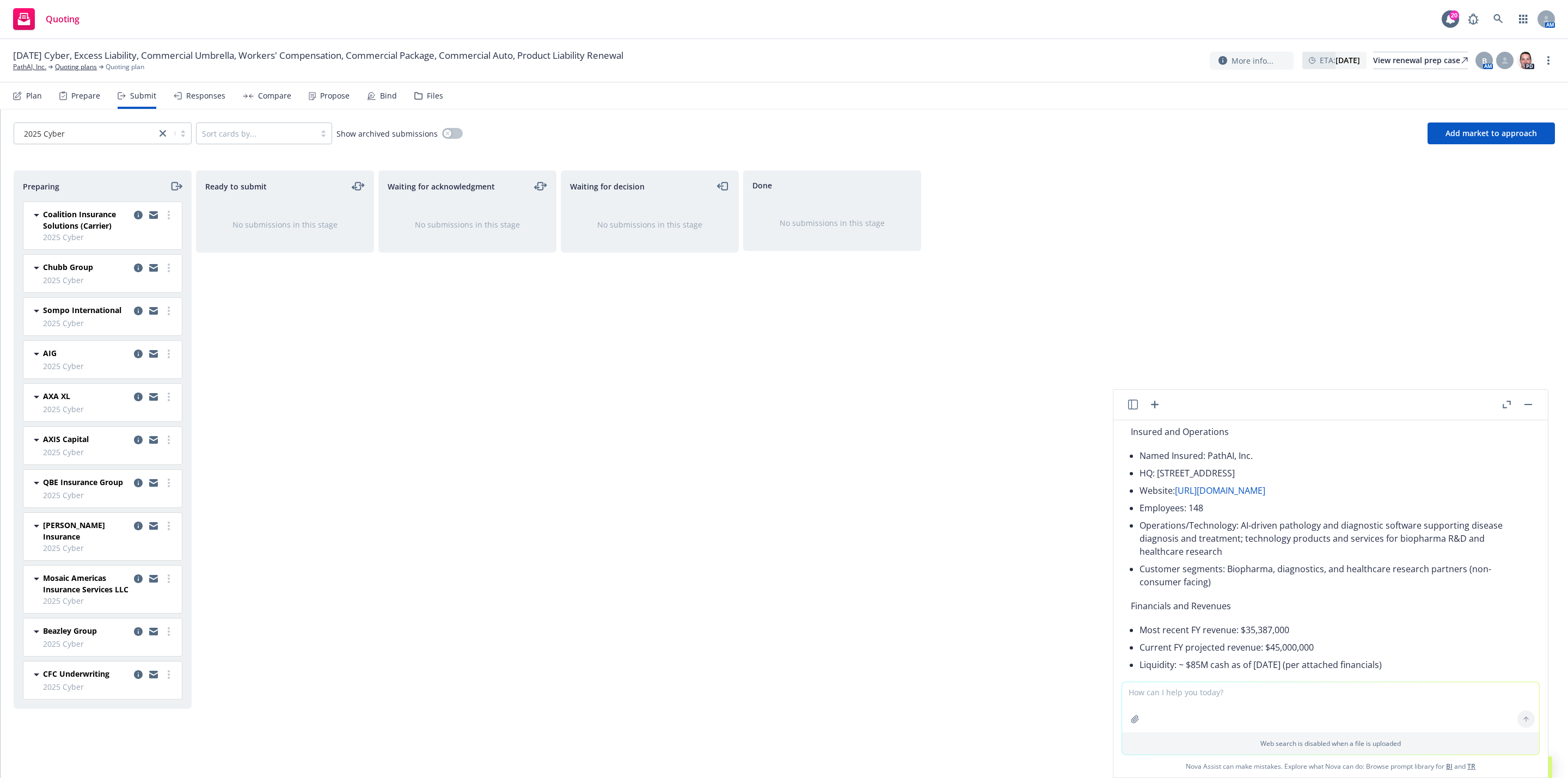
drag, startPoint x: 1399, startPoint y: 590, endPoint x: 1118, endPoint y: 441, distance: 318.1
click at [1118, 441] on div "zip Submission Material.zip Attached is a ZipFile containing submission materia…" at bounding box center [1330, 551] width 434 height 262
copy div "Insured and Operations Named Insured: PathAI, Inc. HQ: 1325 Boylston St, Suite …"
click at [17, 70] on link "PathAI, Inc." at bounding box center [30, 67] width 33 height 10
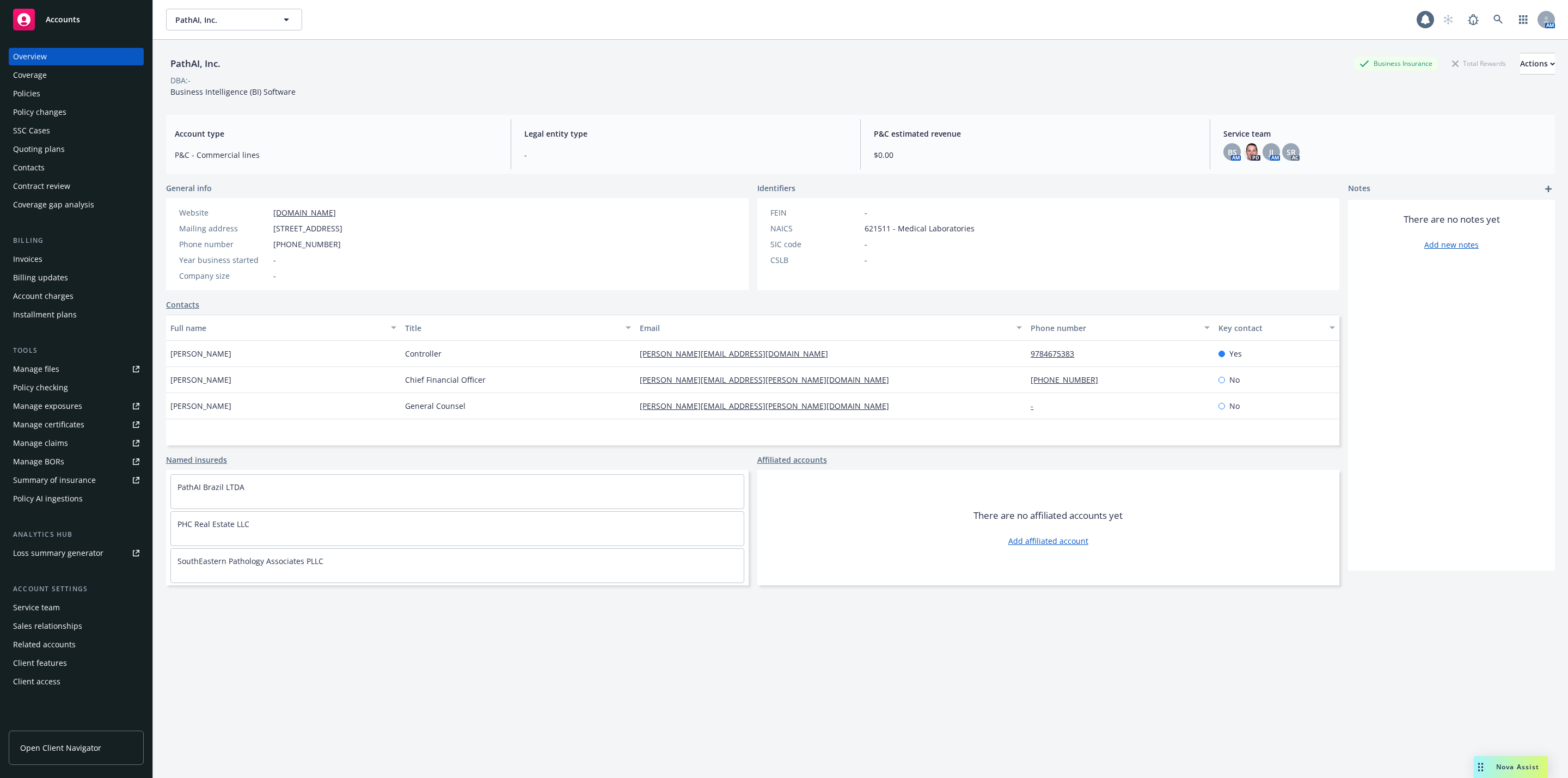
click at [79, 84] on div "Coverage" at bounding box center [76, 74] width 127 height 17
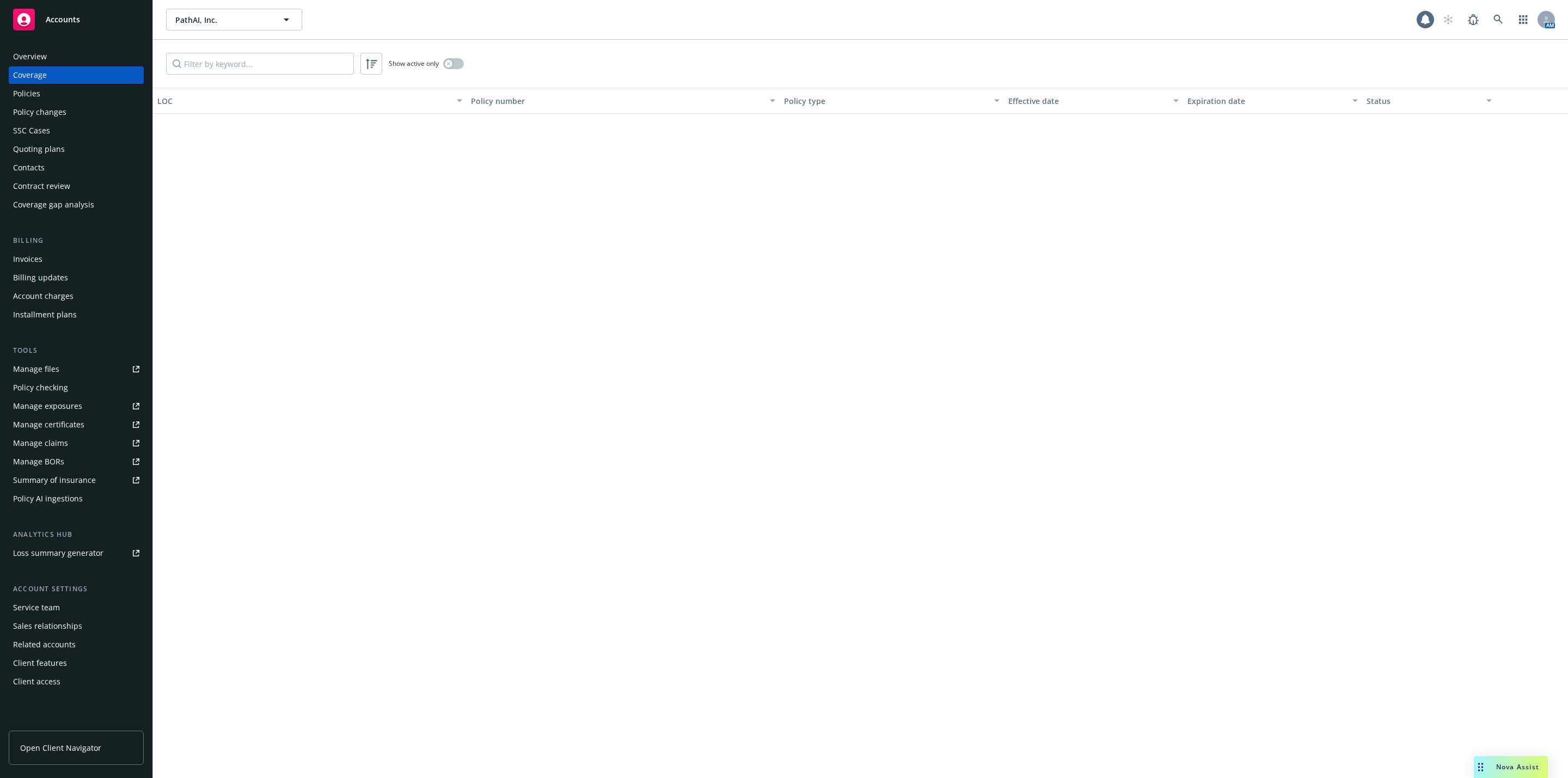
click at [79, 82] on div "Coverage" at bounding box center [76, 74] width 127 height 17
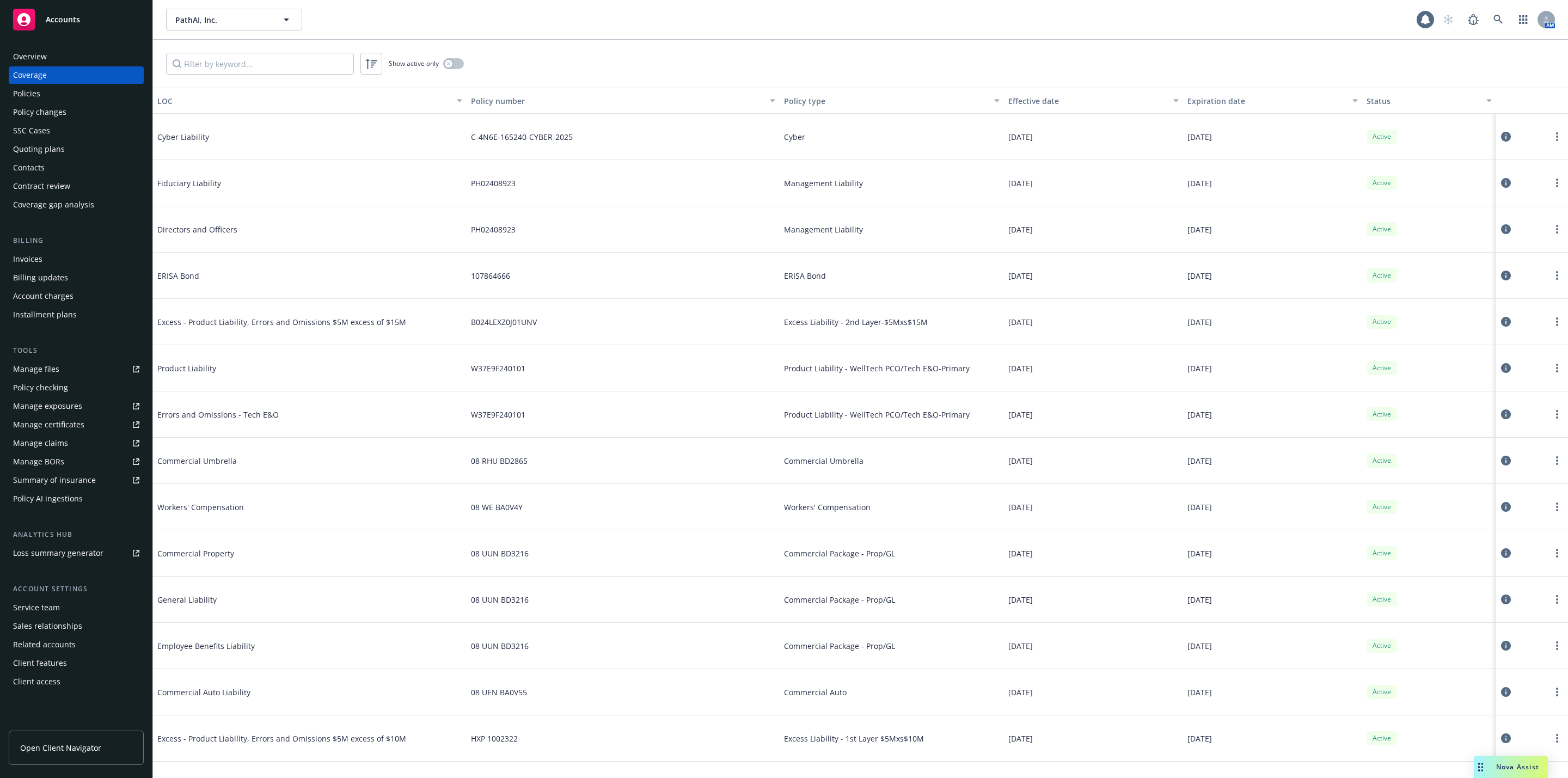
click at [75, 89] on div "Policies" at bounding box center [76, 94] width 127 height 17
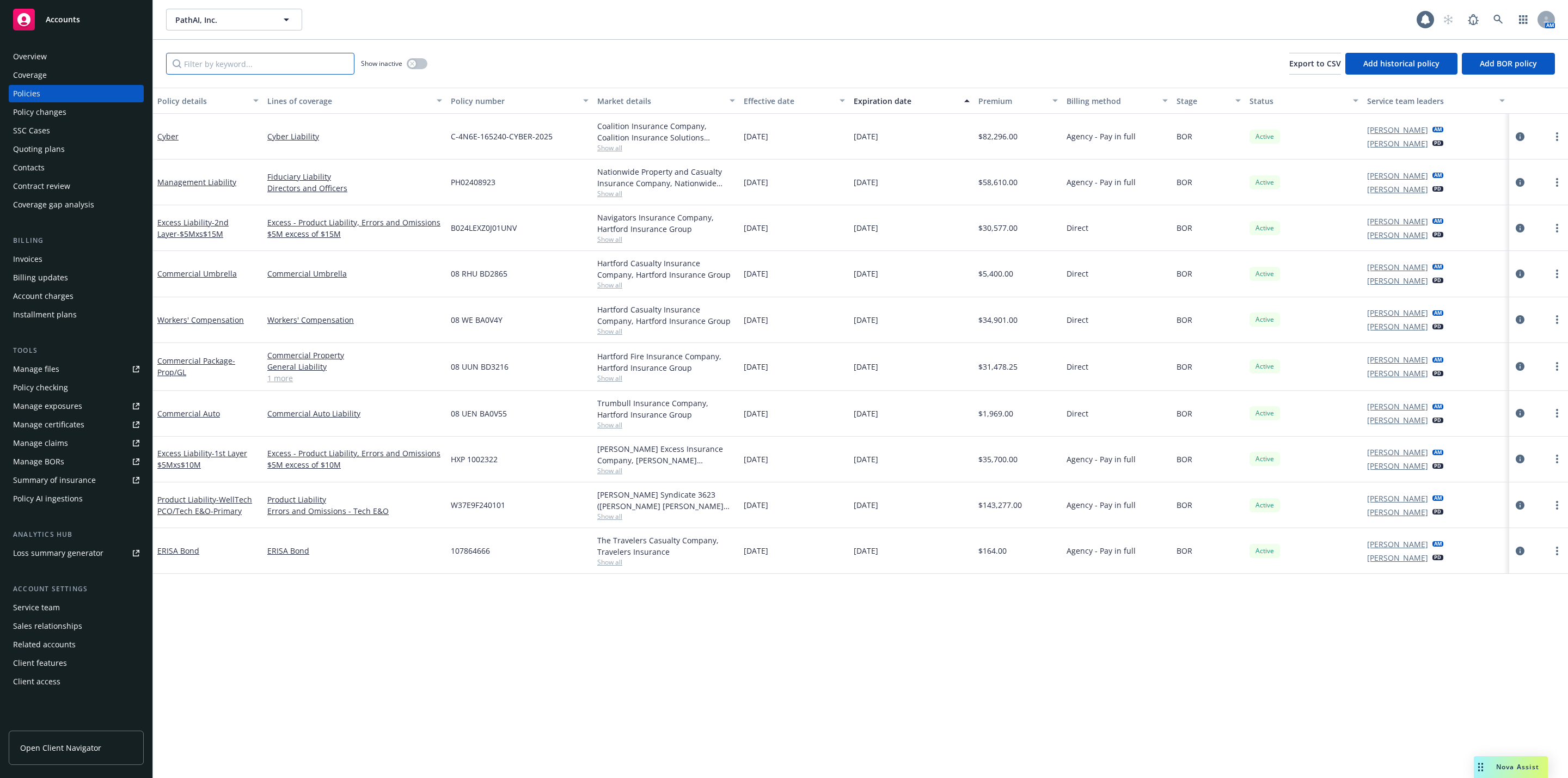
click at [266, 72] on input "Filter by keyword..." at bounding box center [261, 64] width 189 height 22
click at [168, 142] on div "Cyber" at bounding box center [208, 137] width 101 height 12
click at [165, 137] on link "Cyber" at bounding box center [168, 137] width 22 height 11
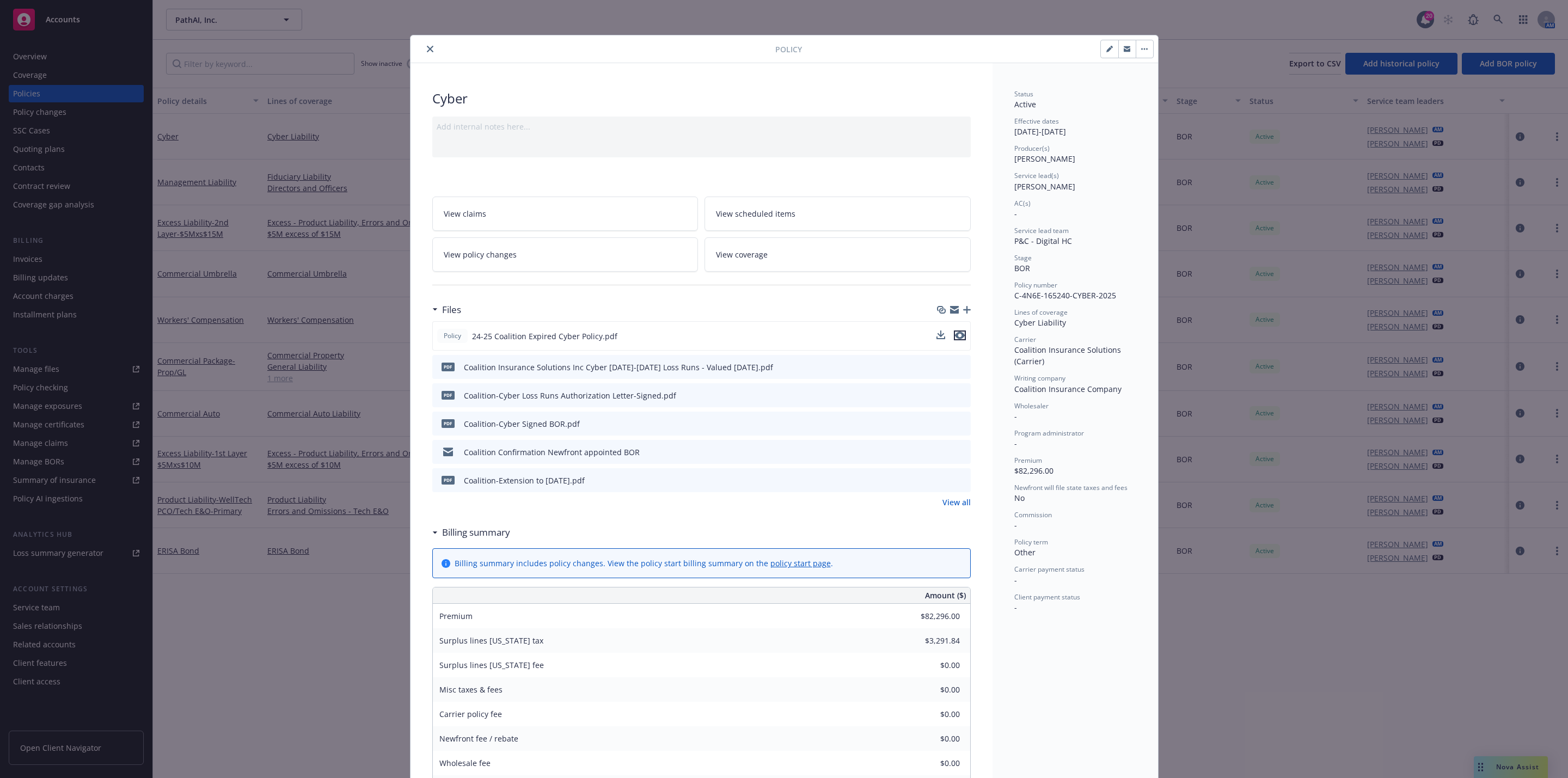
click at [955, 337] on icon "preview file" at bounding box center [960, 335] width 10 height 7
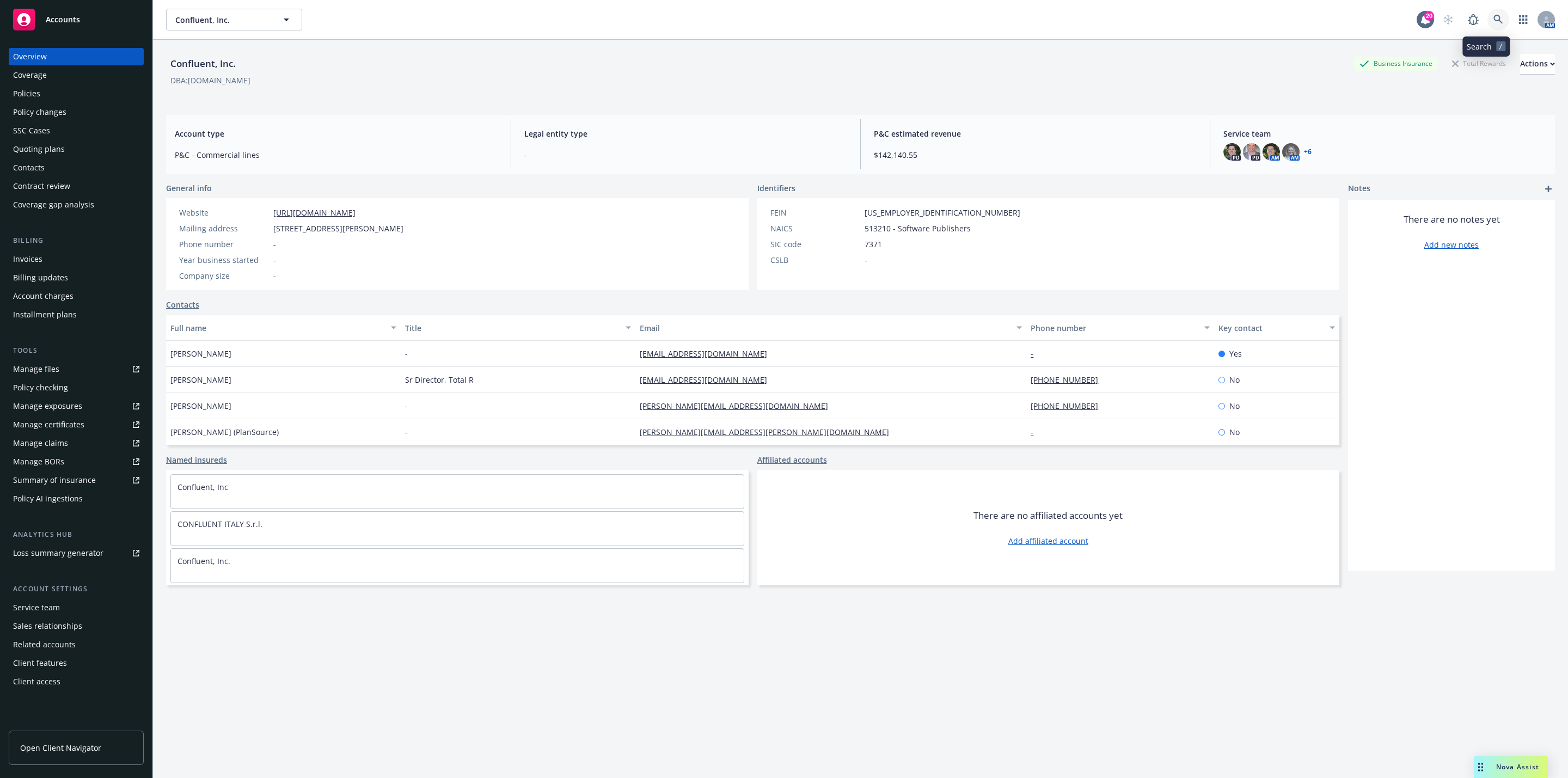
click at [1488, 26] on link at bounding box center [1498, 20] width 22 height 22
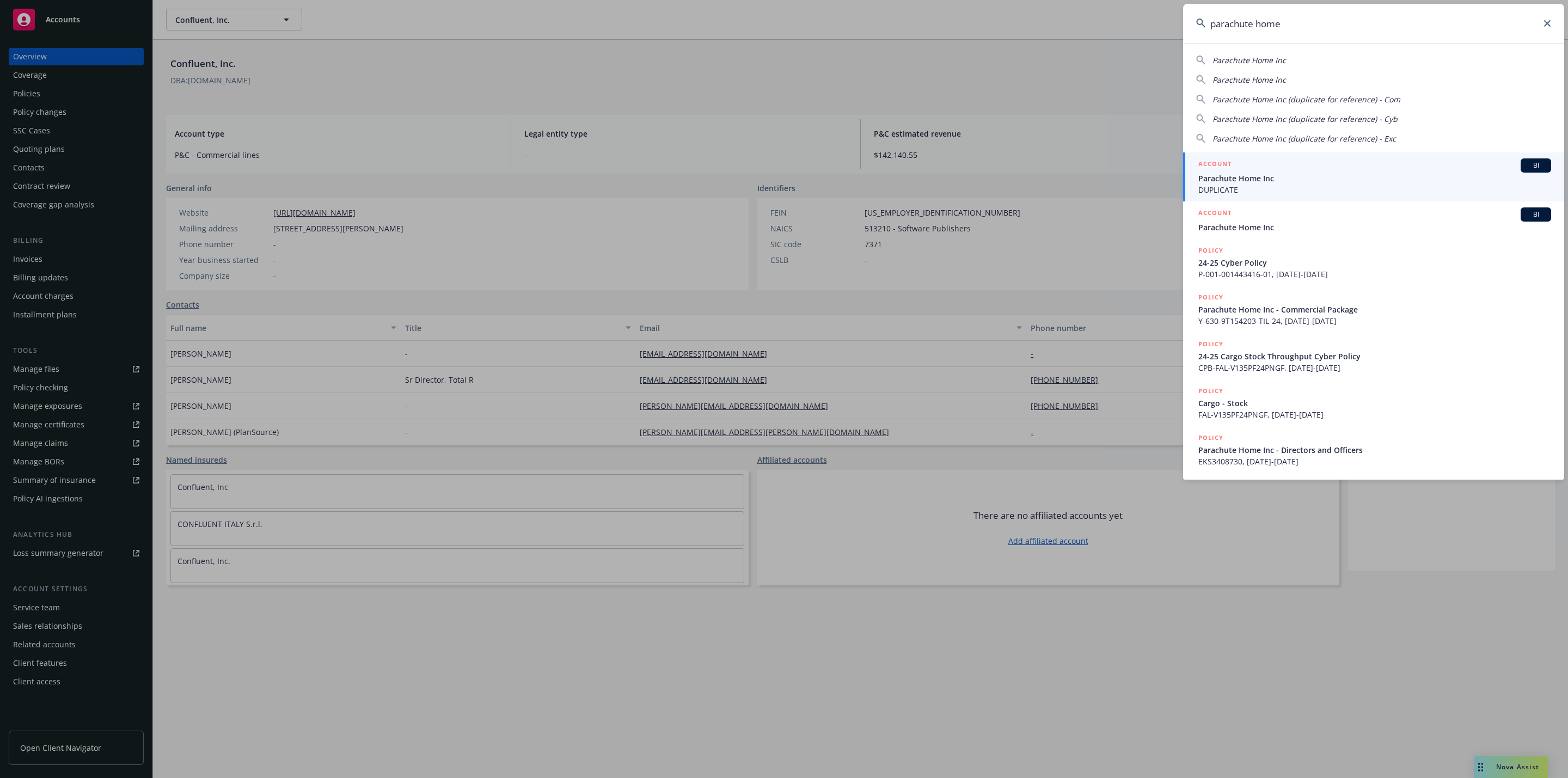
type input "parachute home"
click at [1240, 180] on span "Parachute Home Inc" at bounding box center [1374, 179] width 352 height 12
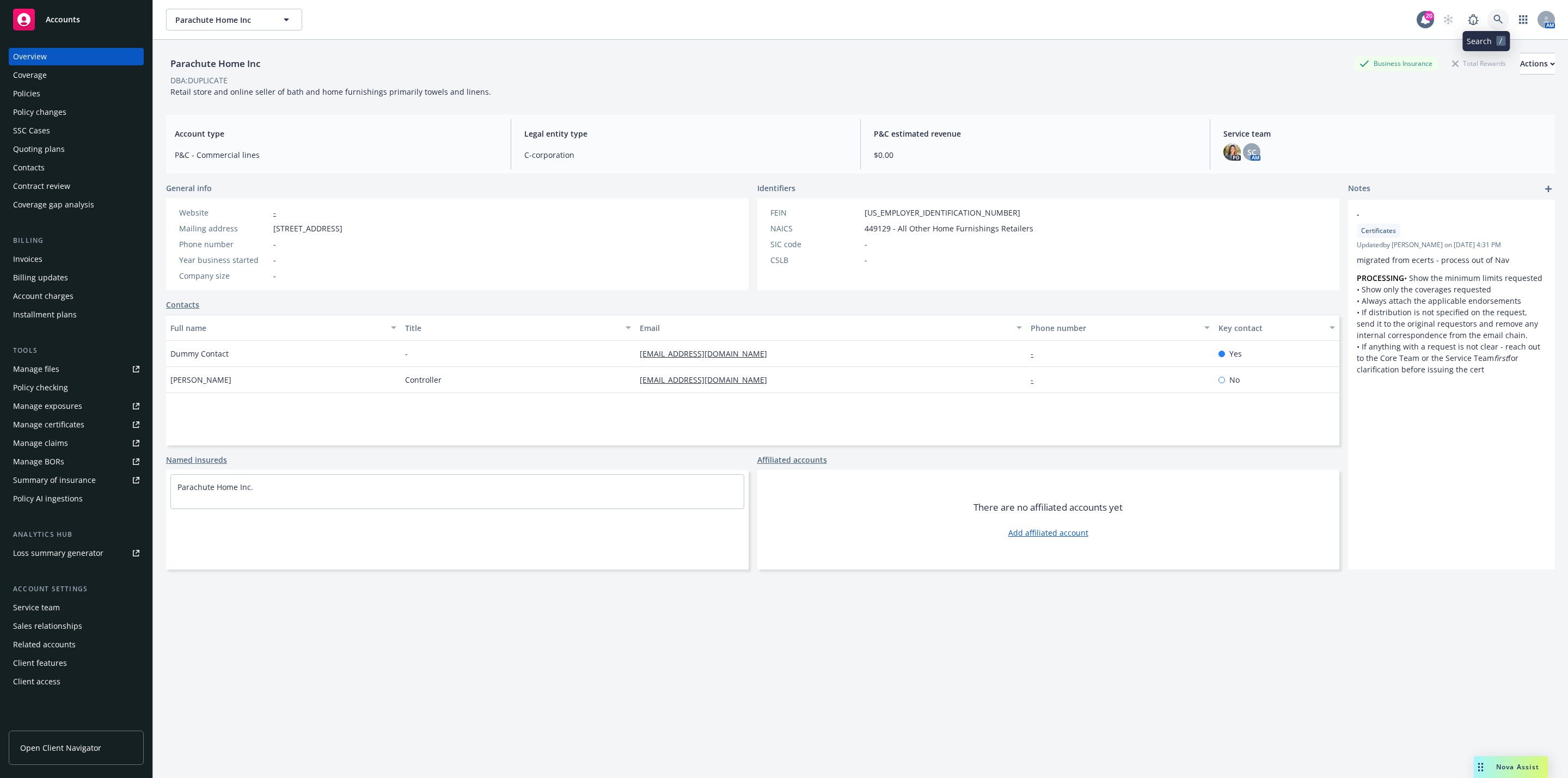
click at [1487, 23] on link at bounding box center [1498, 20] width 22 height 22
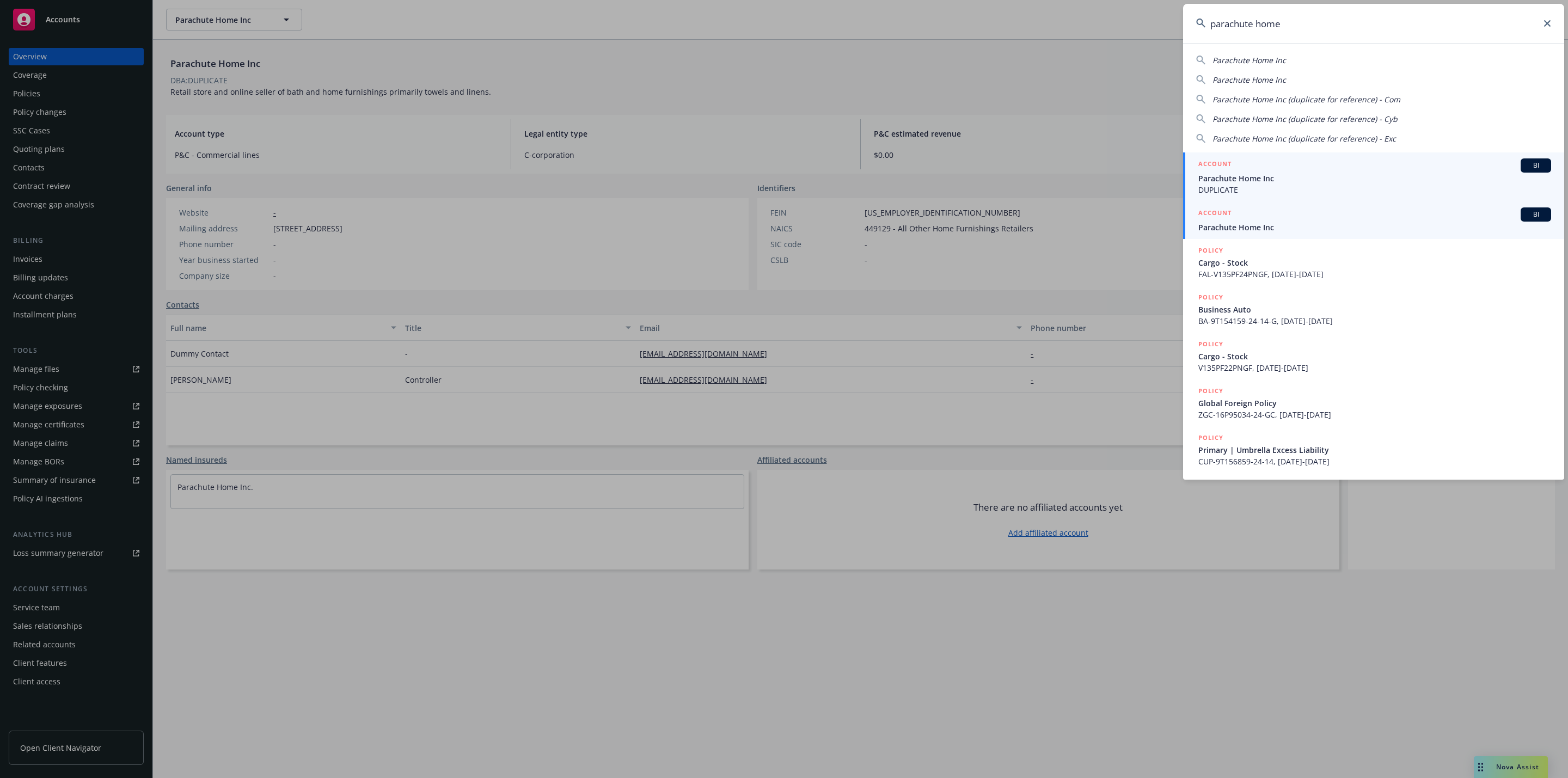
type input "parachute home"
click at [1244, 233] on link "ACCOUNT BI Parachute Home Inc" at bounding box center [1374, 219] width 381 height 37
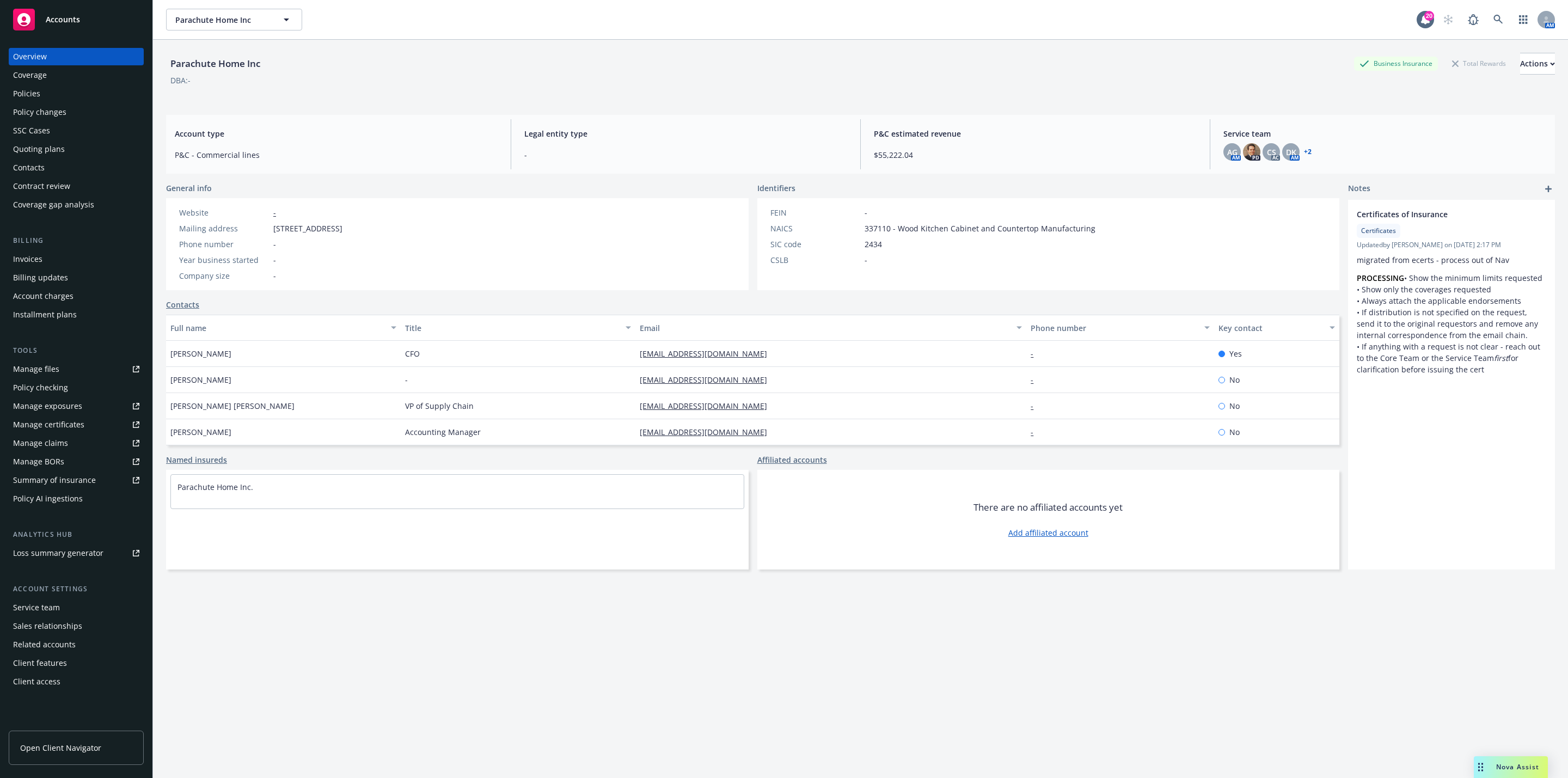
click at [66, 98] on div "Policies" at bounding box center [76, 94] width 127 height 17
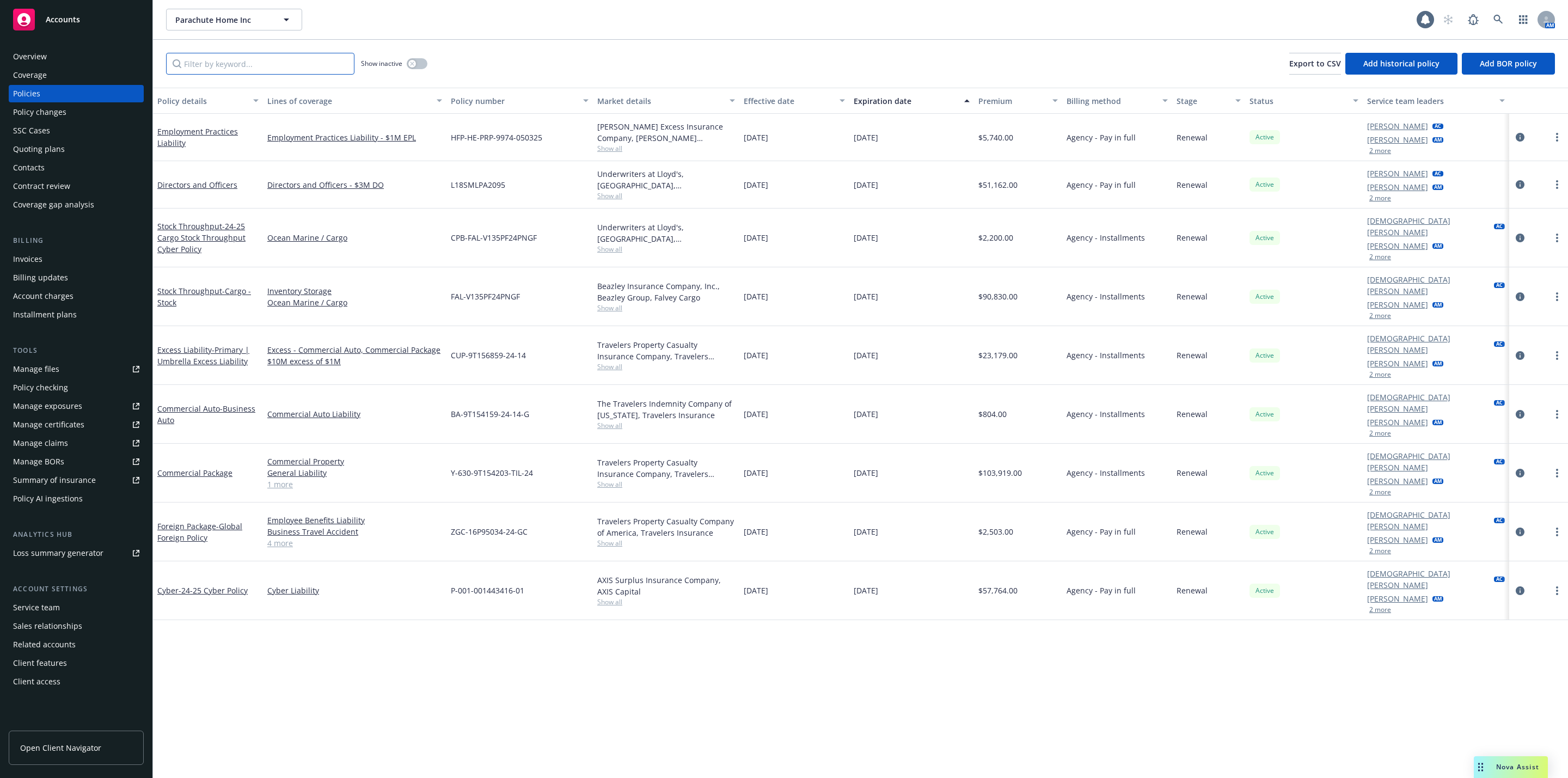
click at [234, 70] on input "Filter by keyword..." at bounding box center [261, 64] width 189 height 22
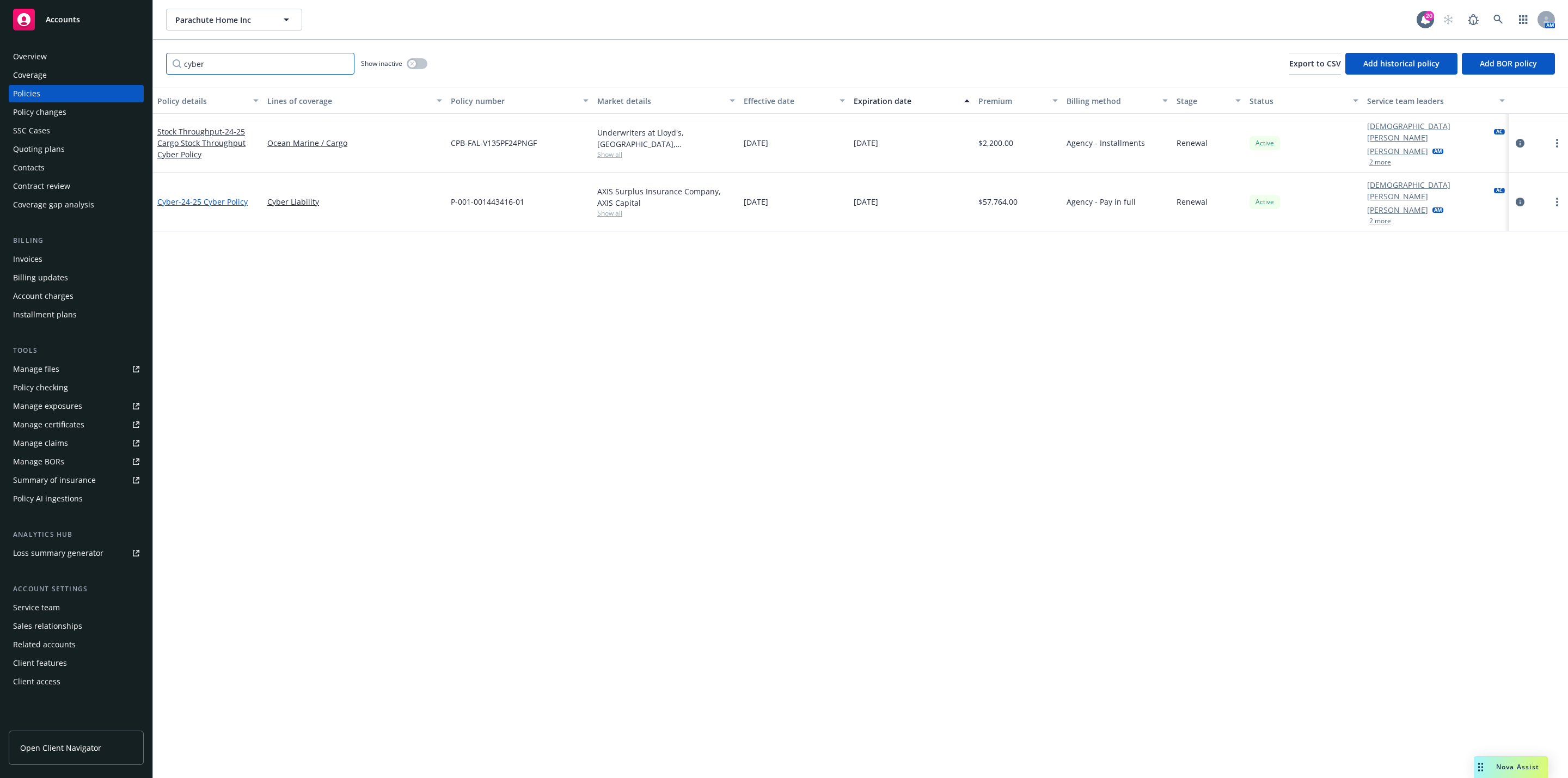
type input "cyber"
click at [231, 197] on span "- 24-25 Cyber Policy" at bounding box center [213, 202] width 70 height 11
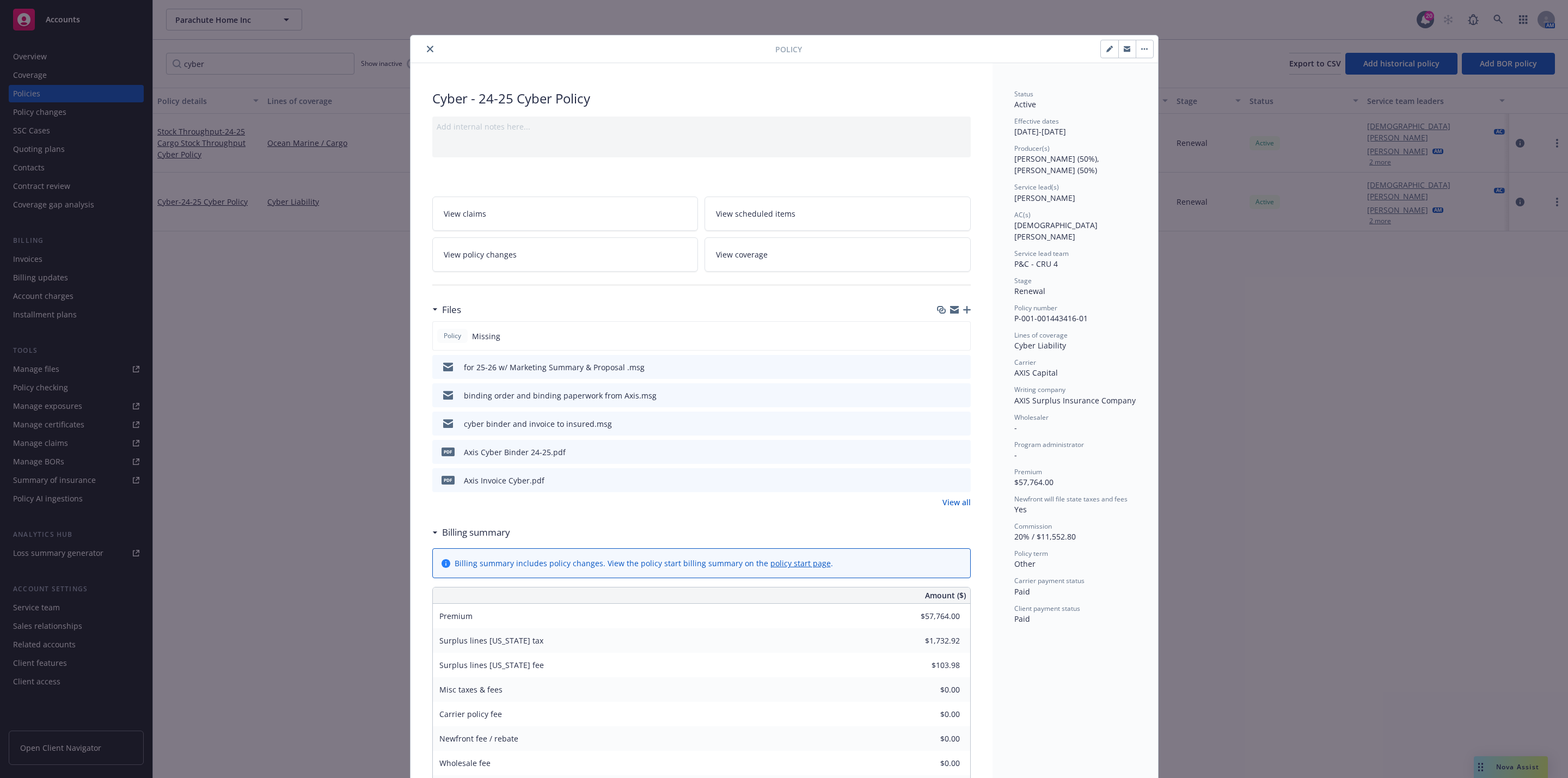
click at [859, 335] on div "Policy Missing" at bounding box center [701, 336] width 539 height 30
click at [864, 327] on div "Policy Missing" at bounding box center [701, 336] width 539 height 30
click at [913, 445] on div "pdf Axis Cyber Binder 24-25.pdf" at bounding box center [701, 452] width 539 height 24
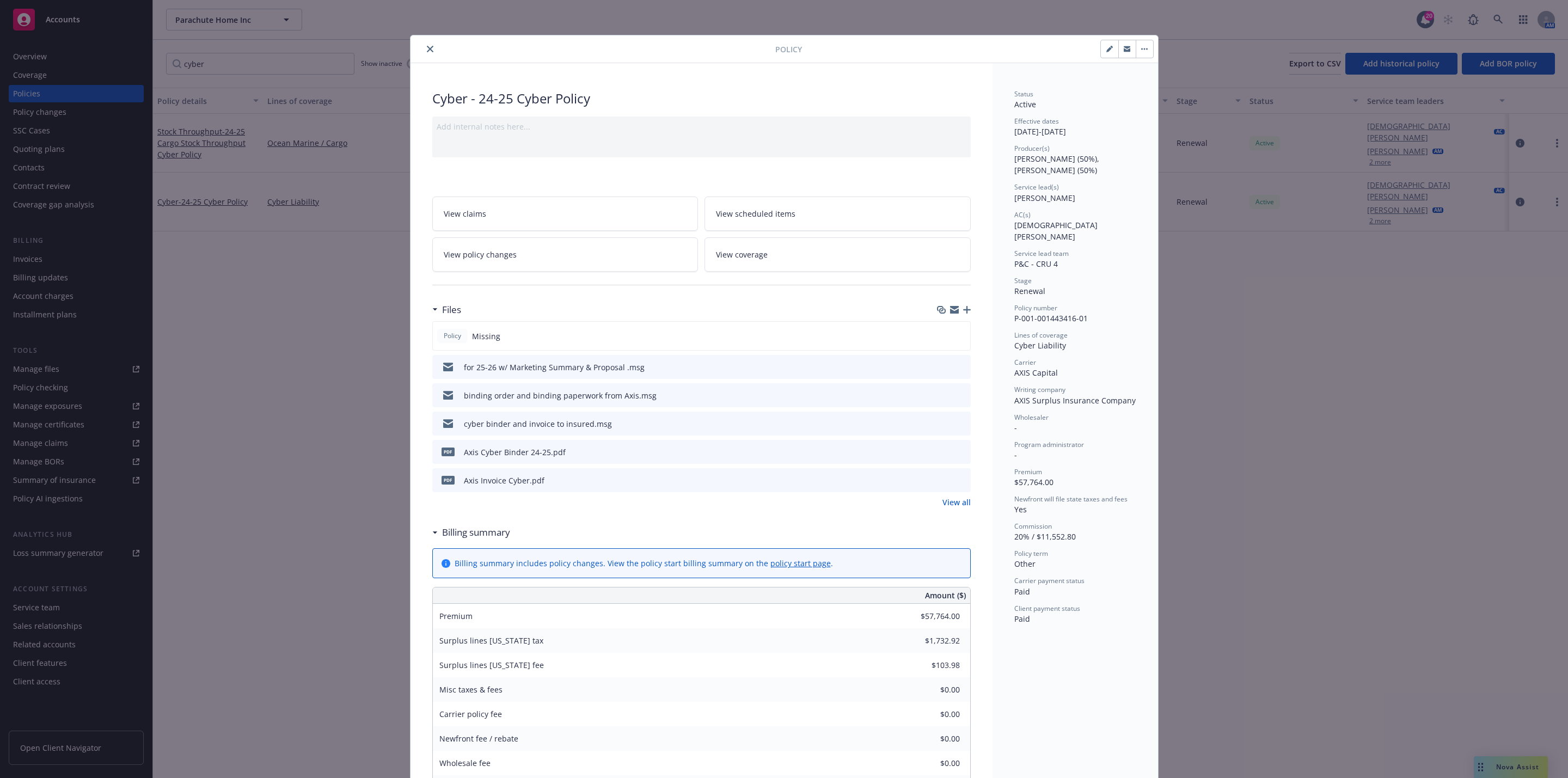
click at [963, 310] on icon "button" at bounding box center [966, 310] width 7 height 7
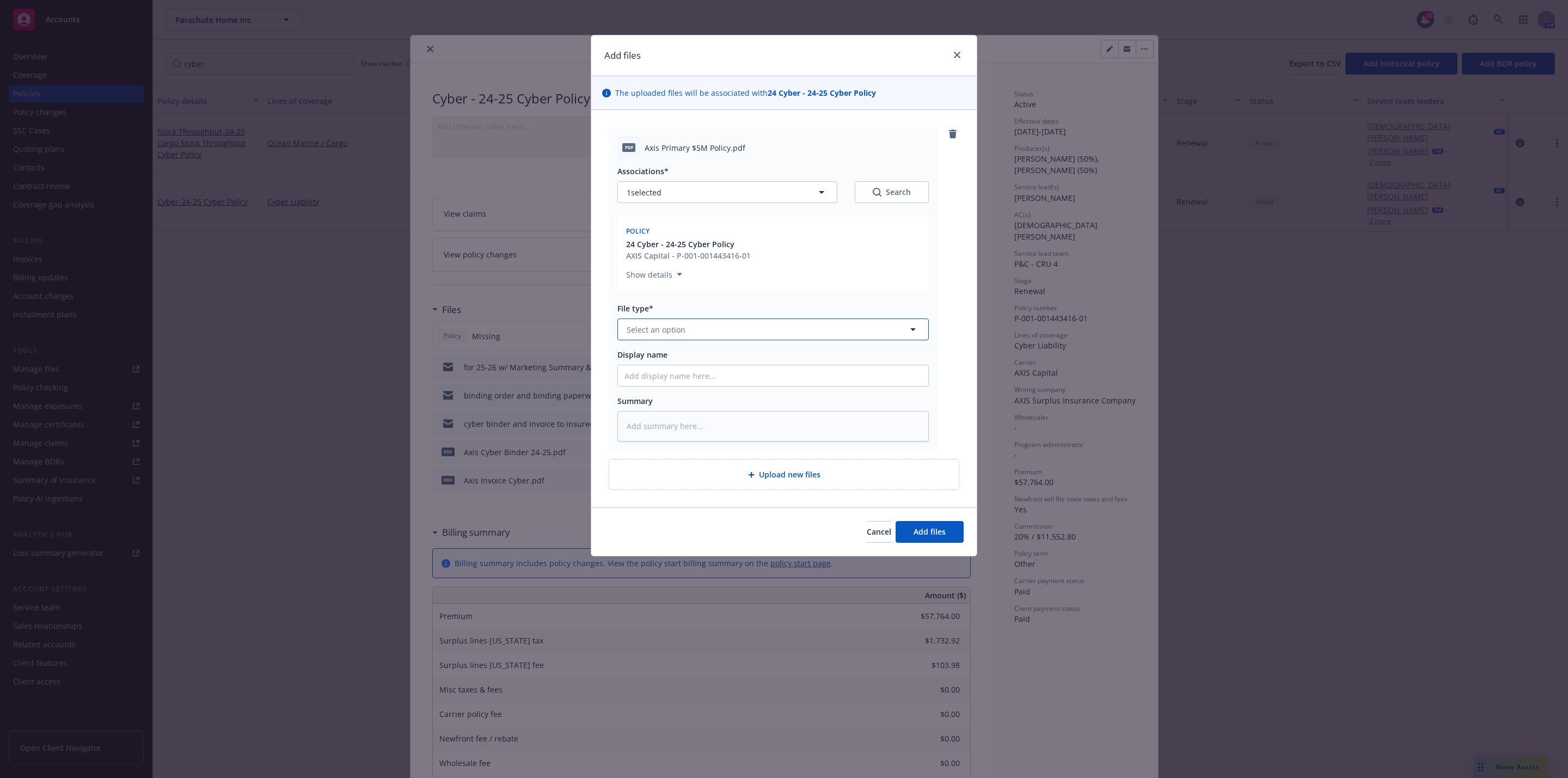
click at [706, 330] on button "Select an option" at bounding box center [773, 329] width 311 height 22
type input "policy"
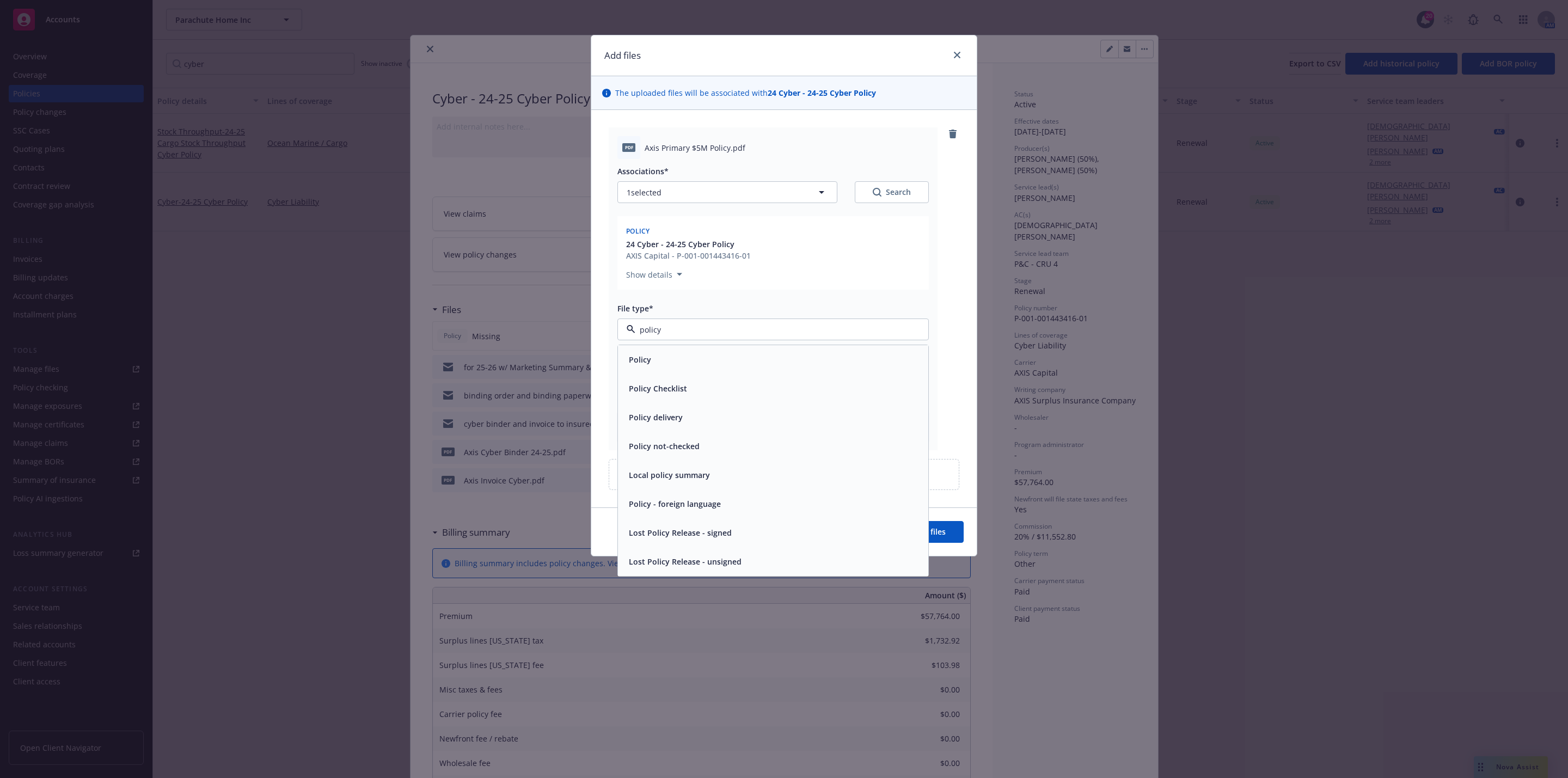
click at [702, 363] on div "Policy" at bounding box center [773, 359] width 297 height 16
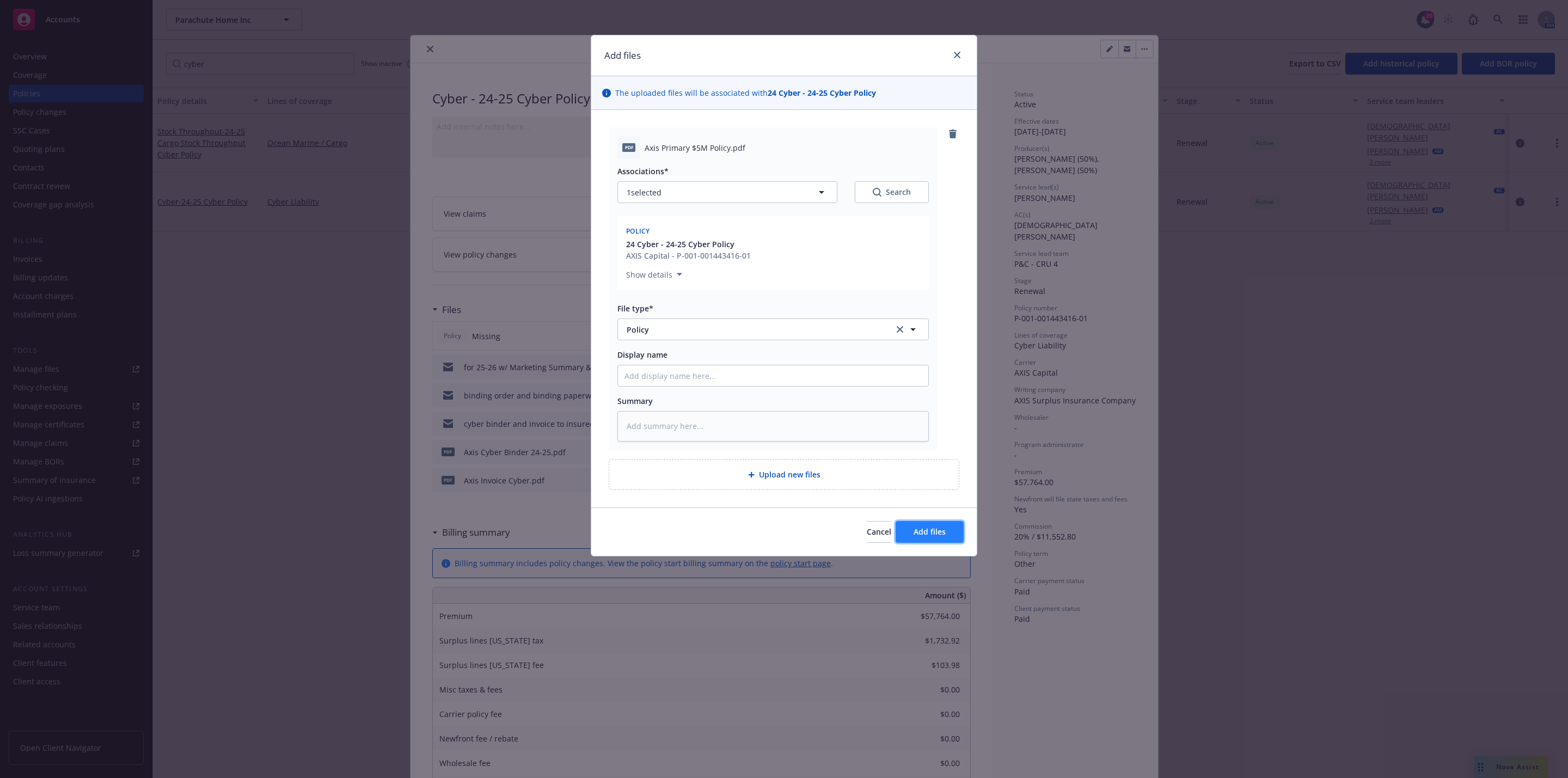
click at [947, 541] on button "Add files" at bounding box center [929, 532] width 68 height 22
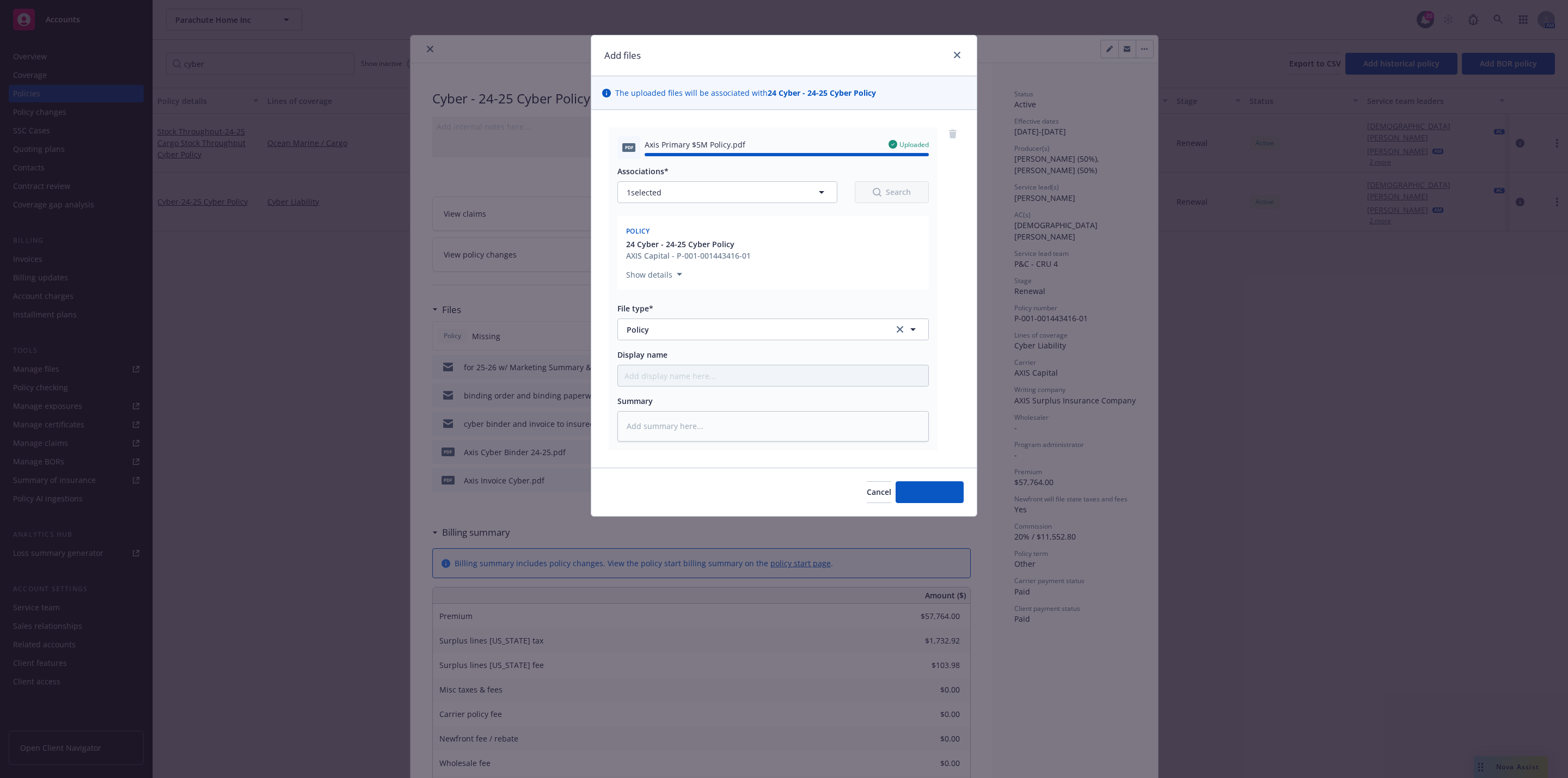
type textarea "x"
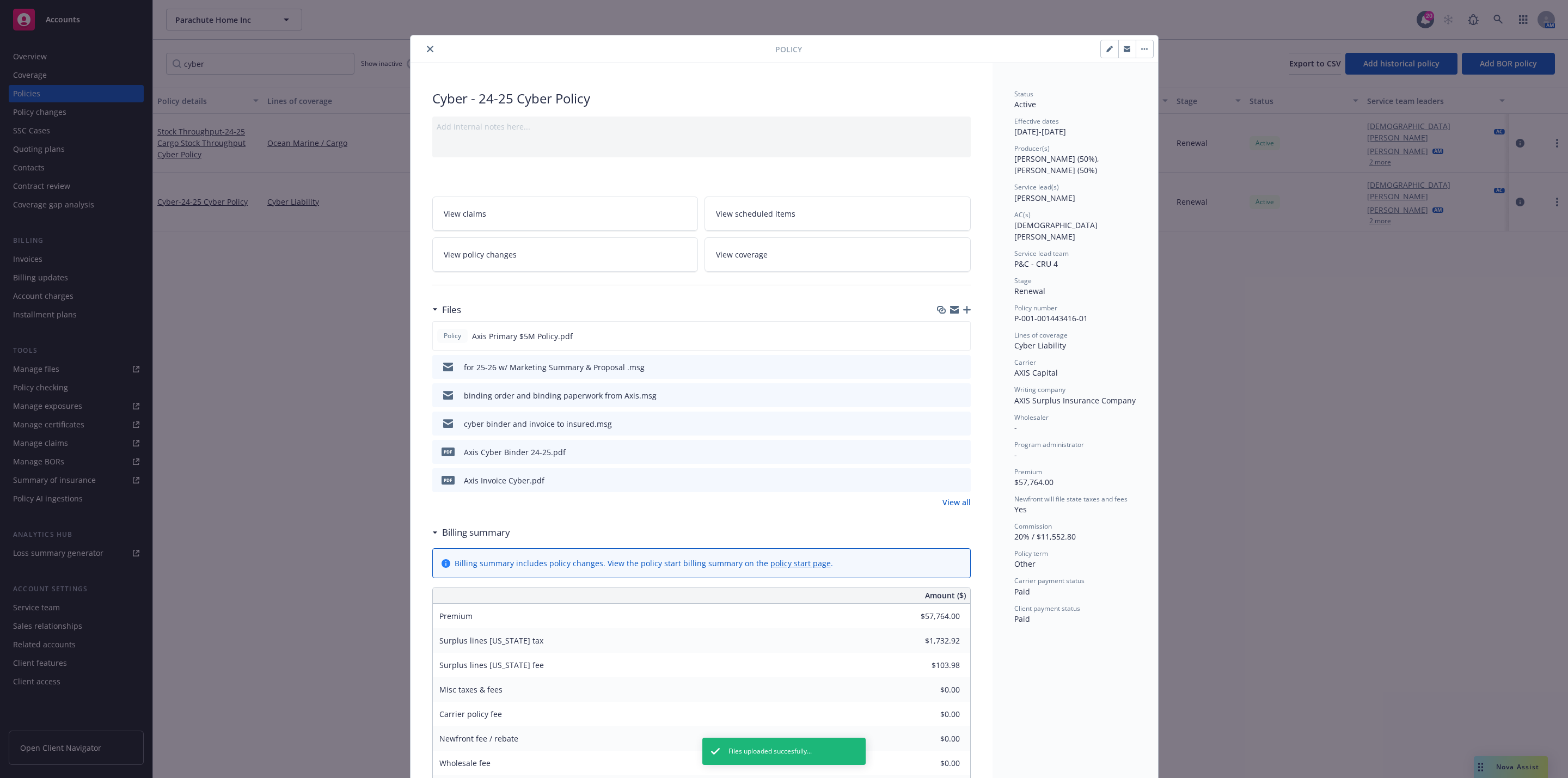
click at [424, 55] on button "close" at bounding box center [430, 49] width 13 height 13
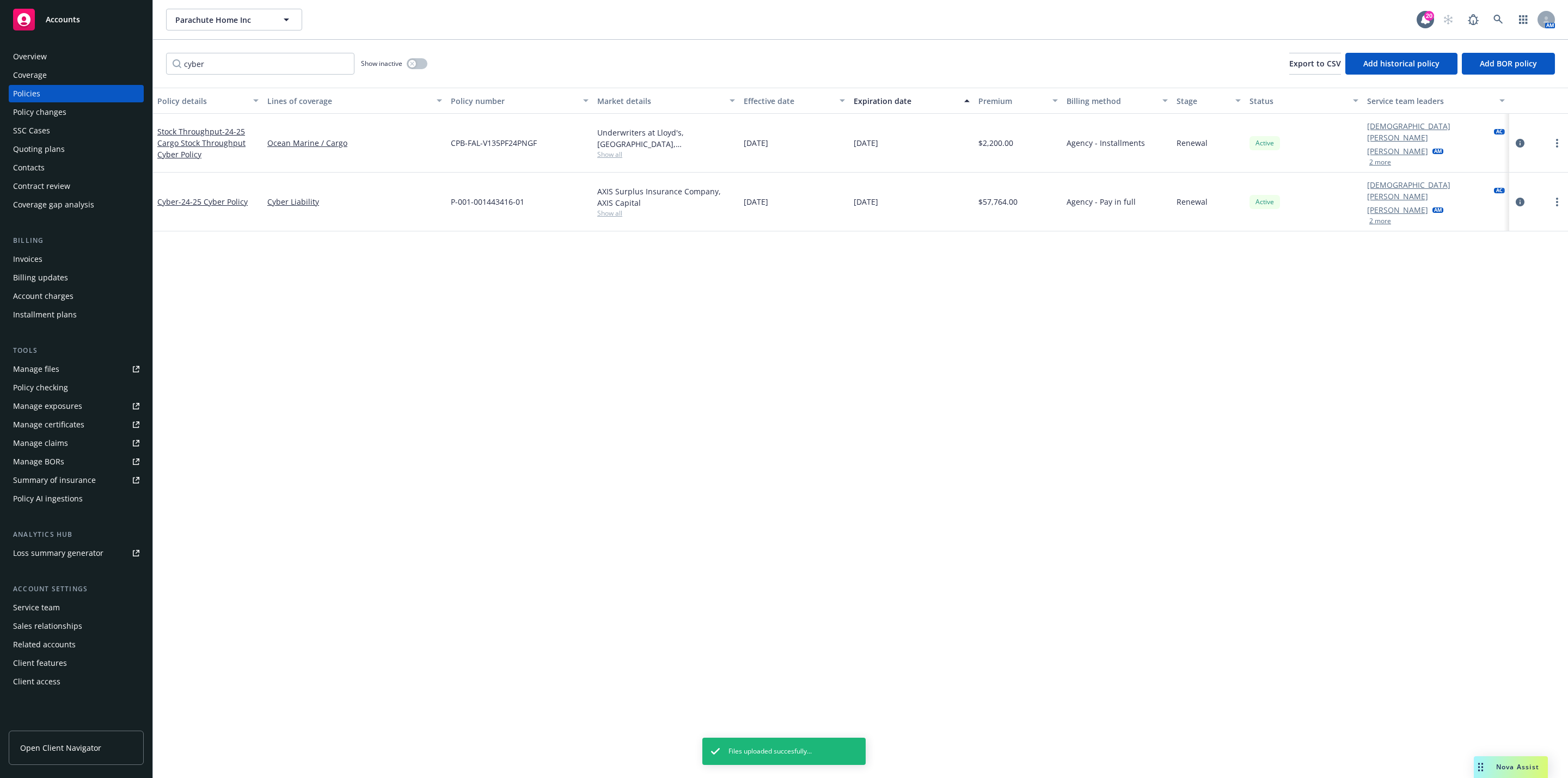
click at [435, 473] on div "Policy details Lines of coverage Policy number Market details Effective date Ex…" at bounding box center [861, 433] width 1415 height 690
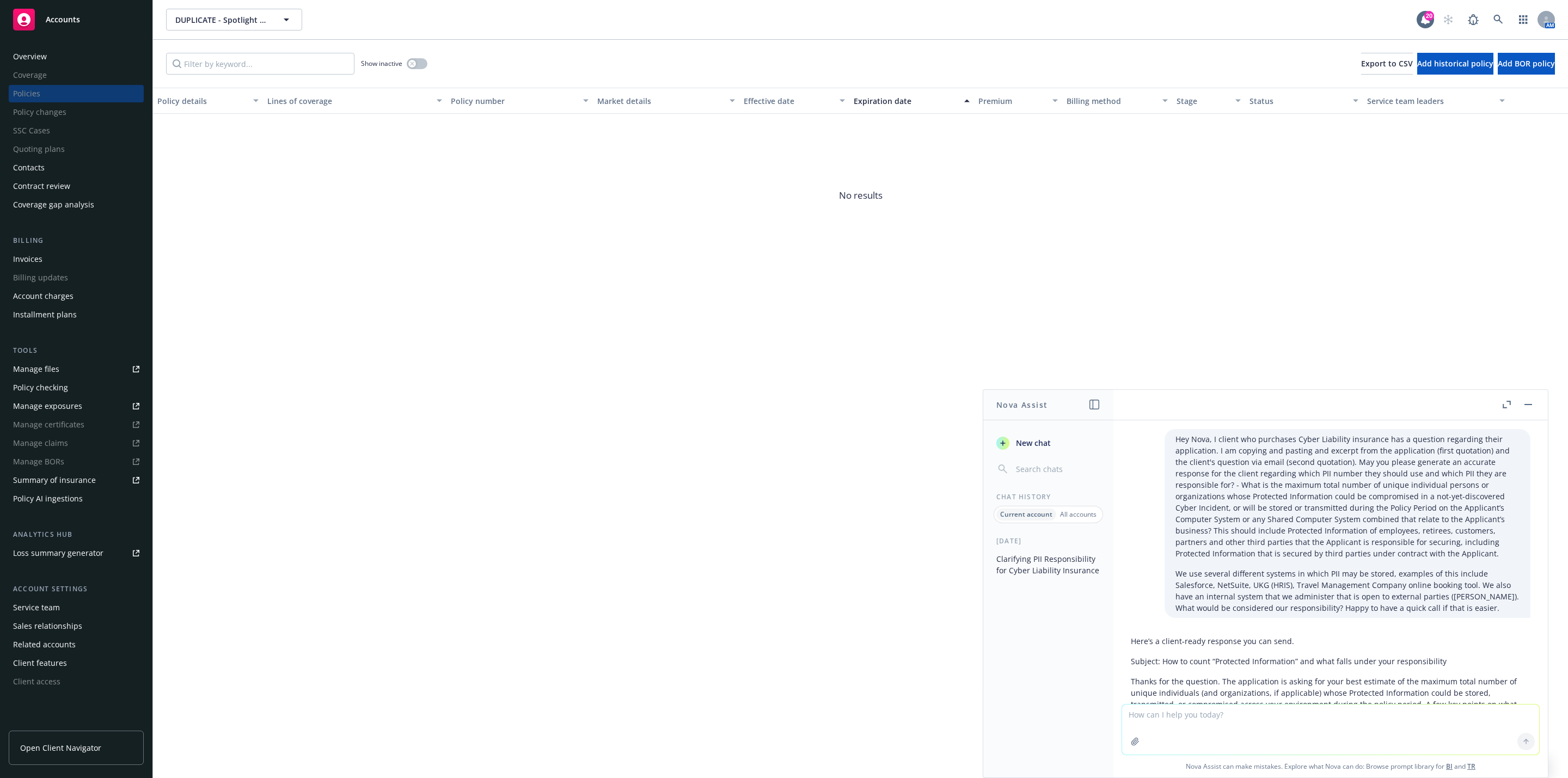
click at [172, 340] on div "Policy details Lines of coverage Policy number Market details Effective date Ex…" at bounding box center [861, 433] width 1415 height 690
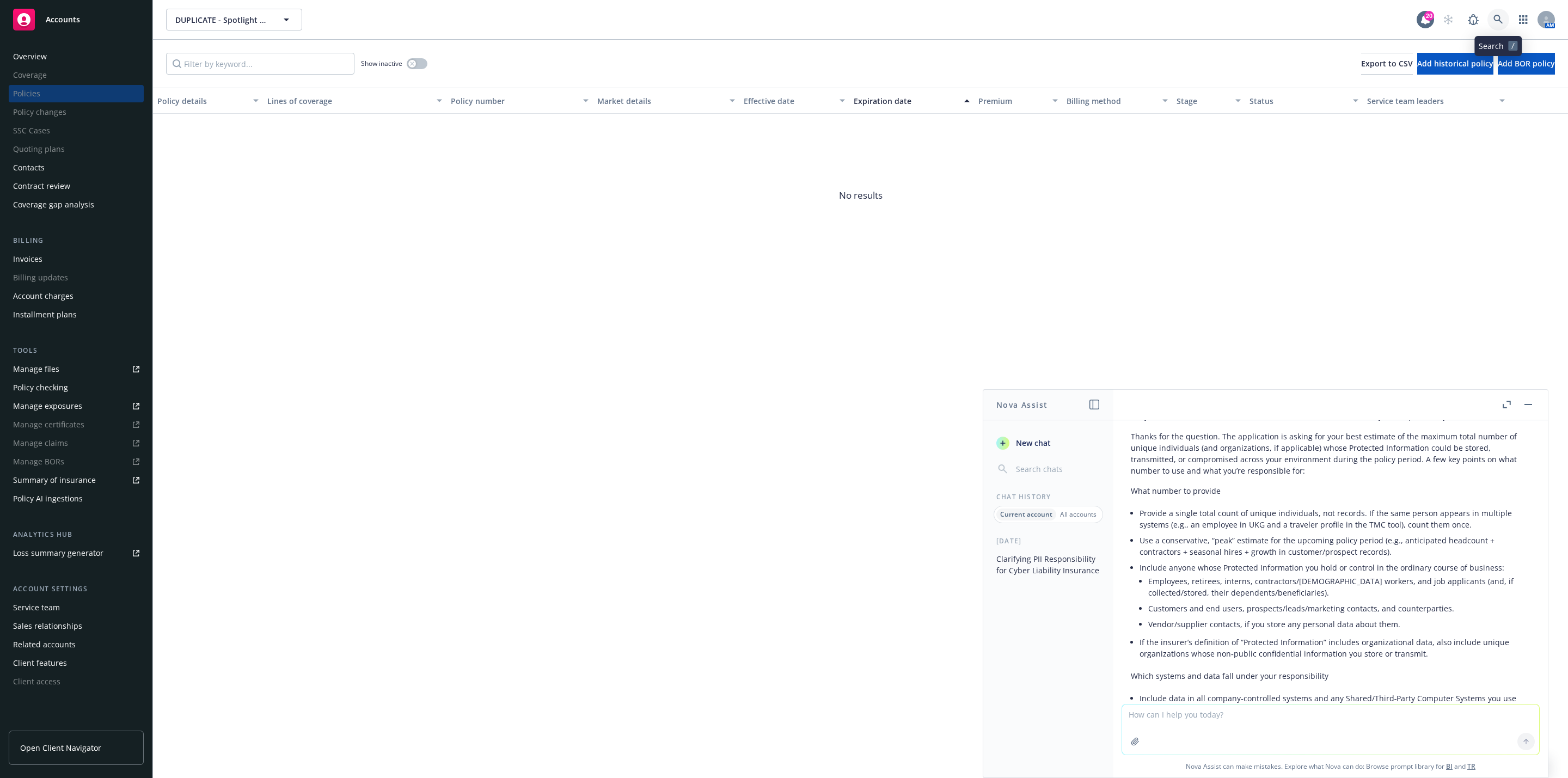
click at [1494, 23] on icon at bounding box center [1498, 20] width 10 height 10
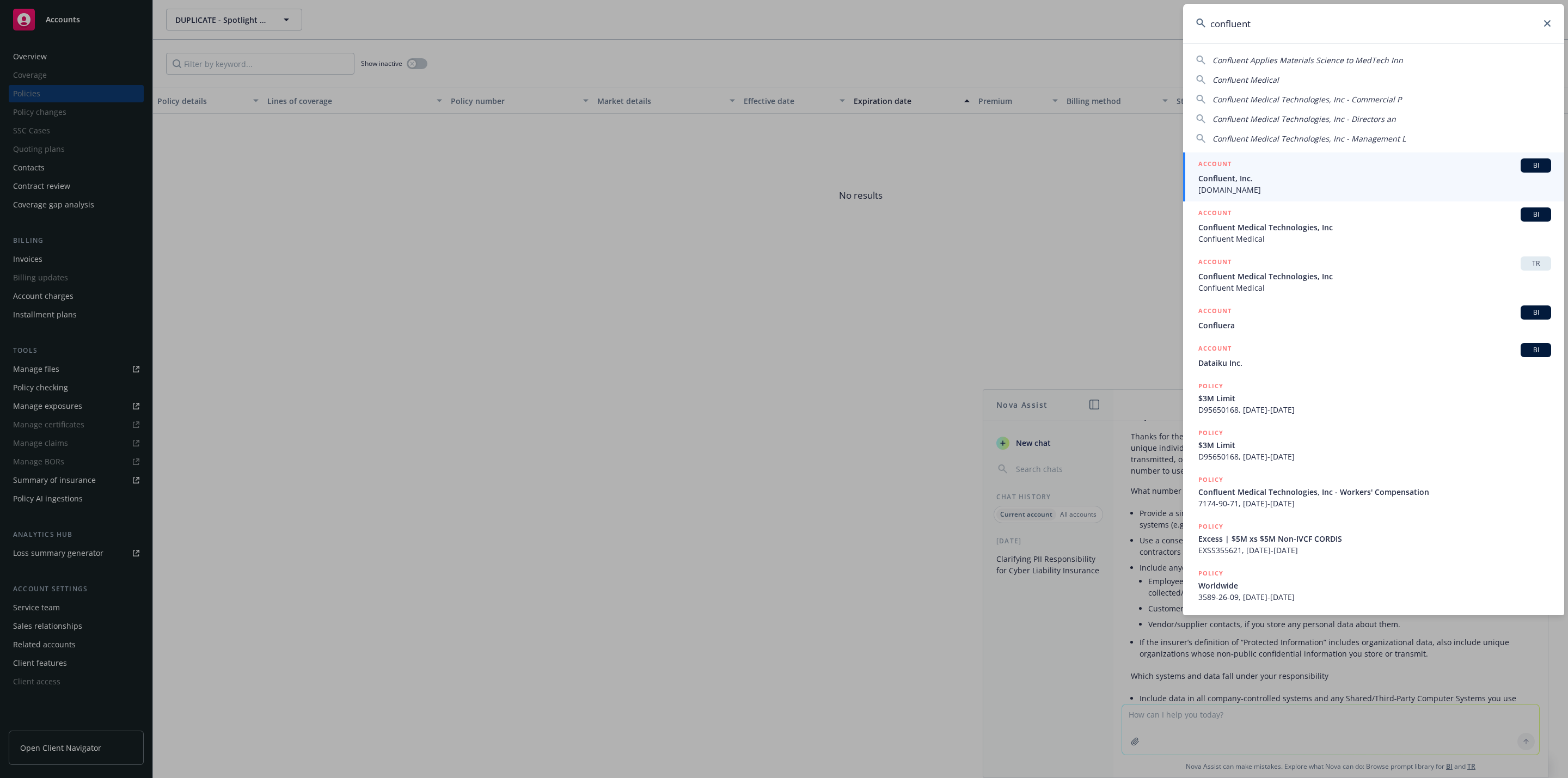
type input "confluent"
click at [1305, 166] on div "ACCOUNT BI" at bounding box center [1374, 165] width 352 height 14
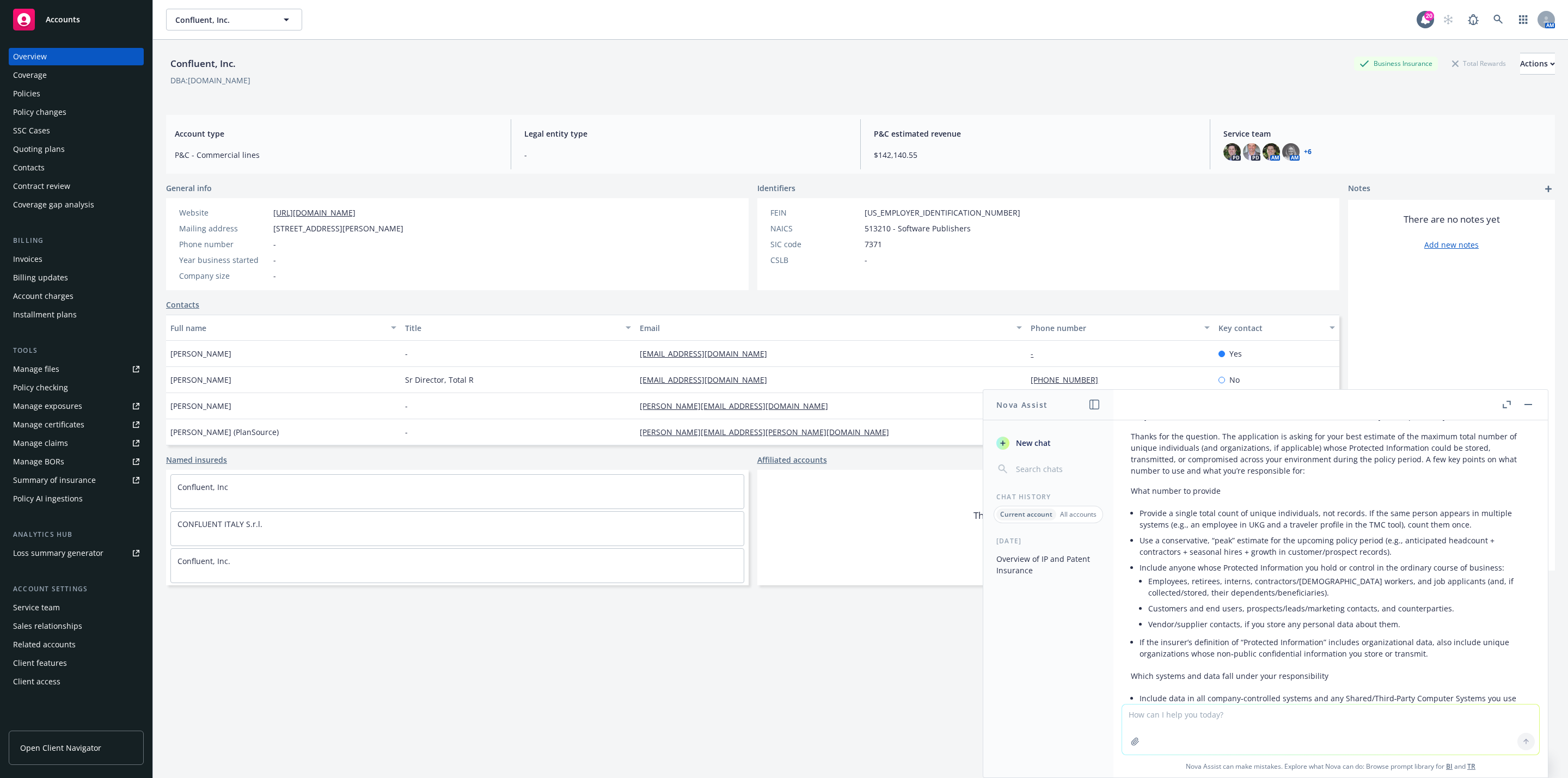
click at [70, 151] on div "Quoting plans" at bounding box center [76, 149] width 127 height 17
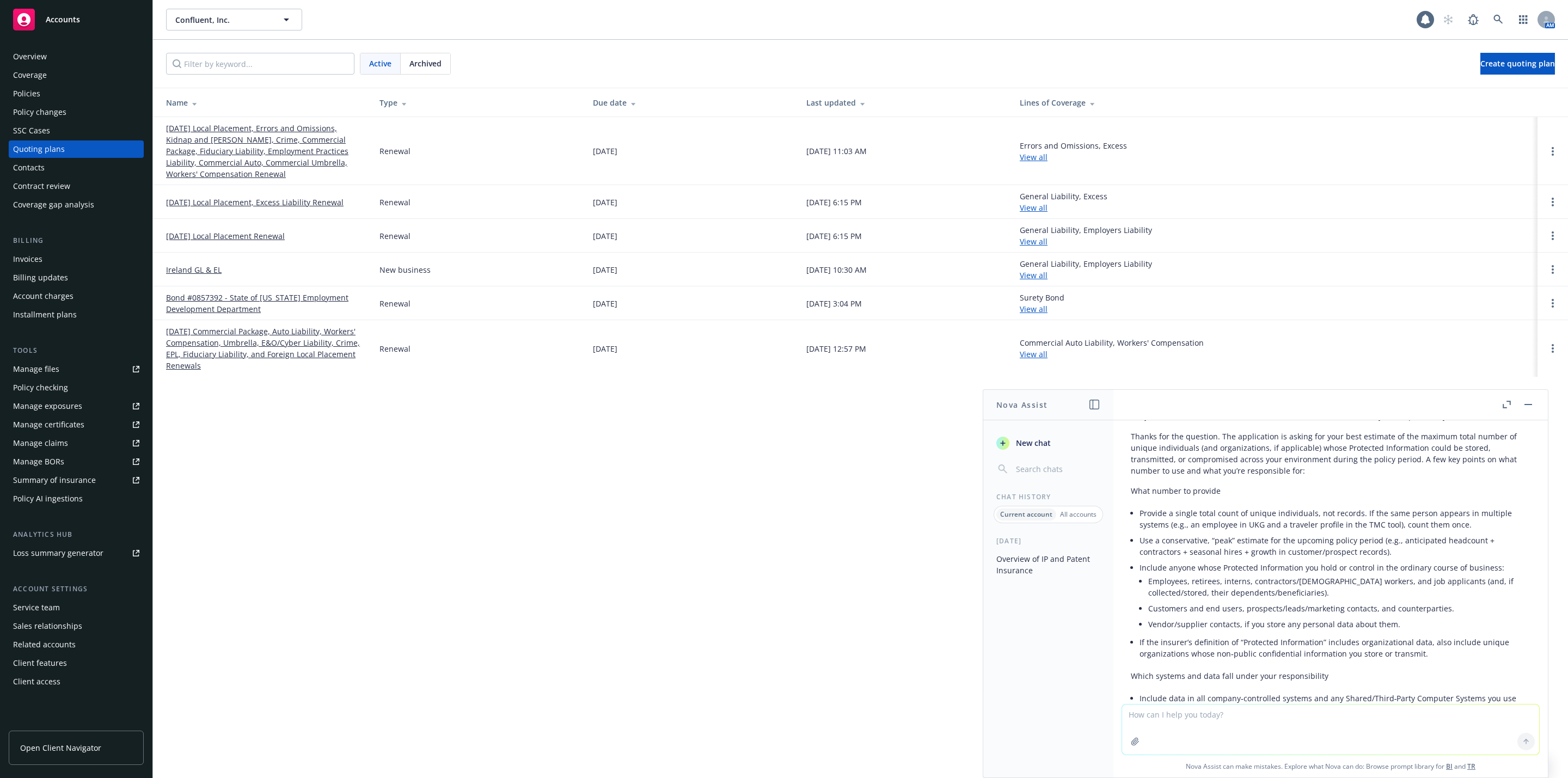
click at [180, 119] on td "[DATE] Local Placement, Errors and Omissions, Kidnap and [PERSON_NAME], Crime, …" at bounding box center [261, 151] width 218 height 68
click at [185, 126] on link "[DATE] Local Placement, Errors and Omissions, Kidnap and [PERSON_NAME], Crime, …" at bounding box center [264, 151] width 196 height 57
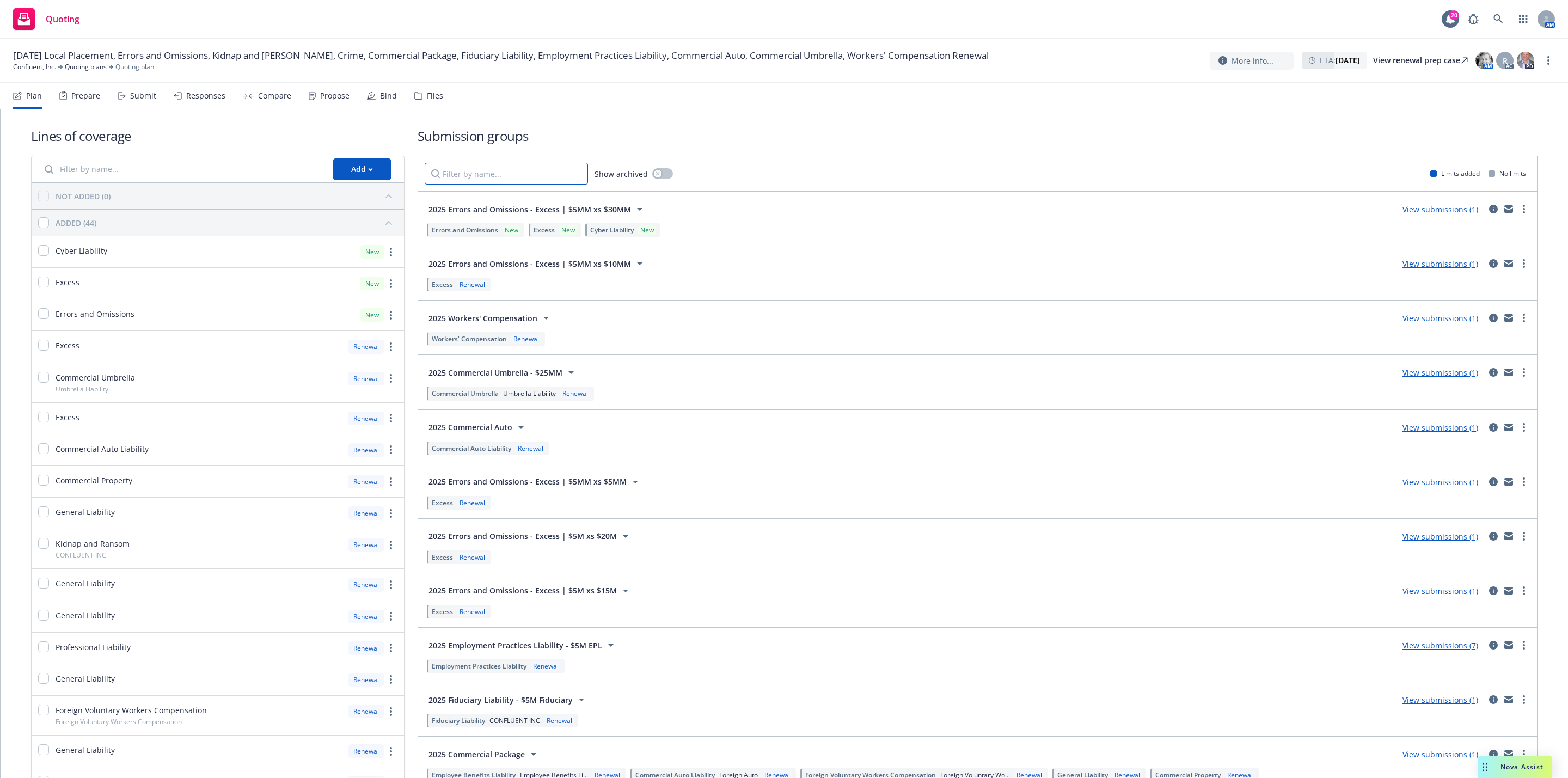
click at [449, 167] on input "Filter by name..." at bounding box center [506, 174] width 163 height 22
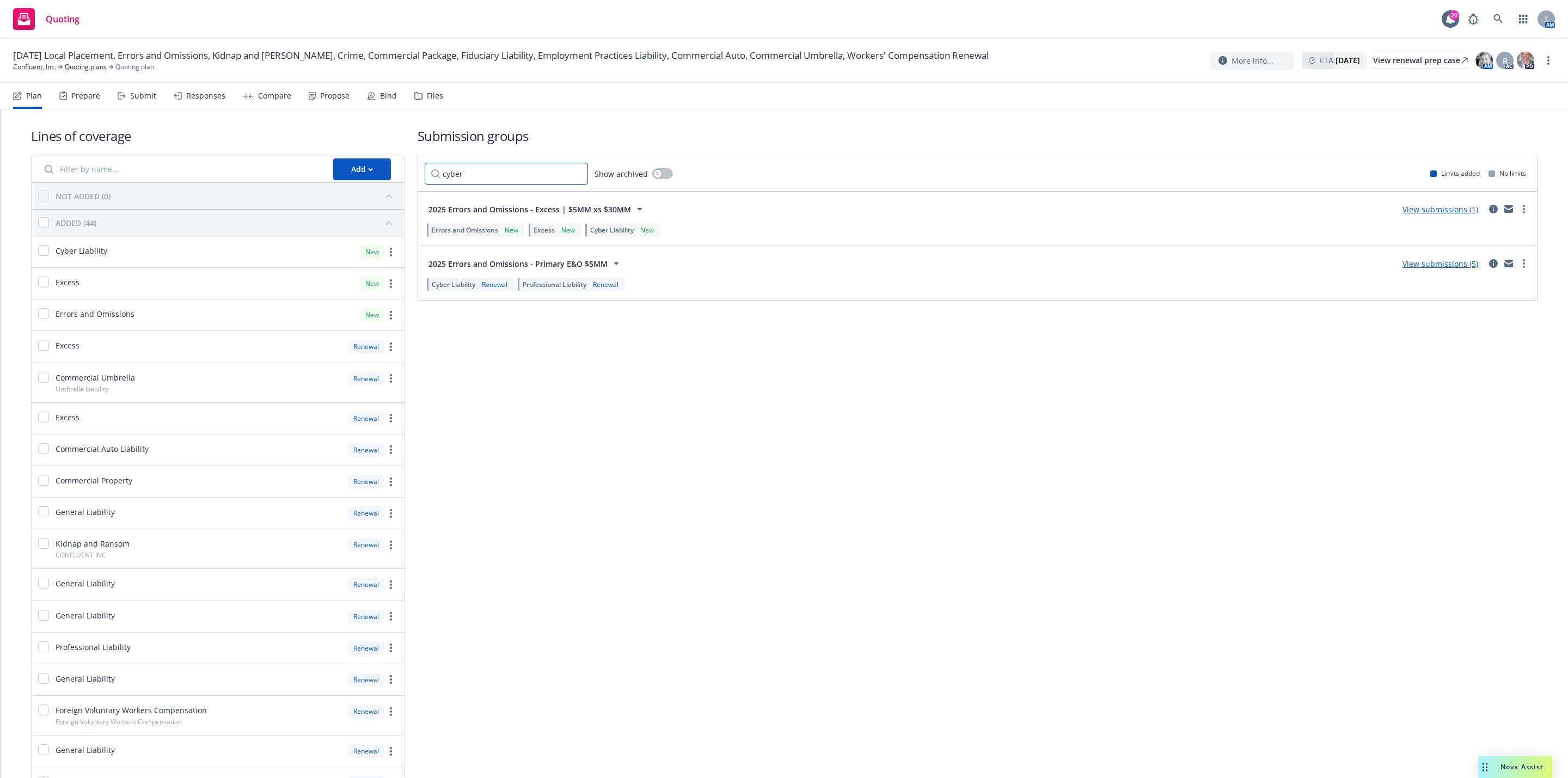
type input "cyber"
click at [1452, 270] on div "View submissions (5)" at bounding box center [1440, 264] width 89 height 13
click at [1449, 265] on link "View submissions (5)" at bounding box center [1440, 264] width 75 height 11
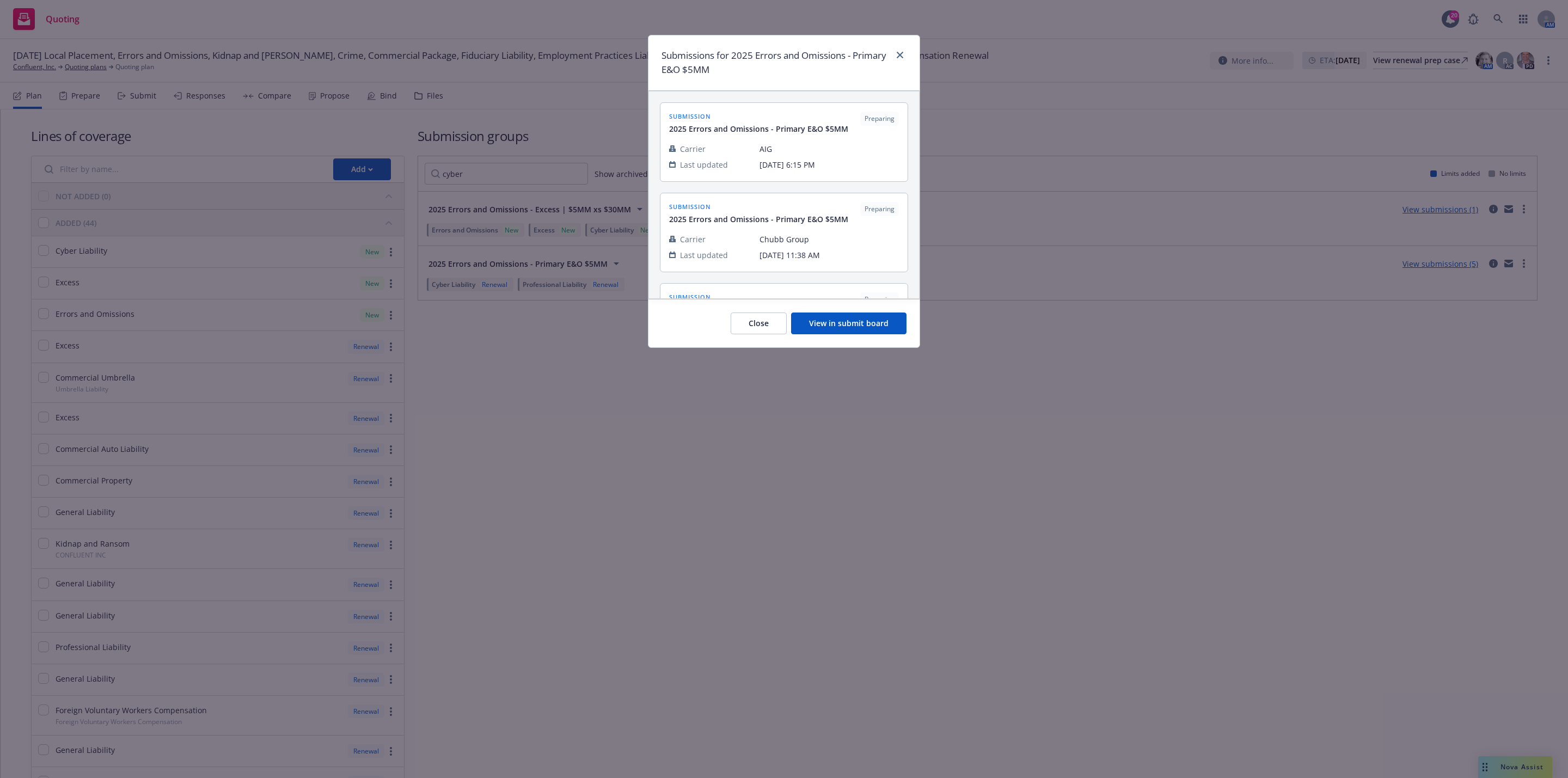
click at [856, 312] on div "Close View in submit board" at bounding box center [784, 323] width 271 height 49
click at [856, 316] on button "View in submit board" at bounding box center [848, 324] width 115 height 22
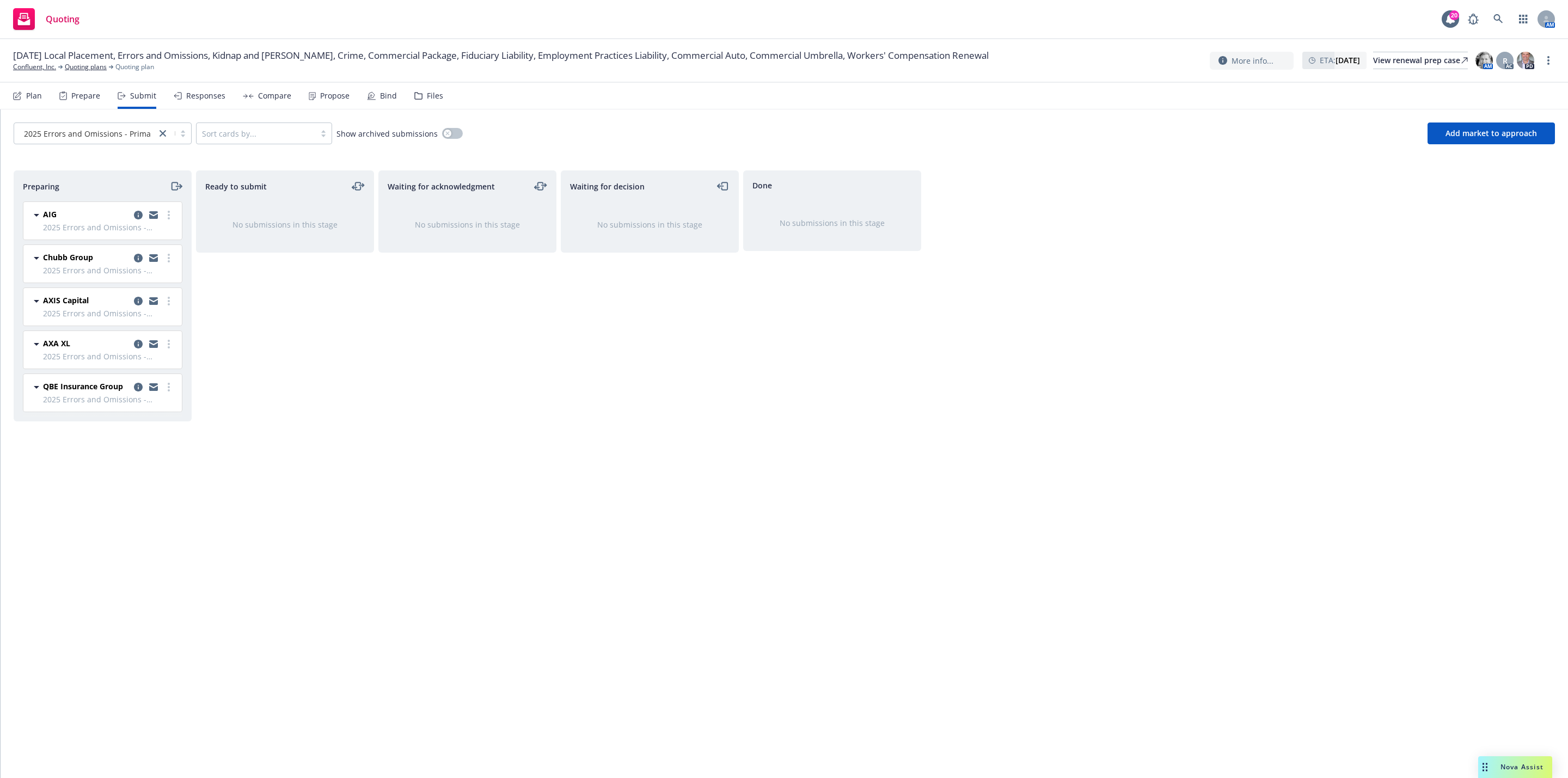
click at [959, 314] on div "Preparing AIG 2025 Errors and Omissions - Primary E&O $5MM Sunday, May 25, 2025…" at bounding box center [784, 463] width 1542 height 585
click at [41, 65] on link "Confluent, Inc." at bounding box center [35, 67] width 43 height 10
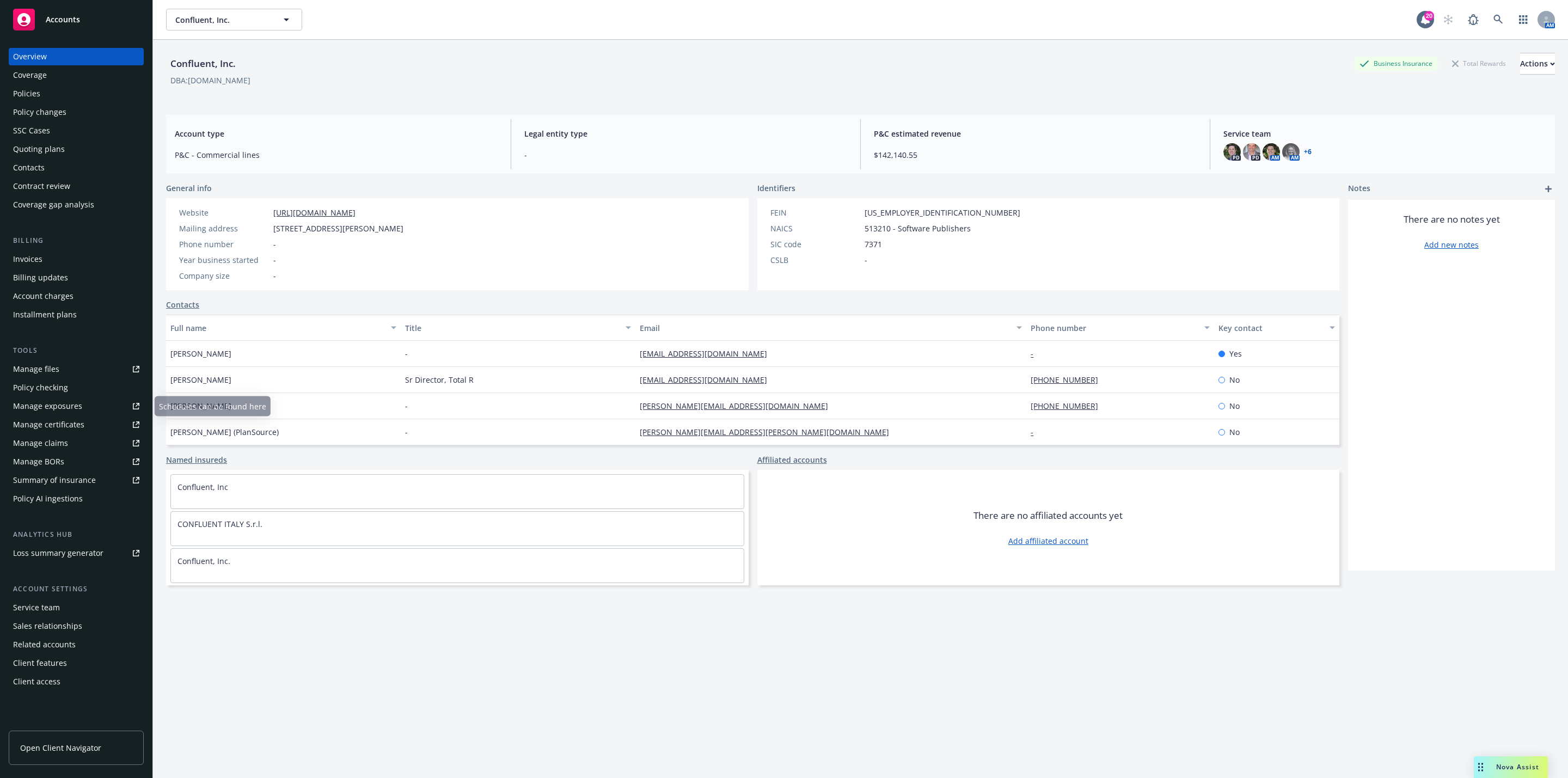
click at [50, 361] on div "Manage files" at bounding box center [36, 369] width 46 height 17
click at [44, 142] on div "Quoting plans" at bounding box center [39, 149] width 52 height 17
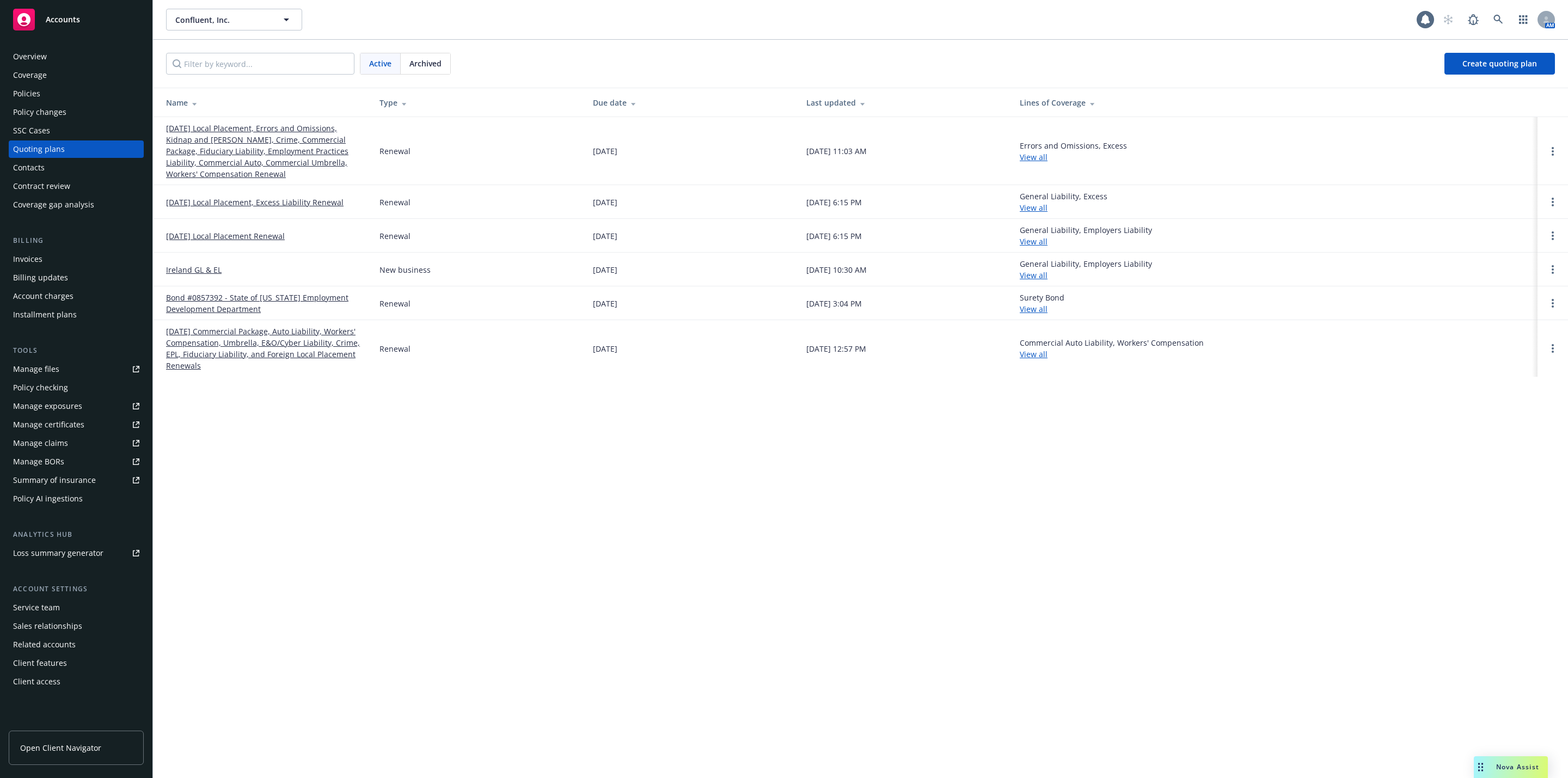
click at [225, 135] on link "[DATE] Local Placement, Errors and Omissions, Kidnap and [PERSON_NAME], Crime, …" at bounding box center [264, 151] width 196 height 57
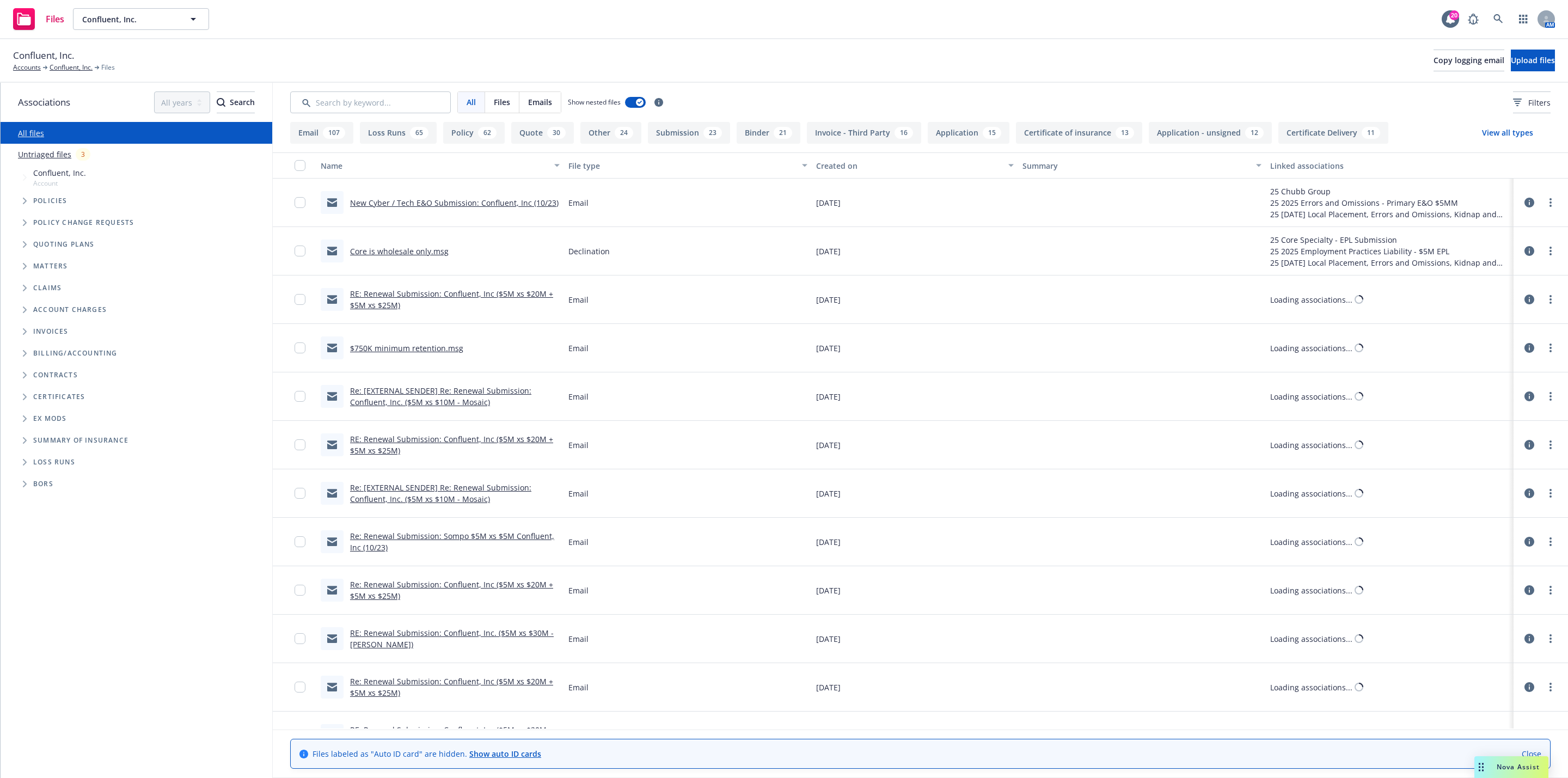
click at [394, 139] on button "Loss Runs 65" at bounding box center [398, 132] width 77 height 22
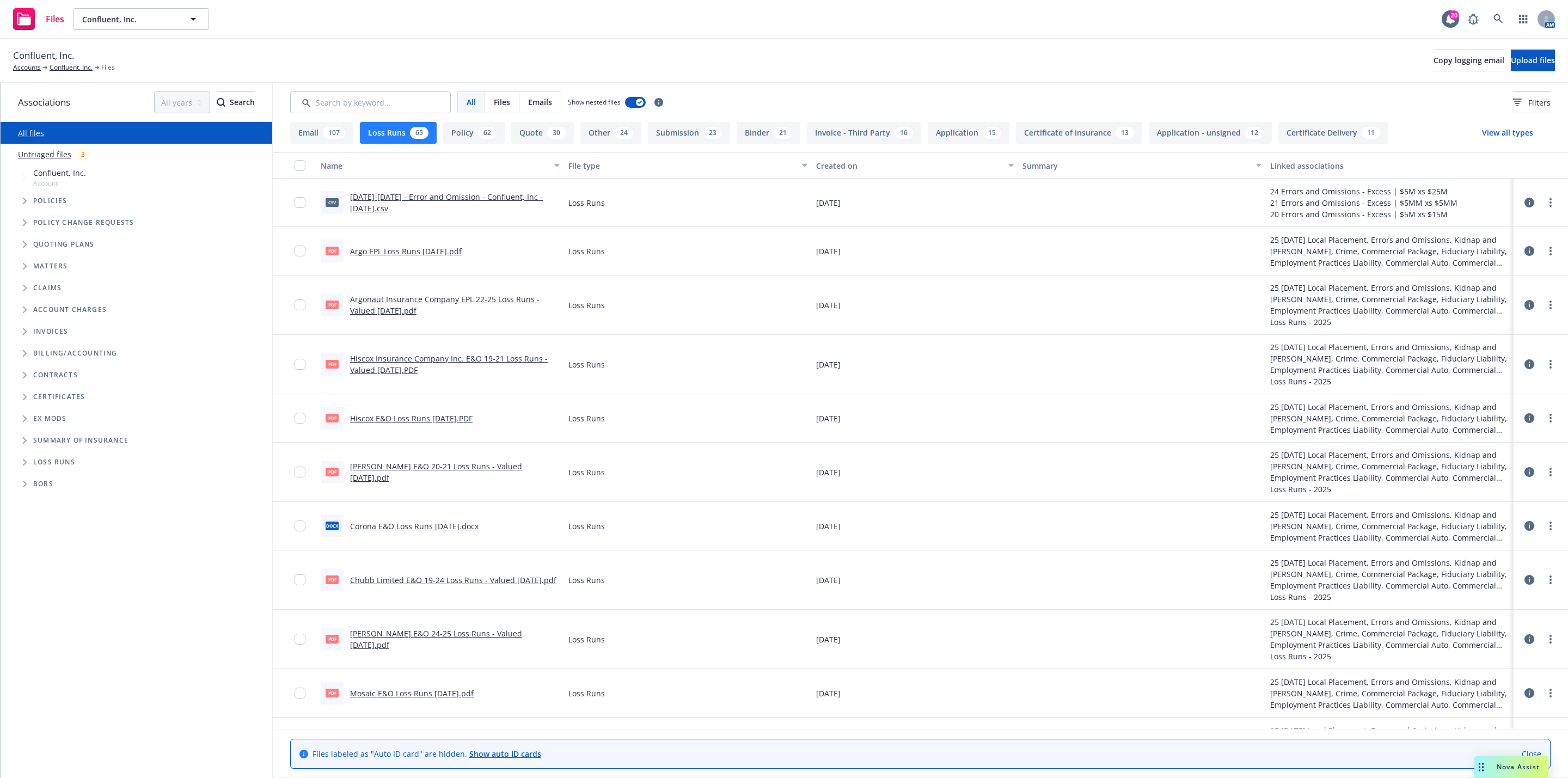
click at [389, 196] on link "[DATE]-[DATE] - Error and Omission - Confluent, Inc - [DATE].csv" at bounding box center [446, 203] width 193 height 22
click at [376, 102] on input "Search by keyword..." at bounding box center [371, 103] width 161 height 22
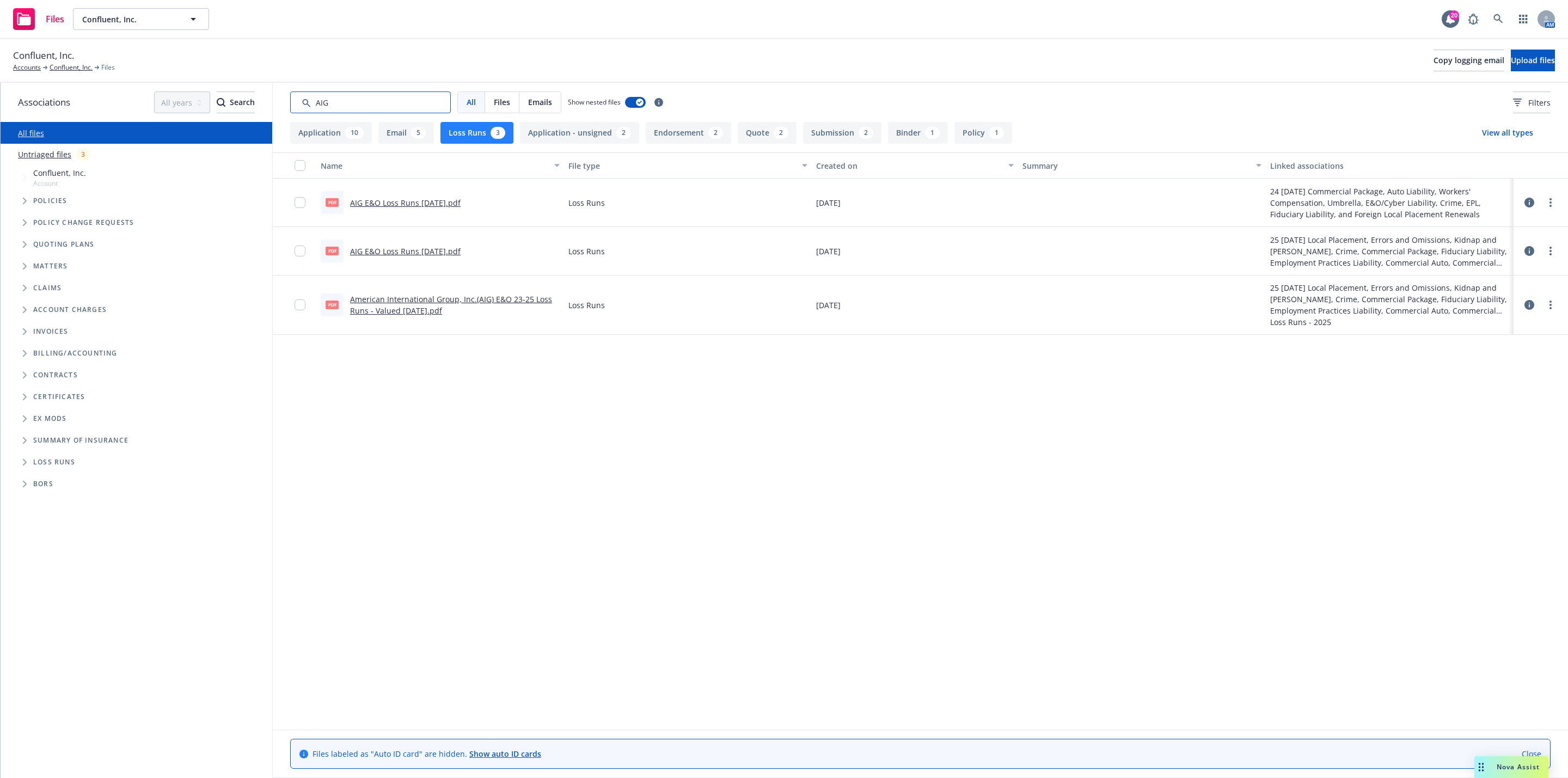
type input "AIG"
click at [442, 387] on div "Name File type Created on Summary Linked associations pdf AIG E&O Loss Runs [DA…" at bounding box center [920, 440] width 1295 height 576
click at [414, 248] on link "AIG E&O Loss Runs [DATE].pdf" at bounding box center [405, 251] width 111 height 11
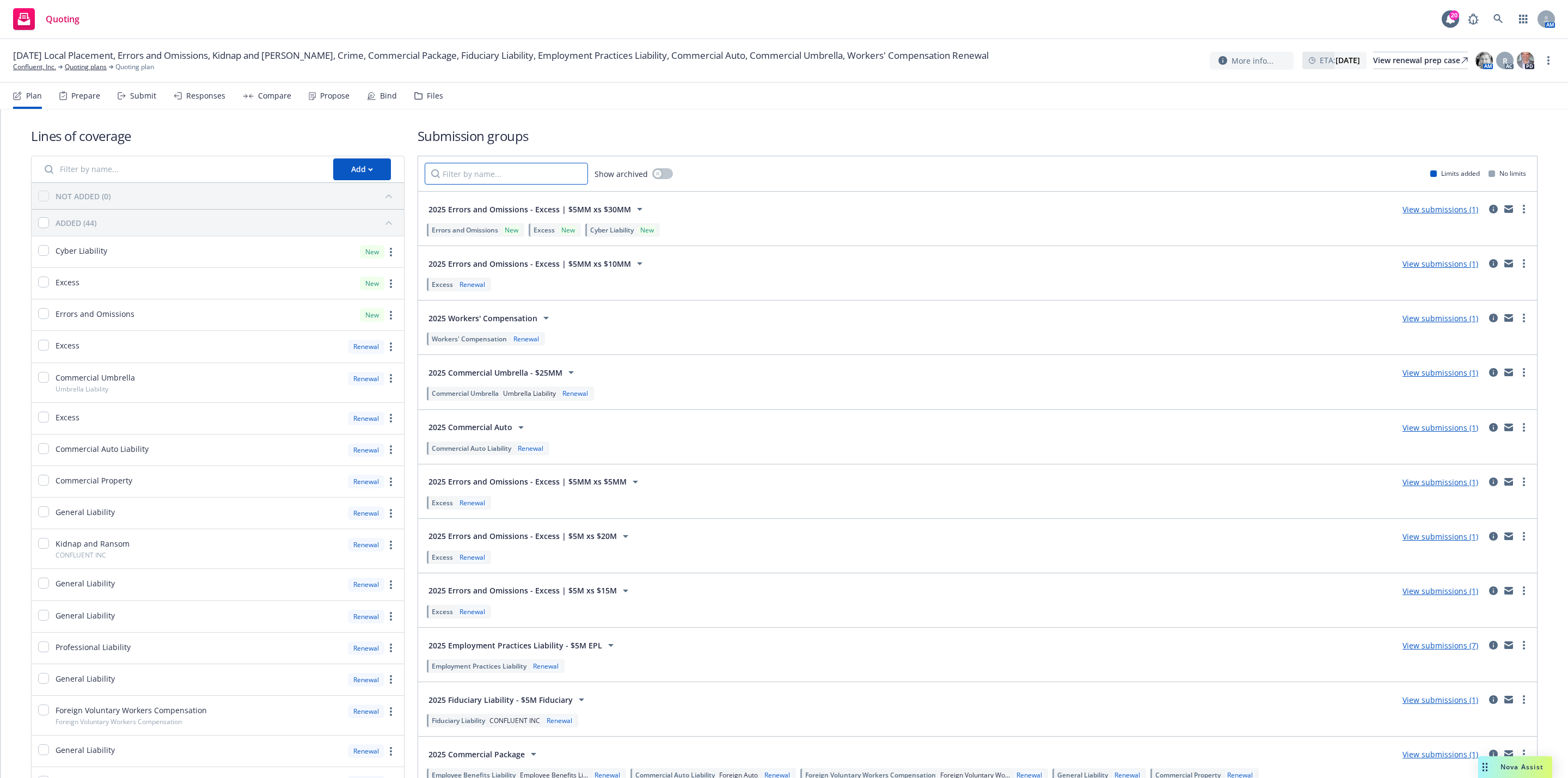
click at [472, 166] on input "Filter by name..." at bounding box center [506, 174] width 163 height 22
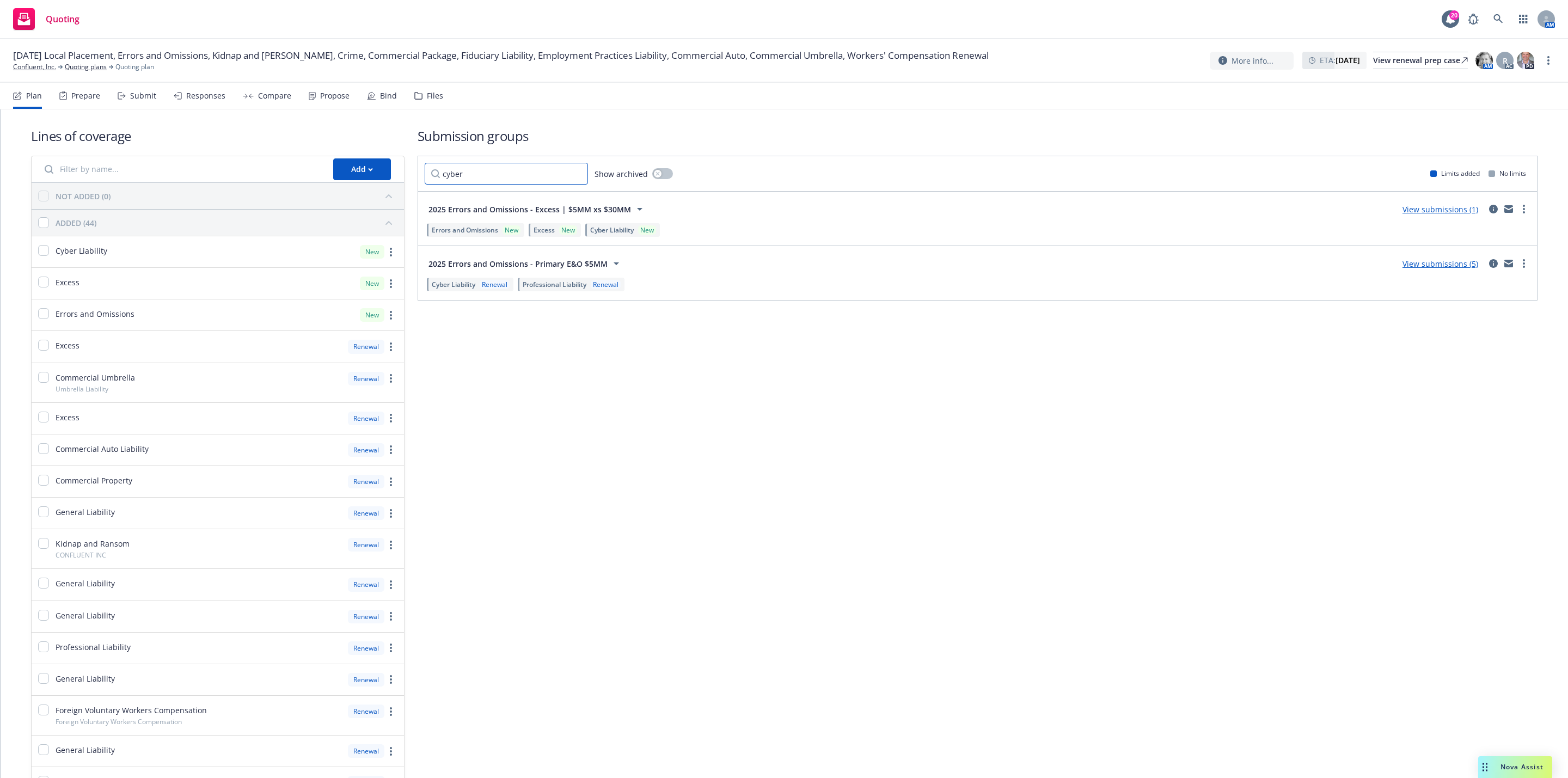
type input "cyber"
click at [1410, 262] on link "View submissions (5)" at bounding box center [1440, 264] width 75 height 11
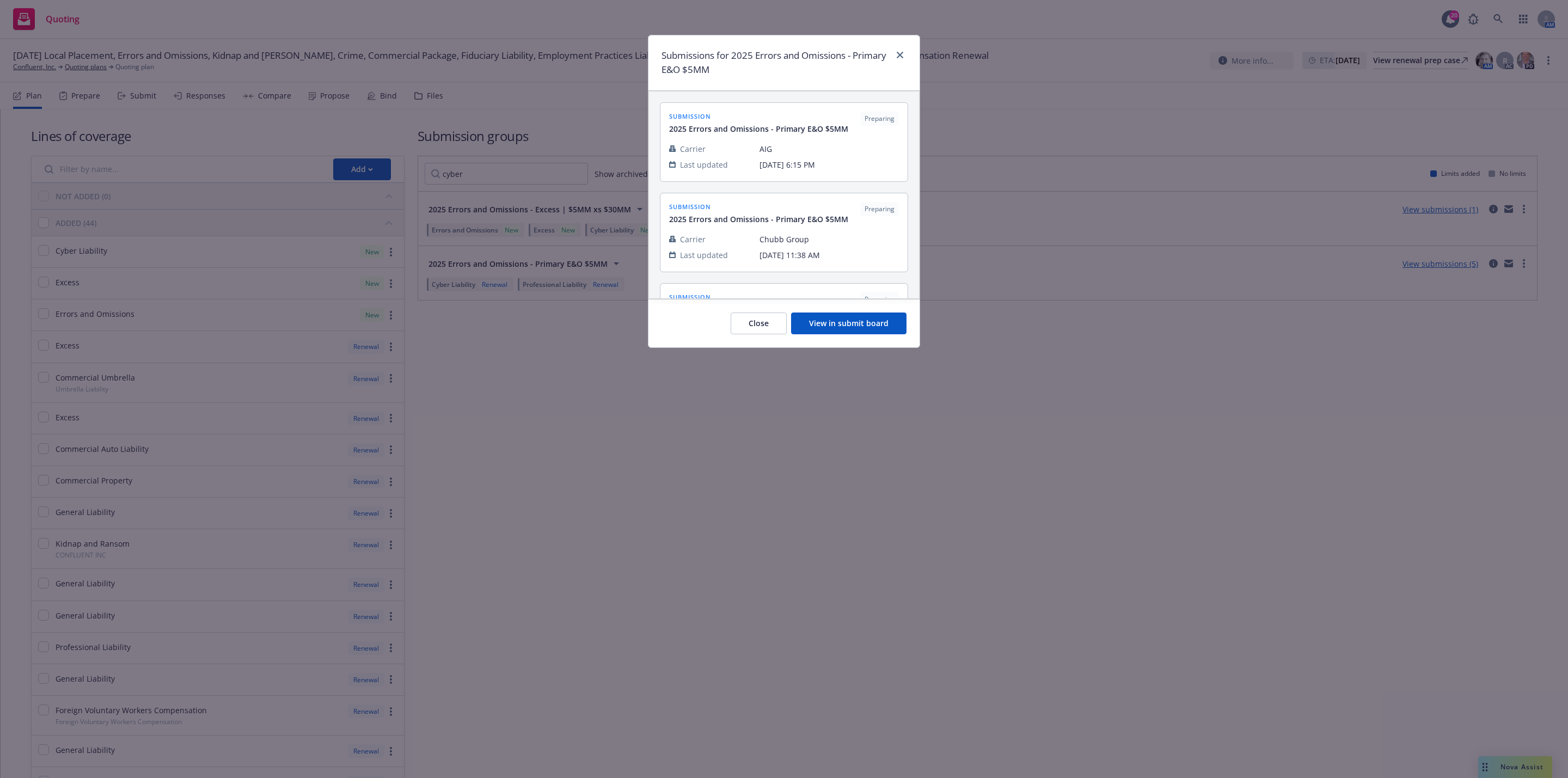
click at [828, 322] on button "View in submit board" at bounding box center [848, 324] width 115 height 22
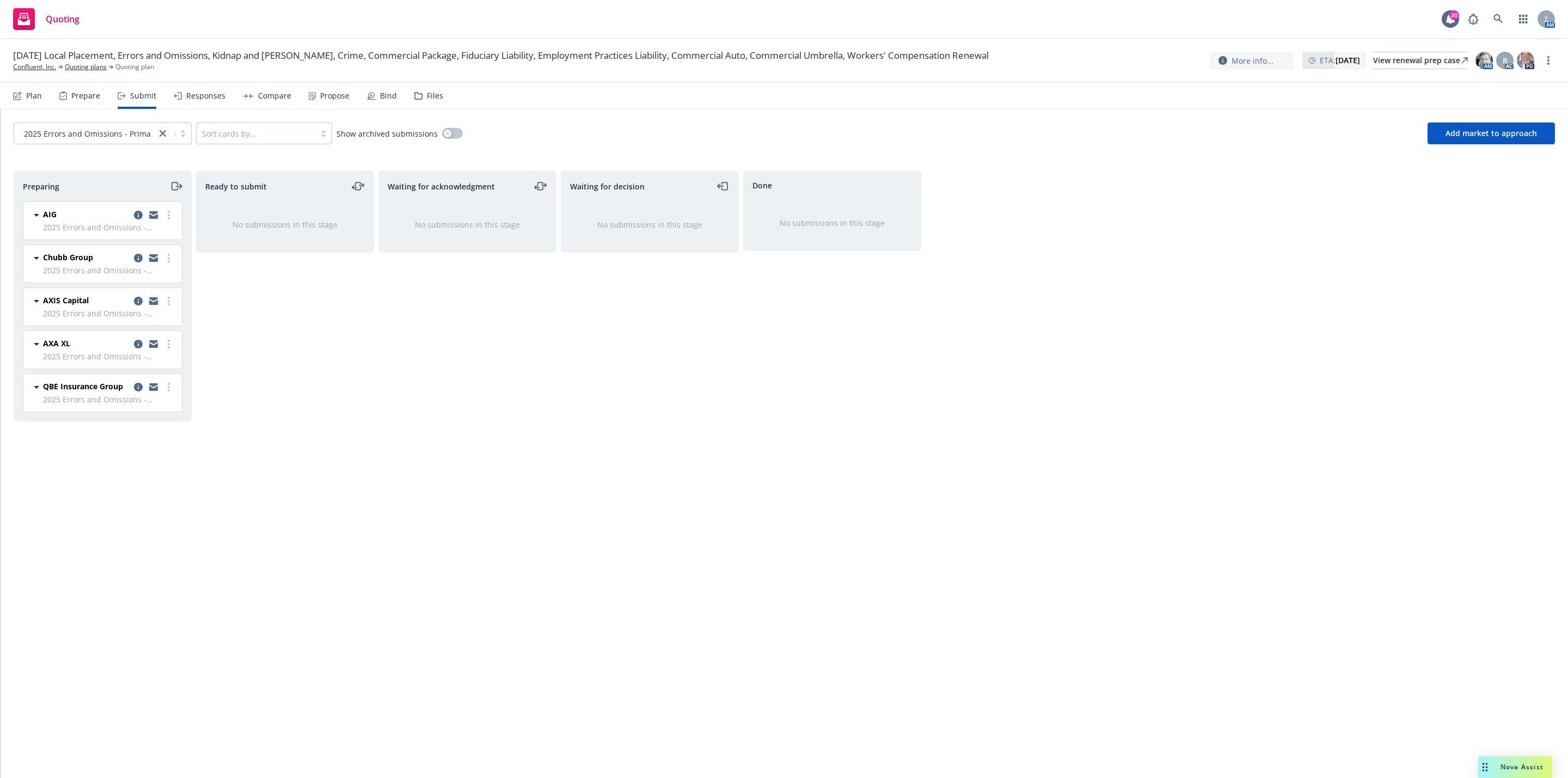
click at [156, 304] on icon "copy logging email" at bounding box center [153, 303] width 9 height 5
click at [151, 348] on icon "copy logging email" at bounding box center [153, 345] width 9 height 5
click at [954, 353] on div "Preparing AIG 2025 Errors and Omissions - Primary E&O $5MM [DATE] 6:15 PM Chubb…" at bounding box center [784, 463] width 1542 height 585
click at [314, 408] on div "Ready to submit No submissions in this stage" at bounding box center [285, 463] width 178 height 585
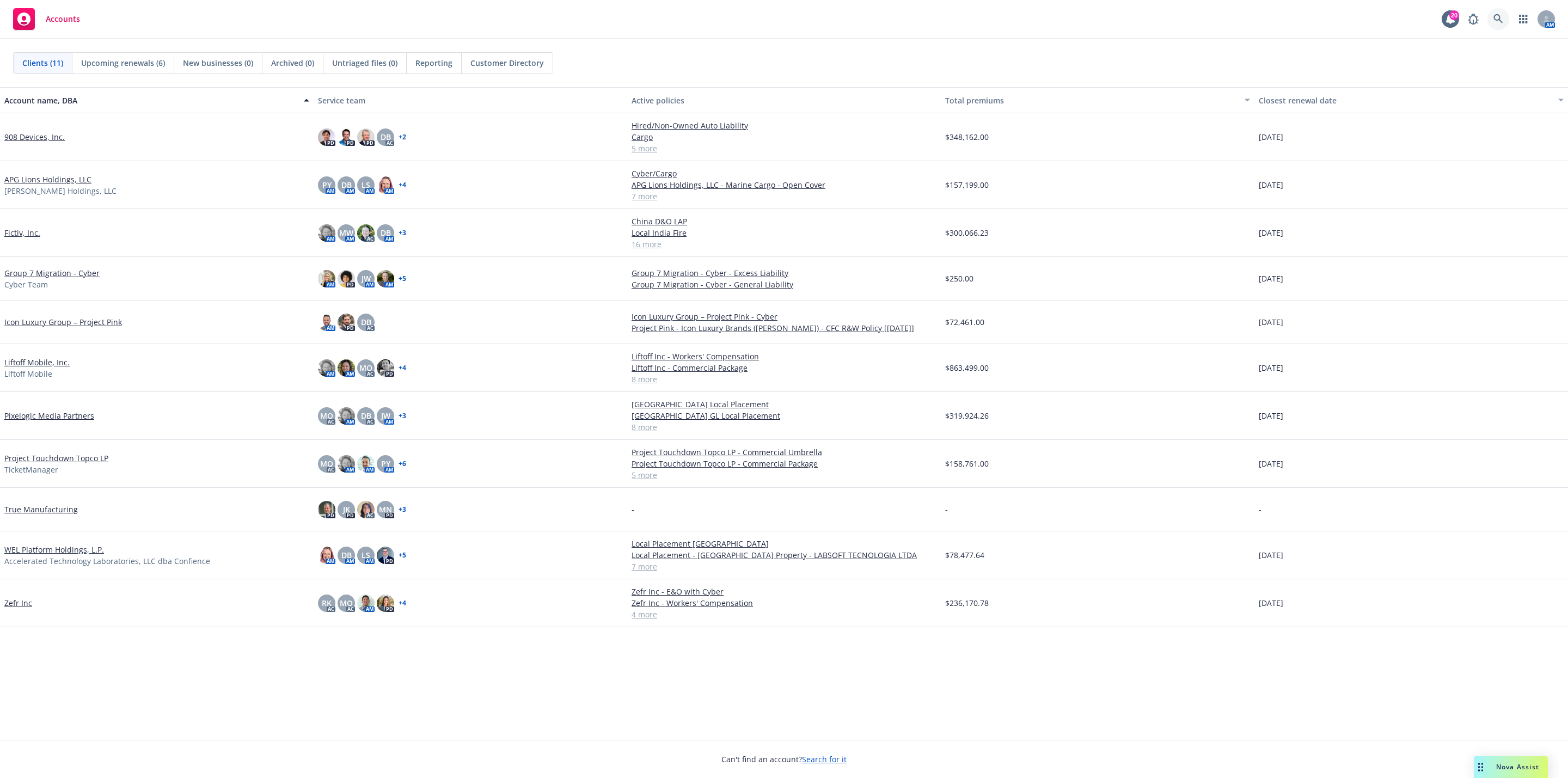
click at [1503, 22] on icon at bounding box center [1498, 19] width 10 height 10
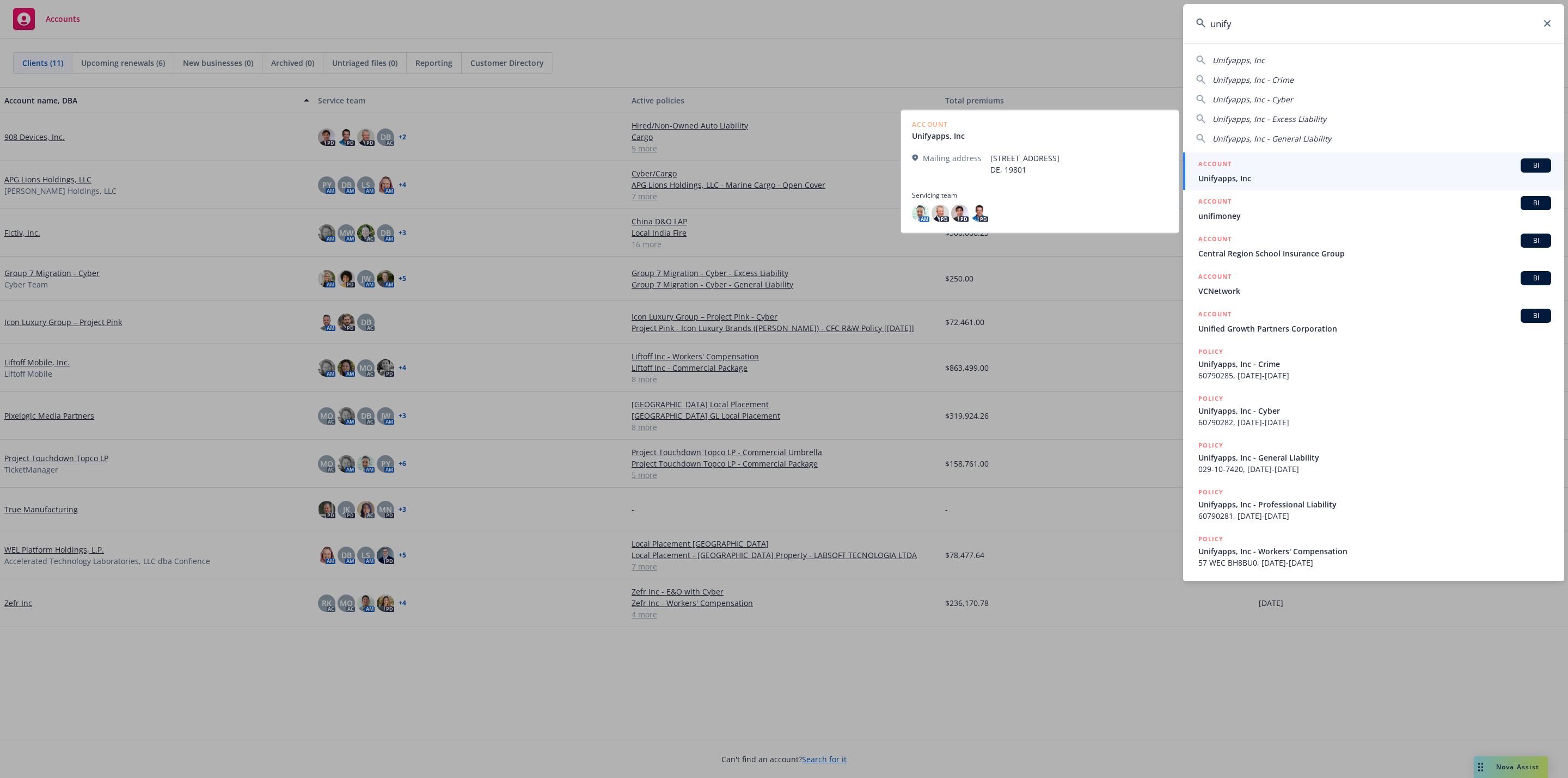
type input "unify"
click at [1372, 166] on div "ACCOUNT BI" at bounding box center [1374, 165] width 352 height 14
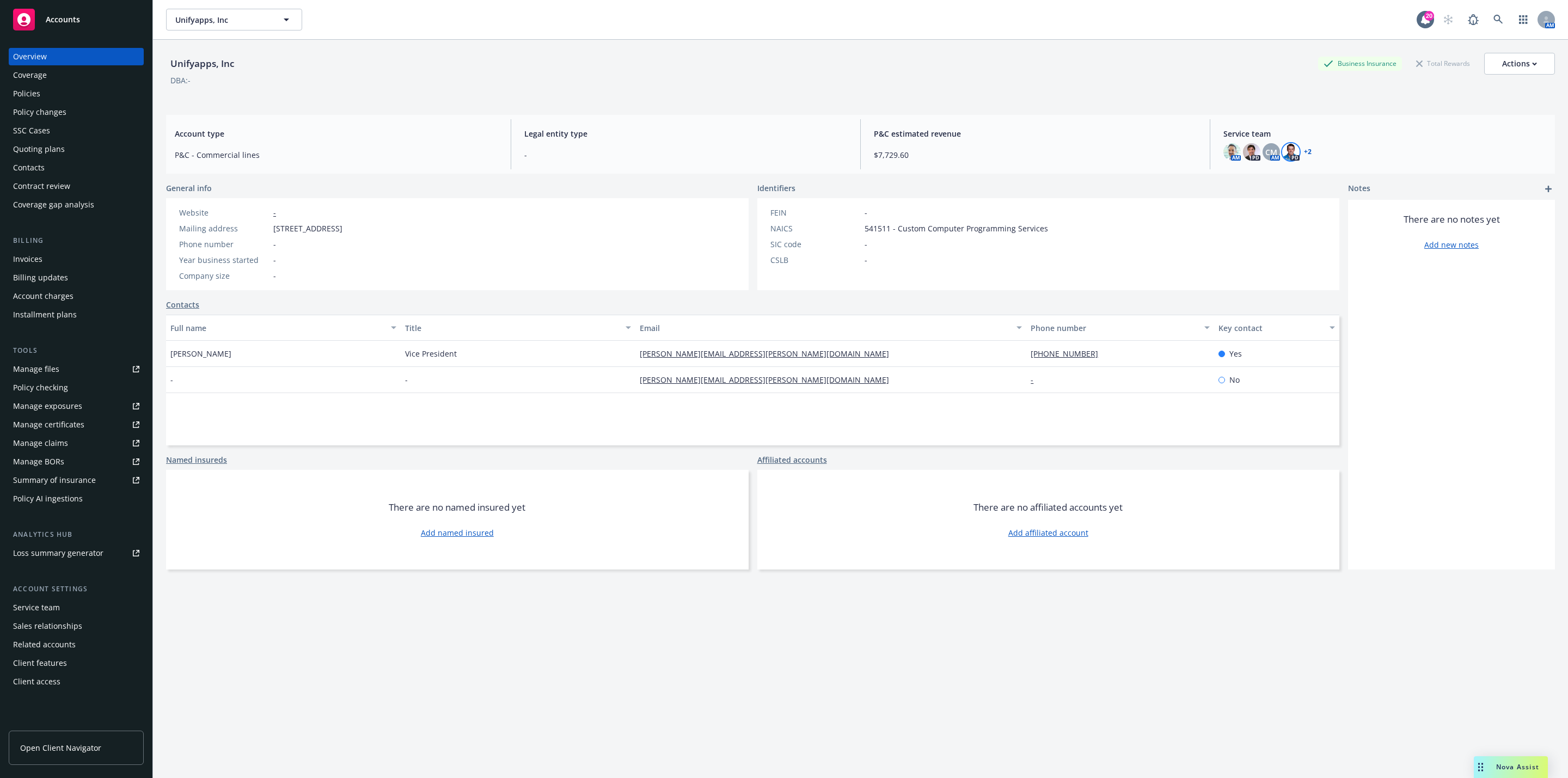
click at [1283, 154] on img at bounding box center [1290, 151] width 17 height 17
click at [1134, 84] on div "DBA: -" at bounding box center [861, 80] width 1388 height 12
click at [30, 90] on div "Policies" at bounding box center [26, 94] width 27 height 17
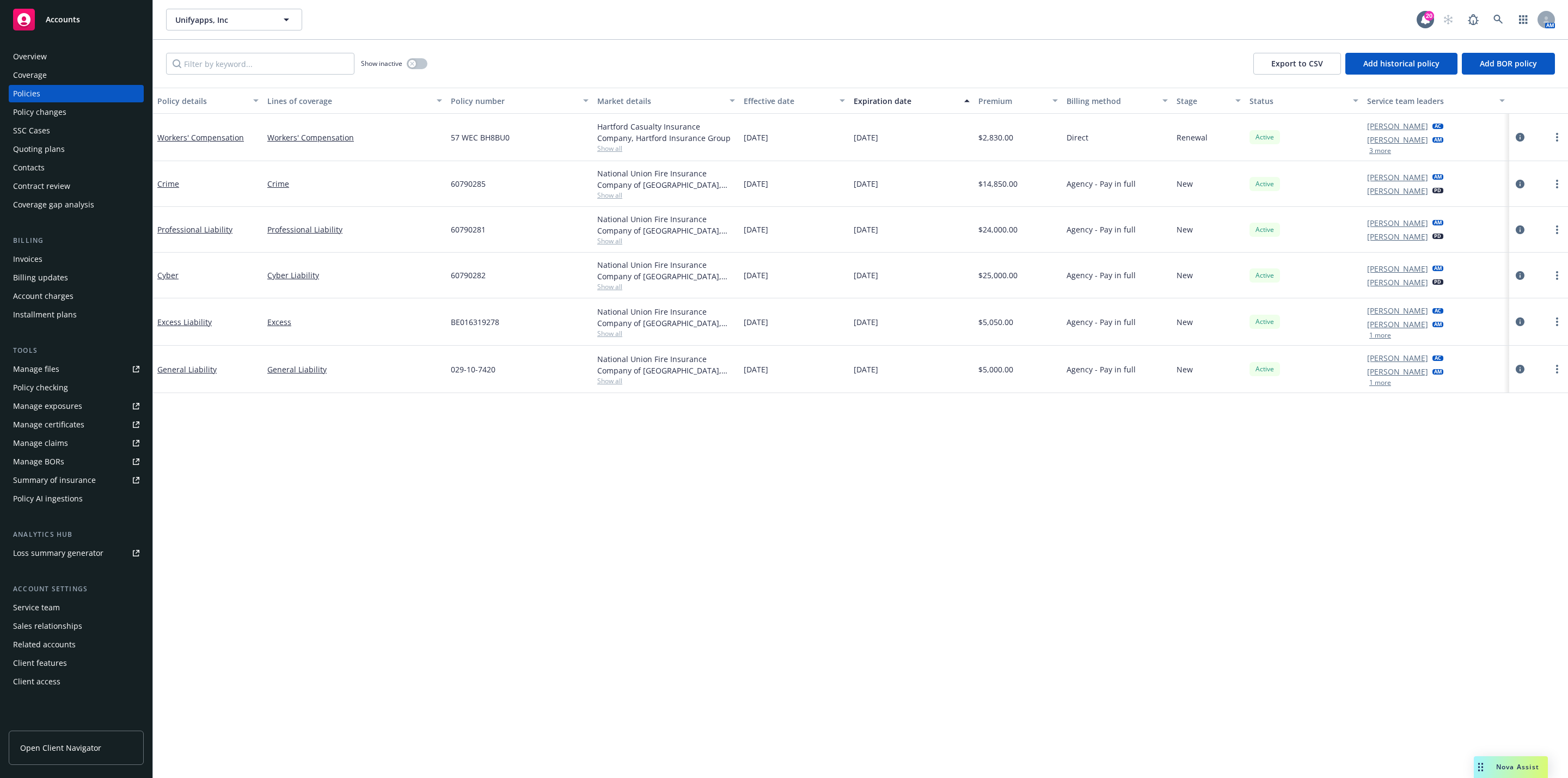
click at [549, 459] on div "Policy details Lines of coverage Policy number Market details Effective date Ex…" at bounding box center [861, 433] width 1415 height 690
click at [74, 65] on div "Overview" at bounding box center [76, 56] width 127 height 17
